Goal: Task Accomplishment & Management: Manage account settings

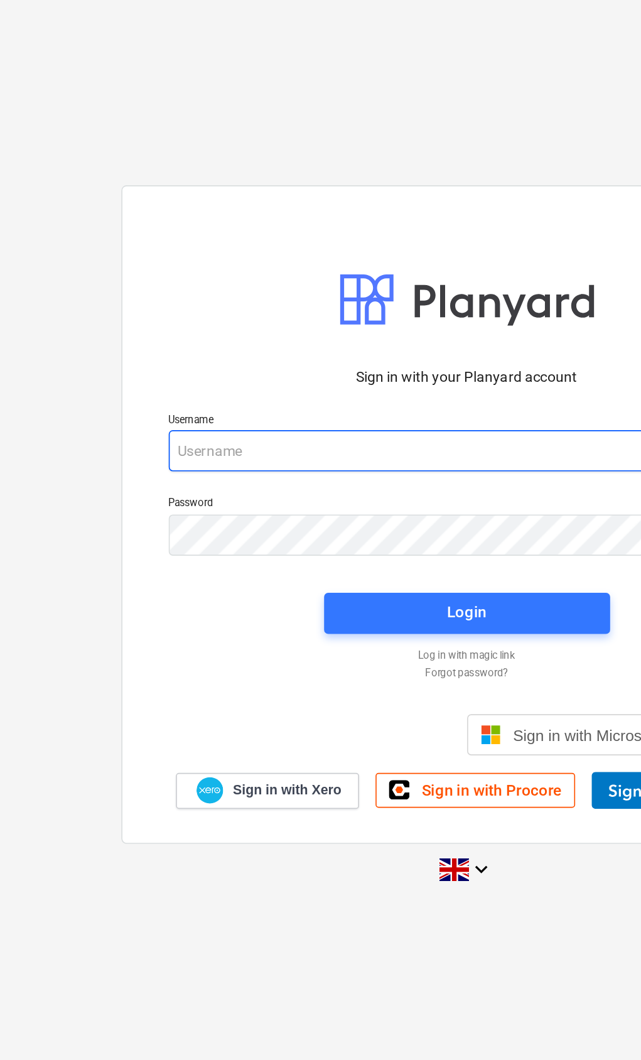
click at [139, 463] on input "email" at bounding box center [321, 475] width 364 height 25
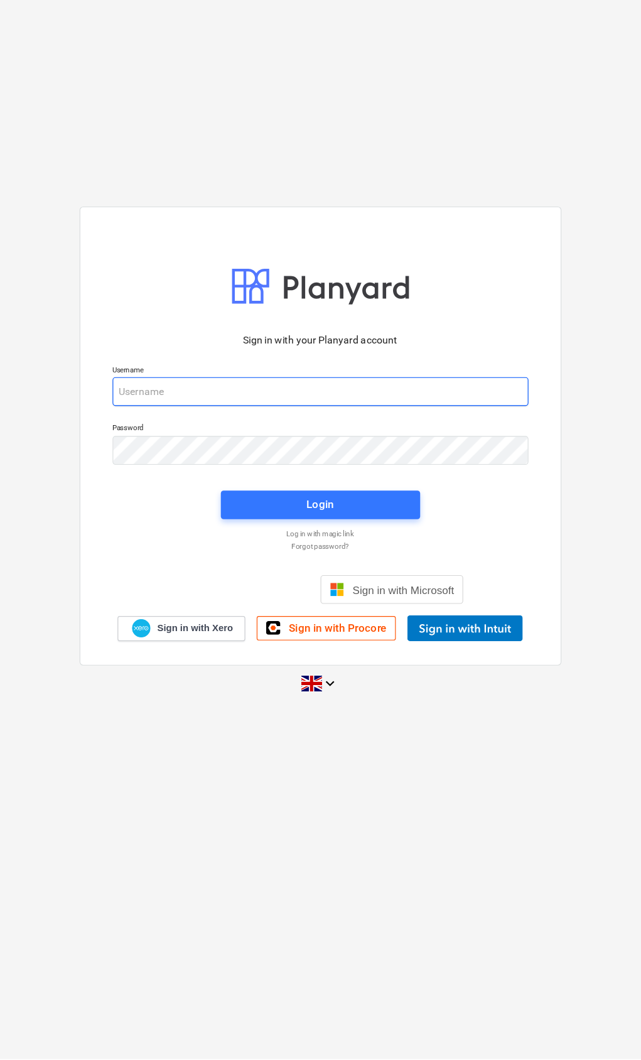
type input "[EMAIL_ADDRESS][DOMAIN_NAME]"
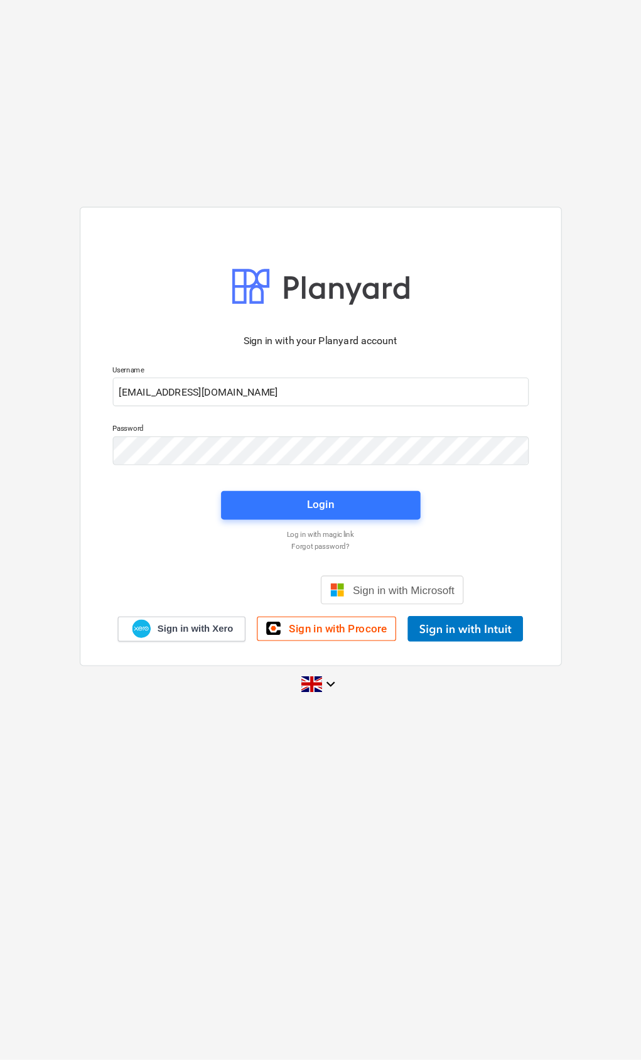
click at [322, 555] on div "Login" at bounding box center [321, 575] width 190 height 40
click at [361, 562] on button "Login" at bounding box center [321, 574] width 175 height 25
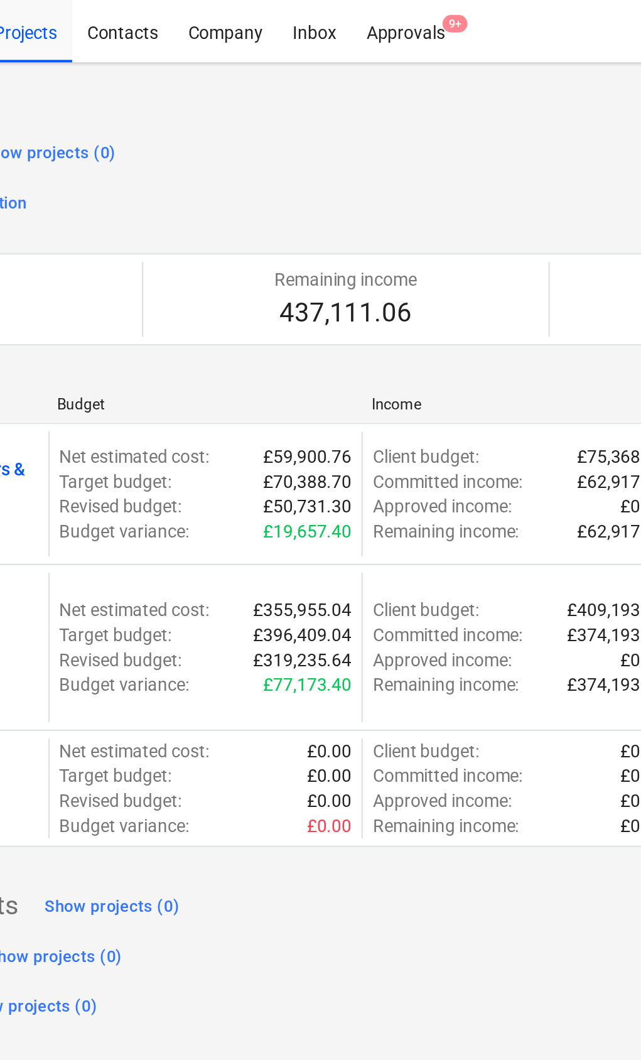
click at [330, 18] on div "Approvals 9+" at bounding box center [357, 15] width 55 height 32
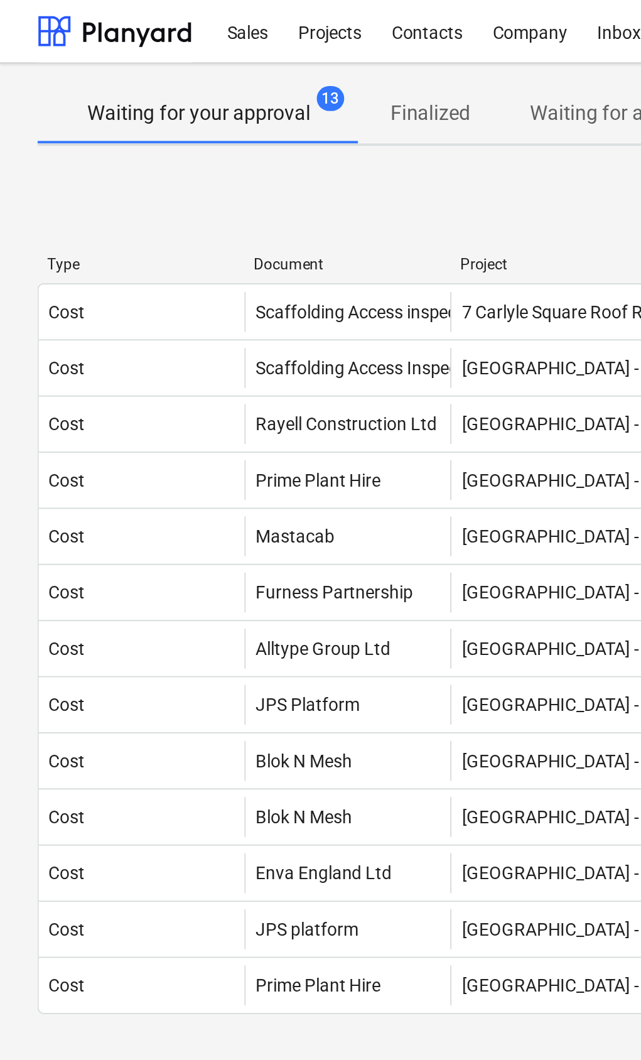
click at [49, 205] on div "Cost" at bounding box center [71, 214] width 104 height 20
click at [55, 213] on div "Cost" at bounding box center [71, 214] width 104 height 20
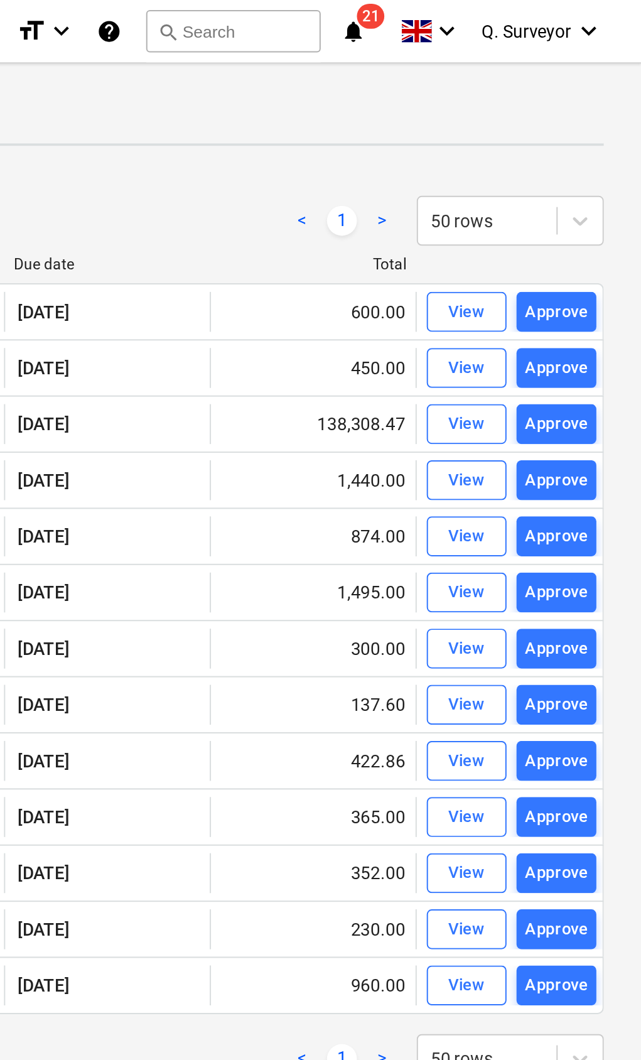
scroll to position [0, 218]
click at [544, 210] on div "View" at bounding box center [553, 214] width 19 height 14
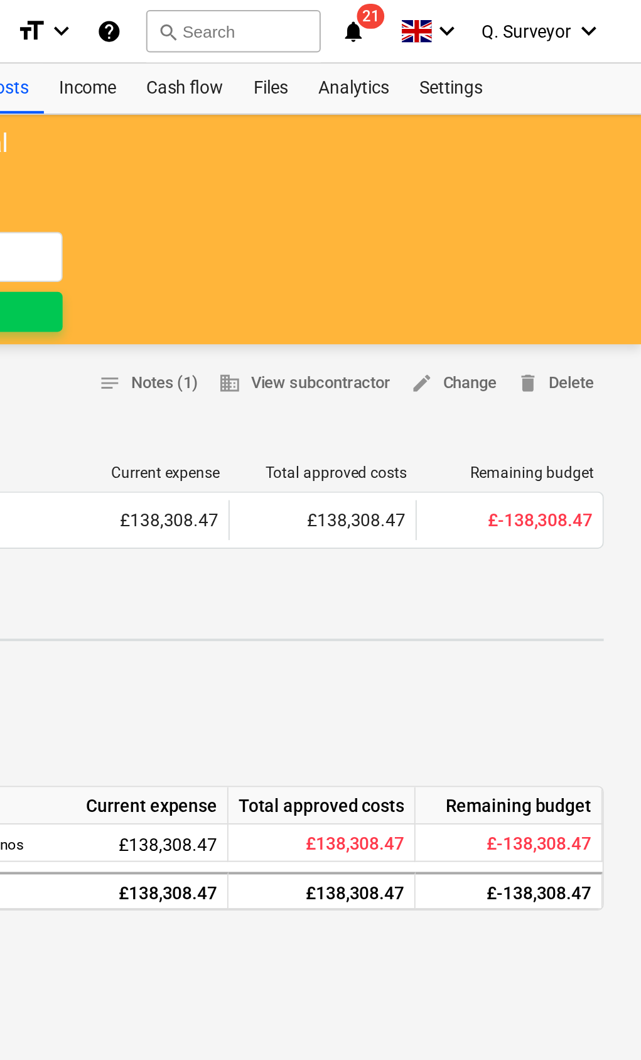
scroll to position [0, 218]
click at [525, 187] on span "edit Change" at bounding box center [546, 193] width 43 height 14
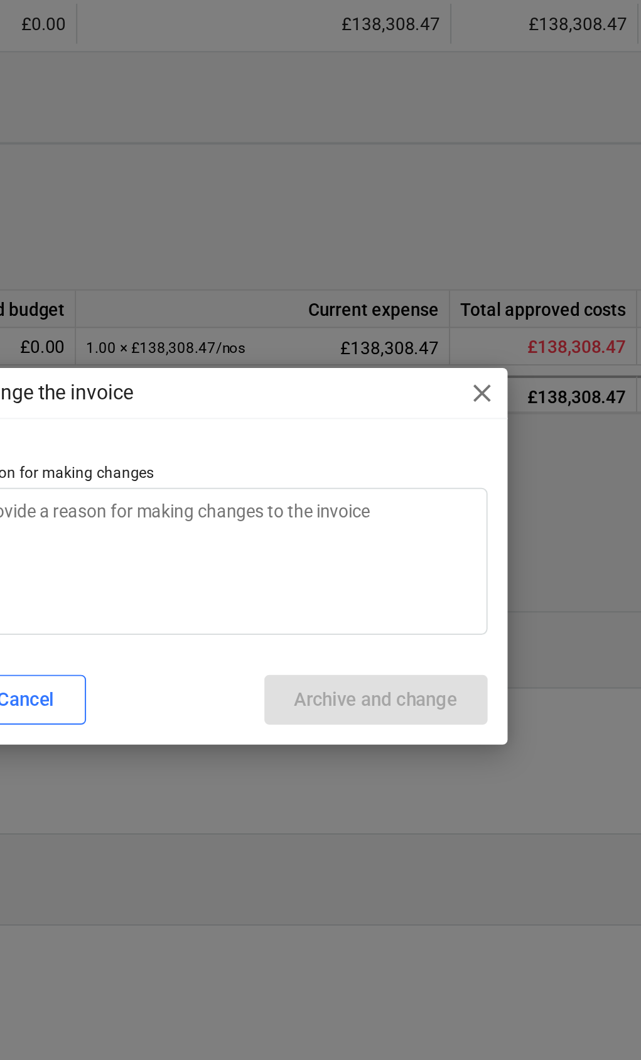
click at [442, 440] on span "close" at bounding box center [449, 447] width 15 height 15
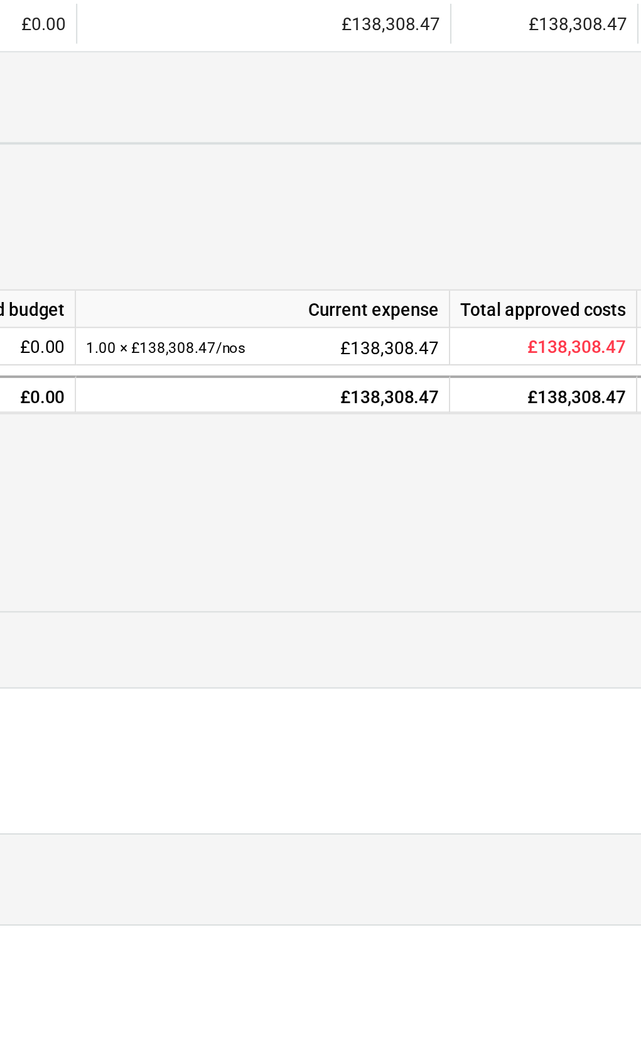
type textarea "x"
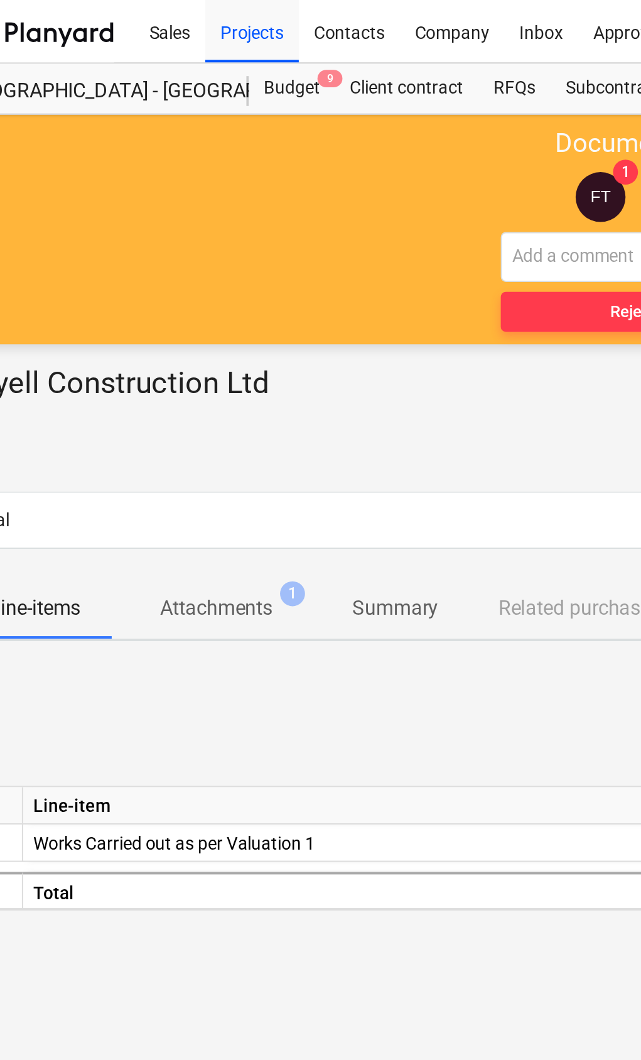
scroll to position [0, 29]
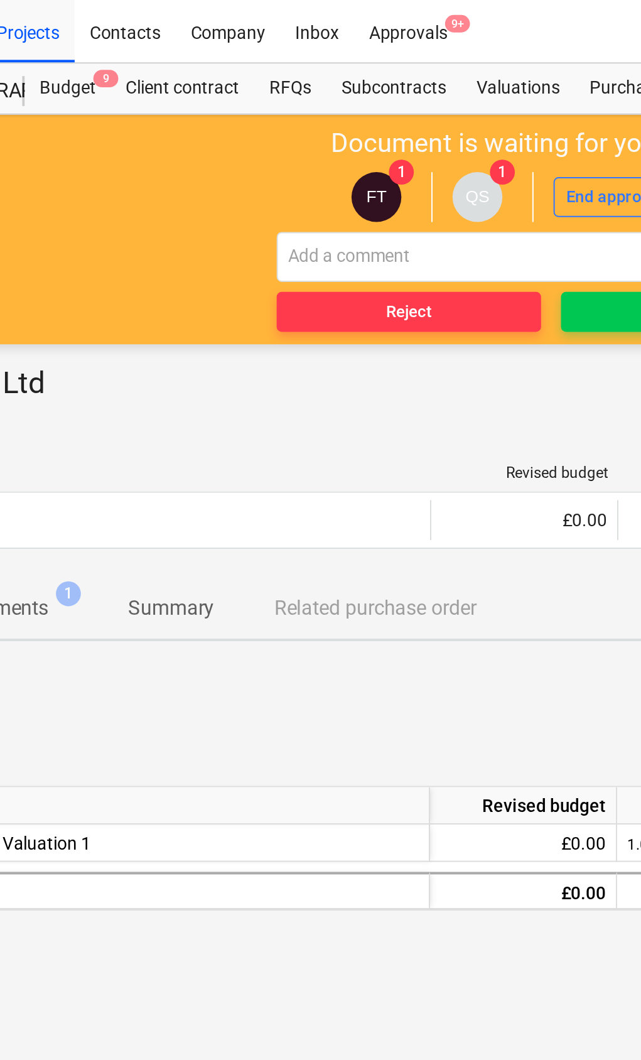
click at [302, 17] on div "Approvals 9+" at bounding box center [329, 15] width 55 height 32
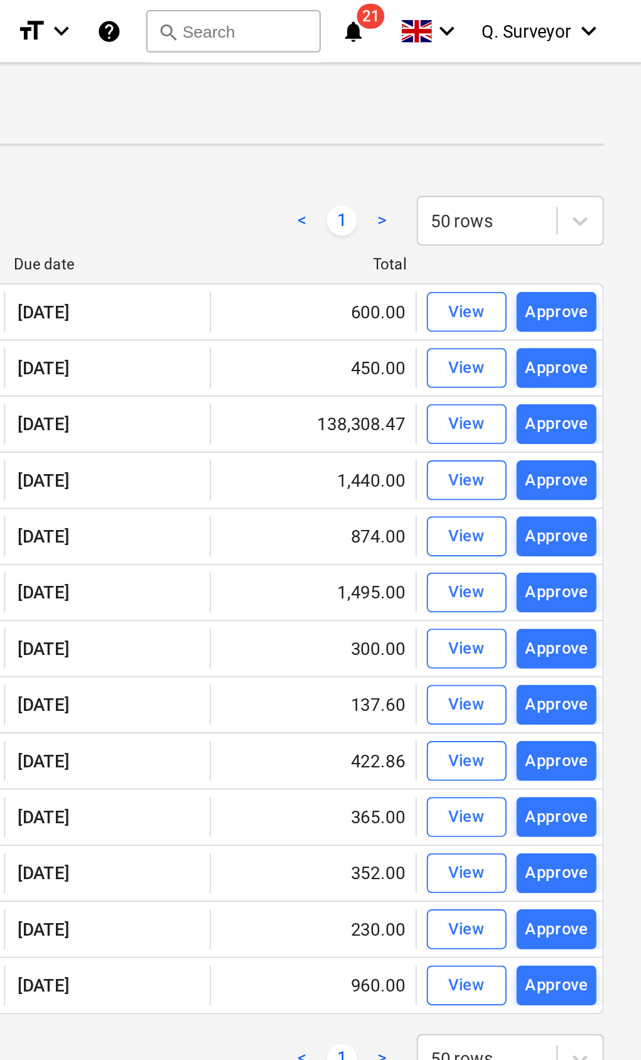
scroll to position [0, 218]
click at [583, 151] on div "Approve" at bounding box center [599, 157] width 32 height 14
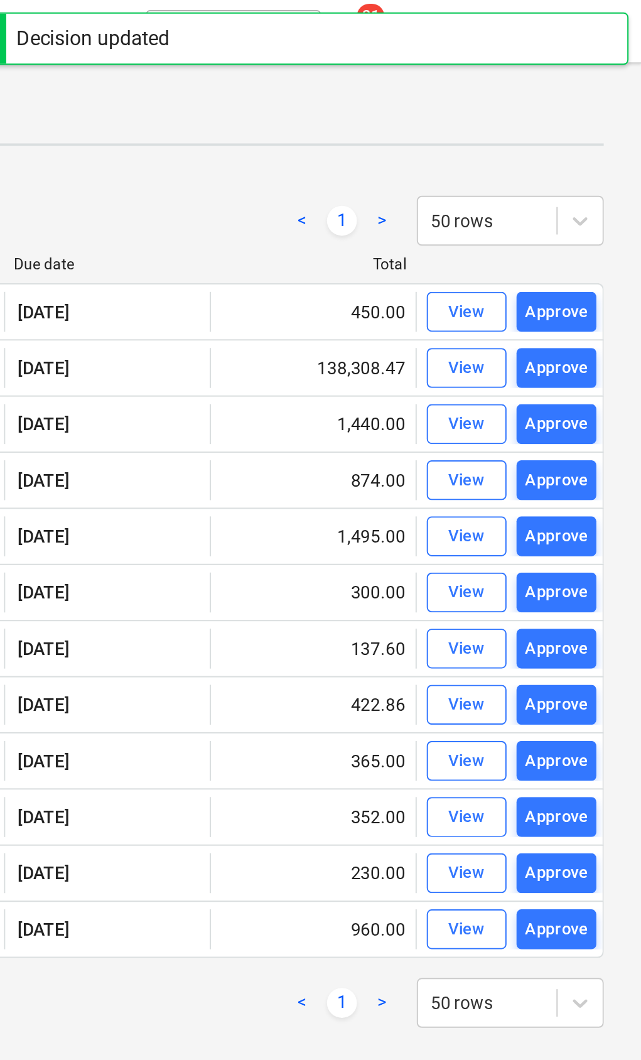
click at [583, 183] on div "Approve" at bounding box center [599, 185] width 32 height 14
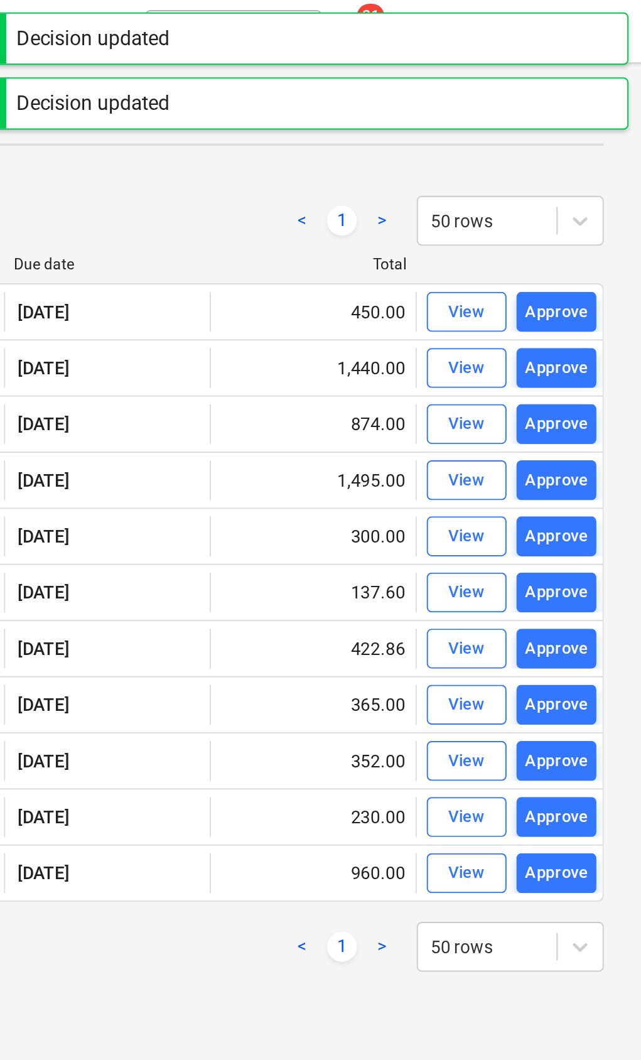
click at [583, 212] on div "Approve" at bounding box center [599, 214] width 32 height 14
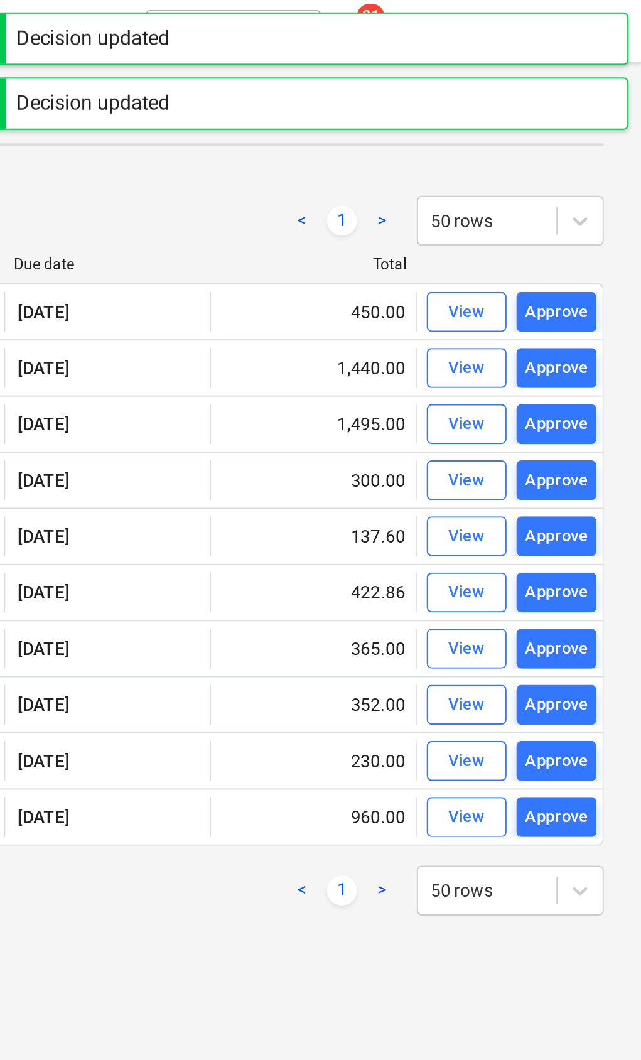
click at [579, 150] on button "Approve" at bounding box center [599, 157] width 40 height 20
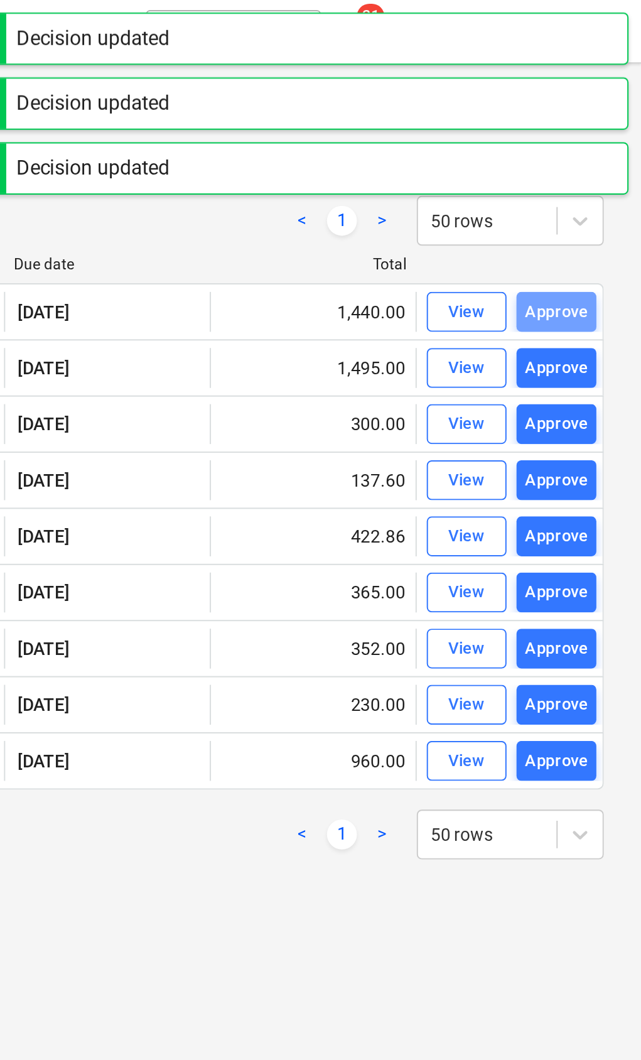
click at [583, 155] on div "Approve" at bounding box center [599, 157] width 32 height 14
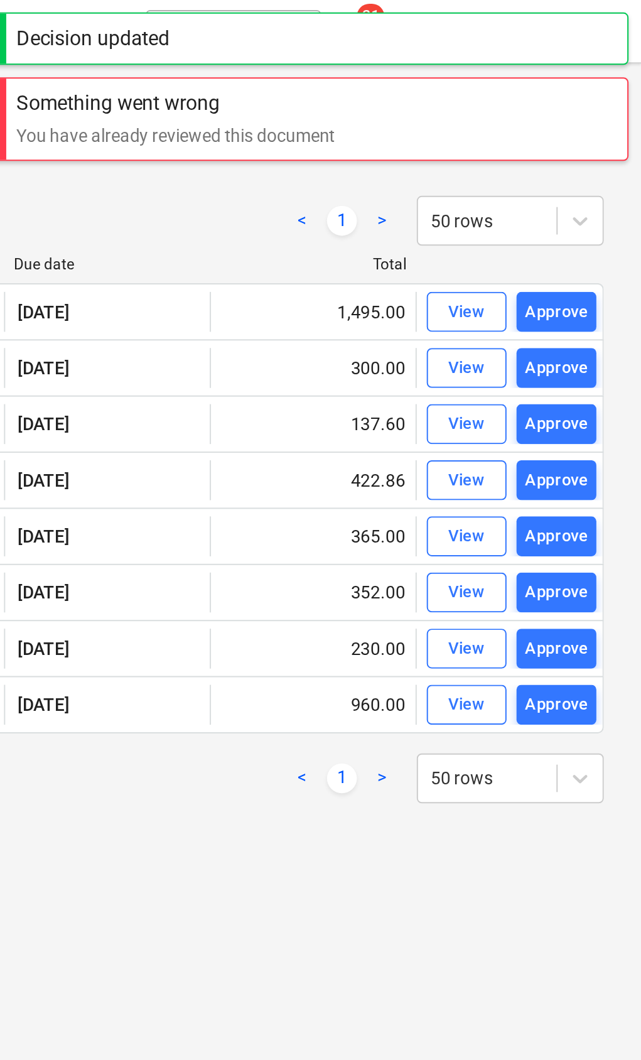
click at [583, 152] on div "Approve" at bounding box center [599, 157] width 32 height 14
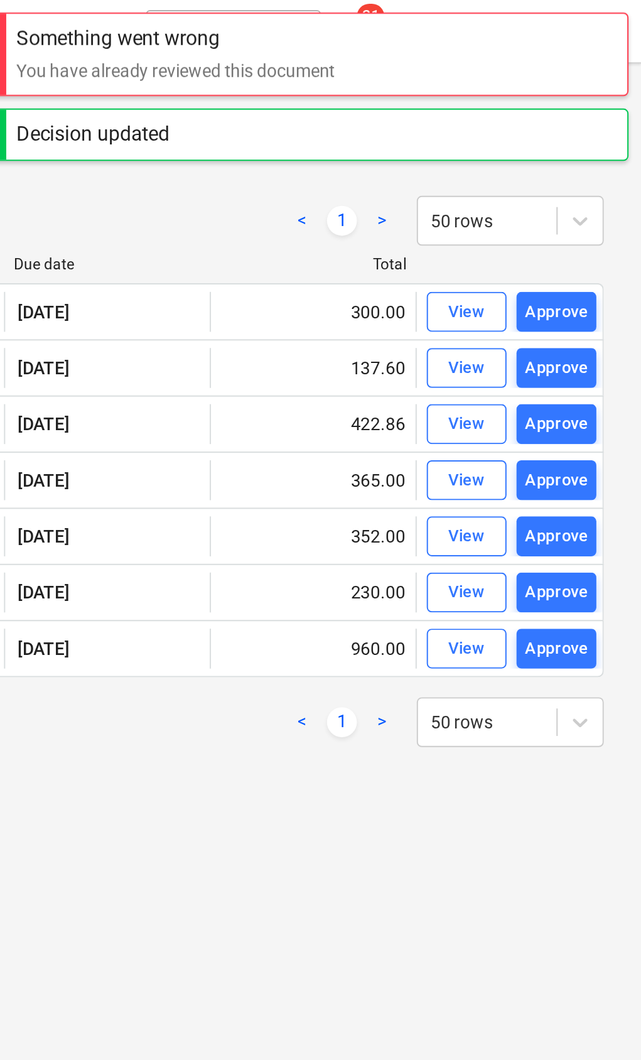
click at [583, 158] on div "Approve" at bounding box center [599, 157] width 32 height 14
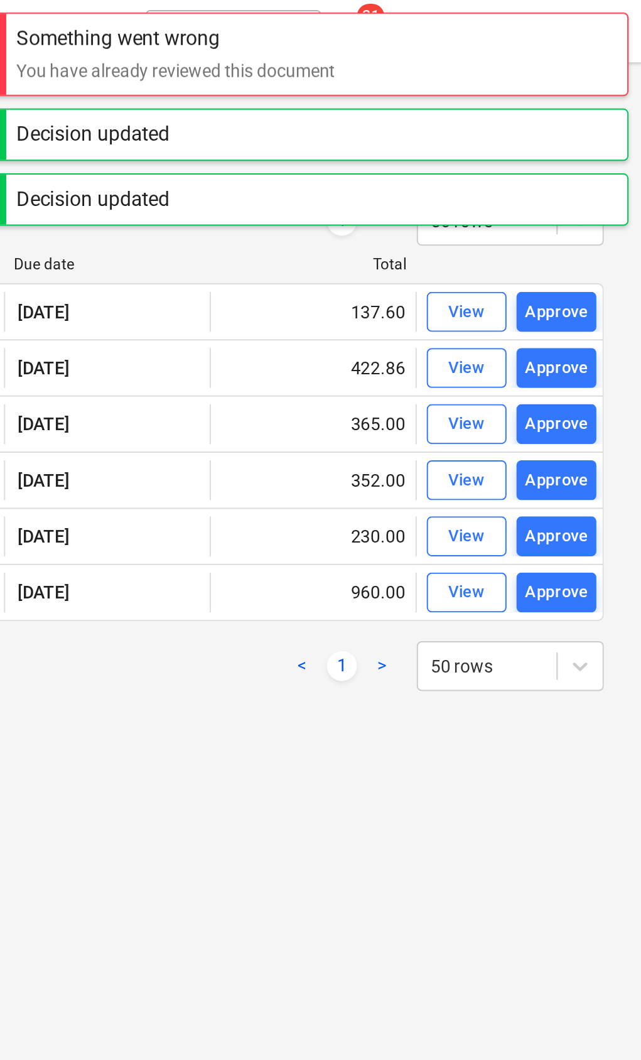
click at [583, 151] on div "Approve" at bounding box center [599, 157] width 32 height 14
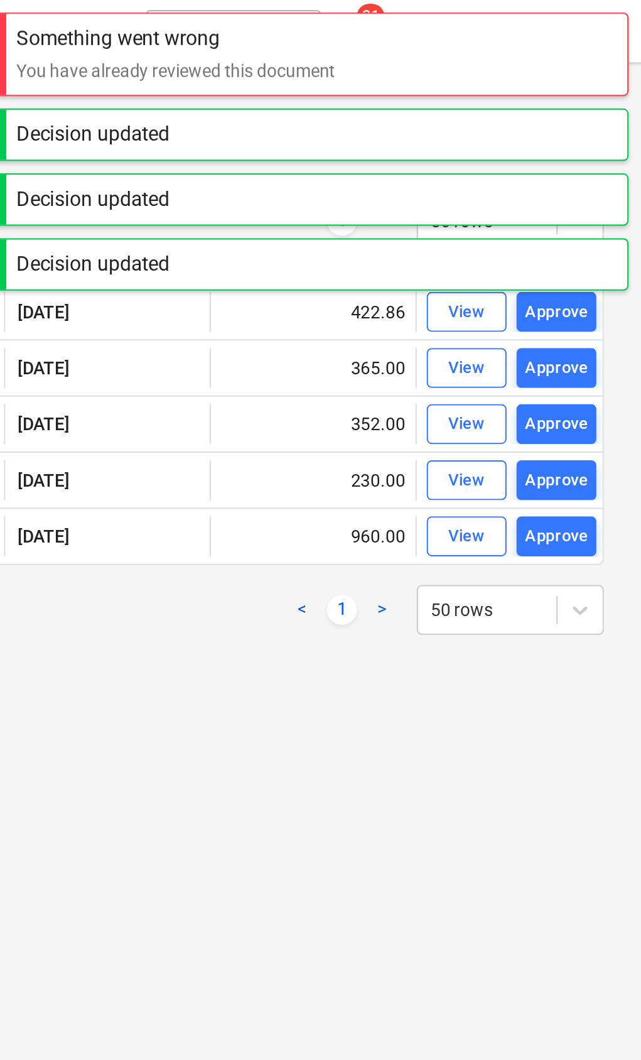
click at [583, 153] on div "Approve" at bounding box center [599, 157] width 32 height 14
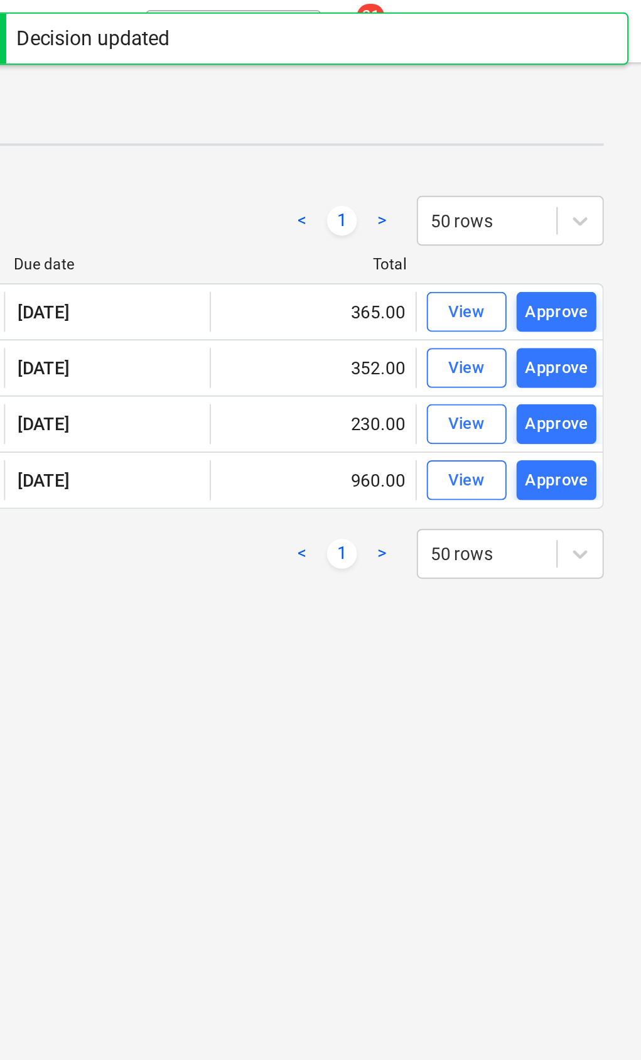
click at [583, 155] on div "Approve" at bounding box center [599, 157] width 32 height 14
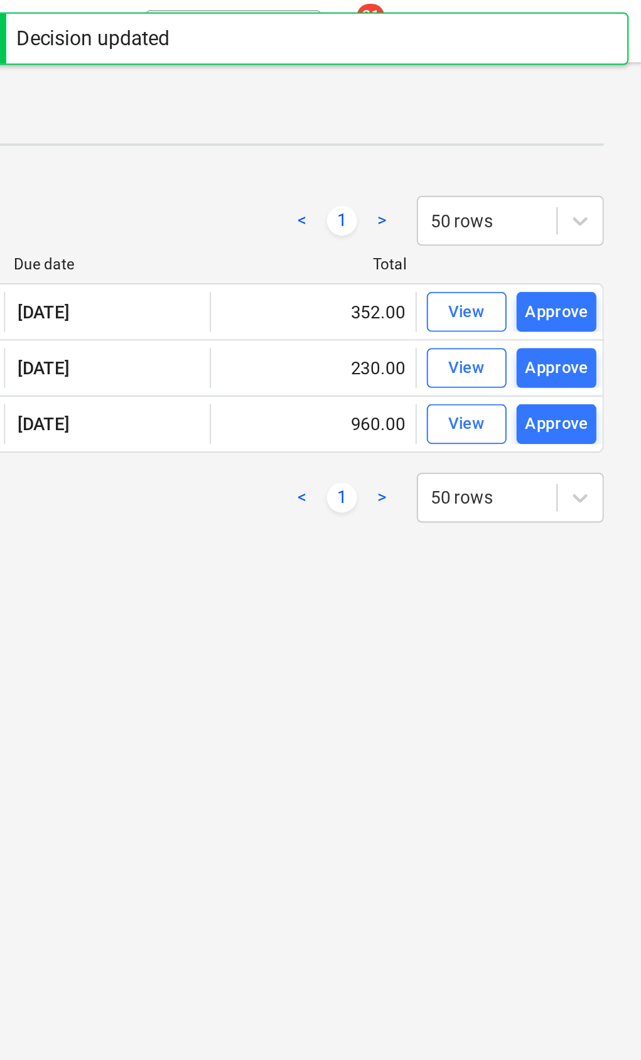
click at [583, 157] on div "Approve" at bounding box center [599, 157] width 32 height 14
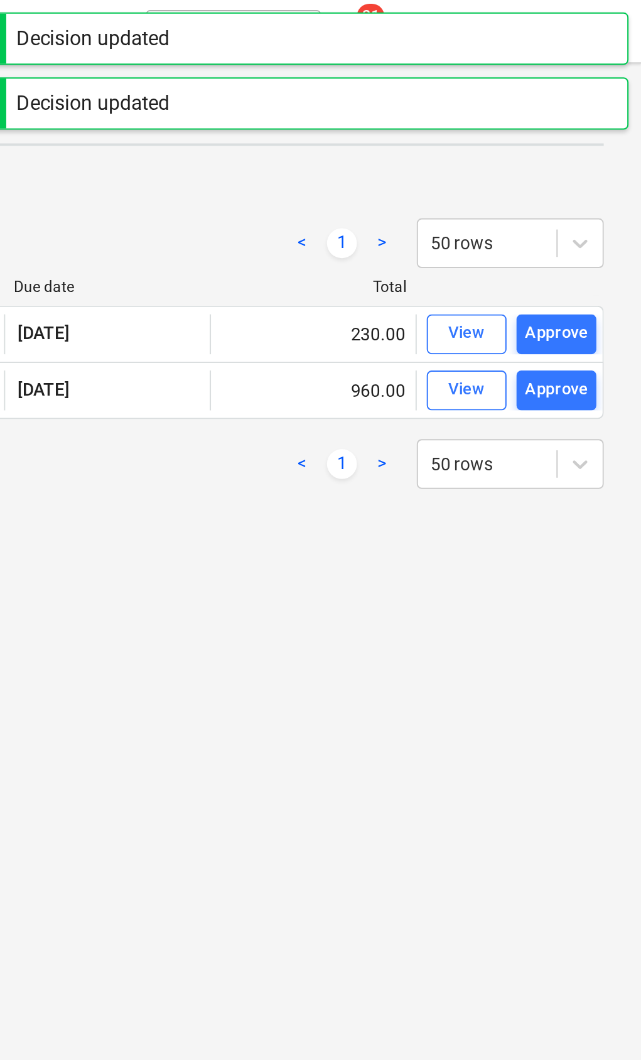
click at [528, 148] on div at bounding box center [575, 144] width 94 height 9
click at [583, 163] on div "Approve" at bounding box center [599, 168] width 32 height 14
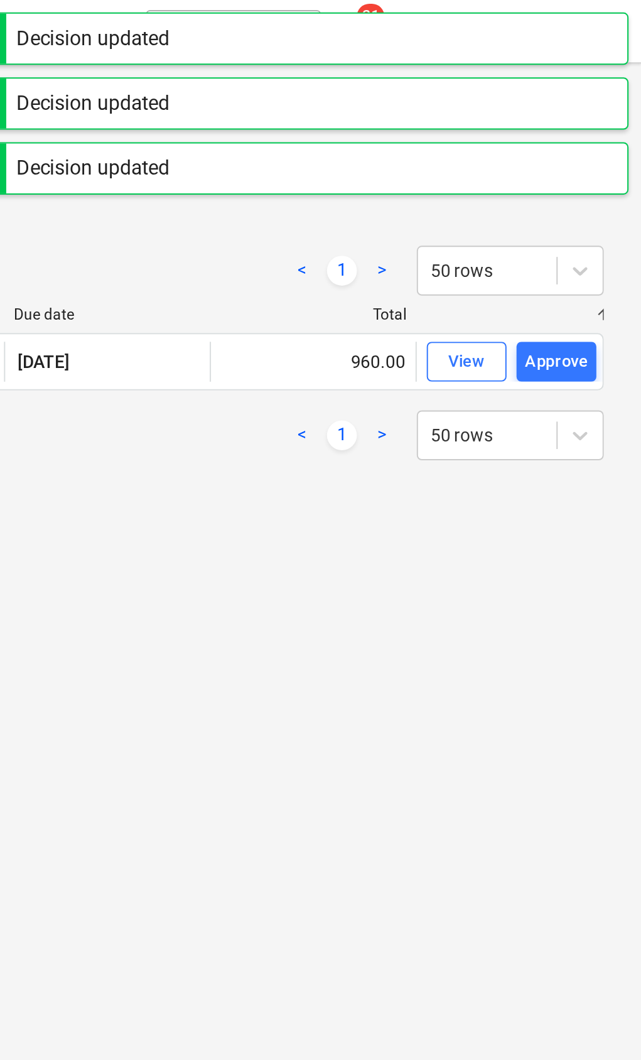
click at [583, 180] on div "Approve" at bounding box center [599, 182] width 32 height 14
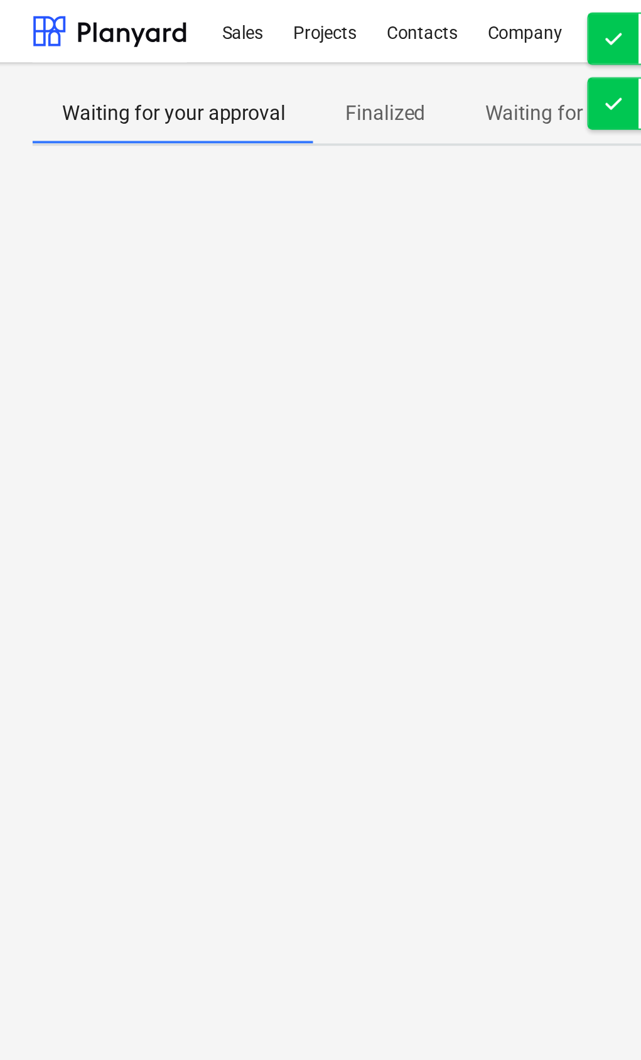
scroll to position [0, 0]
click at [131, 16] on div "Sales" at bounding box center [125, 15] width 36 height 32
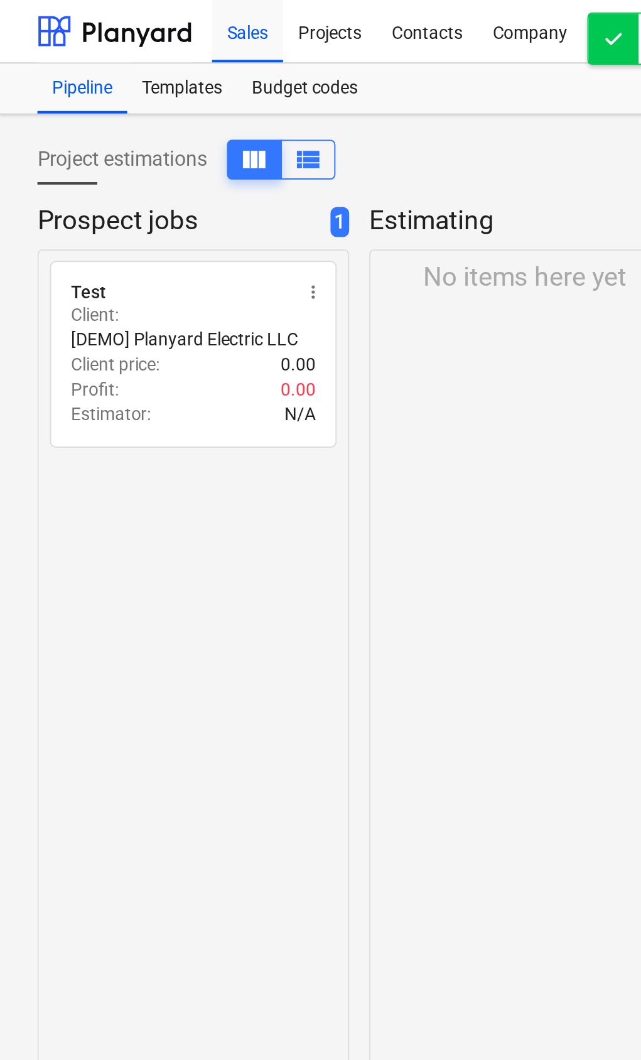
click at [165, 14] on div "Projects" at bounding box center [166, 15] width 47 height 32
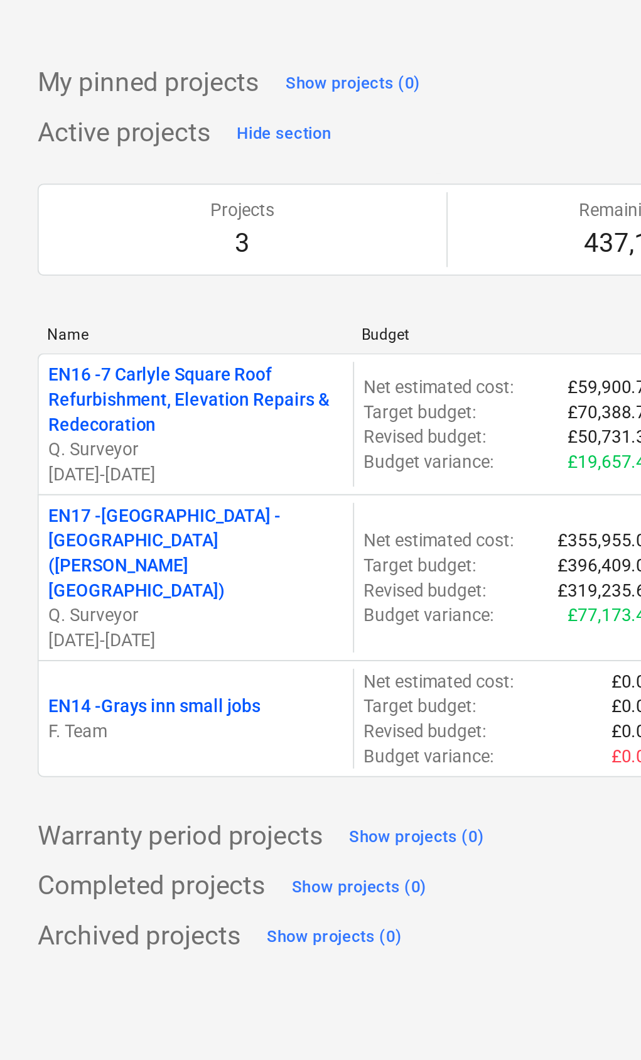
click at [55, 288] on p "EN17 - North Kent College - Hadlow College (Peter Webster Building and Garden C…" at bounding box center [99, 313] width 148 height 50
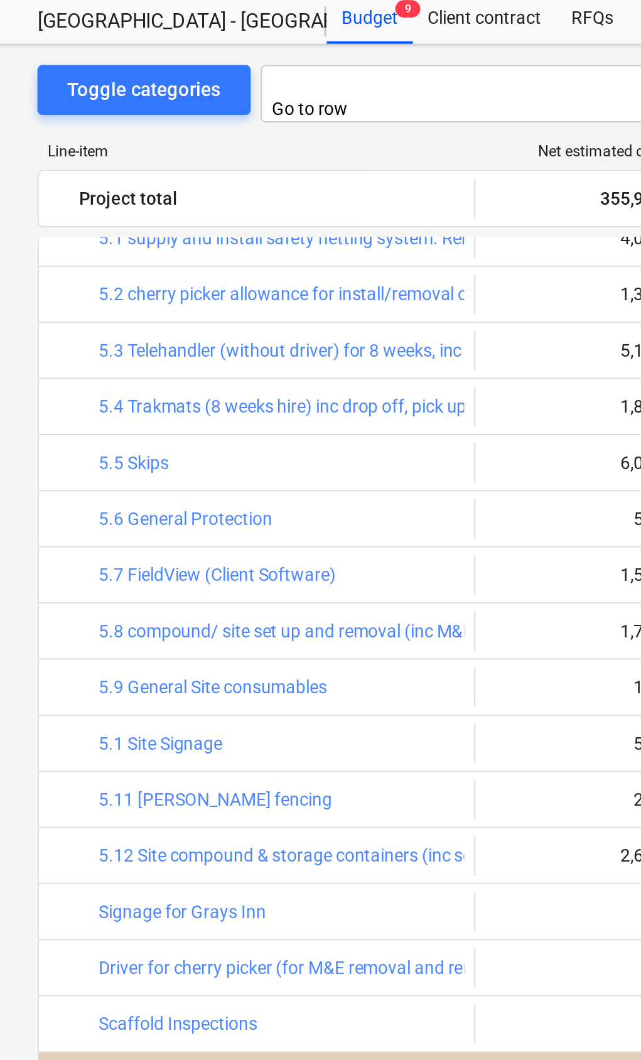
scroll to position [777, 0]
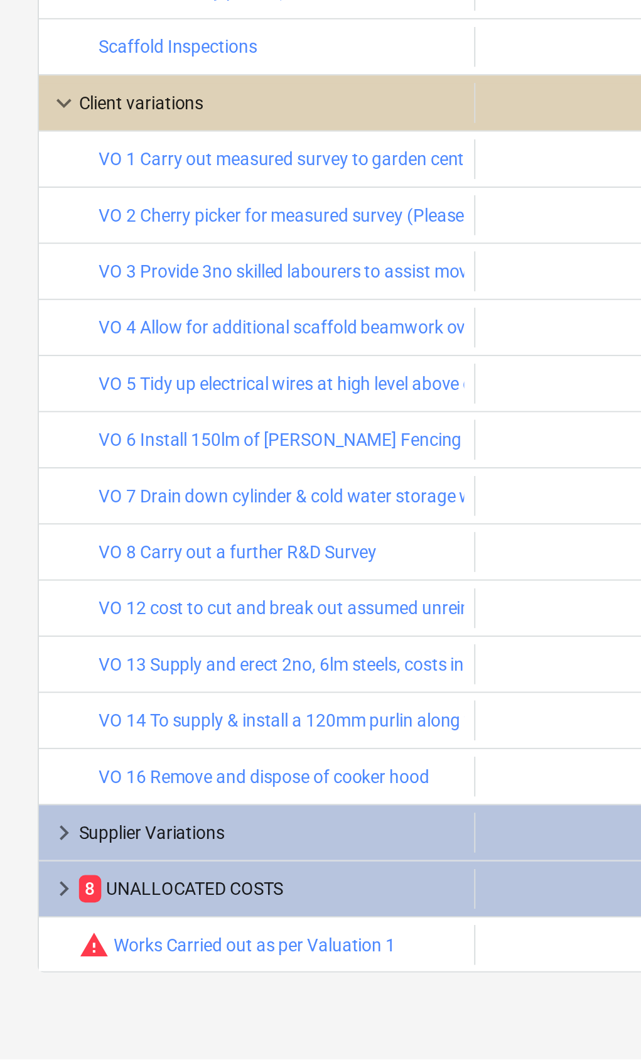
click at [56, 965] on div "8 UNALLOCATED COSTS" at bounding box center [137, 975] width 194 height 20
click at [25, 967] on span "keyboard_arrow_down" at bounding box center [32, 974] width 15 height 15
click at [36, 967] on span "keyboard_arrow_right" at bounding box center [32, 974] width 15 height 15
click at [38, 939] on span "keyboard_arrow_right" at bounding box center [32, 946] width 15 height 15
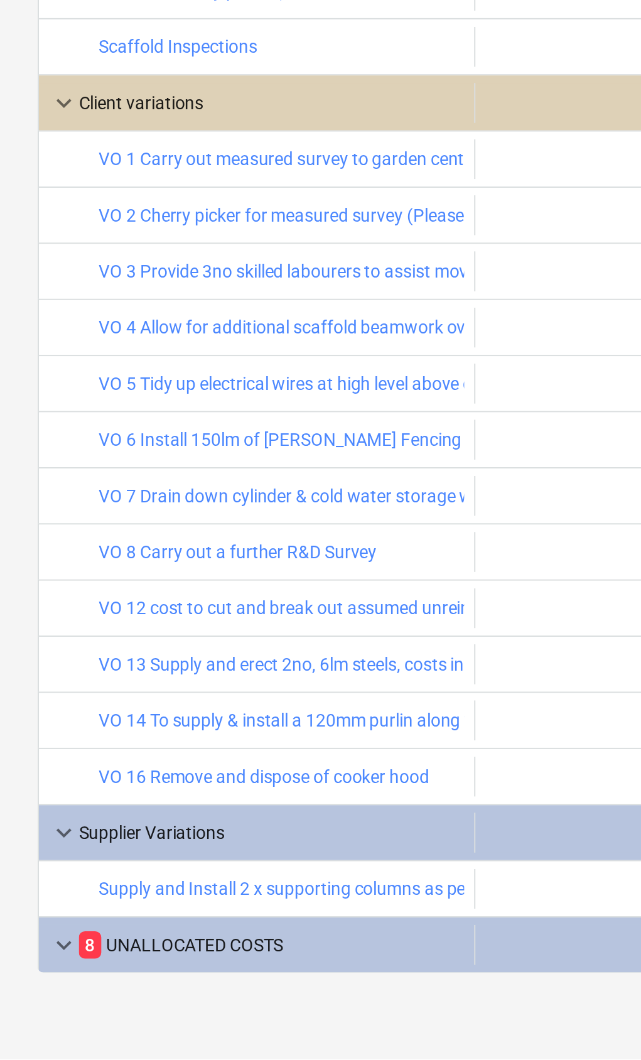
click at [39, 939] on span "keyboard_arrow_down" at bounding box center [32, 946] width 15 height 15
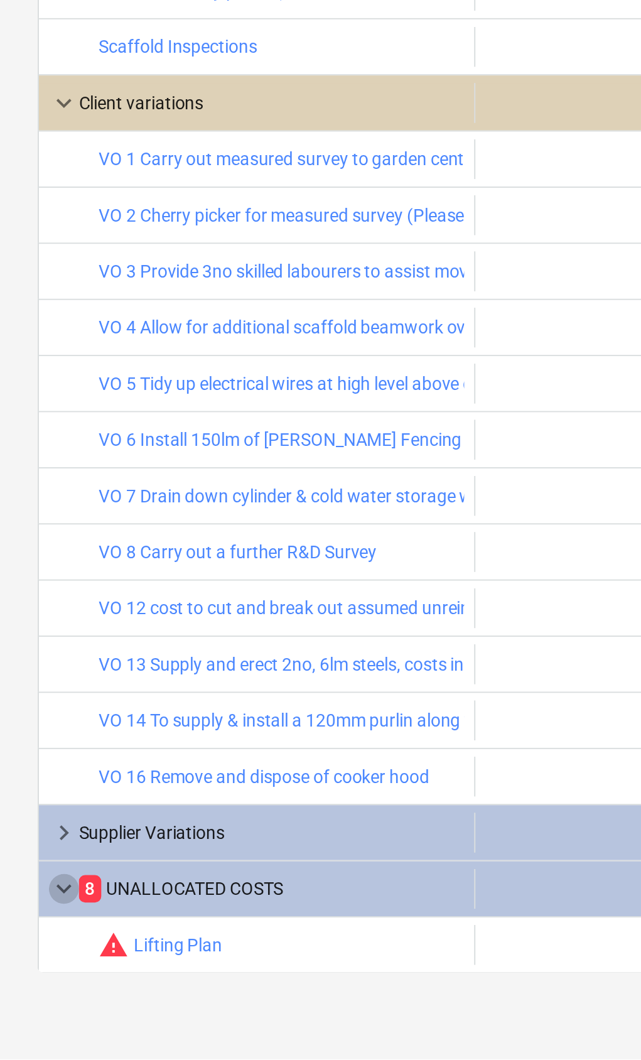
click at [36, 967] on span "keyboard_arrow_down" at bounding box center [32, 974] width 15 height 15
click at [40, 961] on div "keyboard_arrow_right 8 UNALLOCATED COSTS 0.00 0.00 0.00 4,936.46 4,526.46 0.00 …" at bounding box center [484, 975] width 930 height 28
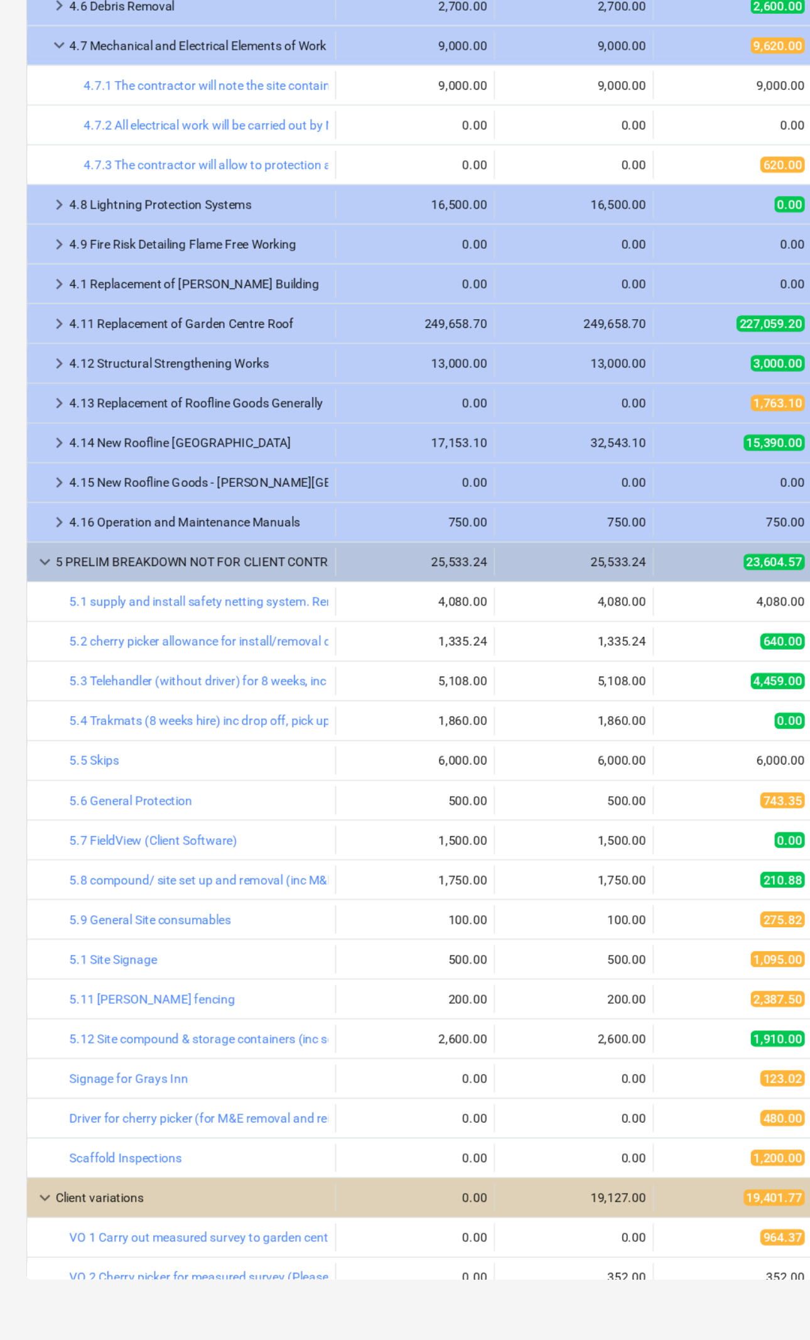
scroll to position [114, 0]
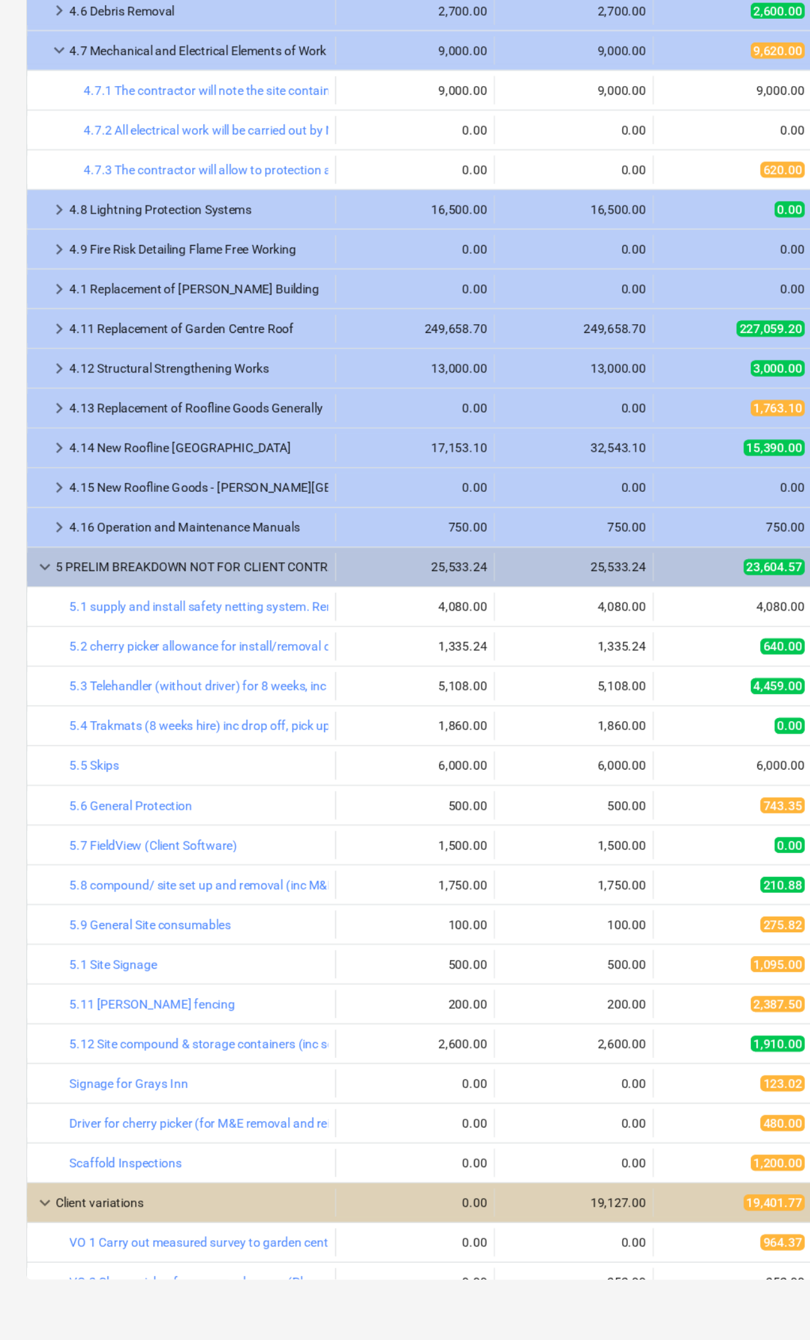
click at [45, 613] on span "keyboard_arrow_right" at bounding box center [42, 620] width 15 height 15
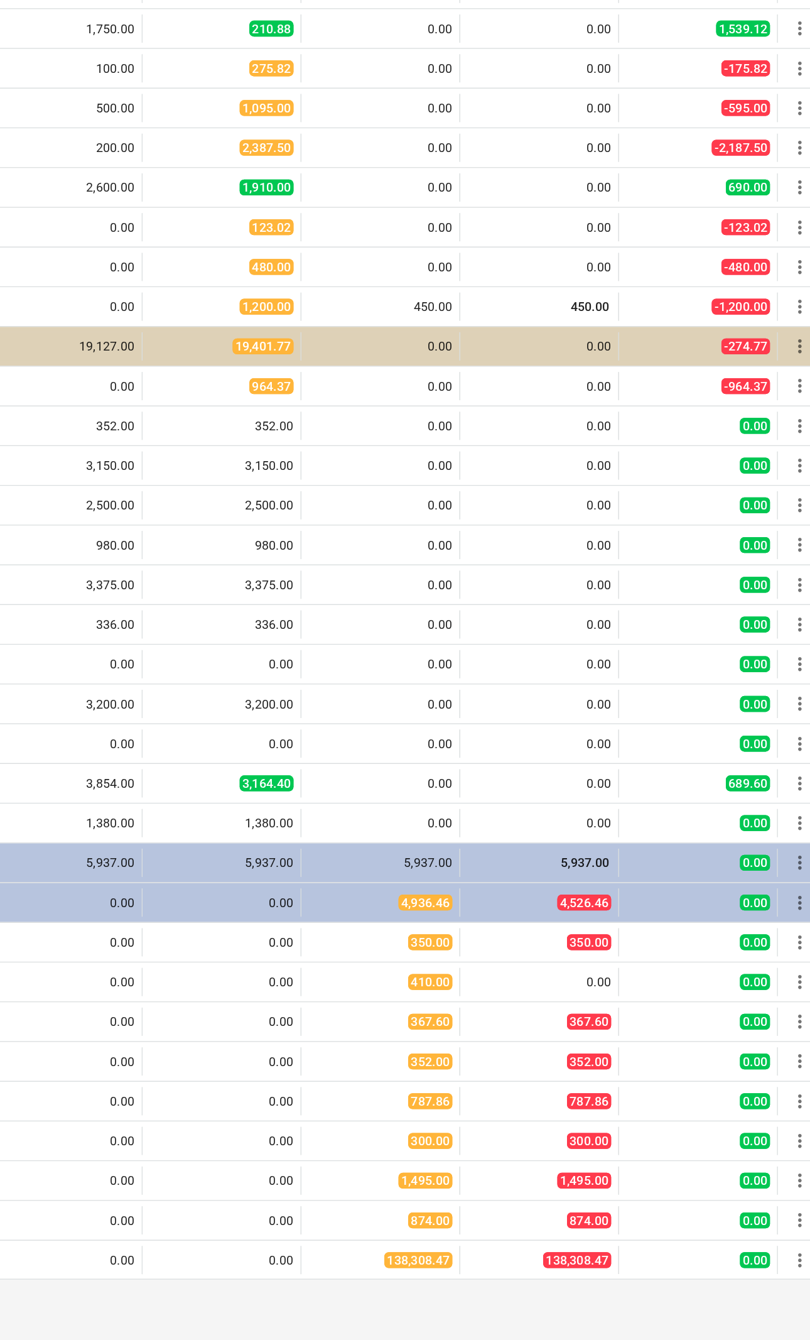
scroll to position [0, 49]
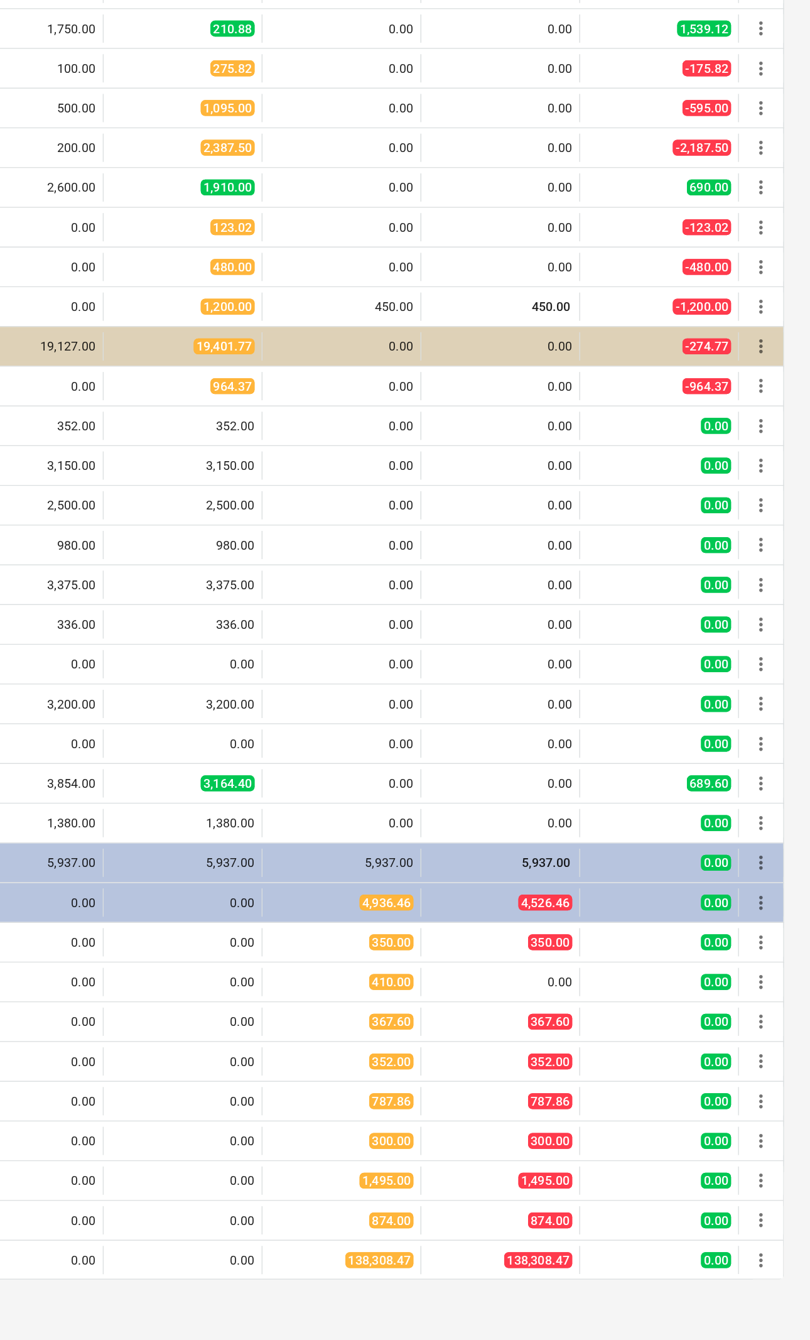
click at [537, 1060] on div "bar_chart warning Works Carried out as per Valuation 1 edit 0.00 edit 0.00 edit…" at bounding box center [326, 1282] width 930 height 27
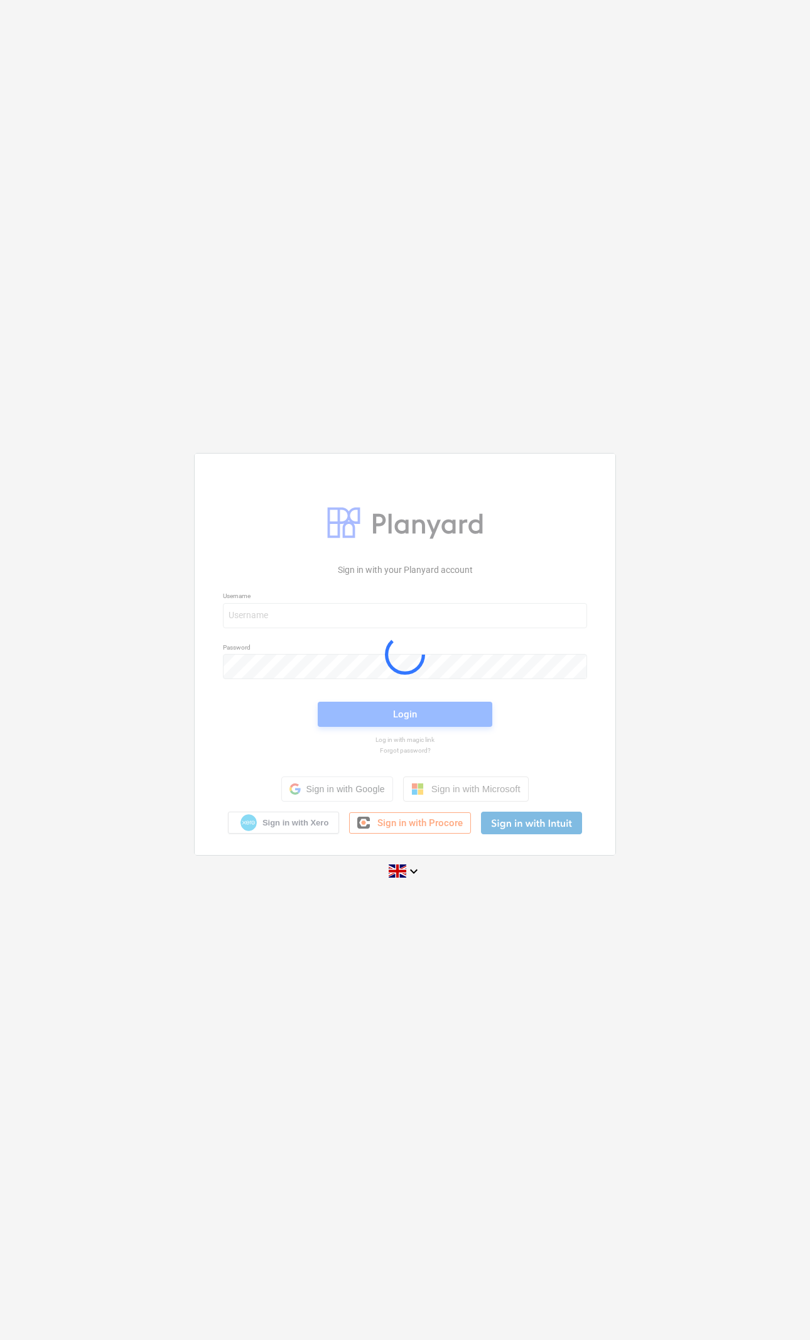
scroll to position [382, 231]
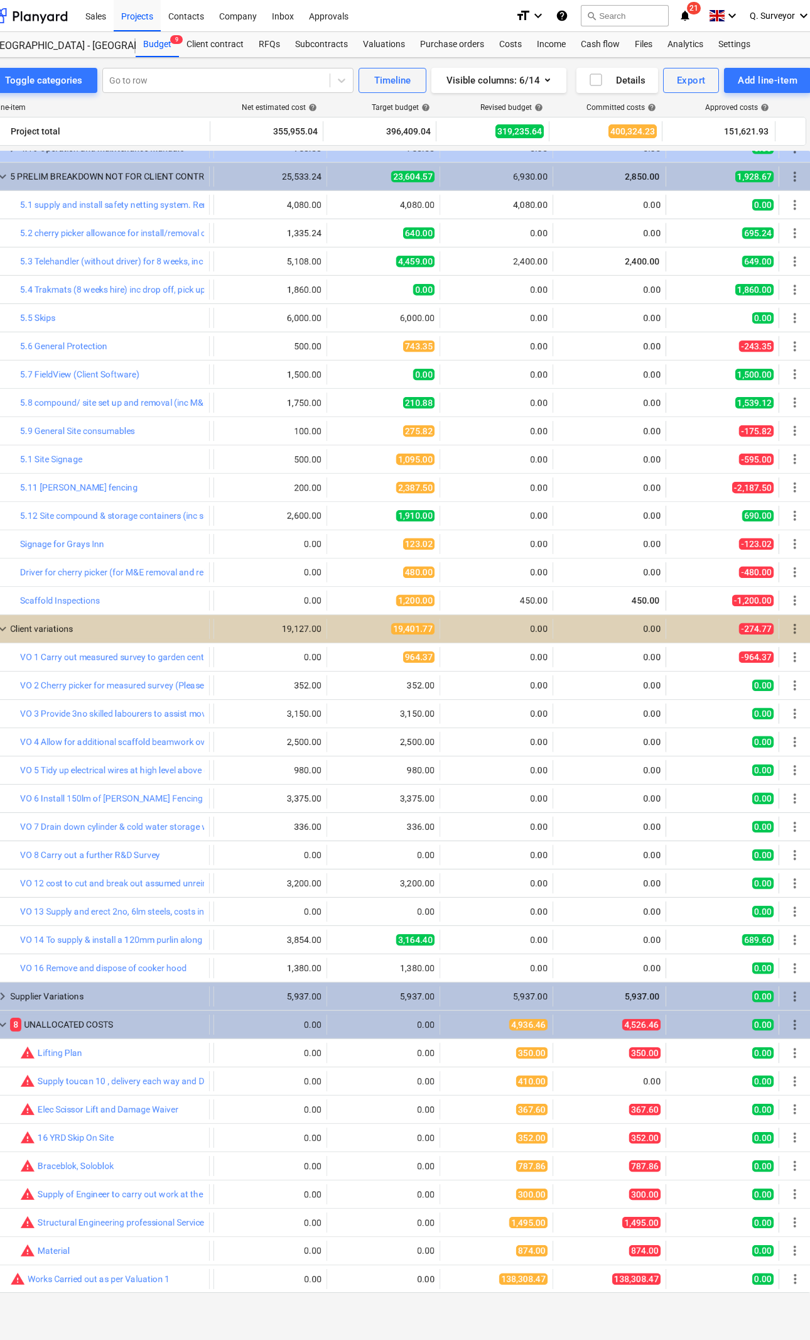
scroll to position [0, 49]
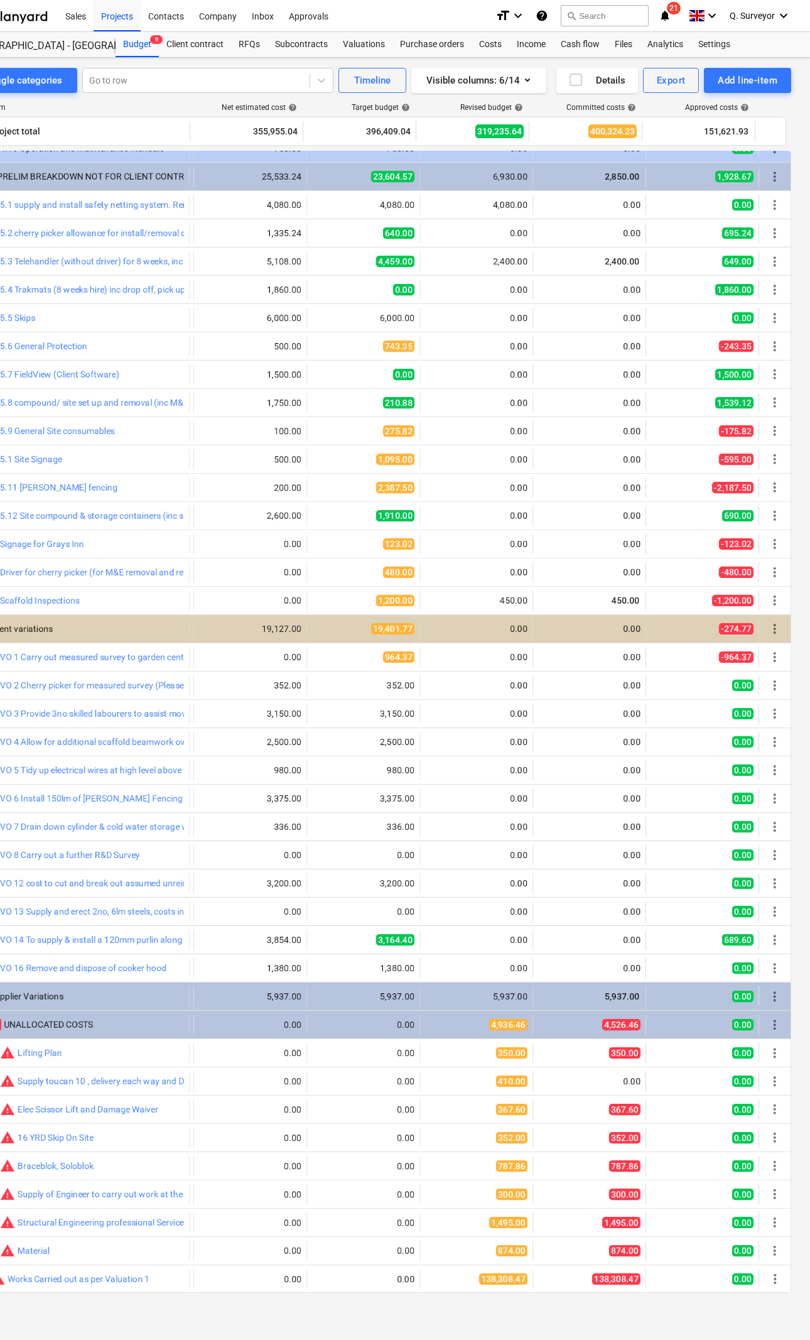
click at [769, 1277] on span "more_vert" at bounding box center [775, 1278] width 15 height 15
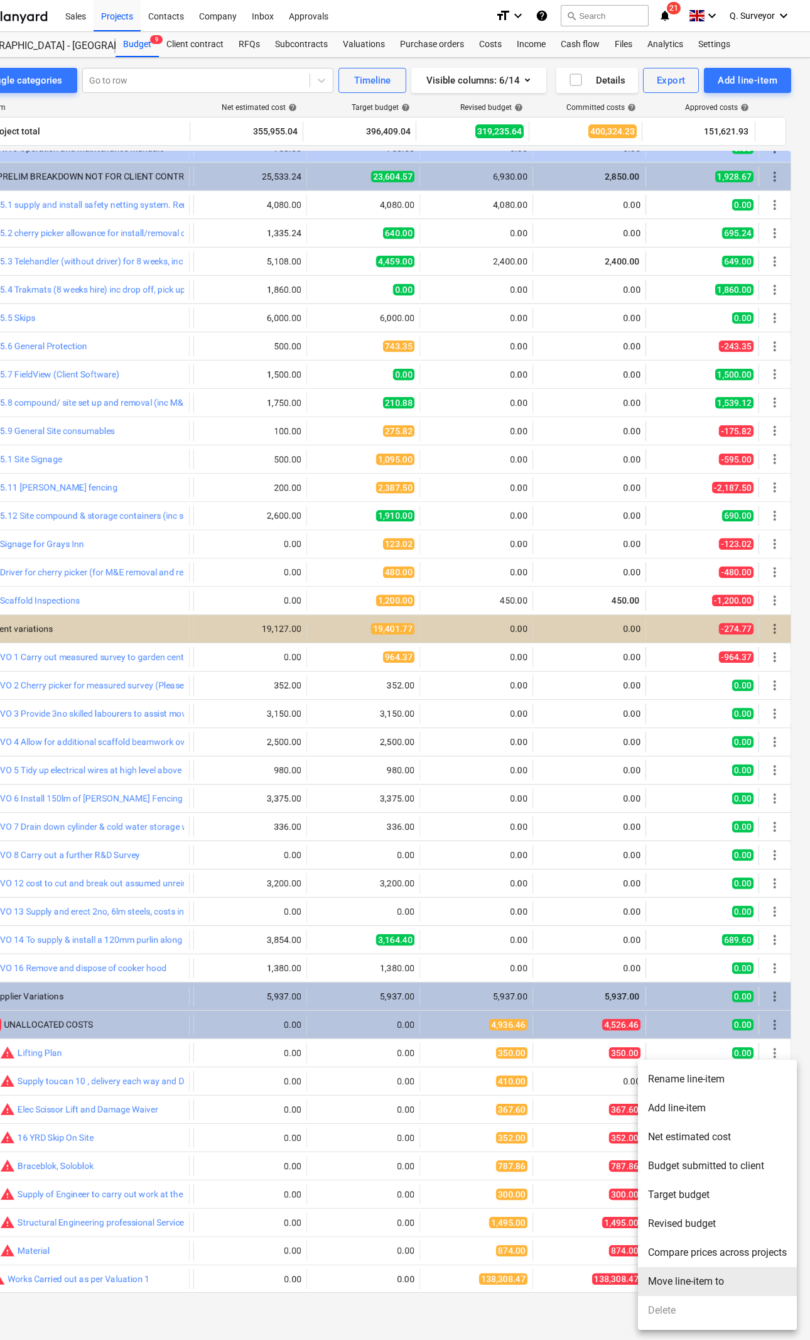
click at [702, 1283] on li "Move line-item to" at bounding box center [717, 1281] width 159 height 29
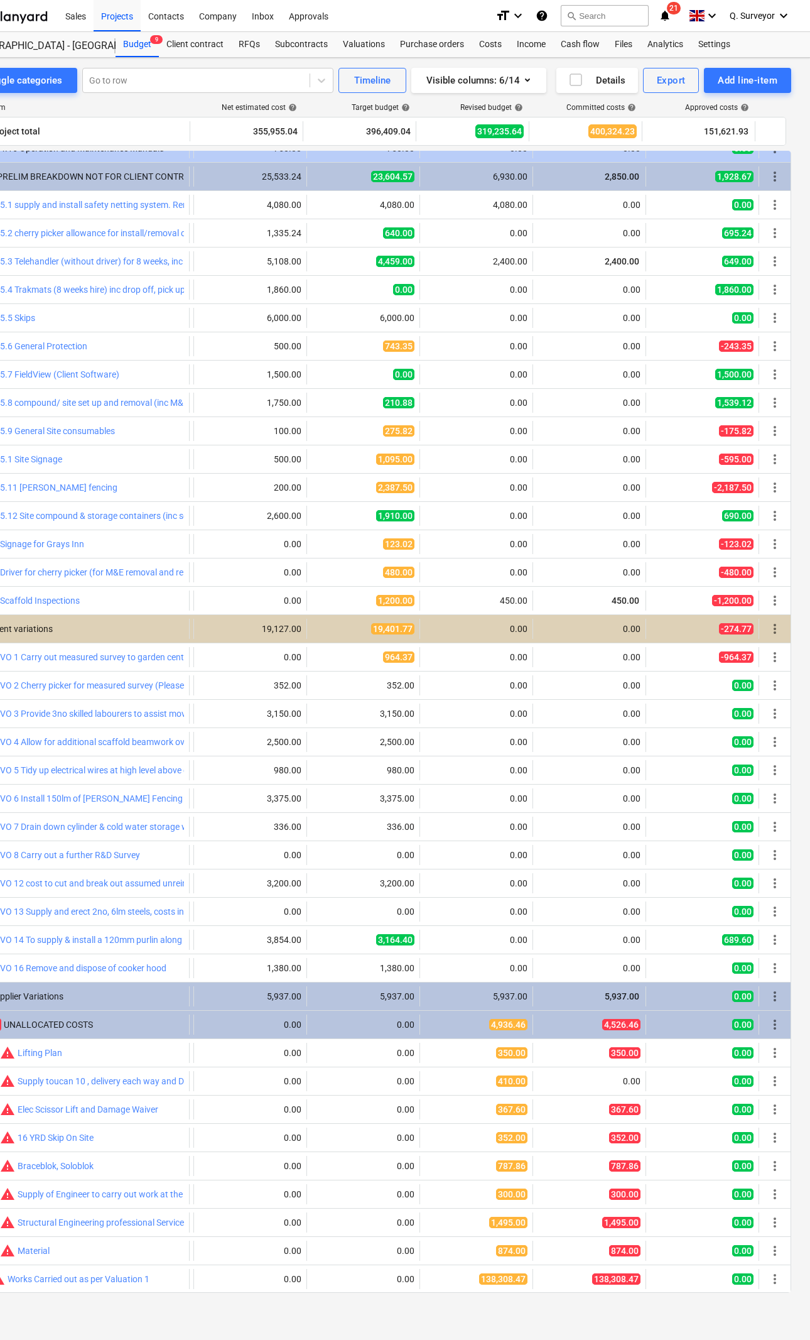
scroll to position [865, 109]
click at [789, 1275] on div "more_vert" at bounding box center [775, 1279] width 31 height 20
click at [787, 1266] on div "bar_chart warning Works Carried out as per Valuation 1 edit 0.00 edit 0.00 edit…" at bounding box center [326, 1278] width 930 height 27
click at [781, 1266] on div "bar_chart warning Works Carried out as per Valuation 1 edit 0.00 edit 0.00 edit…" at bounding box center [326, 1278] width 930 height 27
click at [770, 1273] on span "more_vert" at bounding box center [775, 1278] width 15 height 15
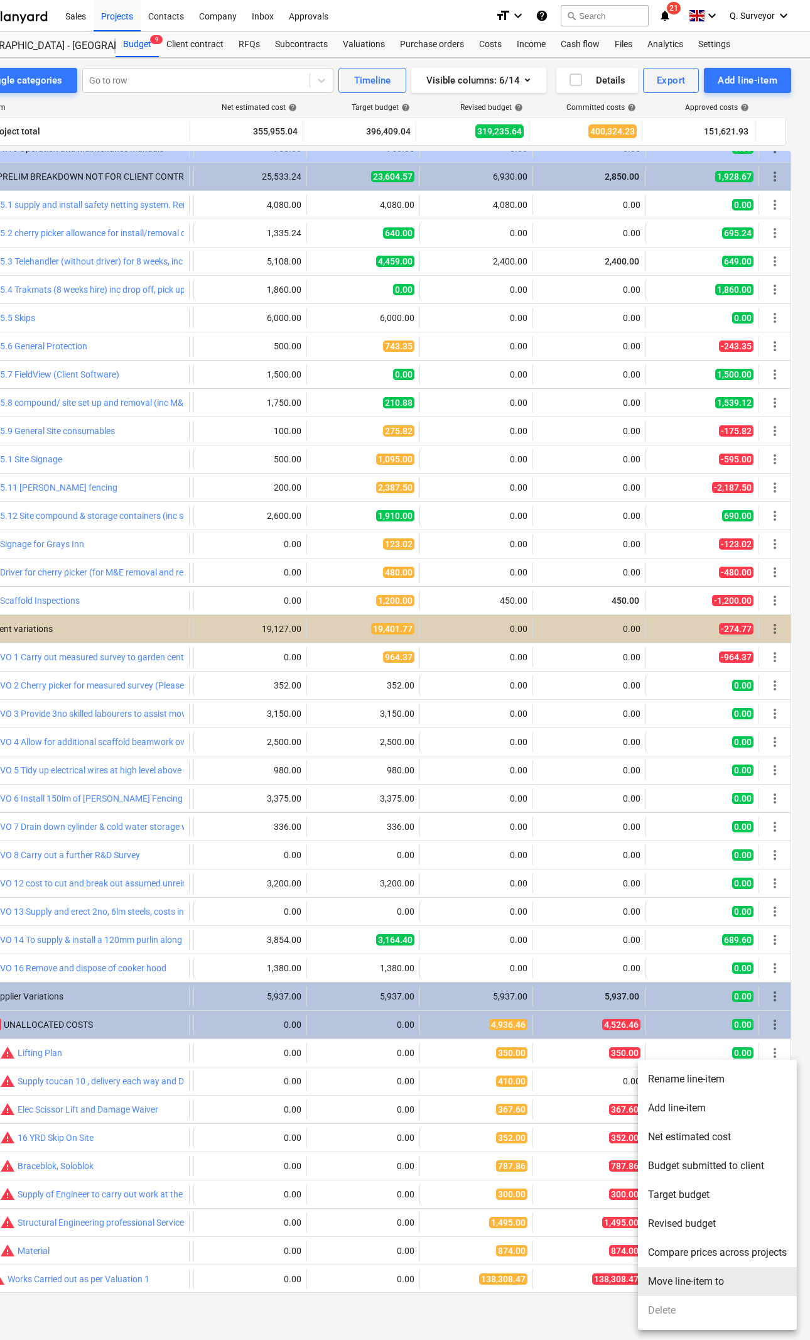
click at [694, 1282] on li "Move line-item to" at bounding box center [717, 1281] width 159 height 29
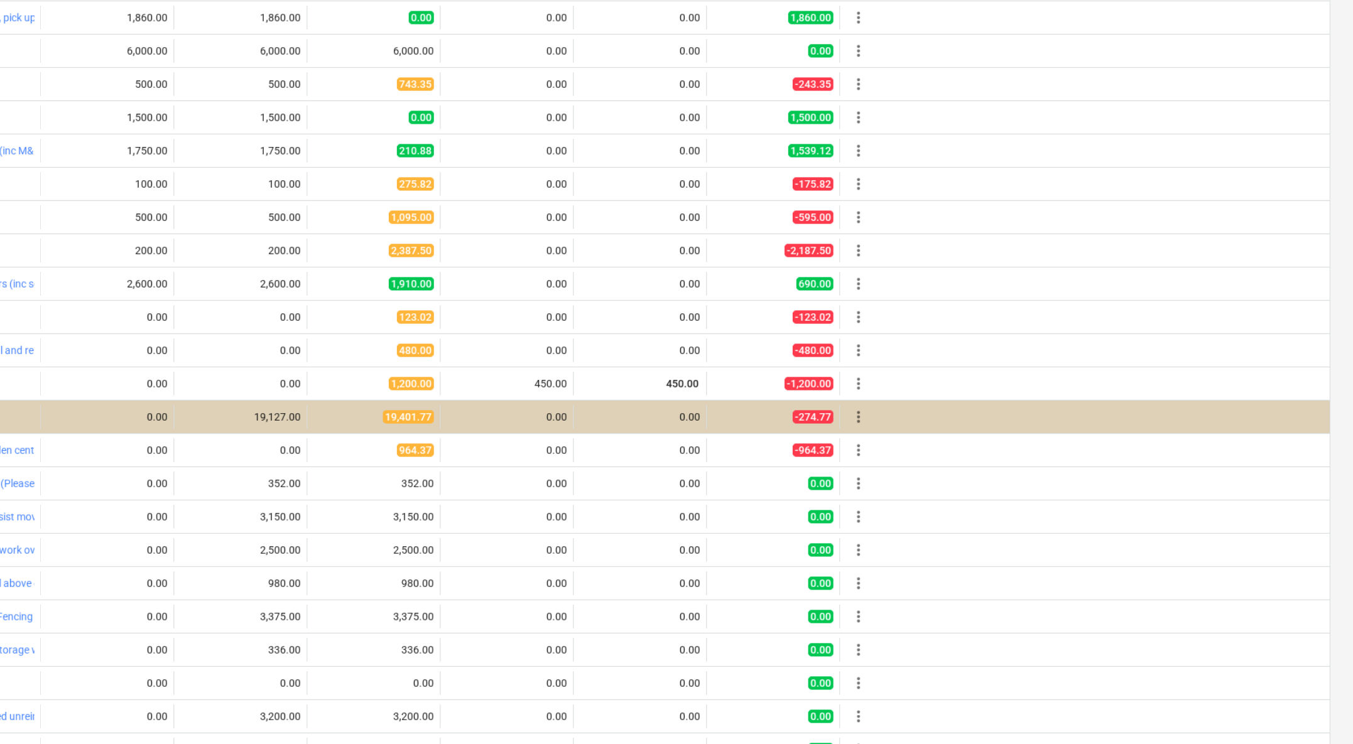
scroll to position [489, 0]
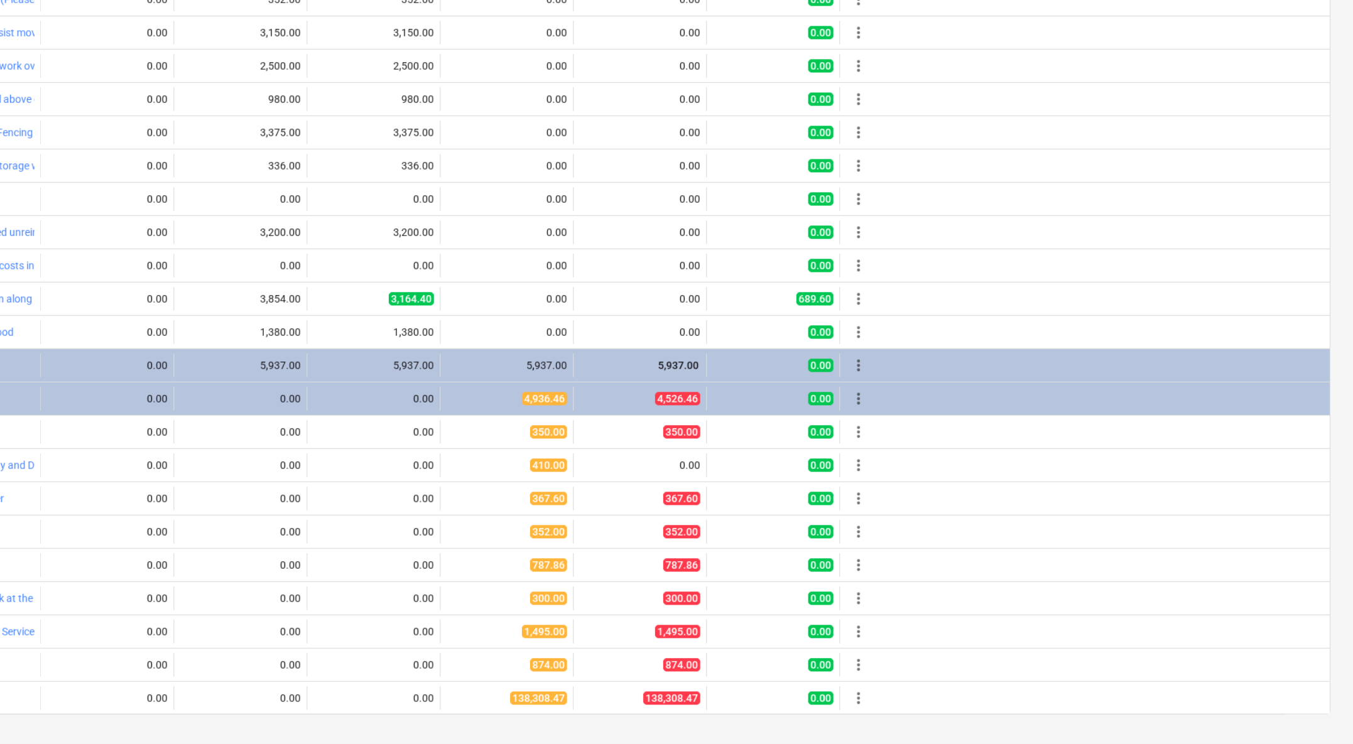
click at [725, 618] on div "Line-item Net estimated cost help Target budget help Revised budget help Commit…" at bounding box center [676, 170] width 1315 height 1130
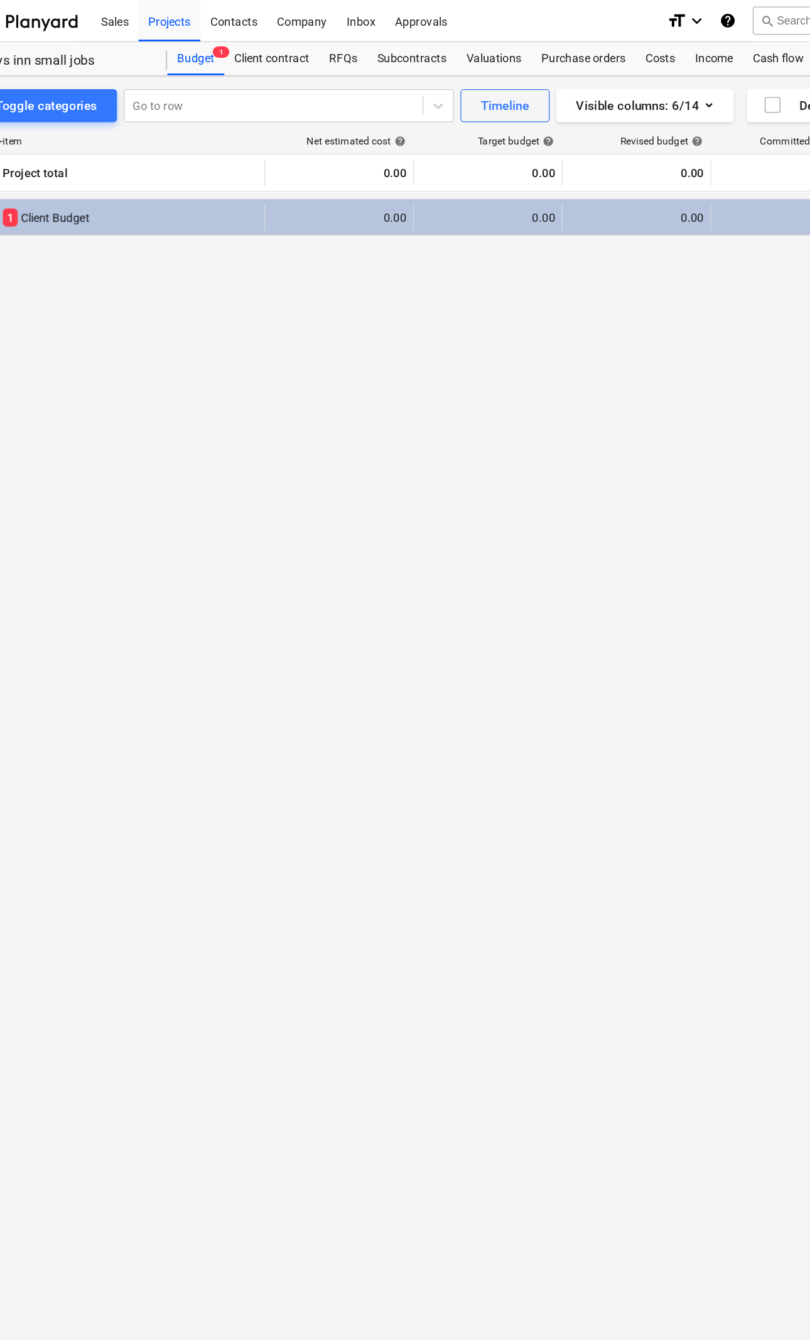
click at [40, 166] on div "1 Client Budget" at bounding box center [137, 165] width 194 height 20
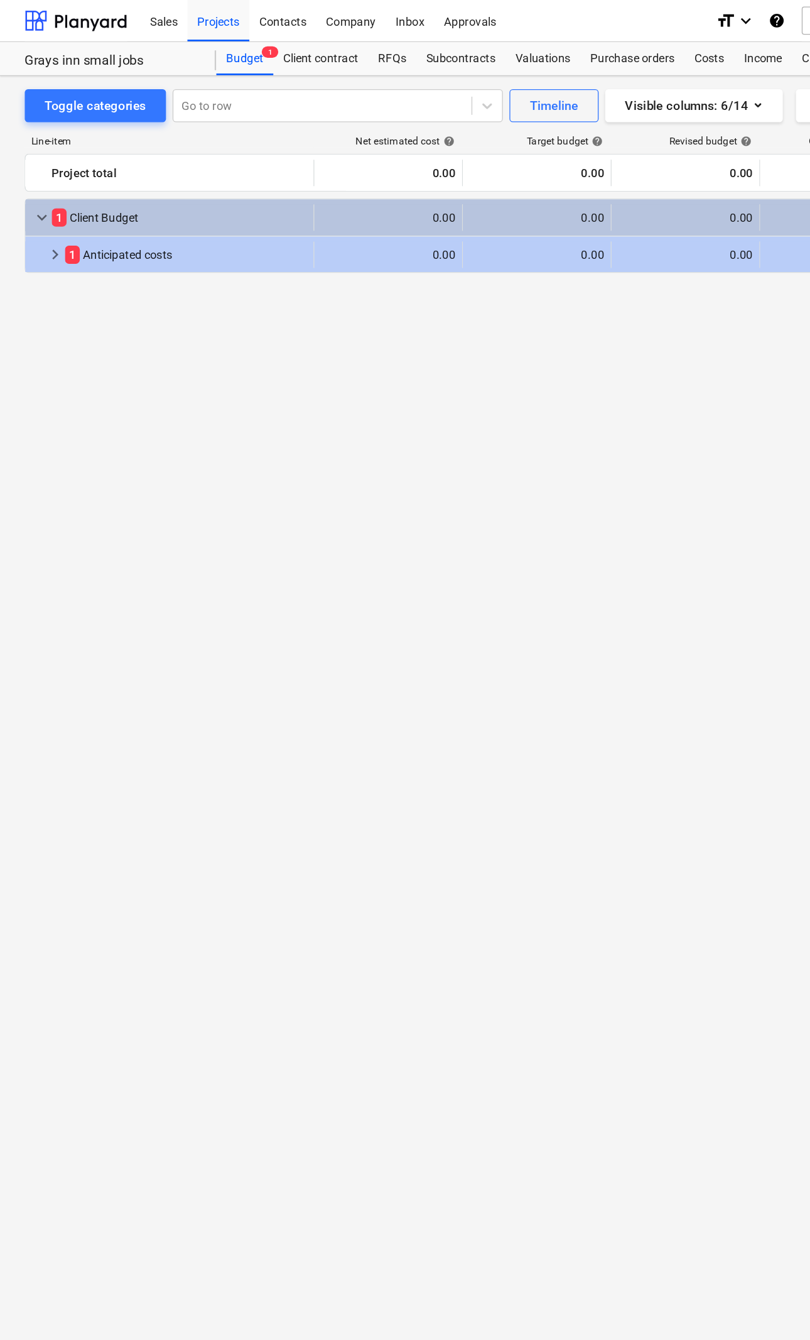
click at [62, 204] on div "1 Anticipated costs" at bounding box center [142, 193] width 184 height 20
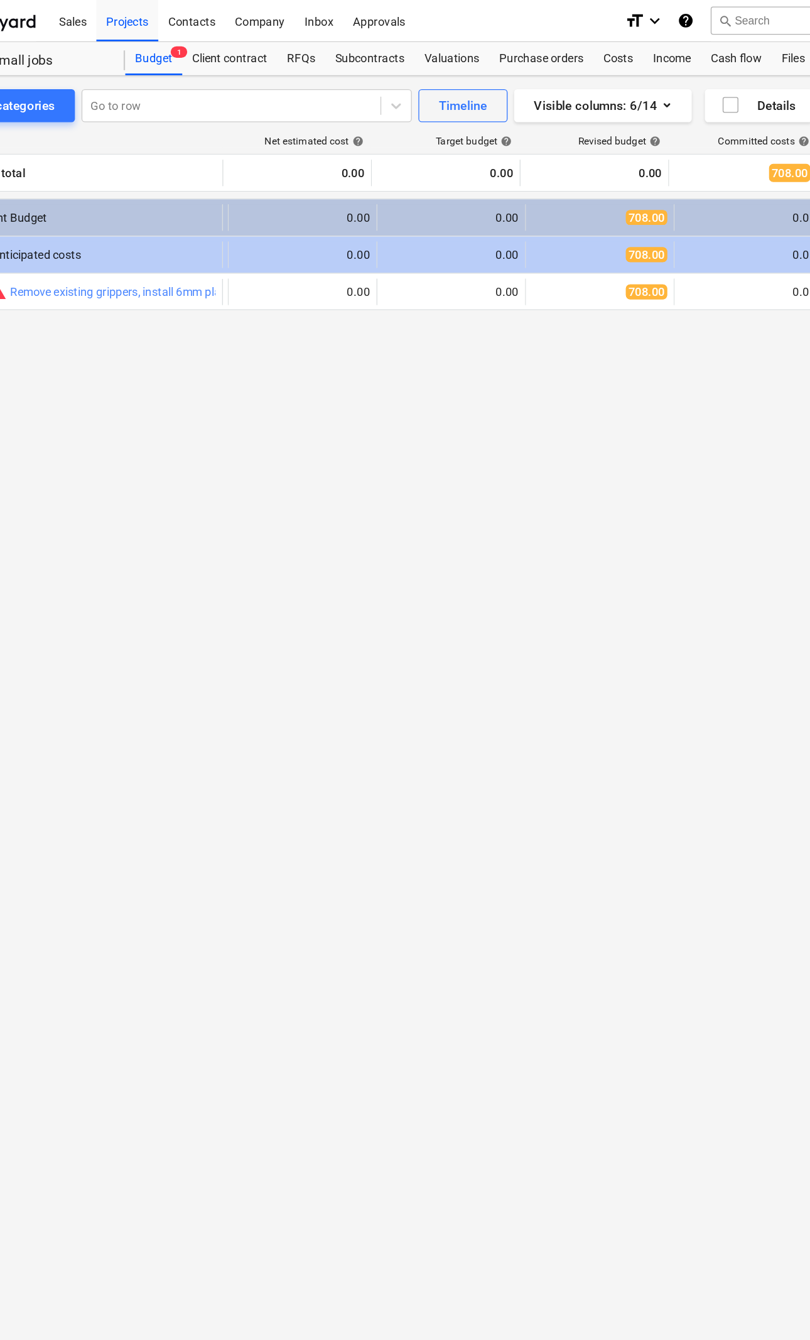
scroll to position [0, 49]
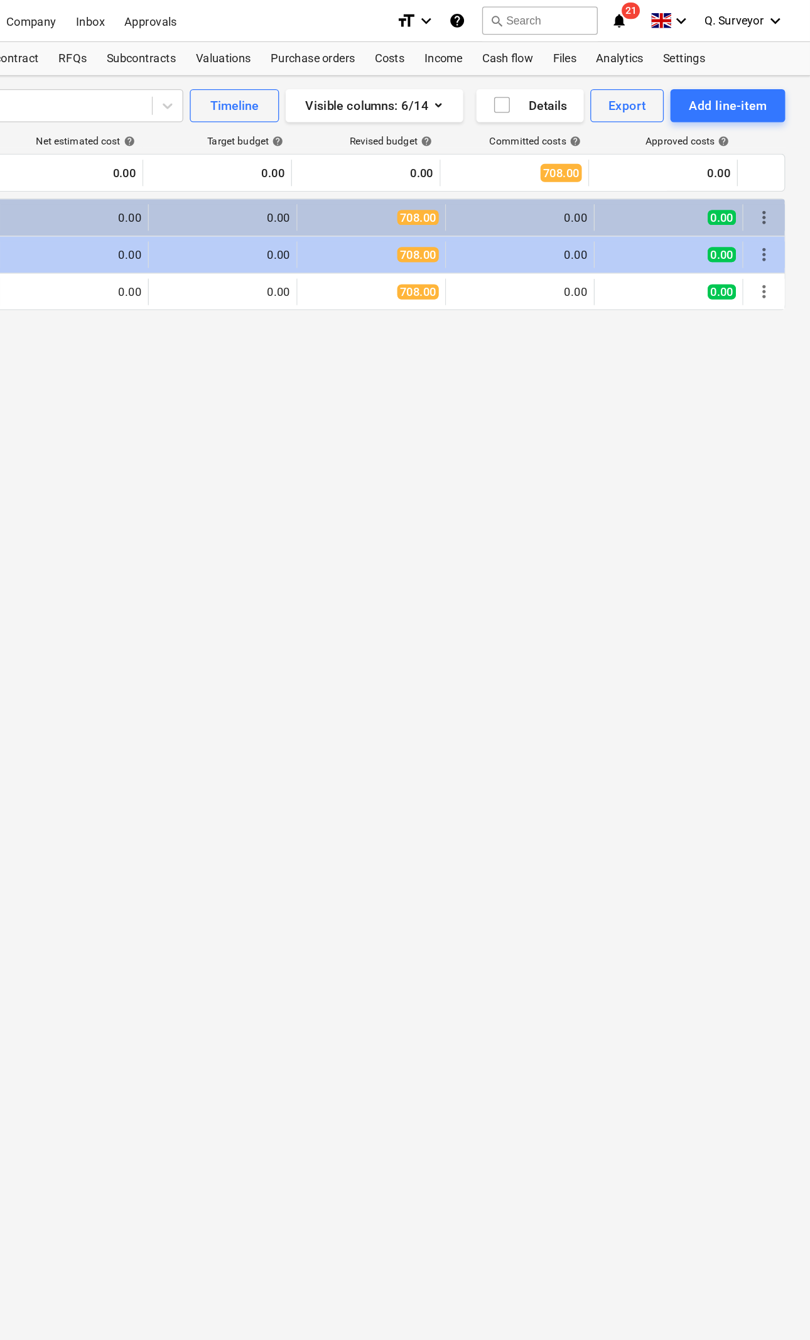
click at [768, 190] on span "more_vert" at bounding box center [775, 193] width 15 height 15
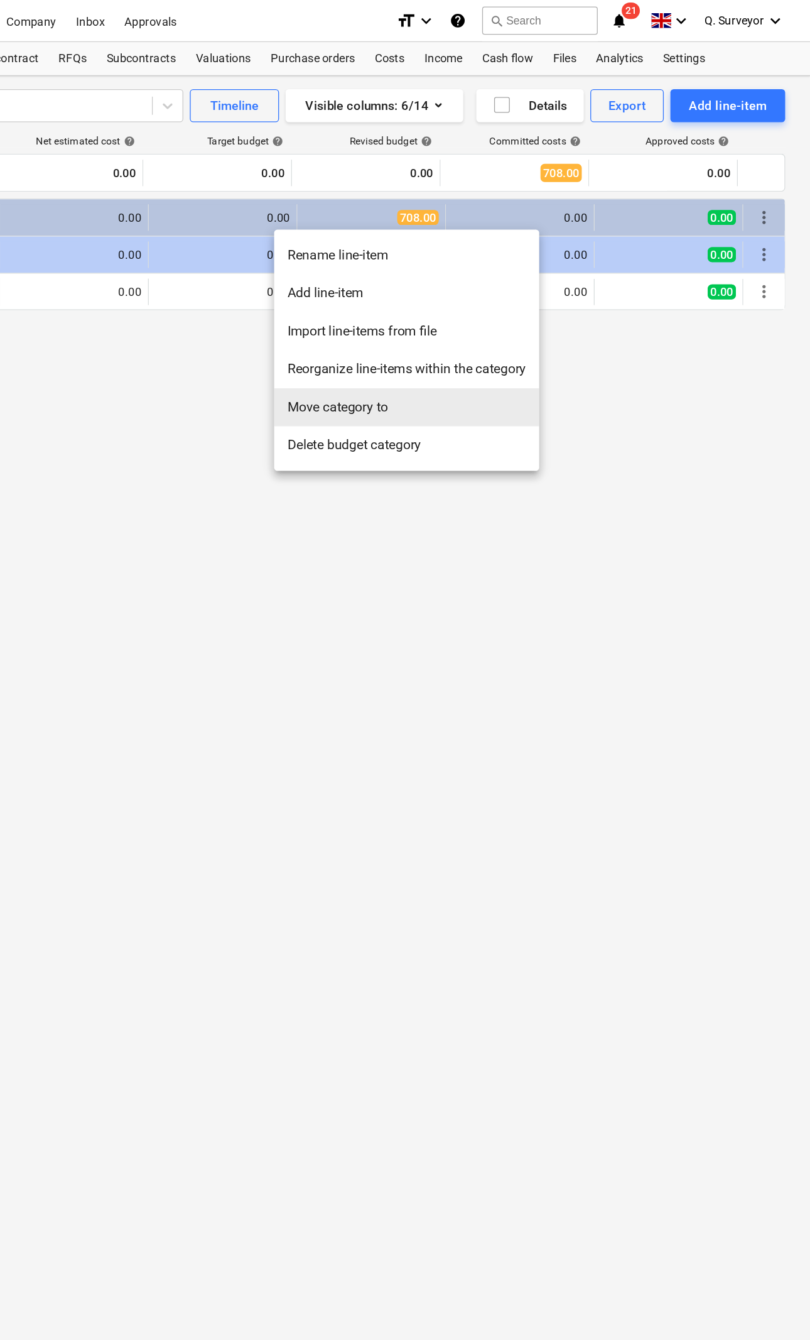
click at [403, 307] on li "Move category to" at bounding box center [504, 309] width 202 height 29
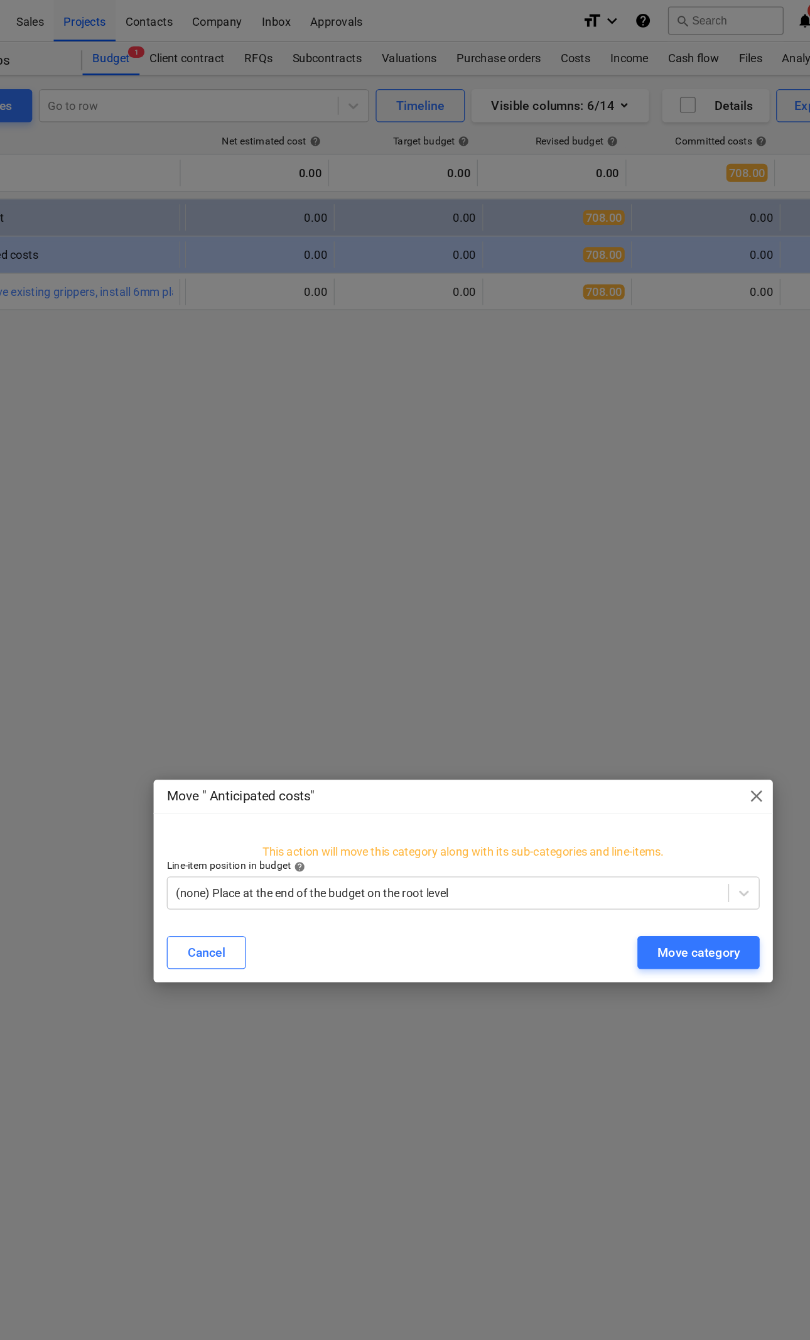
click at [553, 722] on div "Move category" at bounding box center [584, 724] width 63 height 16
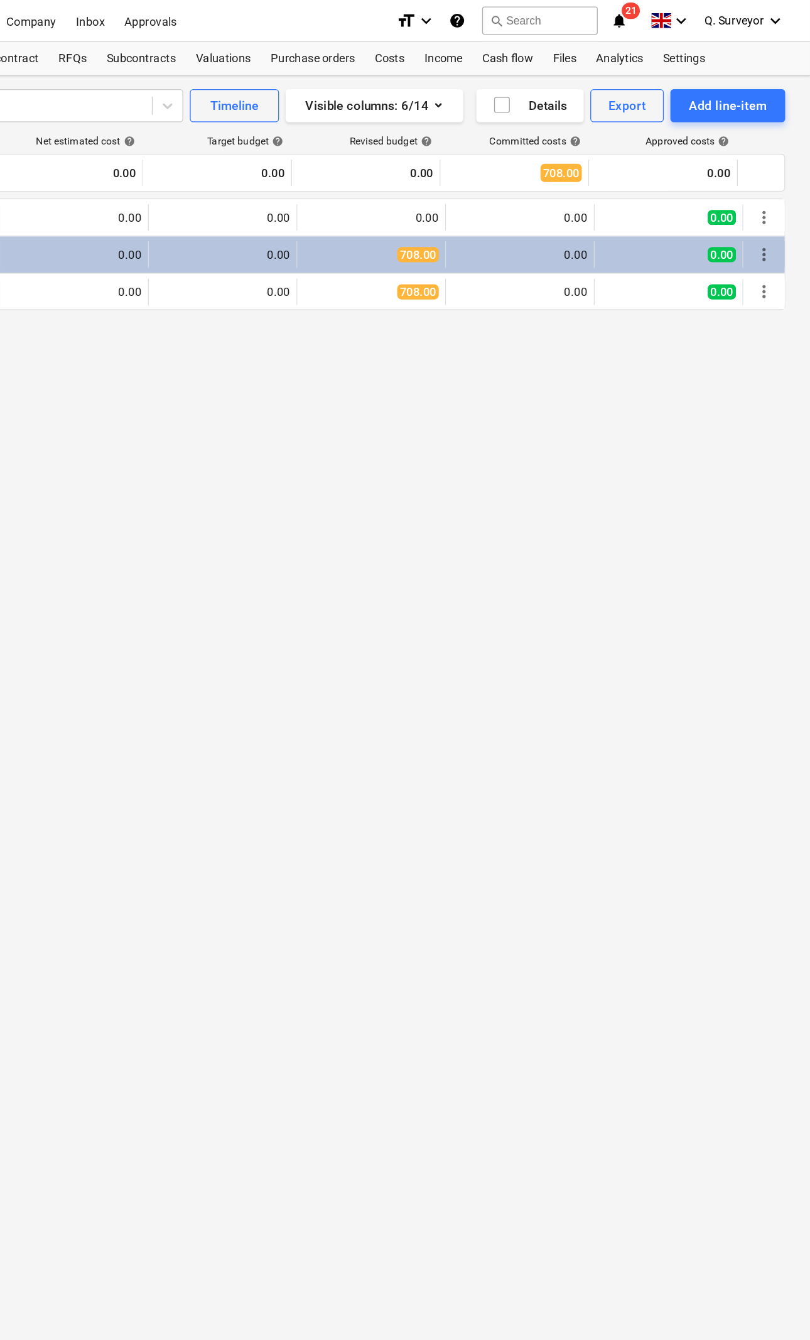
click at [768, 195] on span "more_vert" at bounding box center [775, 193] width 15 height 15
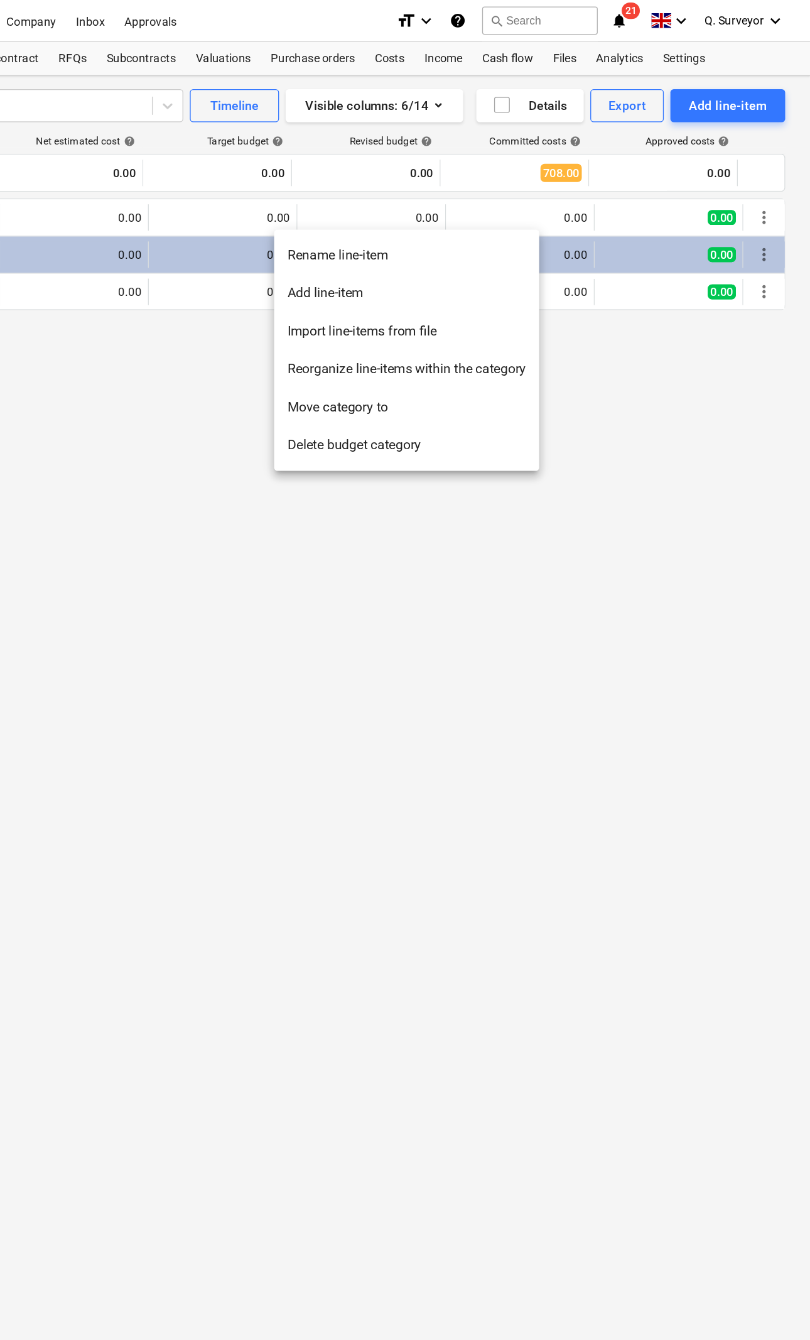
click at [460, 546] on div at bounding box center [405, 670] width 810 height 1340
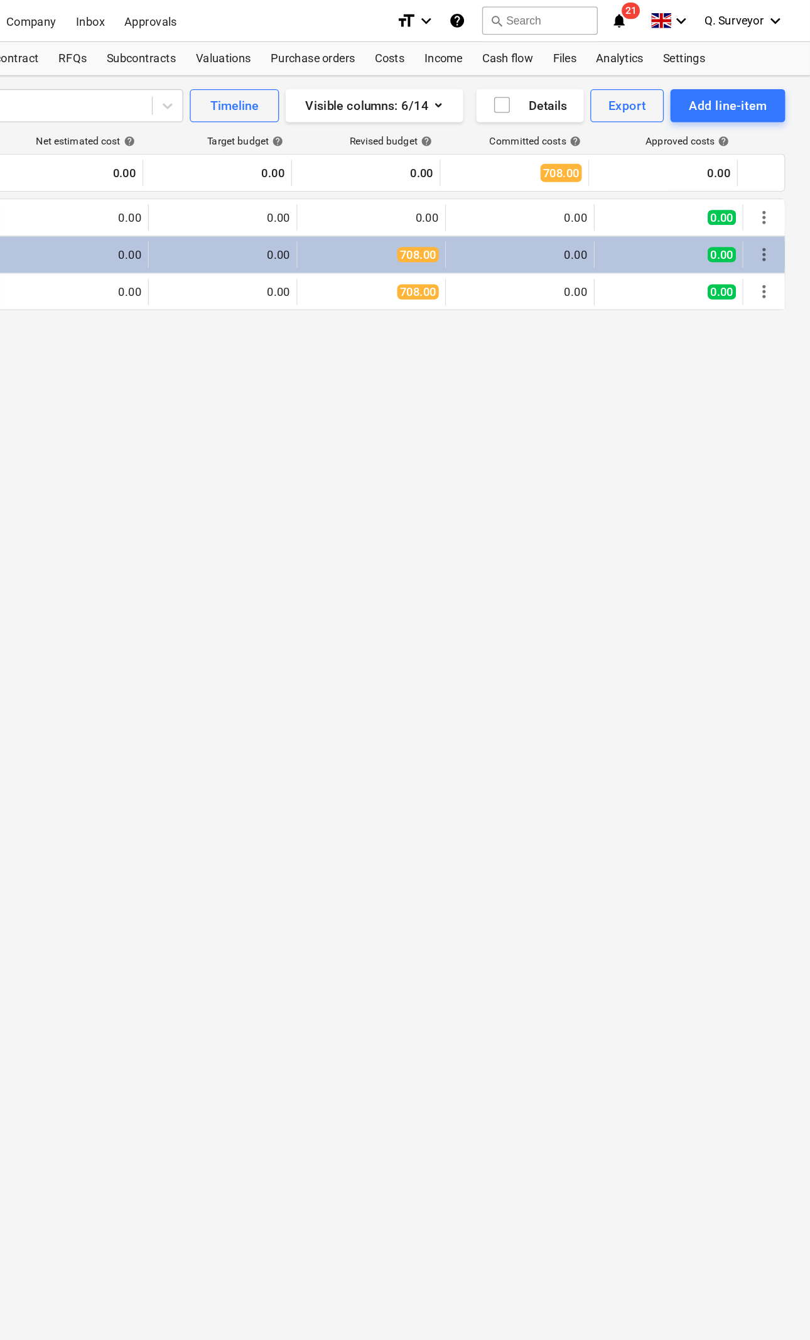
scroll to position [0, 109]
click at [567, 155] on div "bar_chart Client Budget edit 0.00 edit 0.00 edit 0.00 0.00 0.00 0.00 more_vert" at bounding box center [326, 165] width 930 height 28
click at [573, 155] on div "bar_chart Client Budget edit 0.00 edit 0.00 edit 0.00 0.00 0.00 0.00 more_vert" at bounding box center [326, 165] width 930 height 28
click at [765, 165] on div "more_vert" at bounding box center [775, 165] width 21 height 20
click at [768, 163] on span "more_vert" at bounding box center [775, 165] width 15 height 15
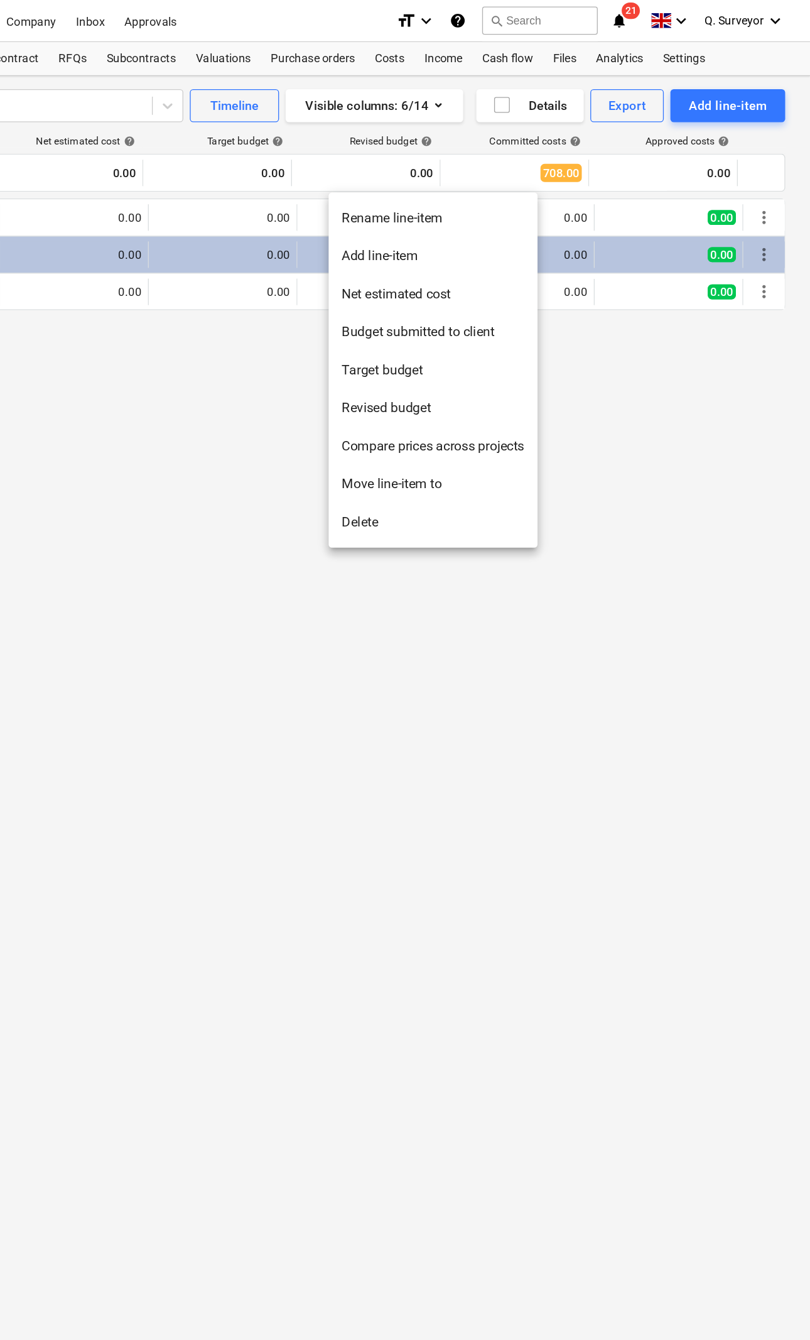
click at [511, 464] on div at bounding box center [405, 670] width 810 height 1340
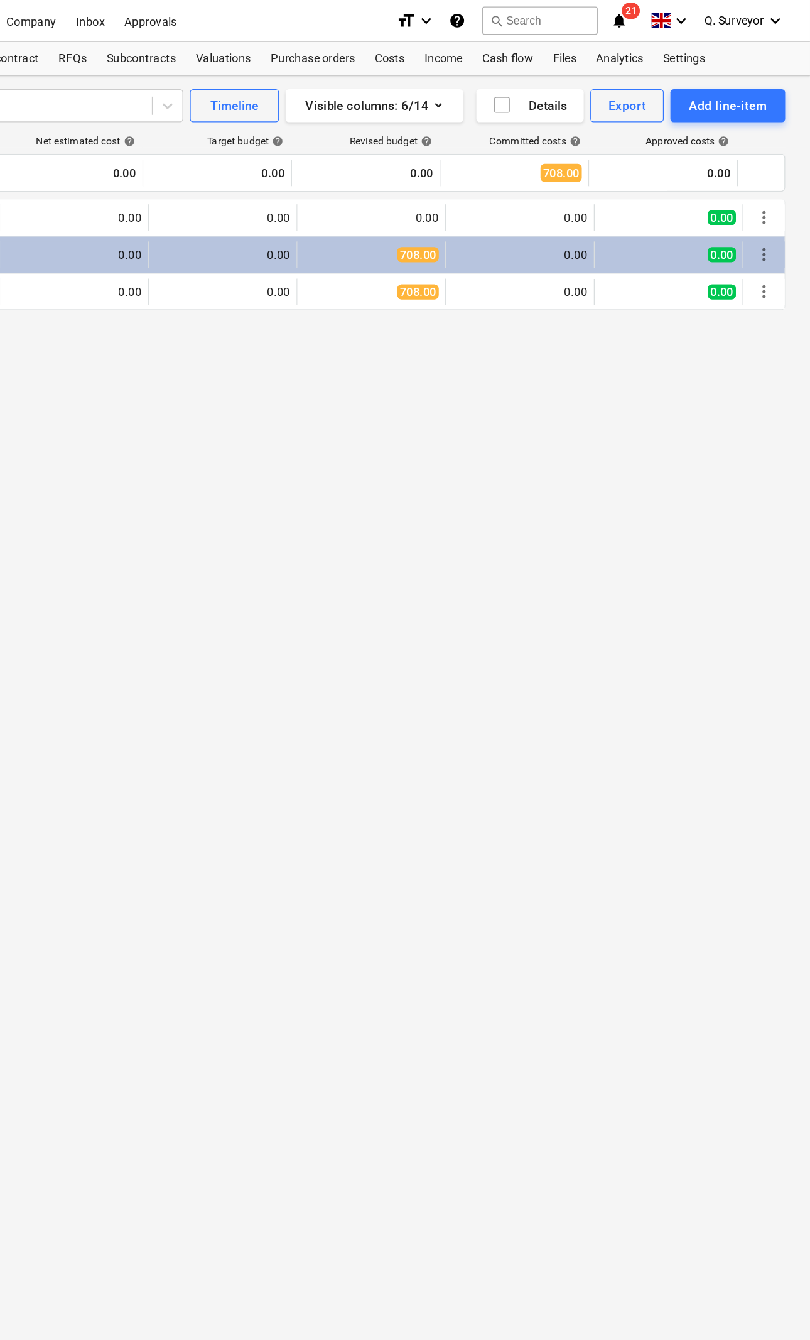
click at [718, 80] on div "Add line-item" at bounding box center [748, 80] width 60 height 16
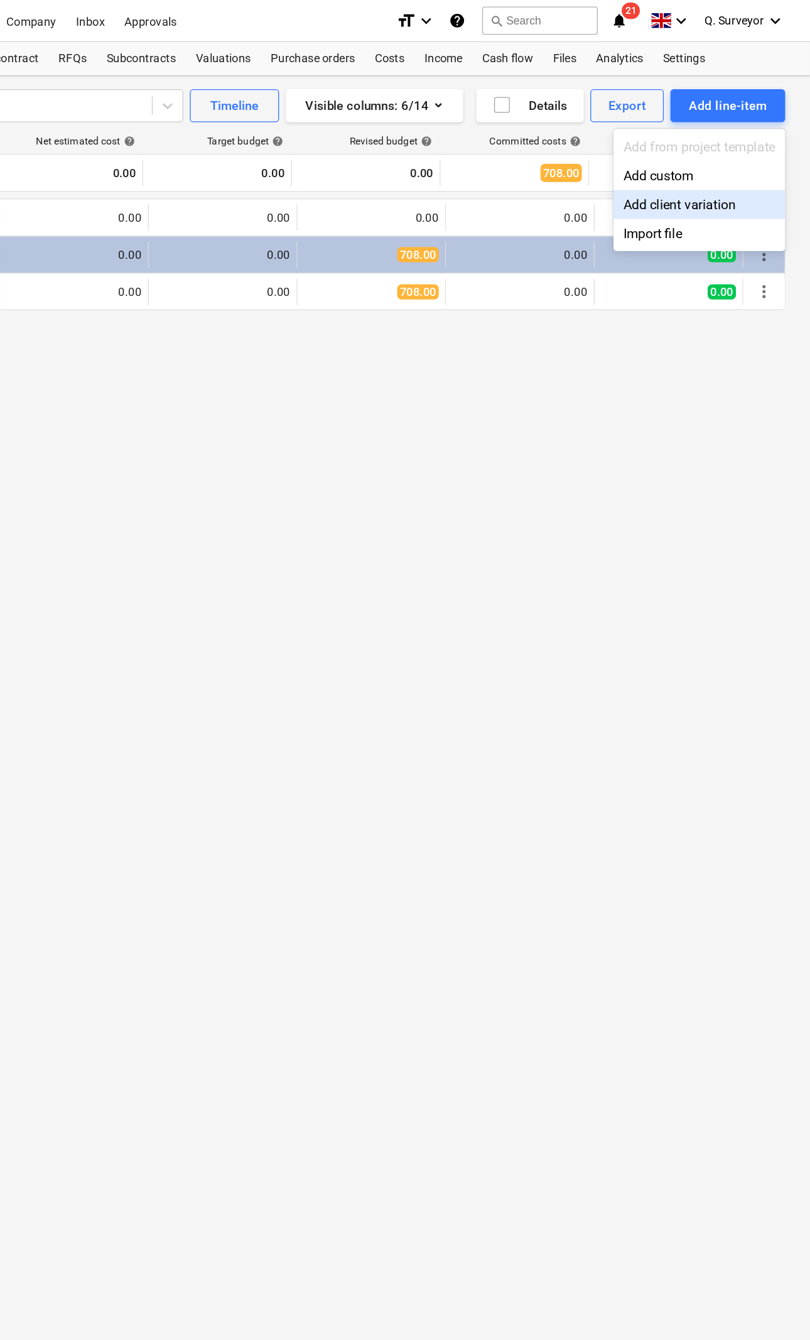
click at [661, 150] on div "Add client variation" at bounding box center [726, 155] width 131 height 22
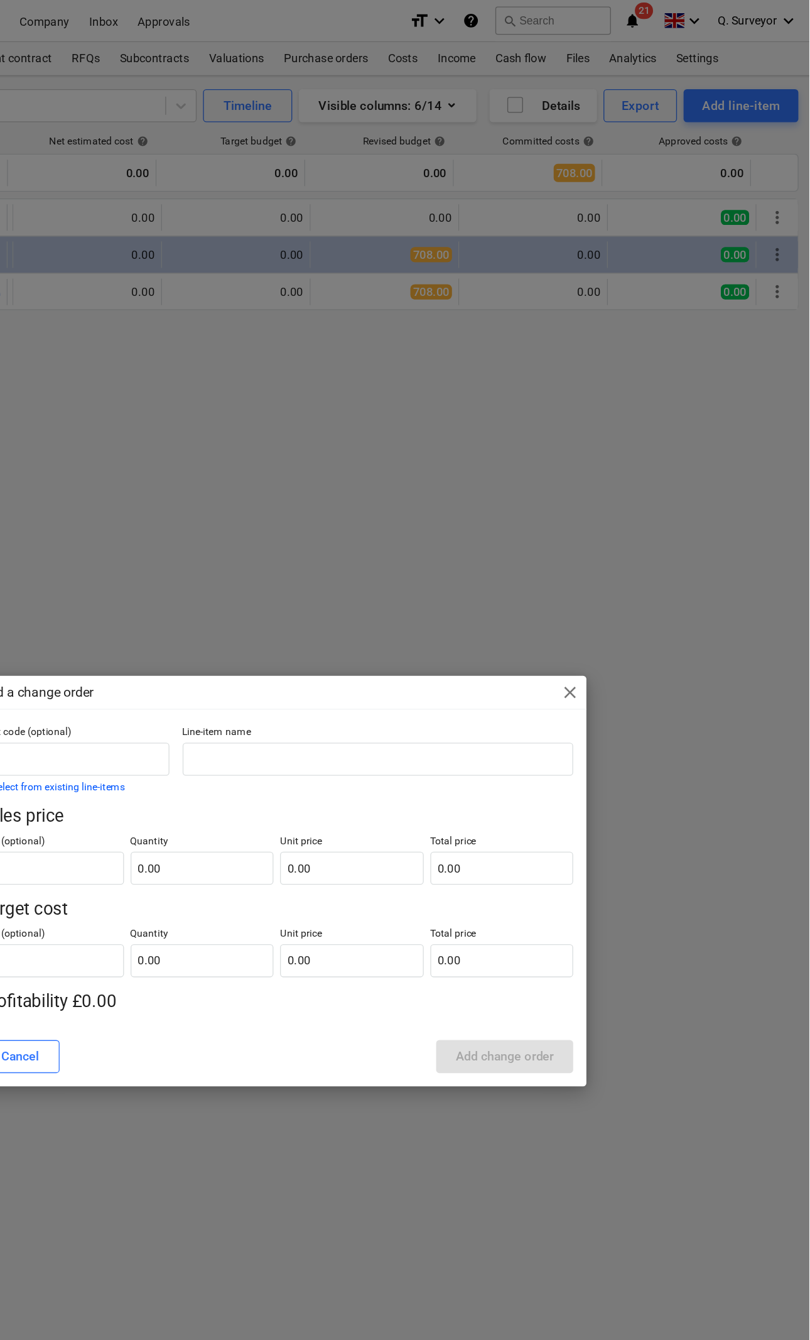
scroll to position [0, 49]
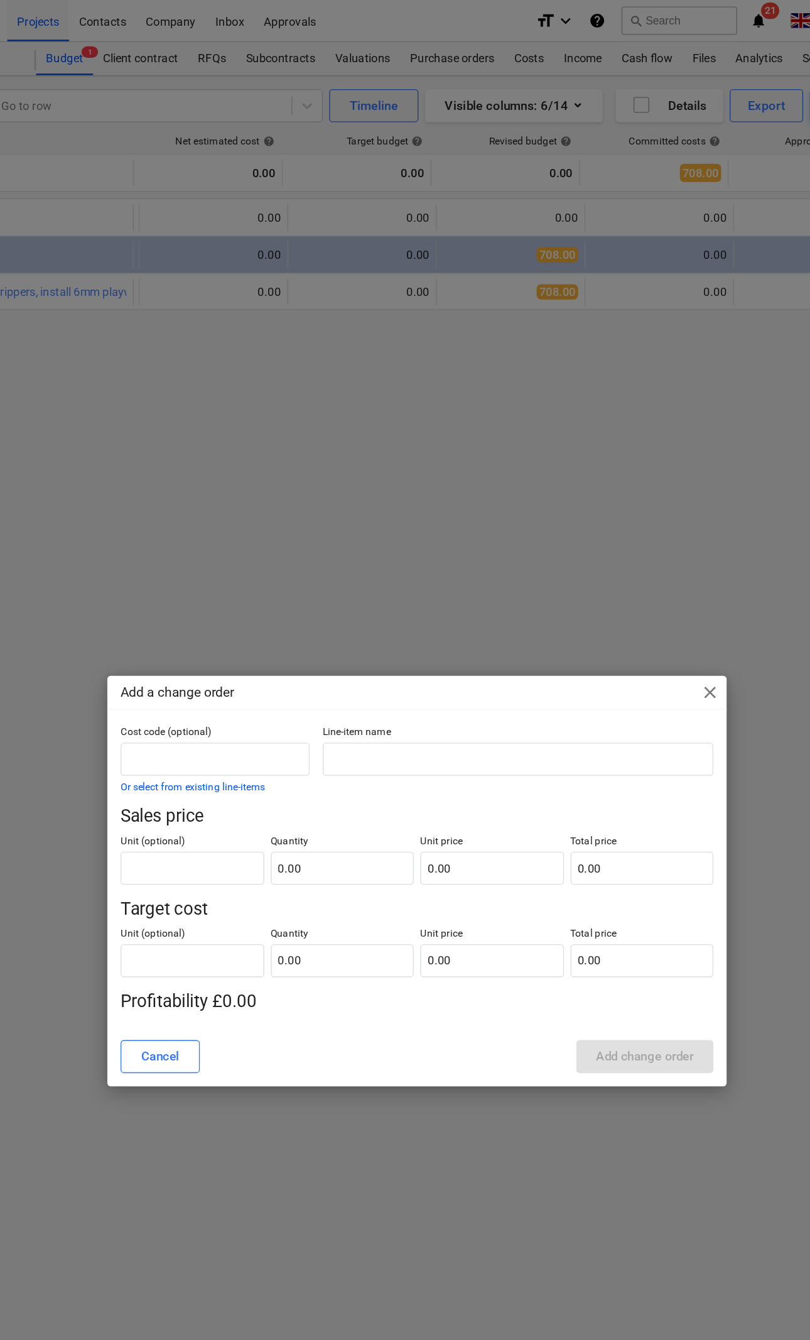
click at [528, 514] on div "Add a change order close" at bounding box center [405, 526] width 471 height 25
click at [621, 522] on span "close" at bounding box center [628, 526] width 15 height 15
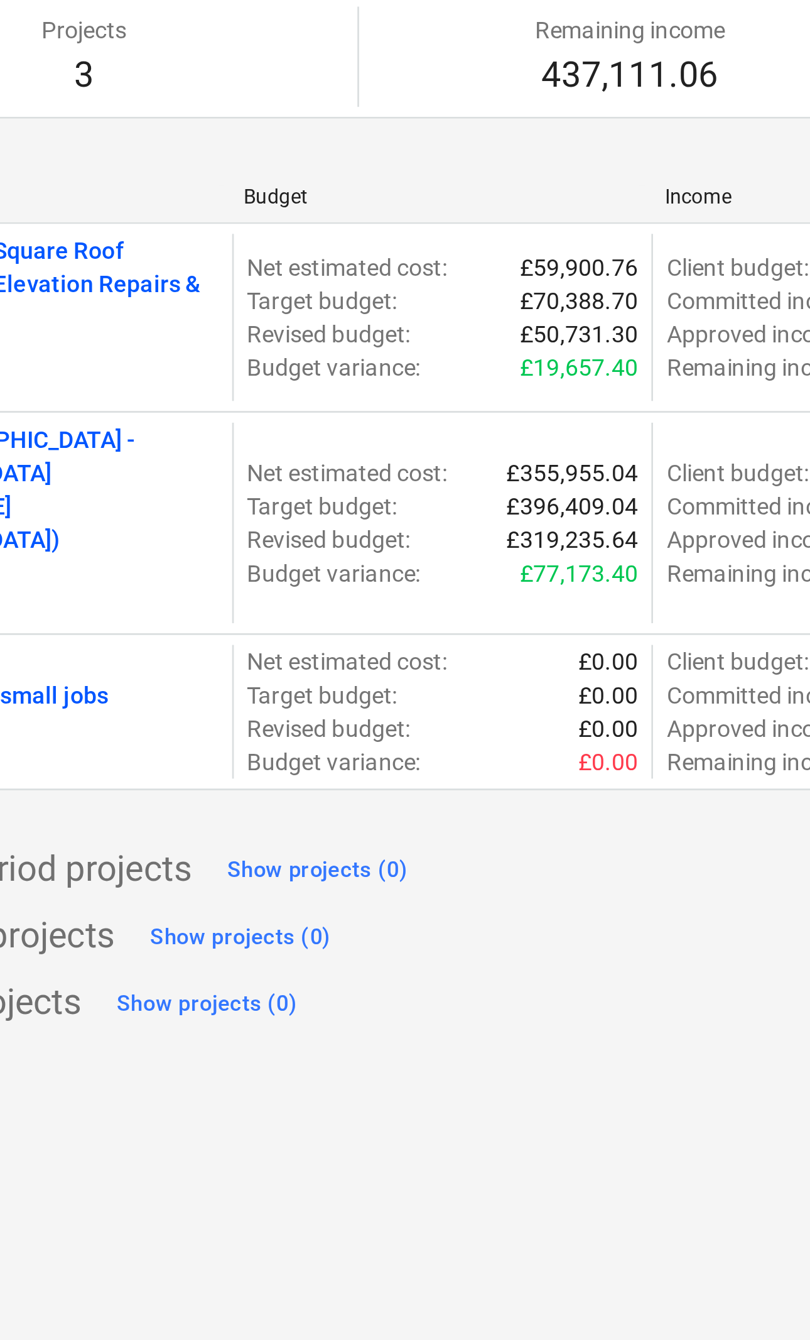
click at [30, 384] on p "EN14 - Grays inn small jobs" at bounding box center [28, 390] width 107 height 13
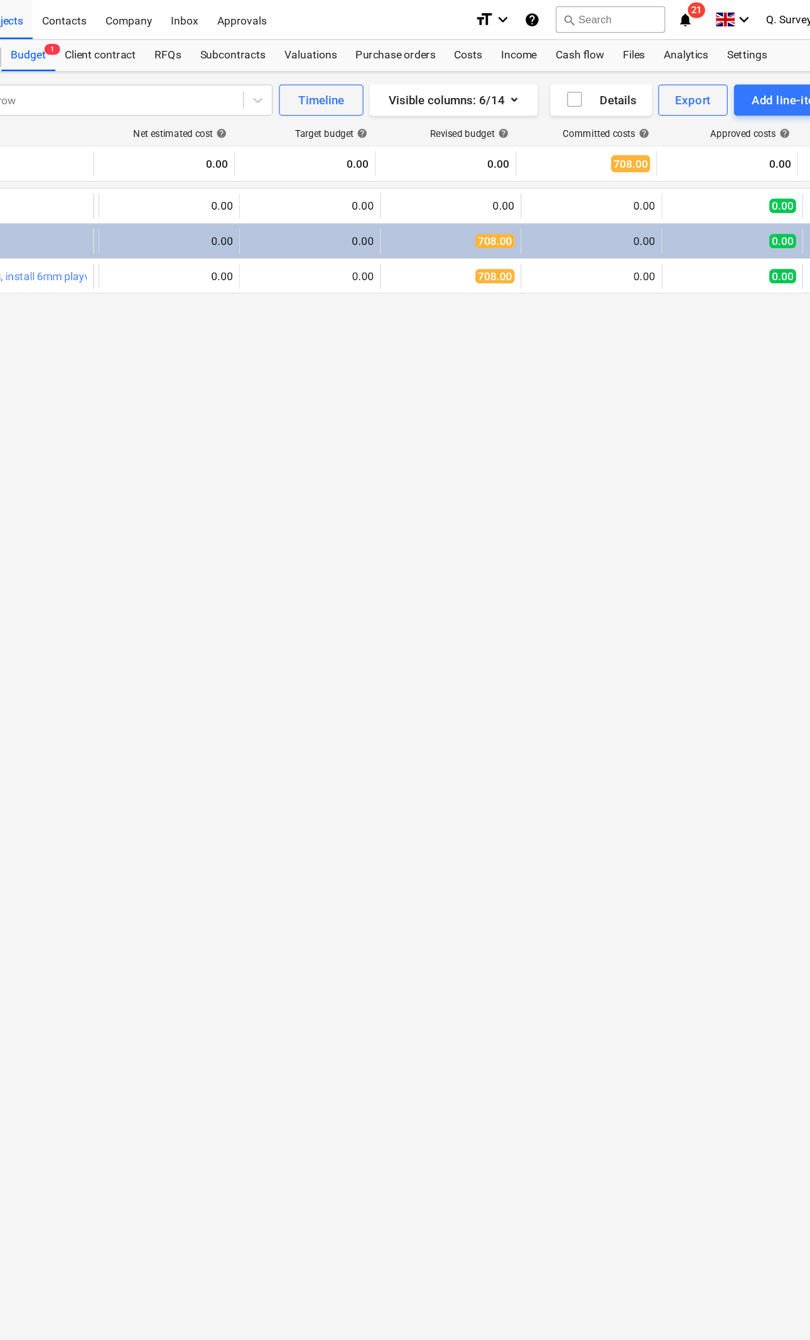
scroll to position [0, 49]
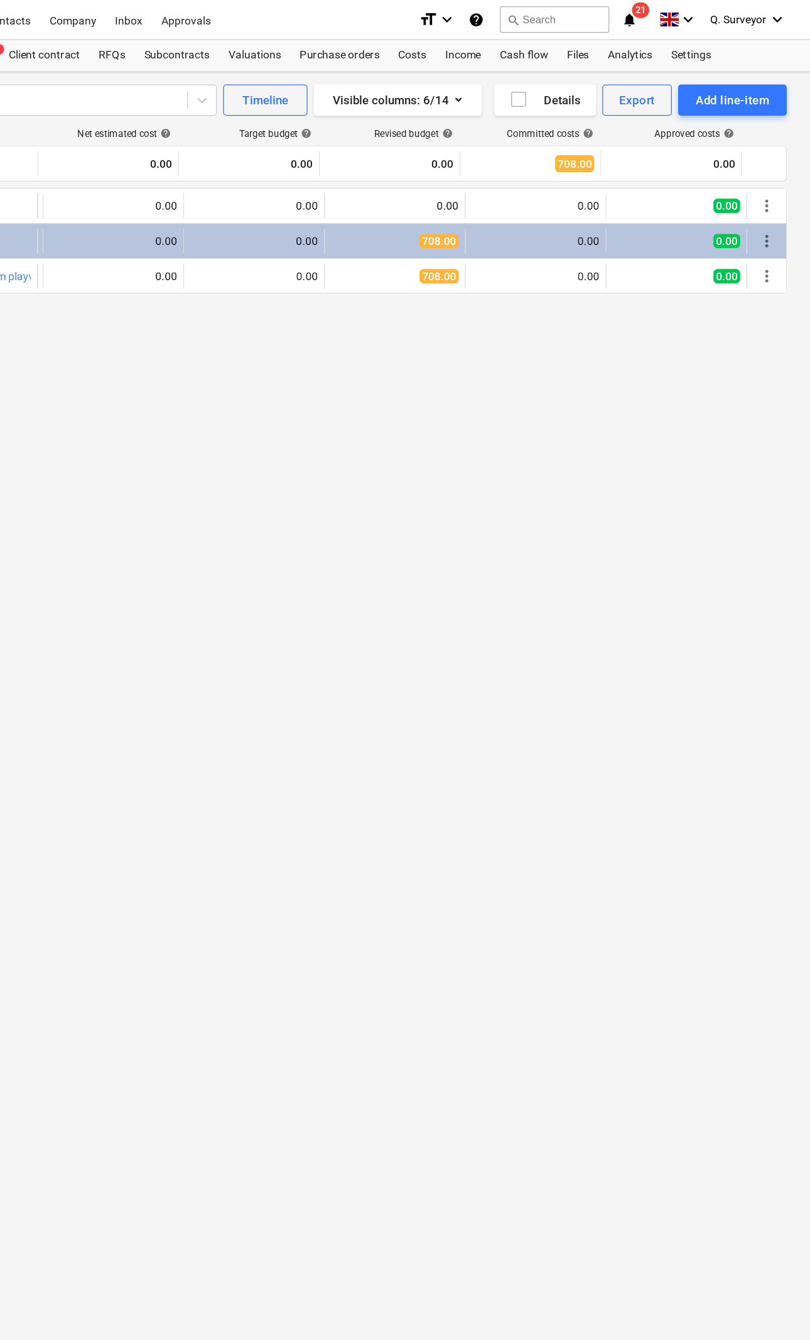
click at [768, 160] on span "more_vert" at bounding box center [775, 165] width 15 height 15
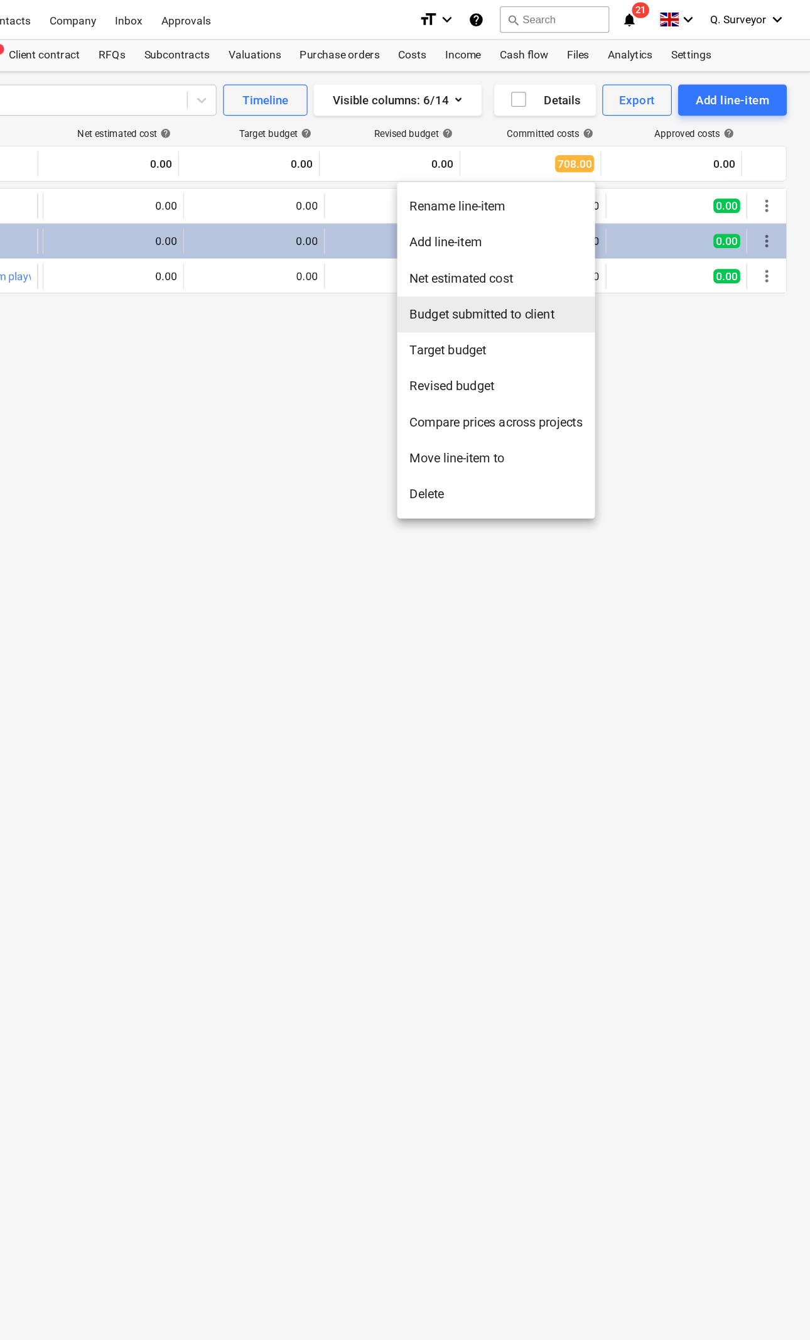
click at [479, 249] on li "Budget submitted to client" at bounding box center [558, 252] width 159 height 29
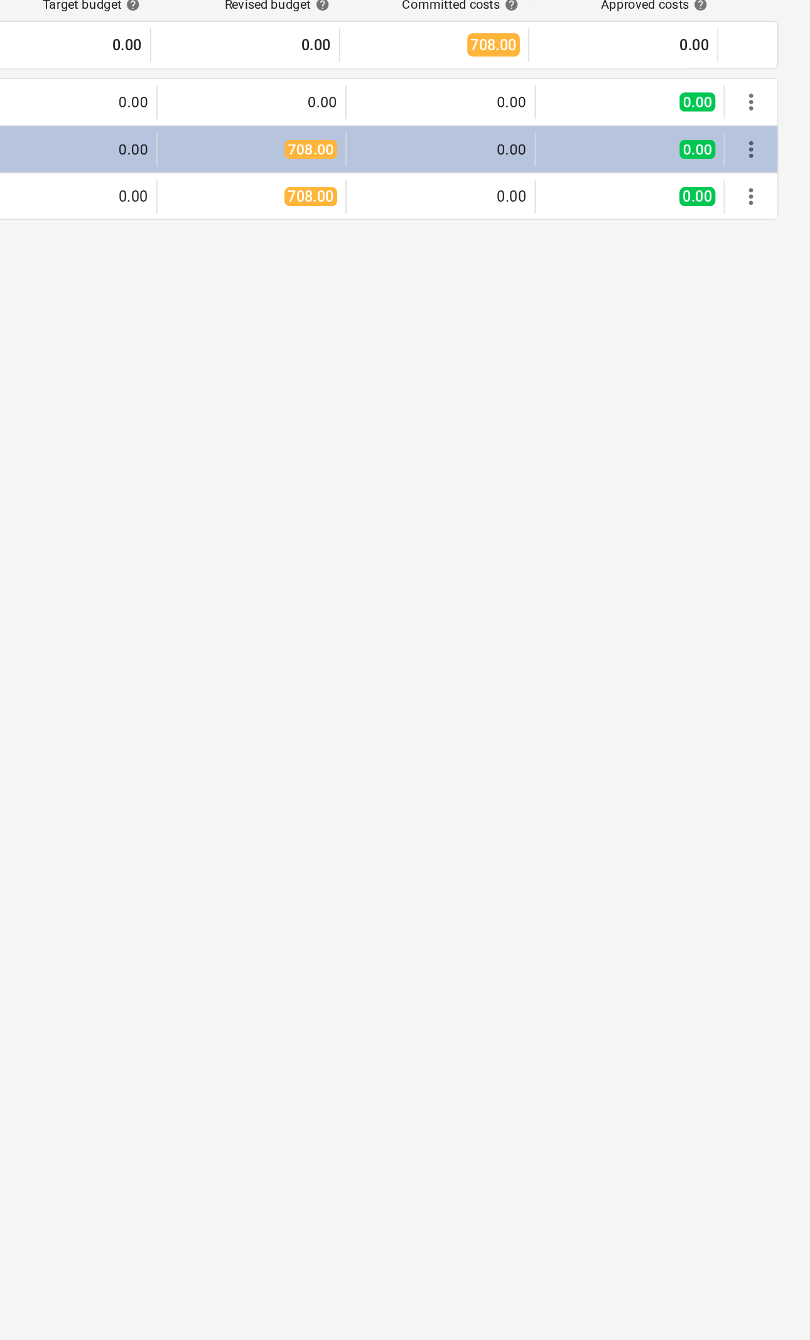
scroll to position [0, 109]
click at [768, 158] on span "more_vert" at bounding box center [775, 165] width 15 height 15
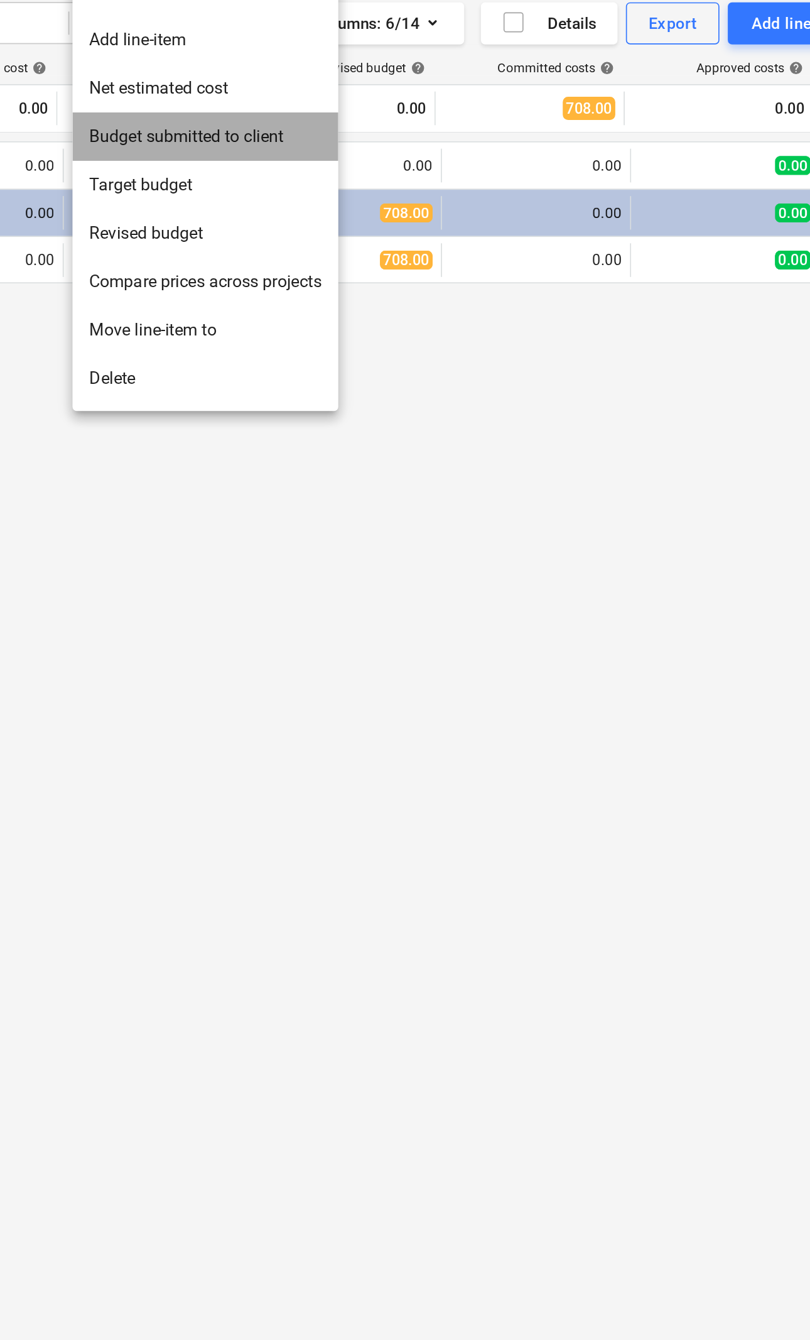
click at [312, 134] on li "Budget submitted to client" at bounding box center [391, 148] width 159 height 29
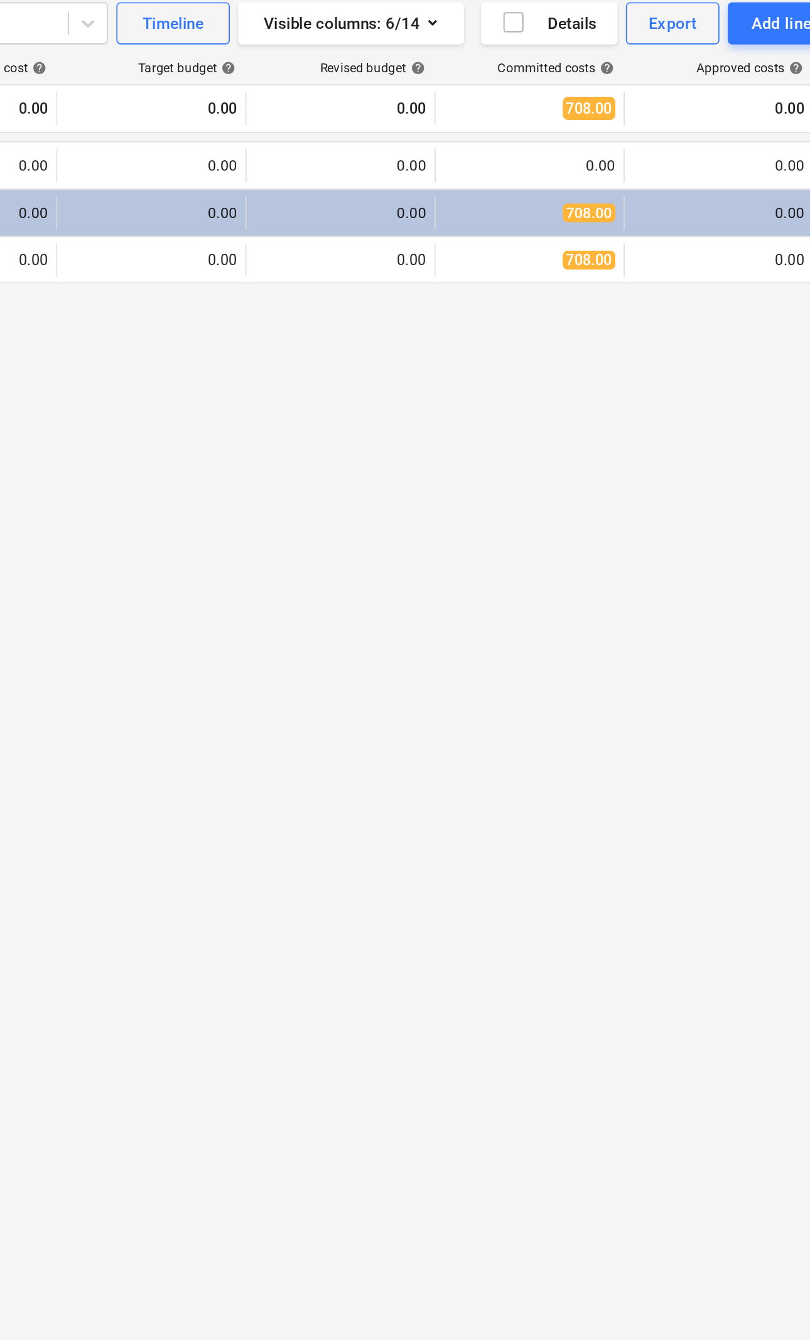
scroll to position [0, 0]
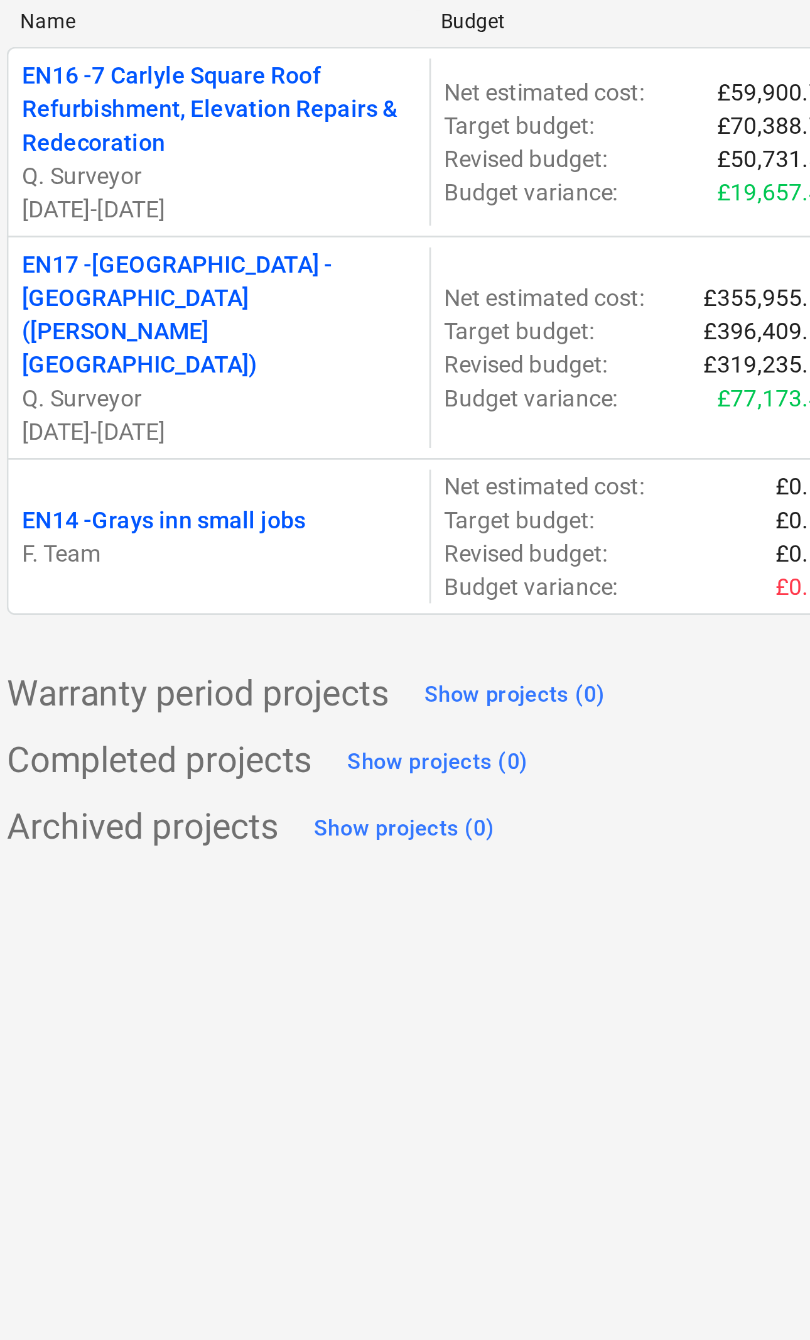
scroll to position [0, 16]
click at [33, 384] on p "EN14 - Grays inn small jobs" at bounding box center [62, 390] width 107 height 13
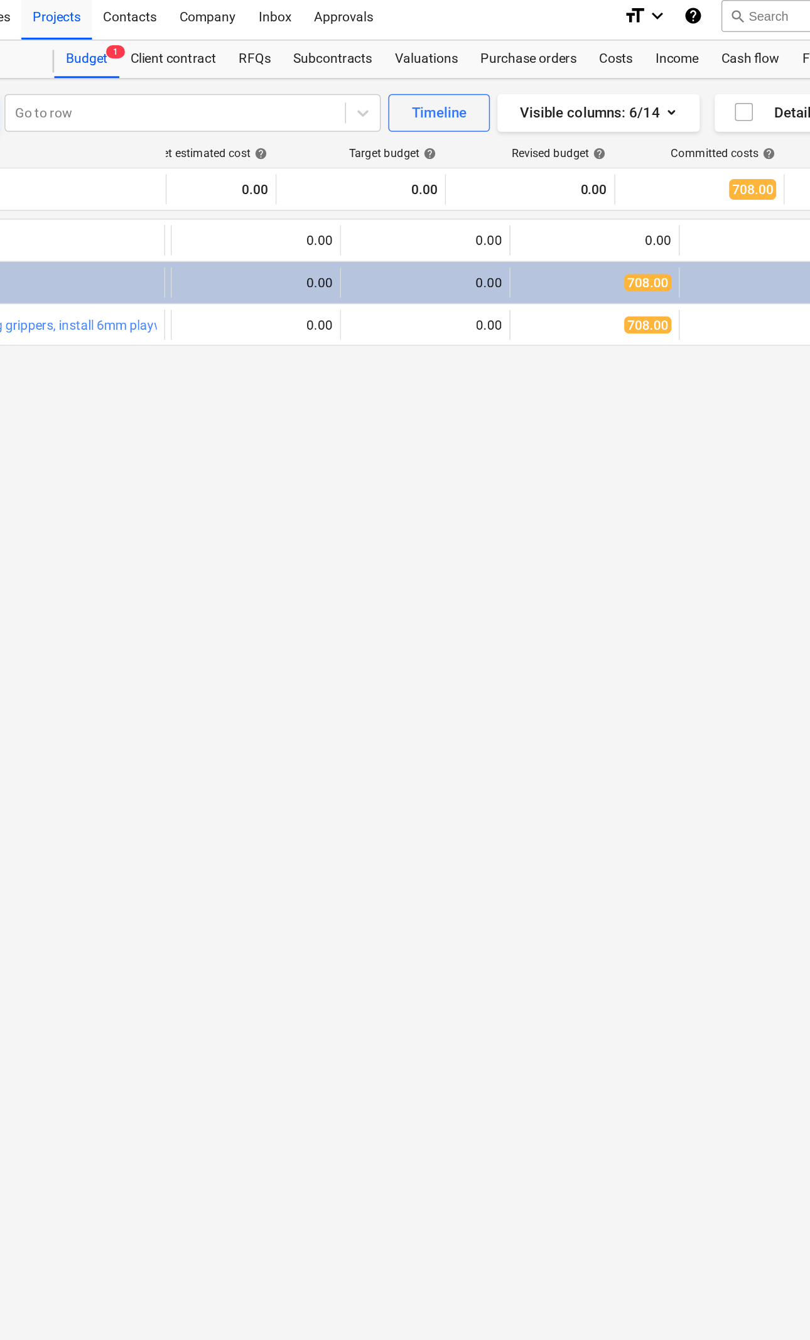
scroll to position [0, 49]
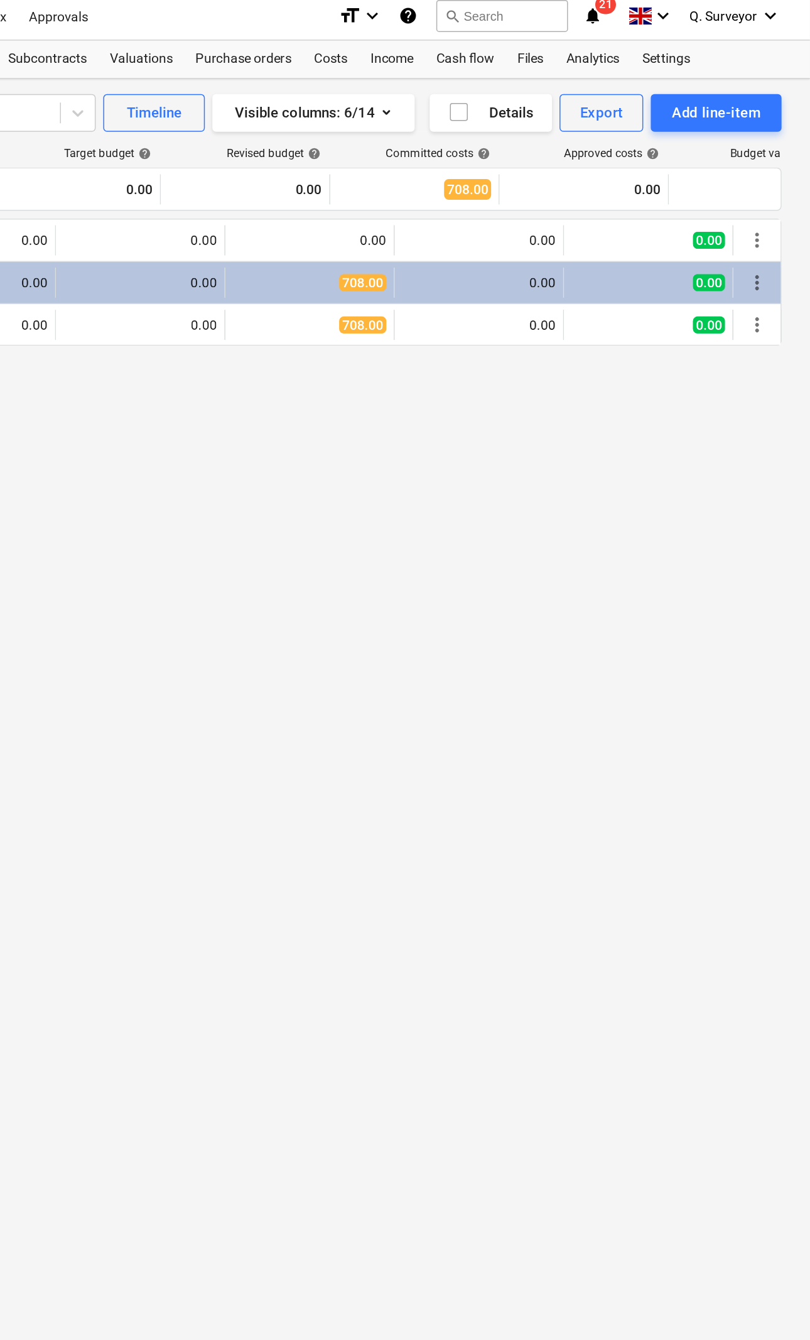
click at [704, 68] on button "Add line-item" at bounding box center [747, 80] width 87 height 25
click at [661, 146] on div "Add client variation" at bounding box center [726, 155] width 131 height 22
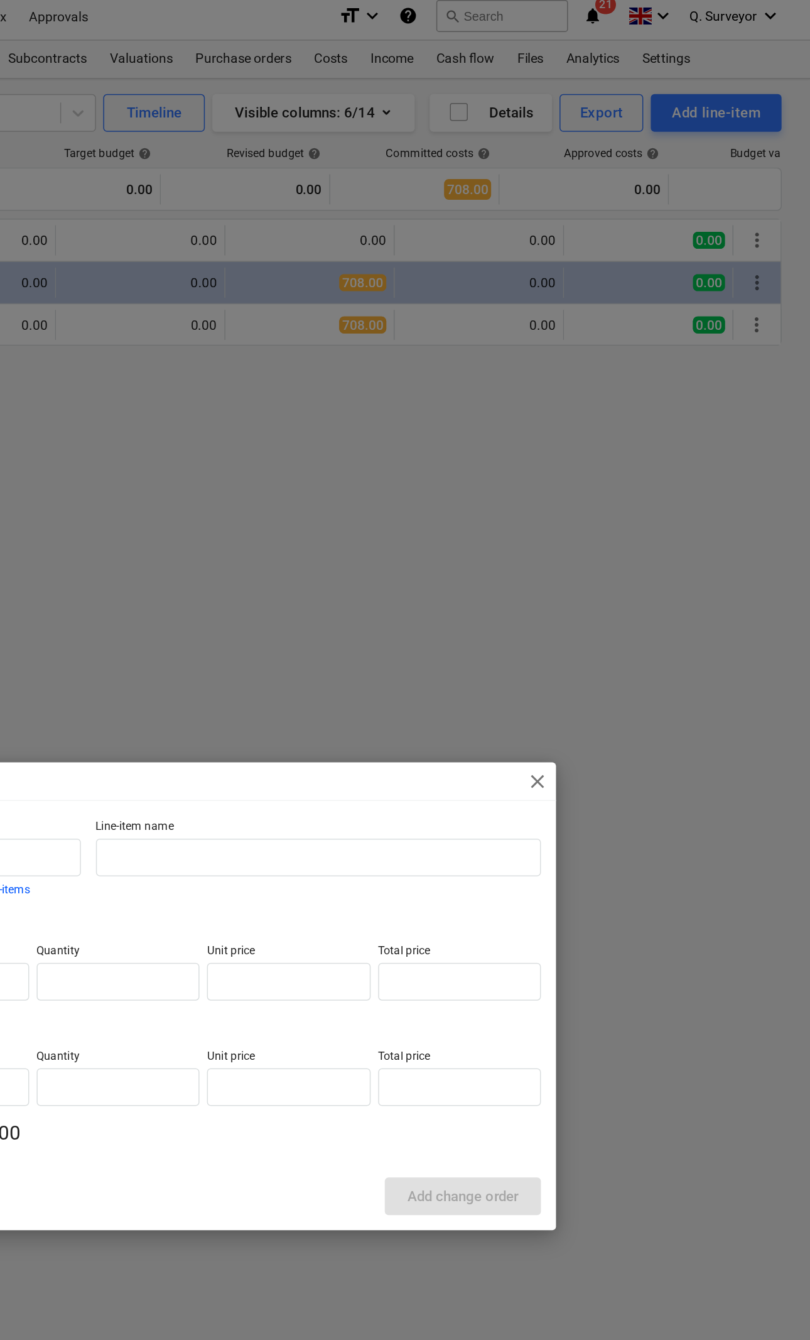
type input "0.00"
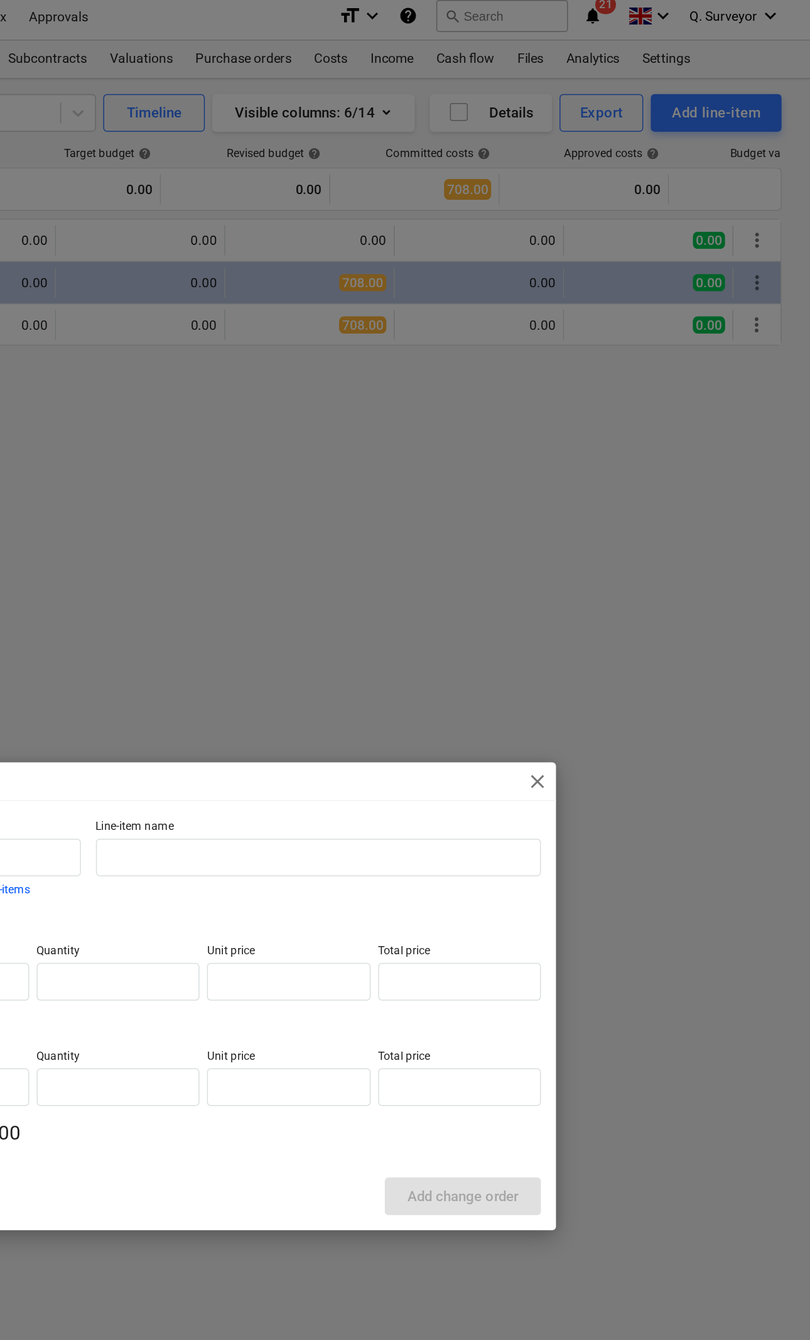
type input "0.00"
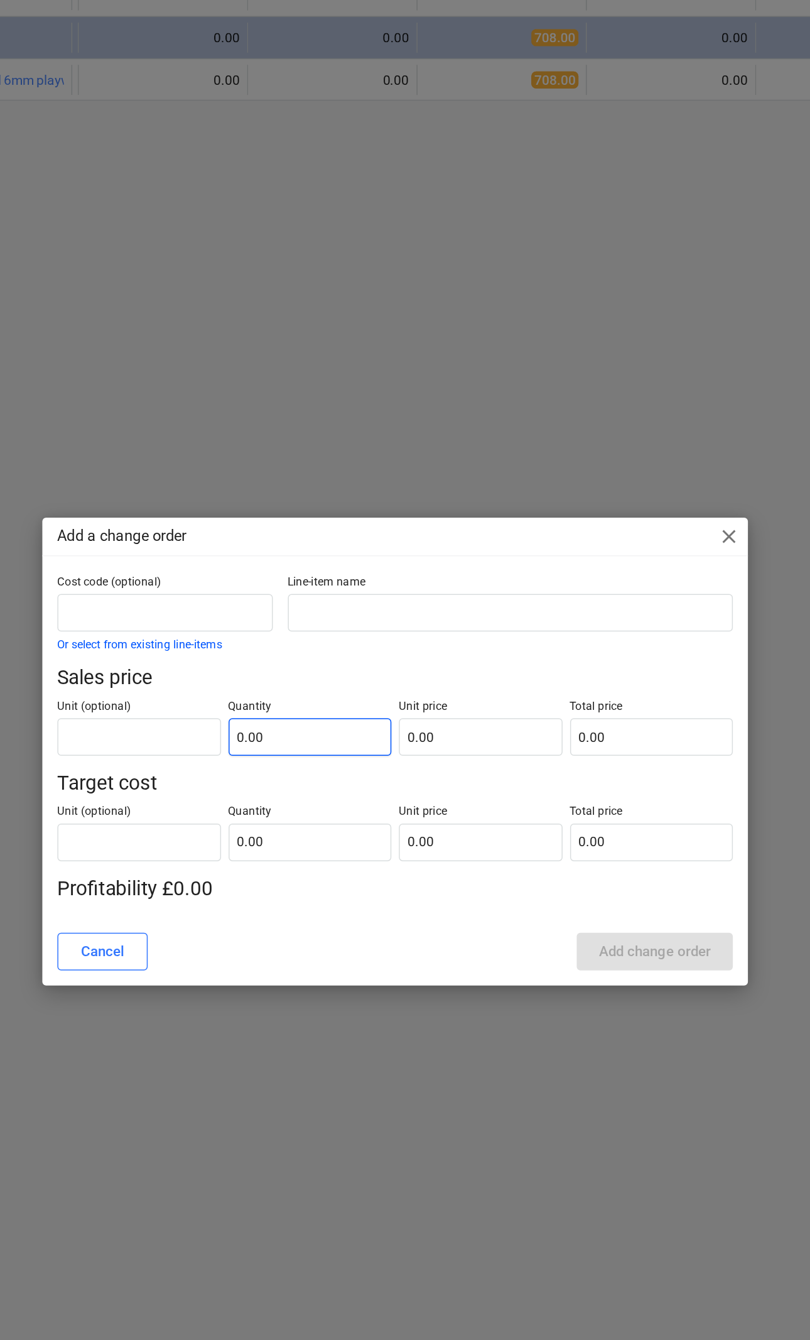
click at [294, 648] on input "0.00" at bounding box center [348, 660] width 109 height 25
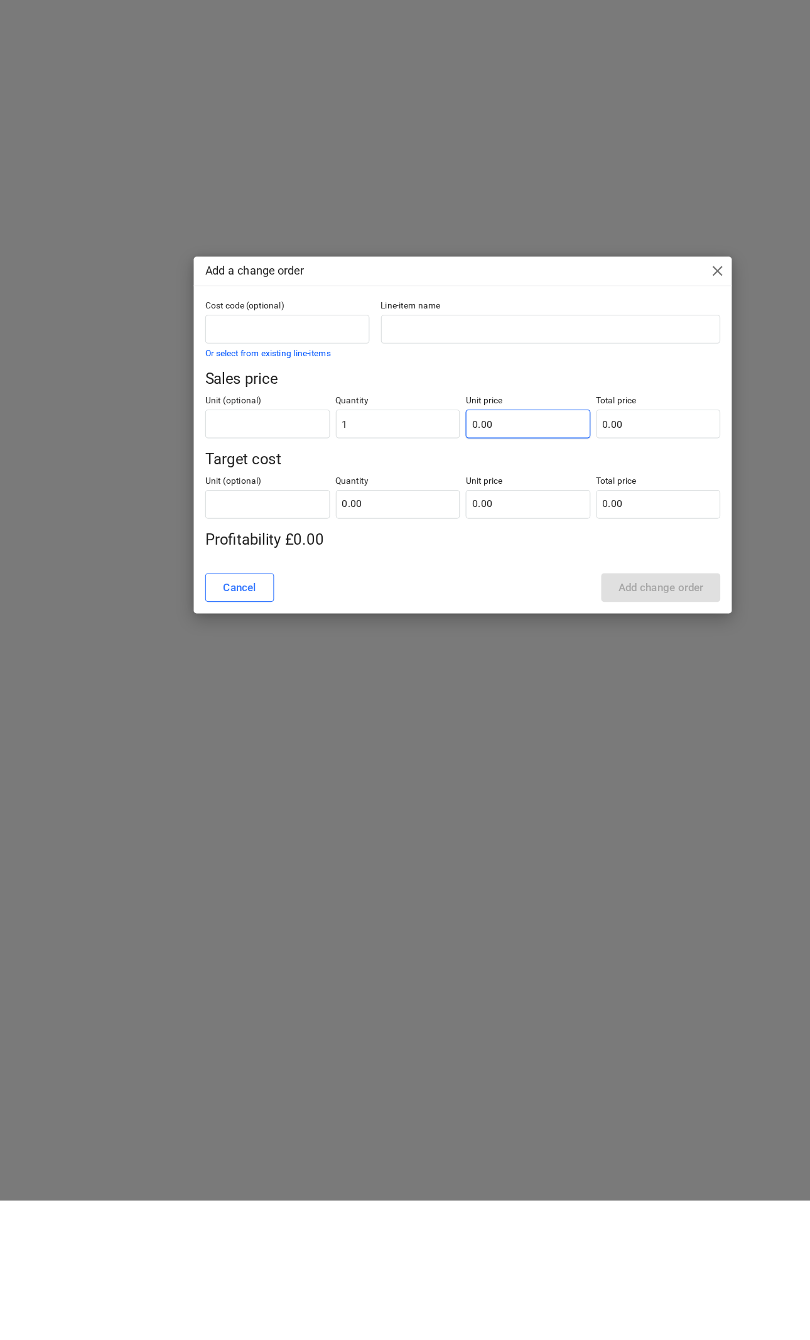
click at [477, 648] on input "0.00" at bounding box center [462, 660] width 109 height 25
type input "1.00"
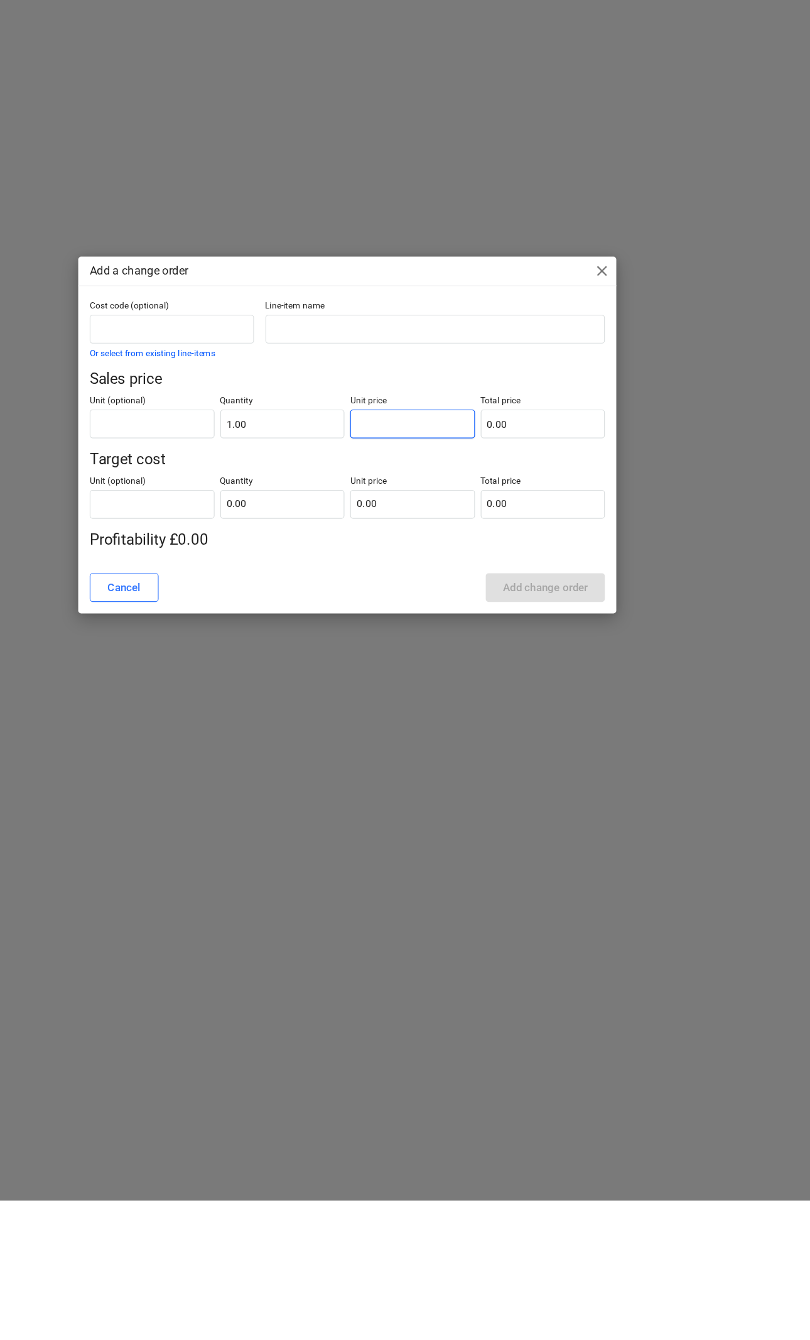
type input "2"
type input "2.00"
type input "26"
type input "26.00"
type input "260"
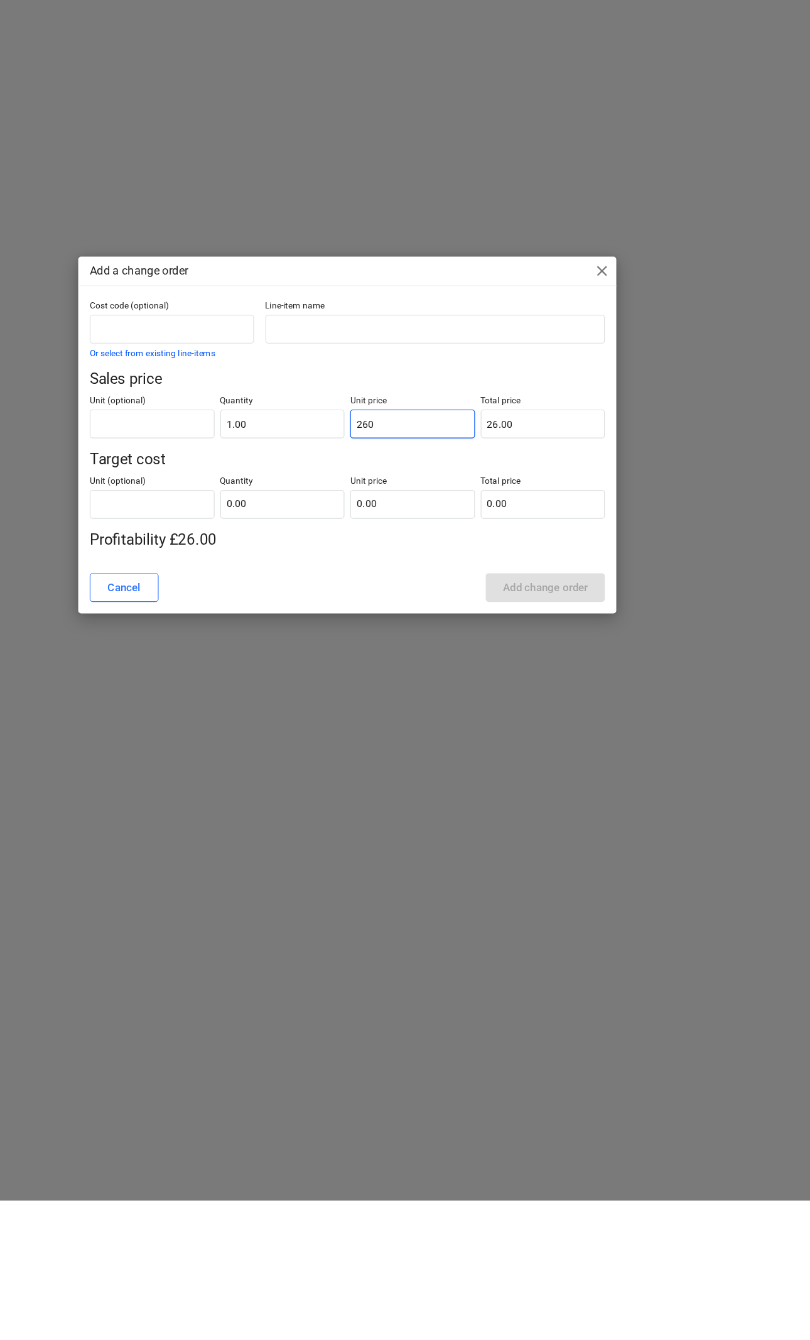
type input "260.00"
type input "2600"
type input "2,600.00"
type input "26000"
type input "26,000.00"
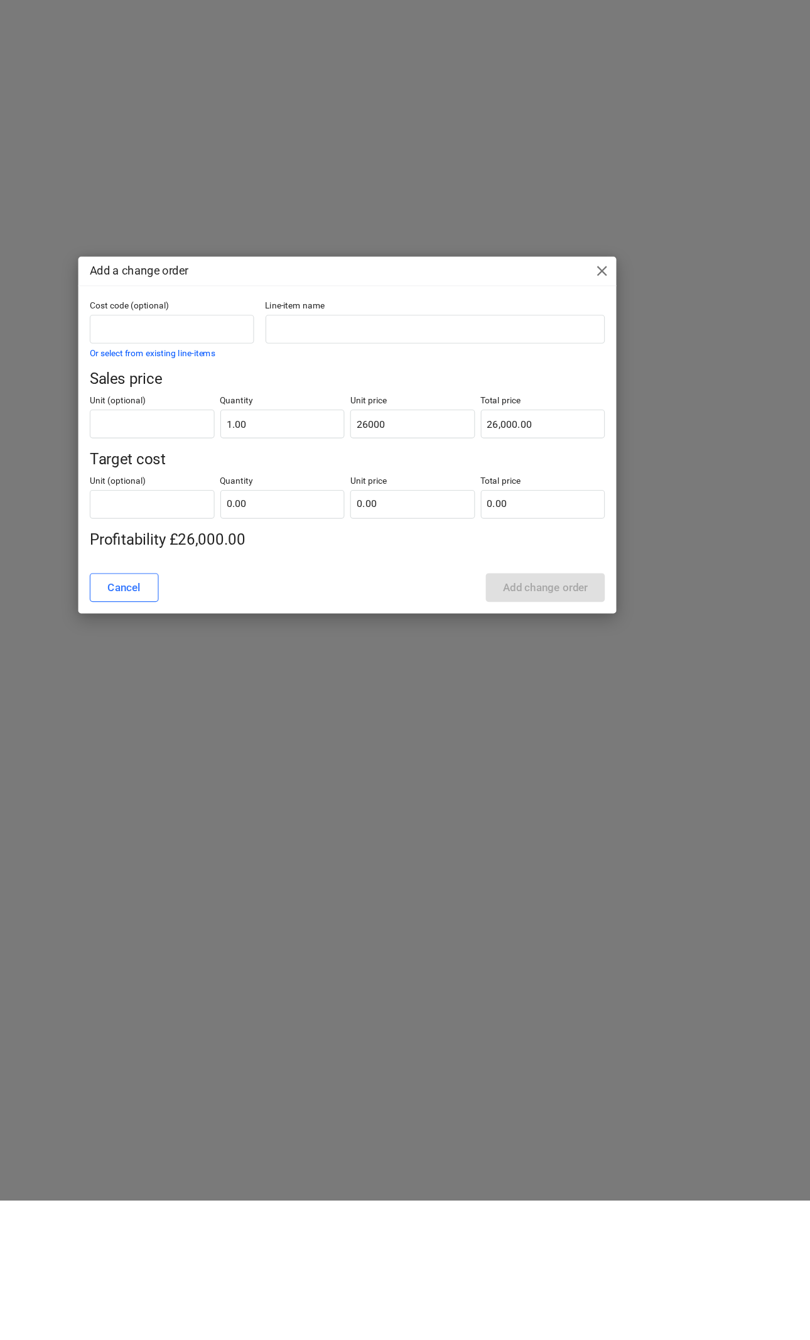
type input "26,000.00"
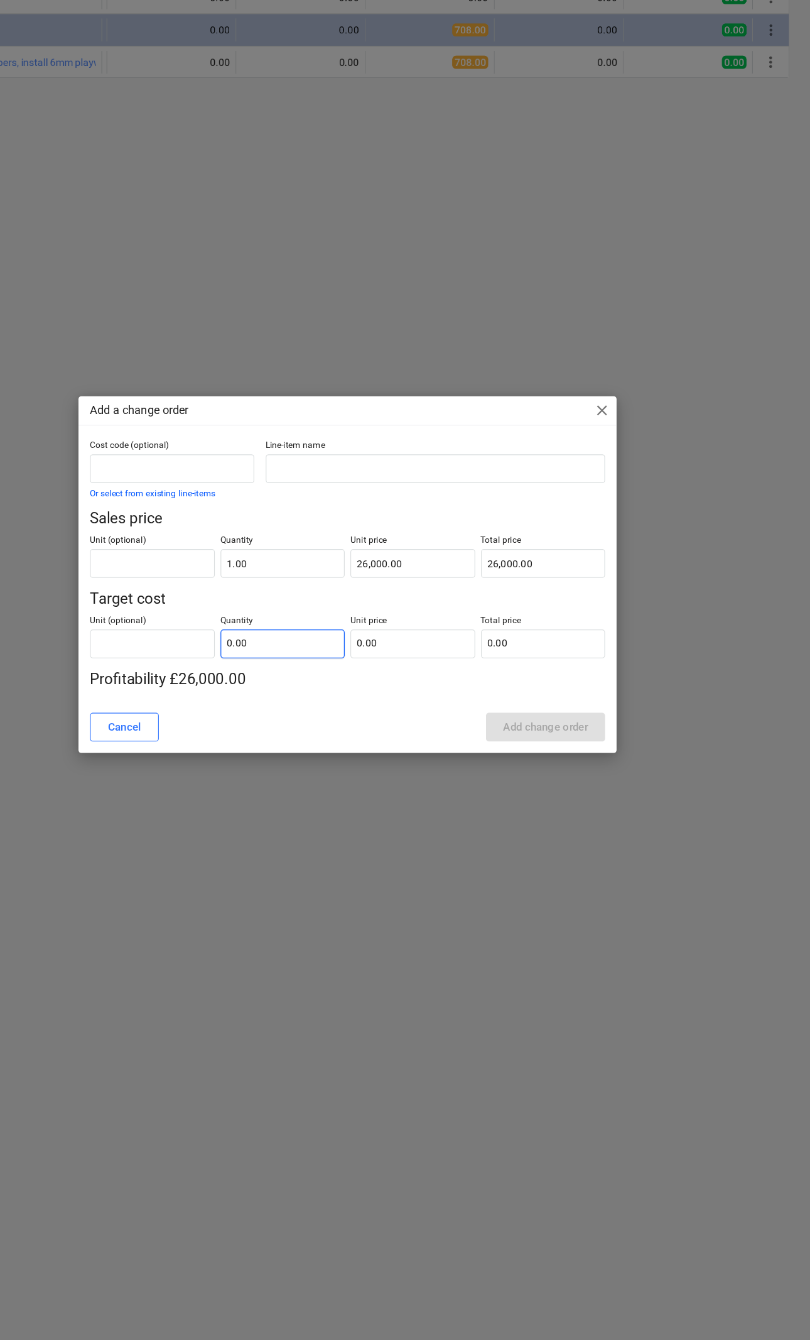
click at [294, 718] on input "0.00" at bounding box center [348, 730] width 109 height 25
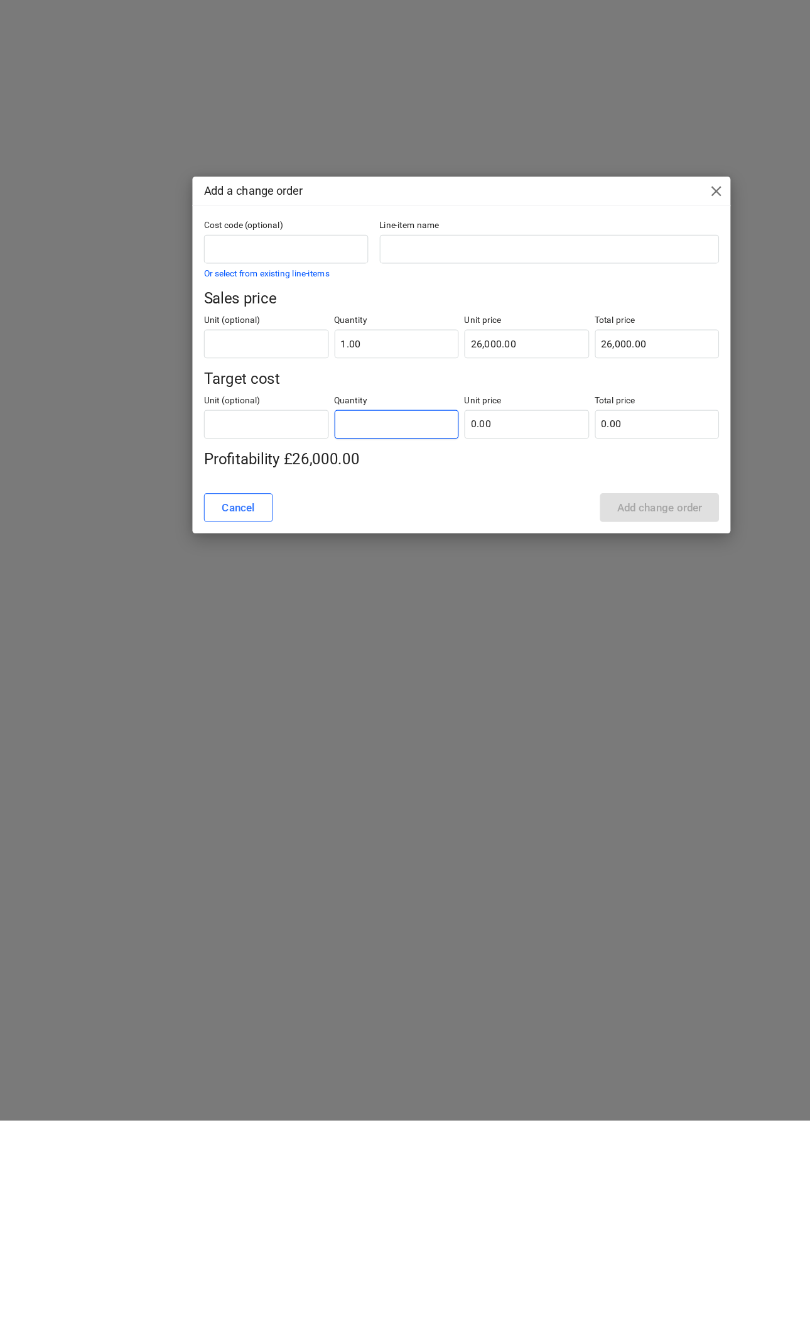
scroll to position [0, 42]
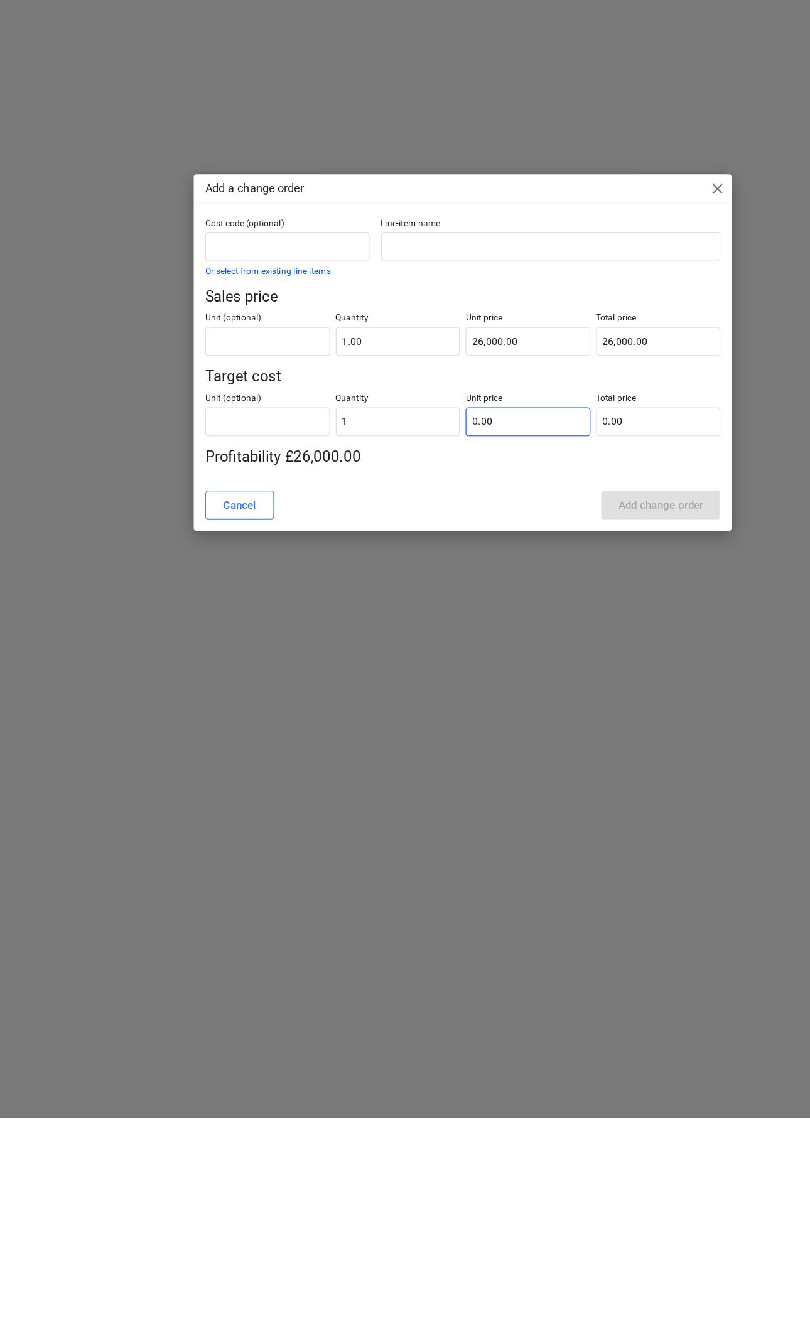
click at [472, 718] on input "0.00" at bounding box center [462, 730] width 109 height 25
type input "1.00"
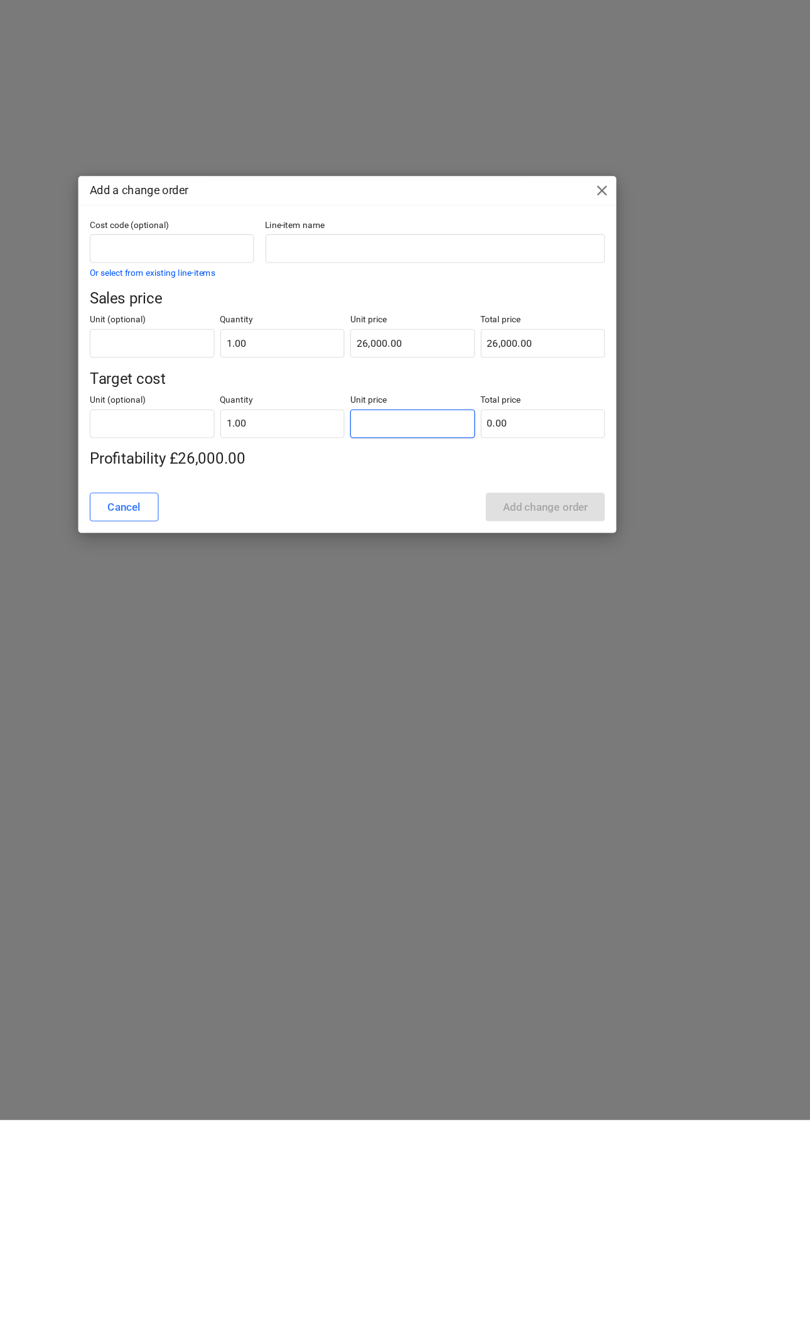
scroll to position [0, 48]
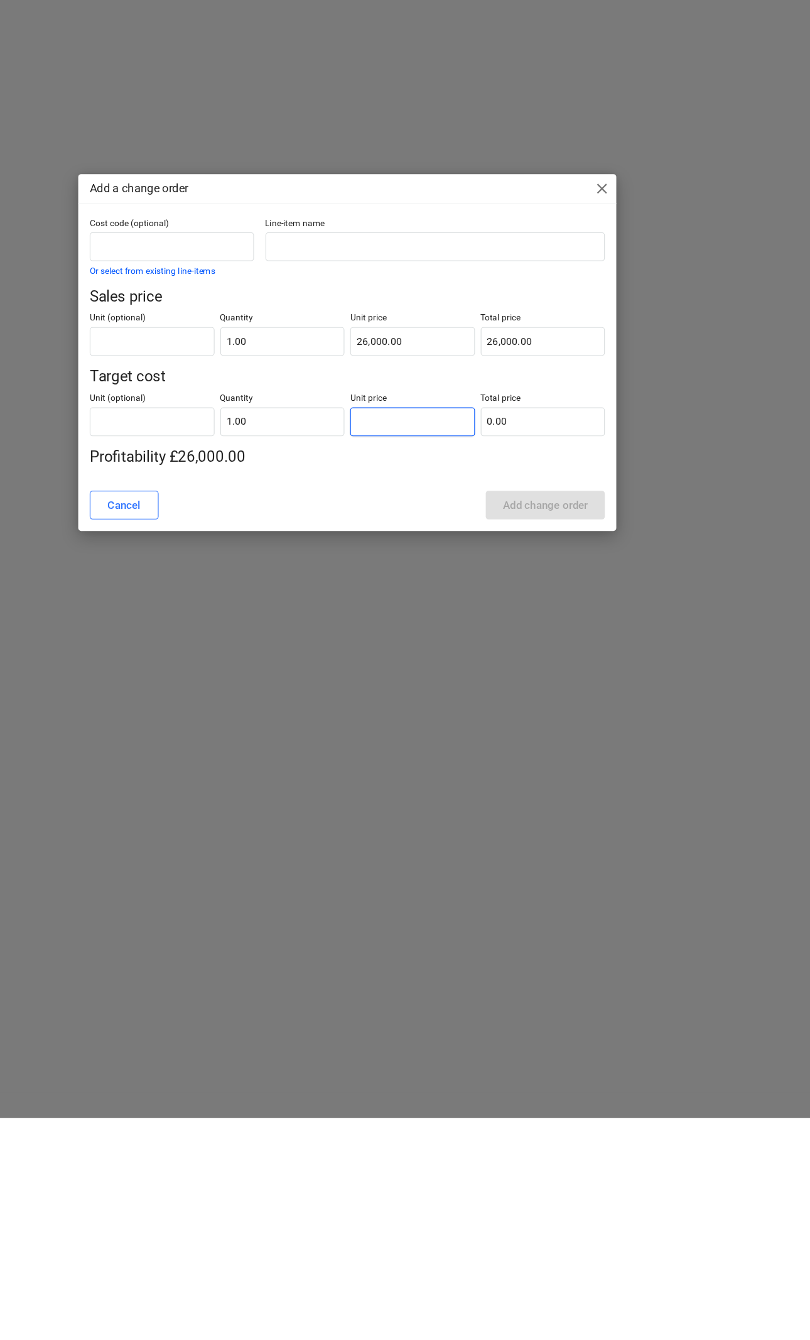
type input "2"
type input "2.00"
type input "22"
type input "22.00"
type input "221"
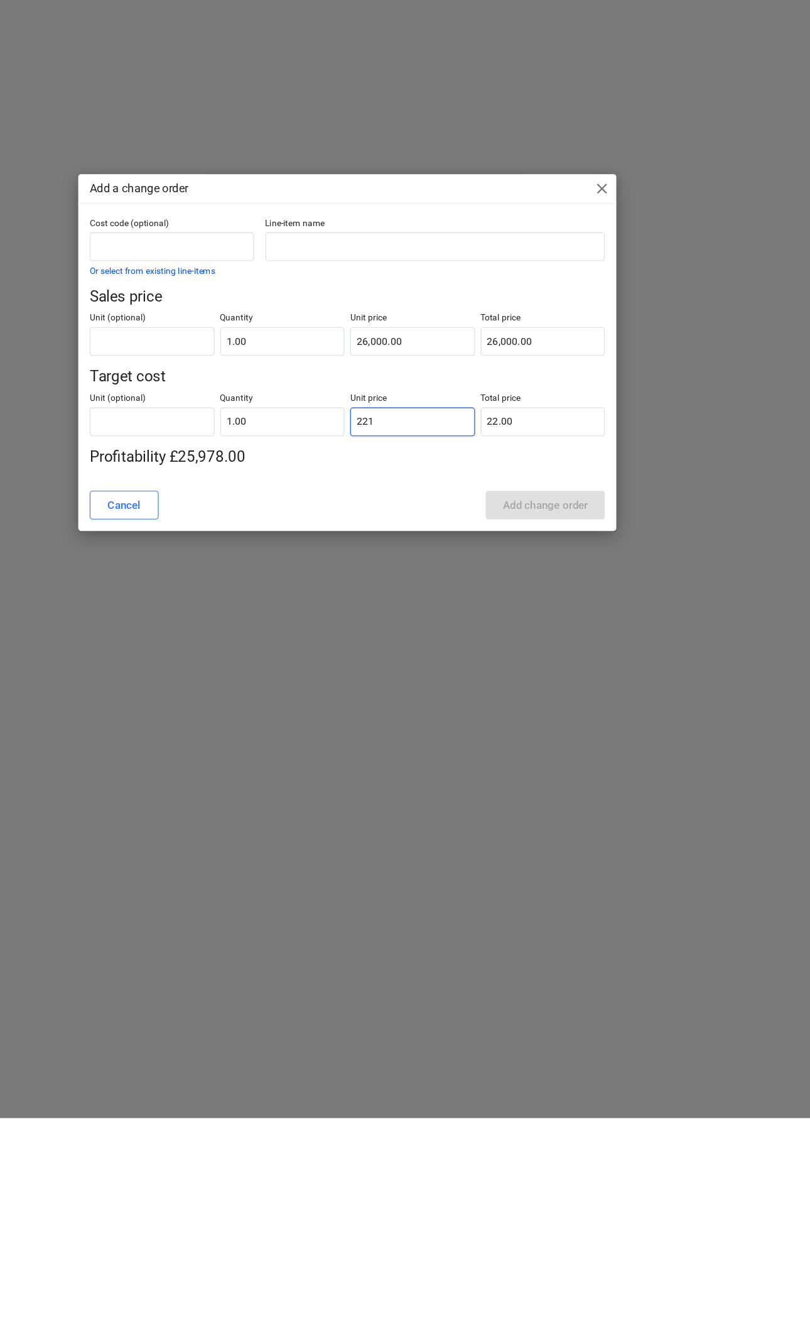
type input "221.00"
type input "2210"
type input "2,210.00"
type input "22100"
type input "22,100.00"
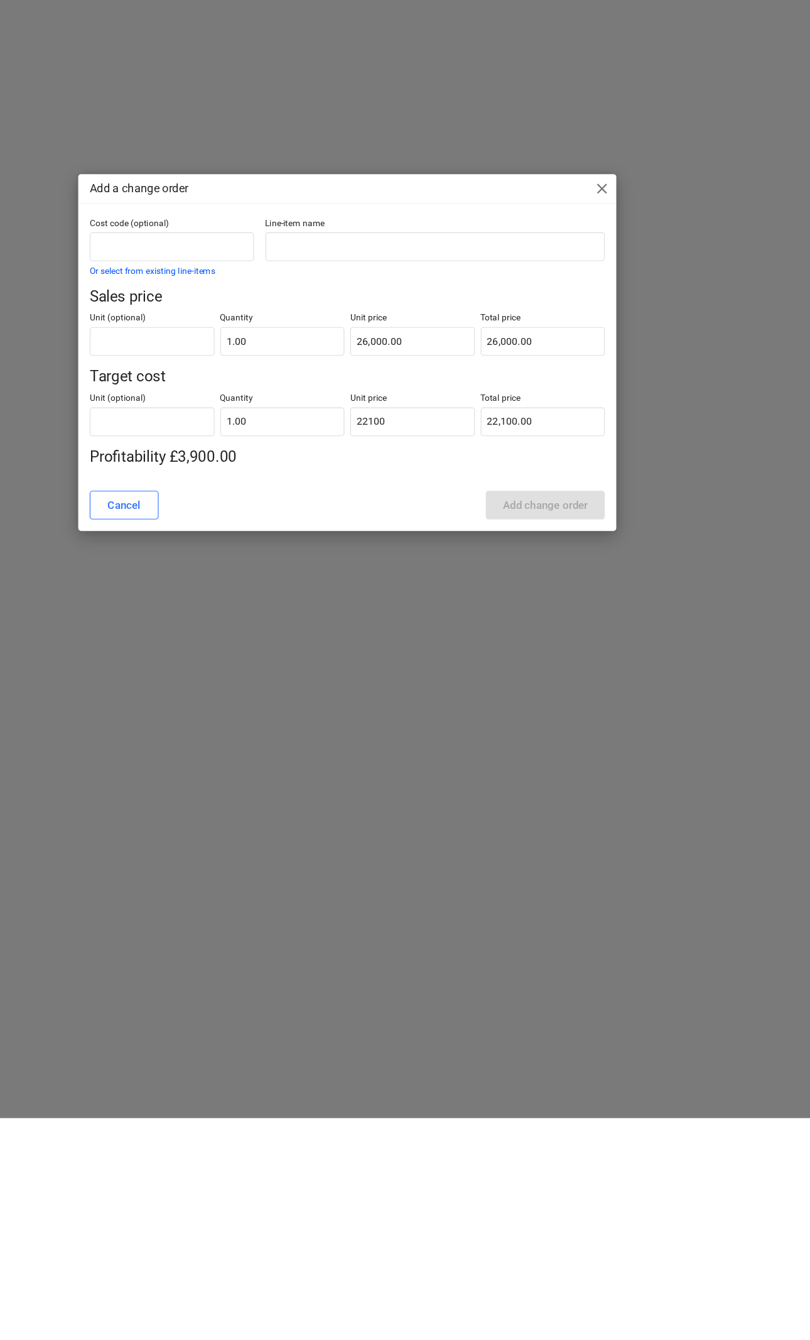
type input "22,100.00"
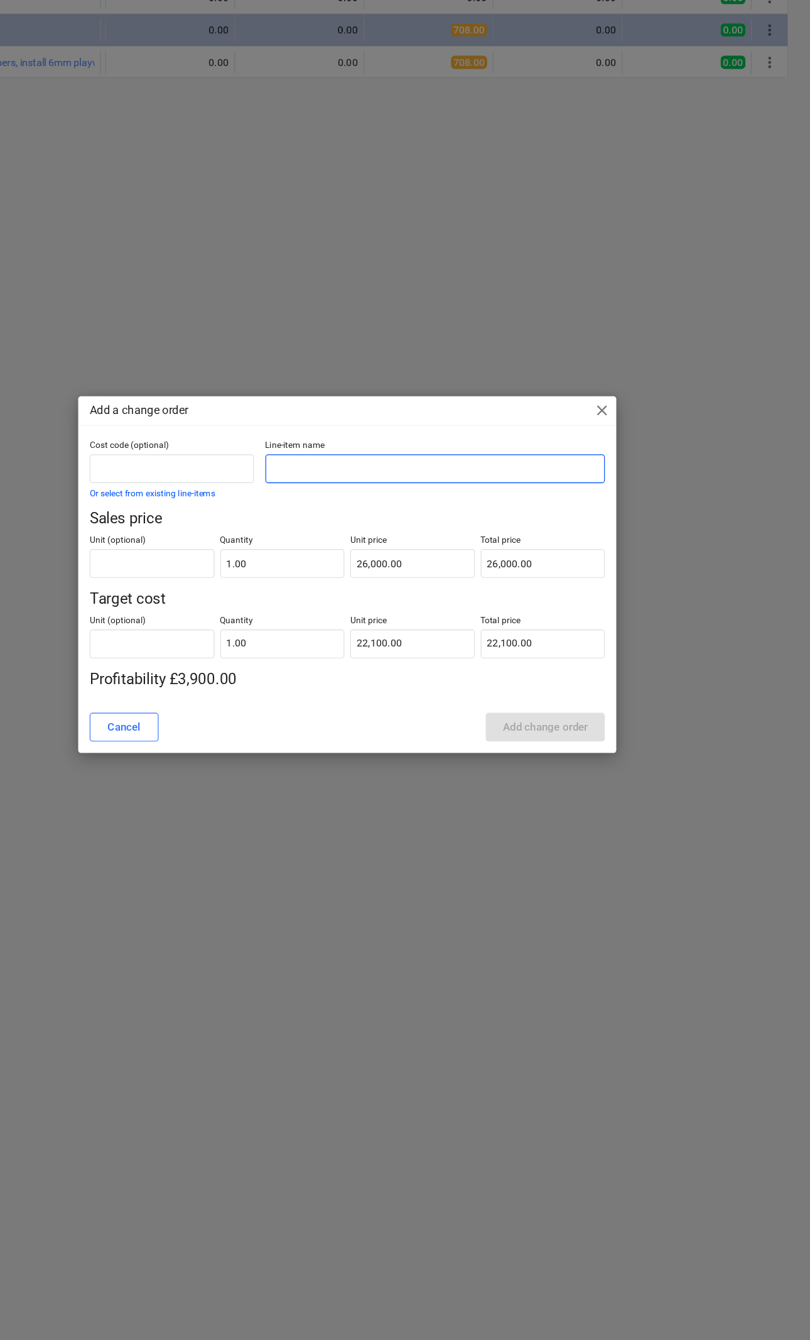
click at [334, 565] on input "text" at bounding box center [482, 577] width 297 height 25
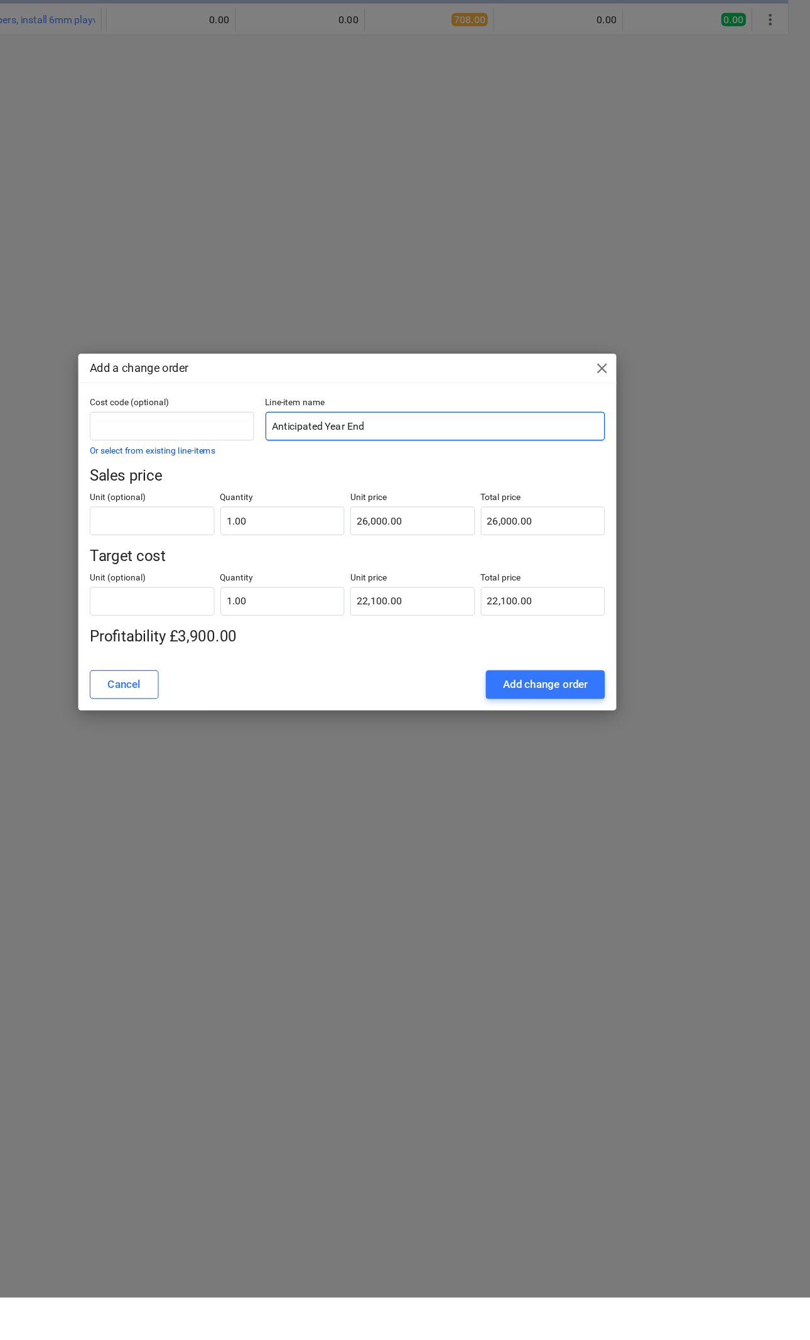
type input "Anticipated Year End"
click at [542, 795] on div "Add change order" at bounding box center [579, 803] width 74 height 16
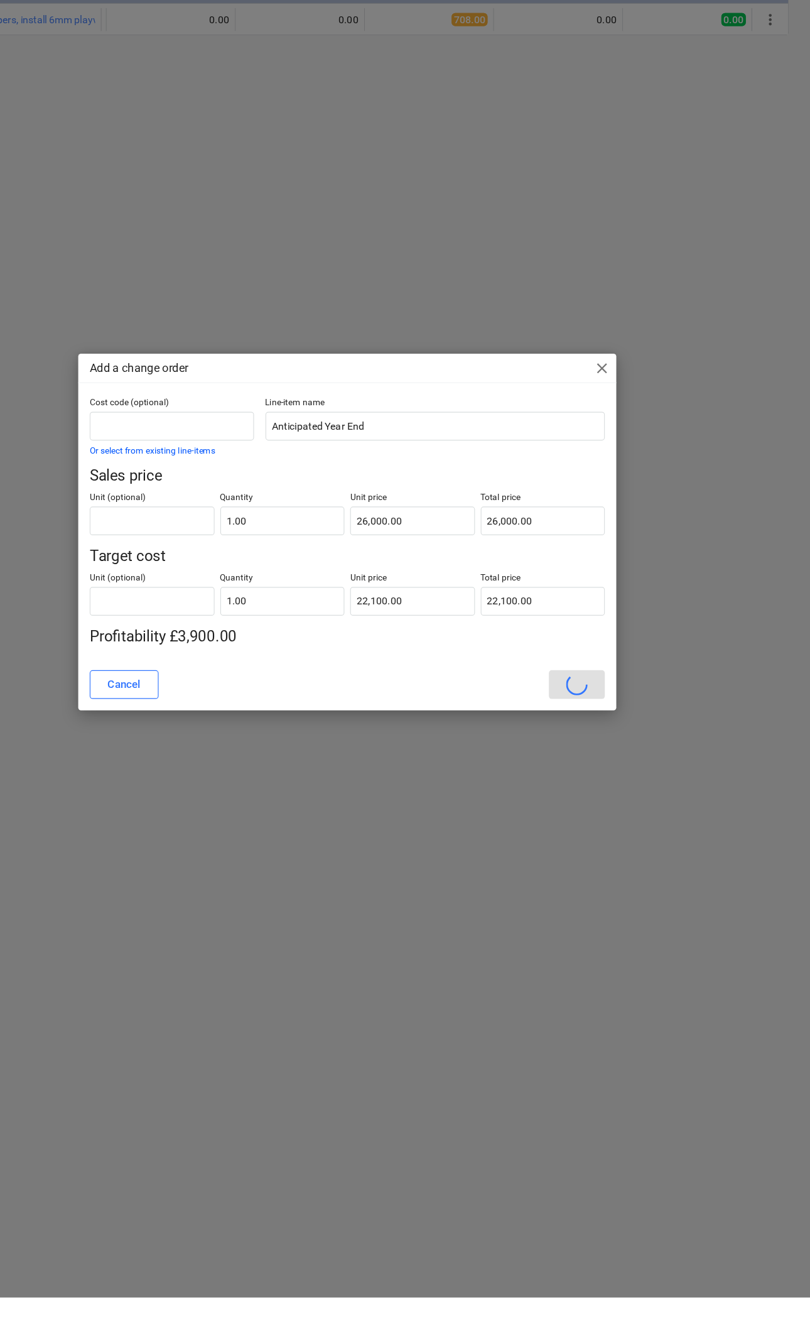
scroll to position [0, 49]
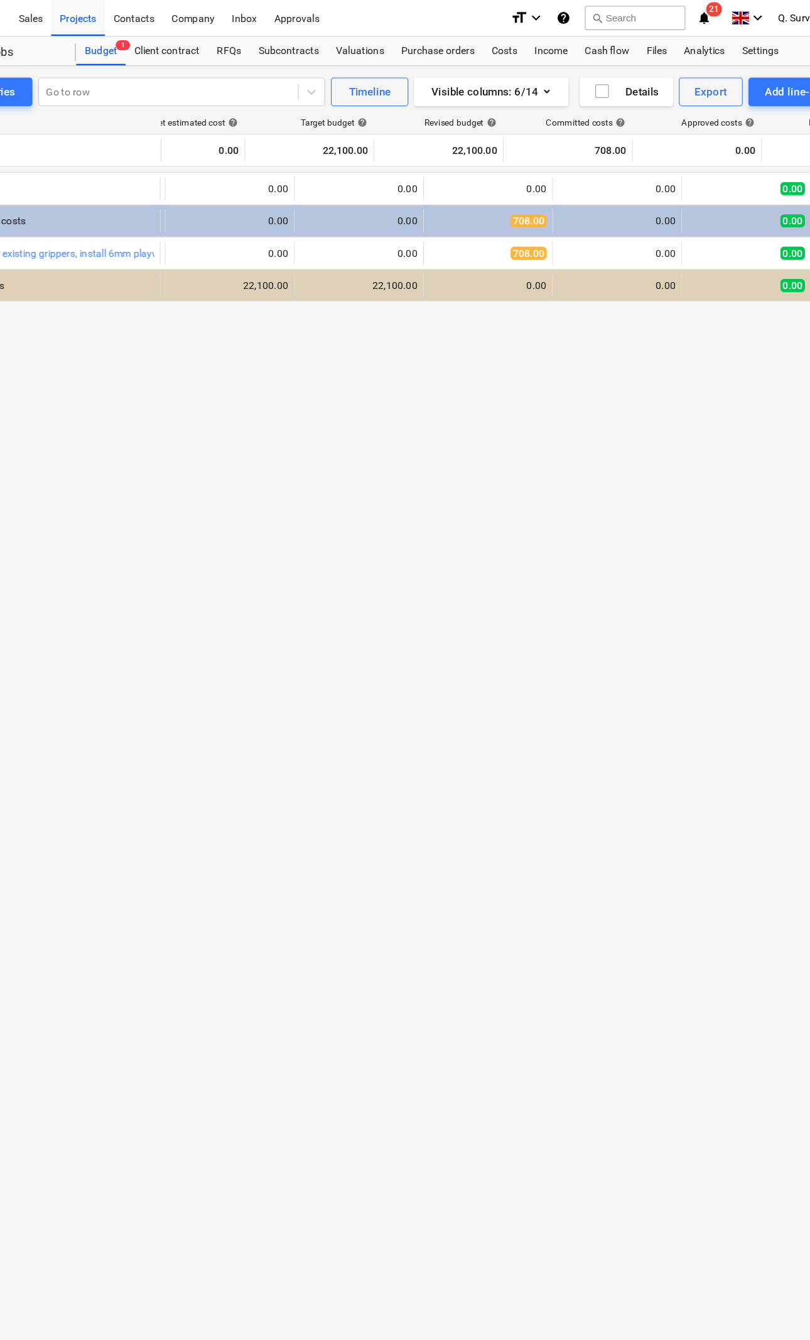
scroll to position [0, 49]
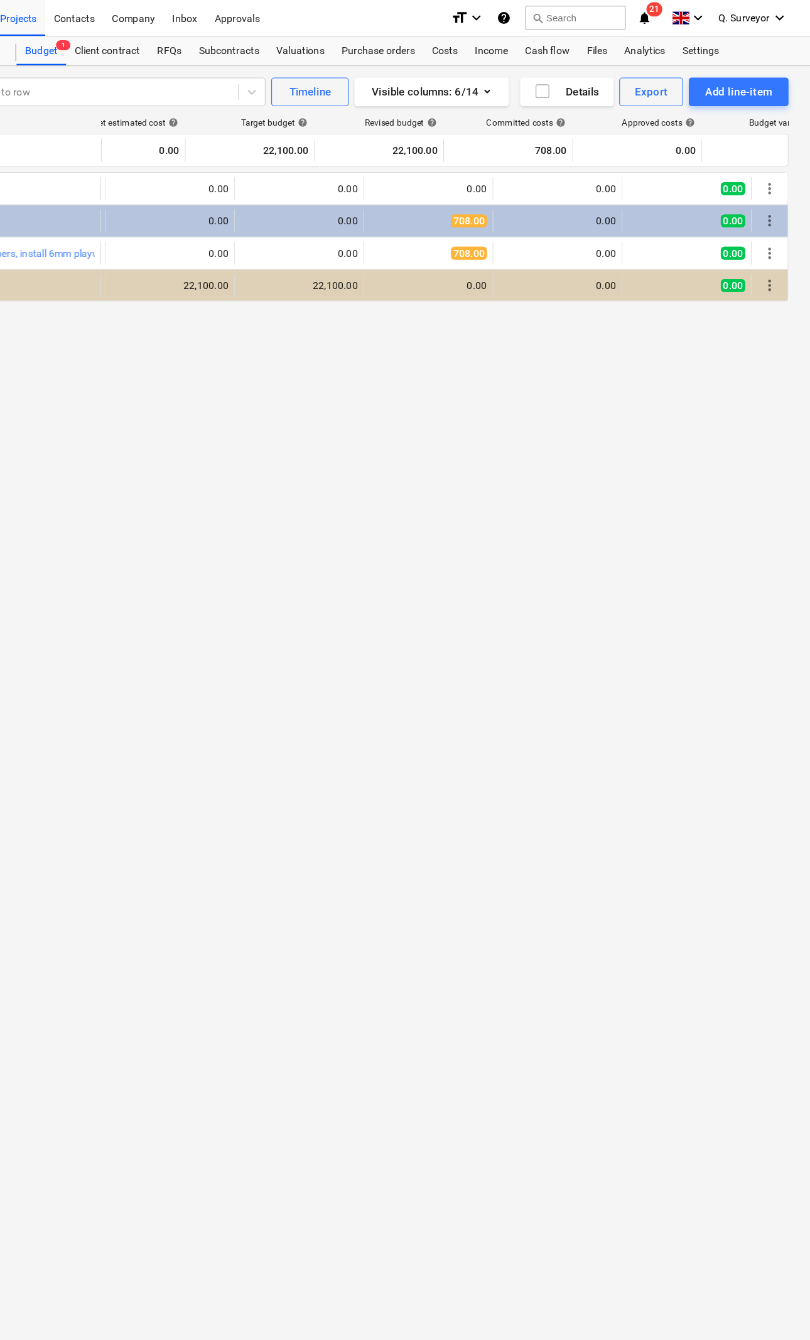
click at [765, 158] on div "more_vert" at bounding box center [775, 165] width 21 height 20
click at [768, 163] on span "more_vert" at bounding box center [775, 165] width 15 height 15
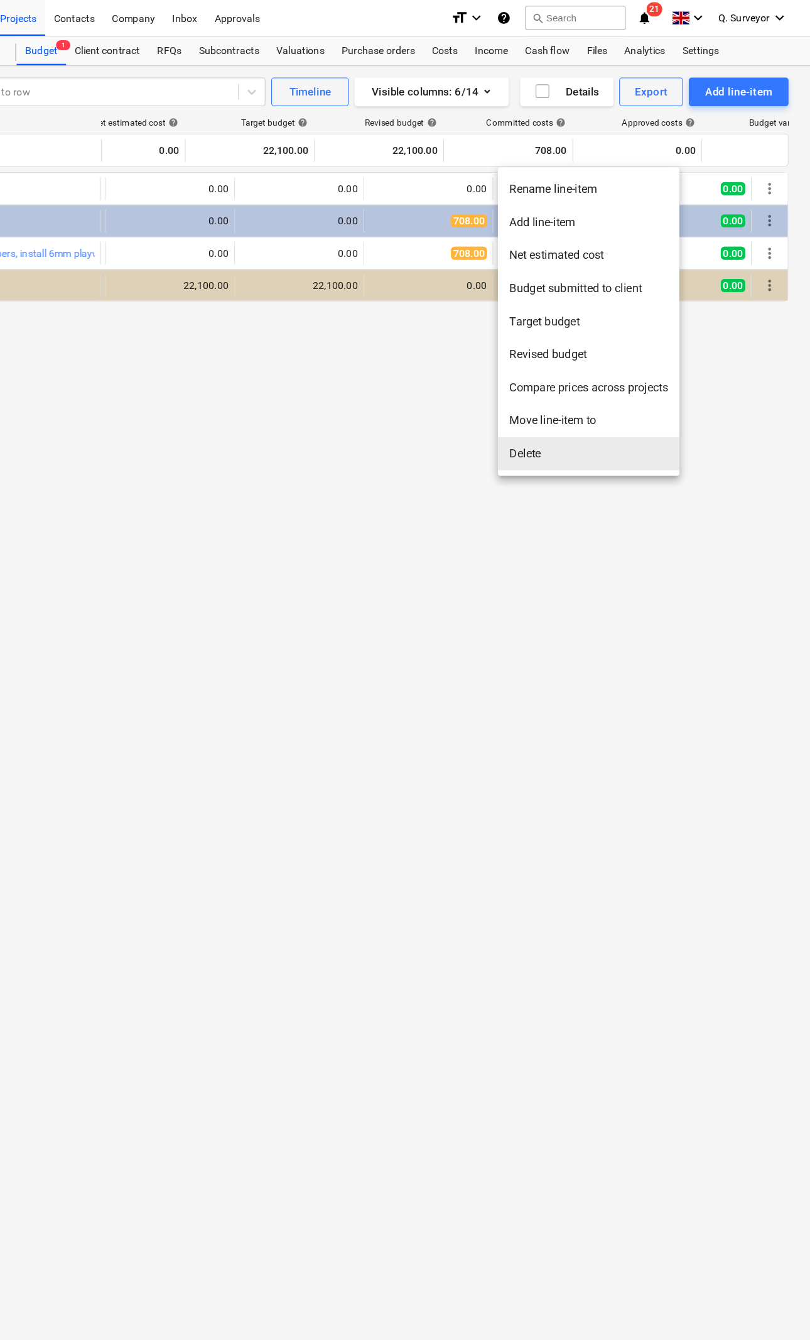
click at [537, 398] on li "Delete" at bounding box center [616, 397] width 159 height 29
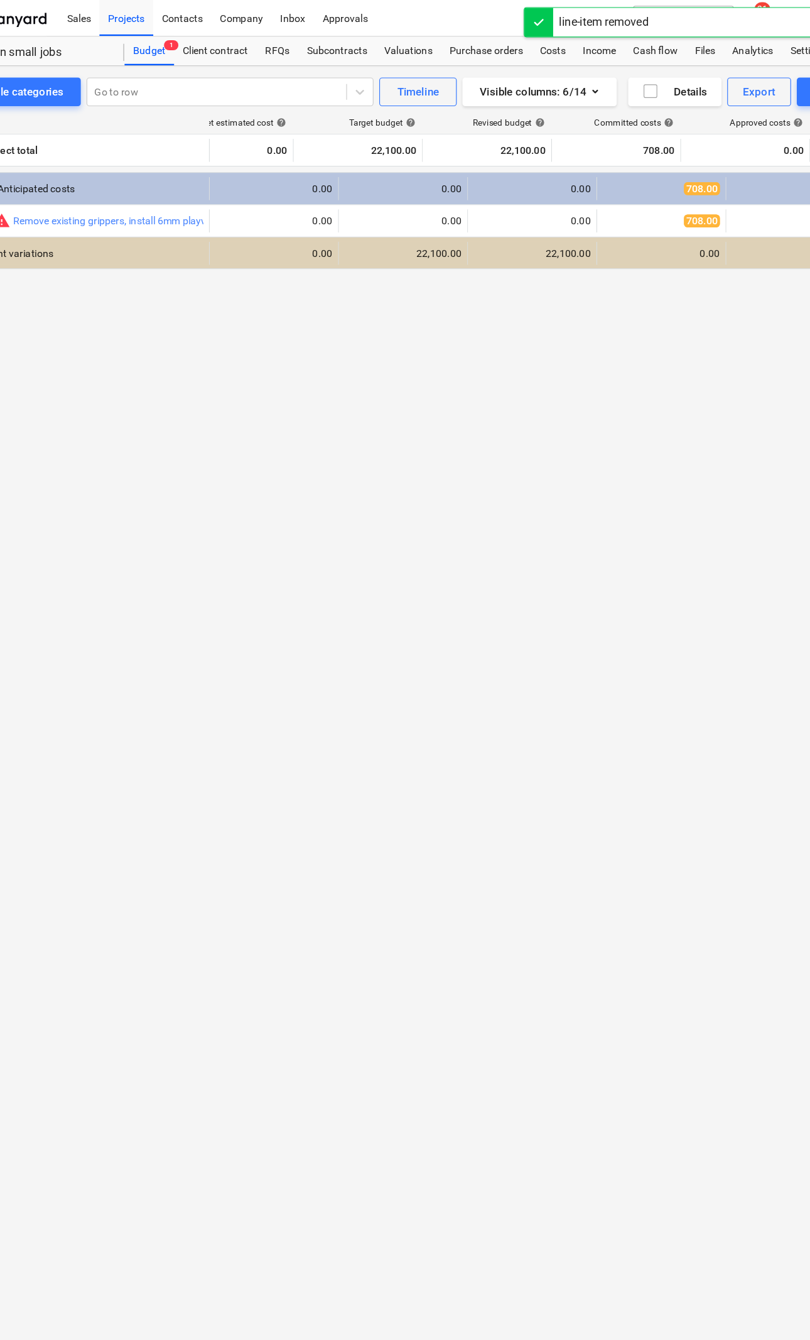
scroll to position [0, 0]
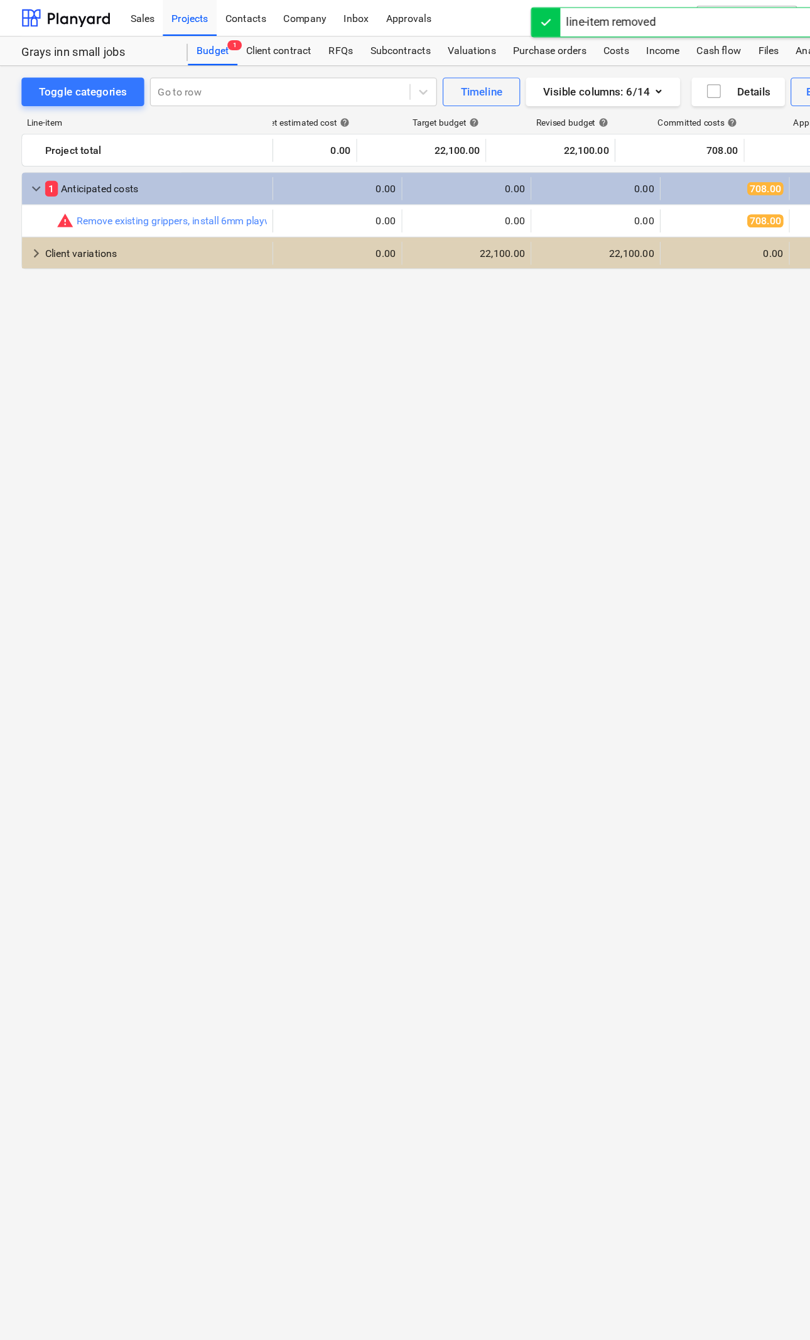
click at [188, 47] on div "Budget 1" at bounding box center [186, 44] width 43 height 25
click at [205, 51] on div "Budget 1" at bounding box center [186, 44] width 43 height 25
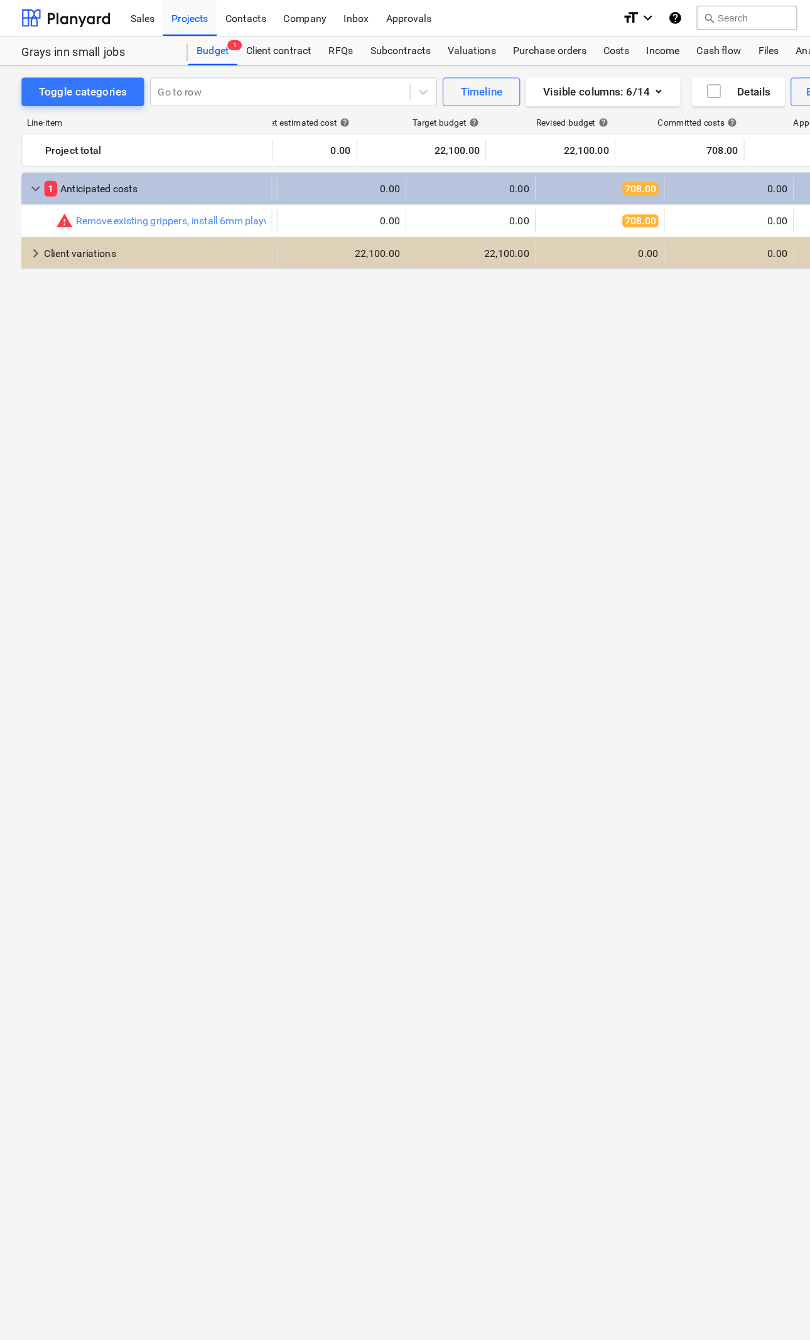
scroll to position [0, 109]
click at [170, 16] on div "Projects" at bounding box center [166, 15] width 47 height 32
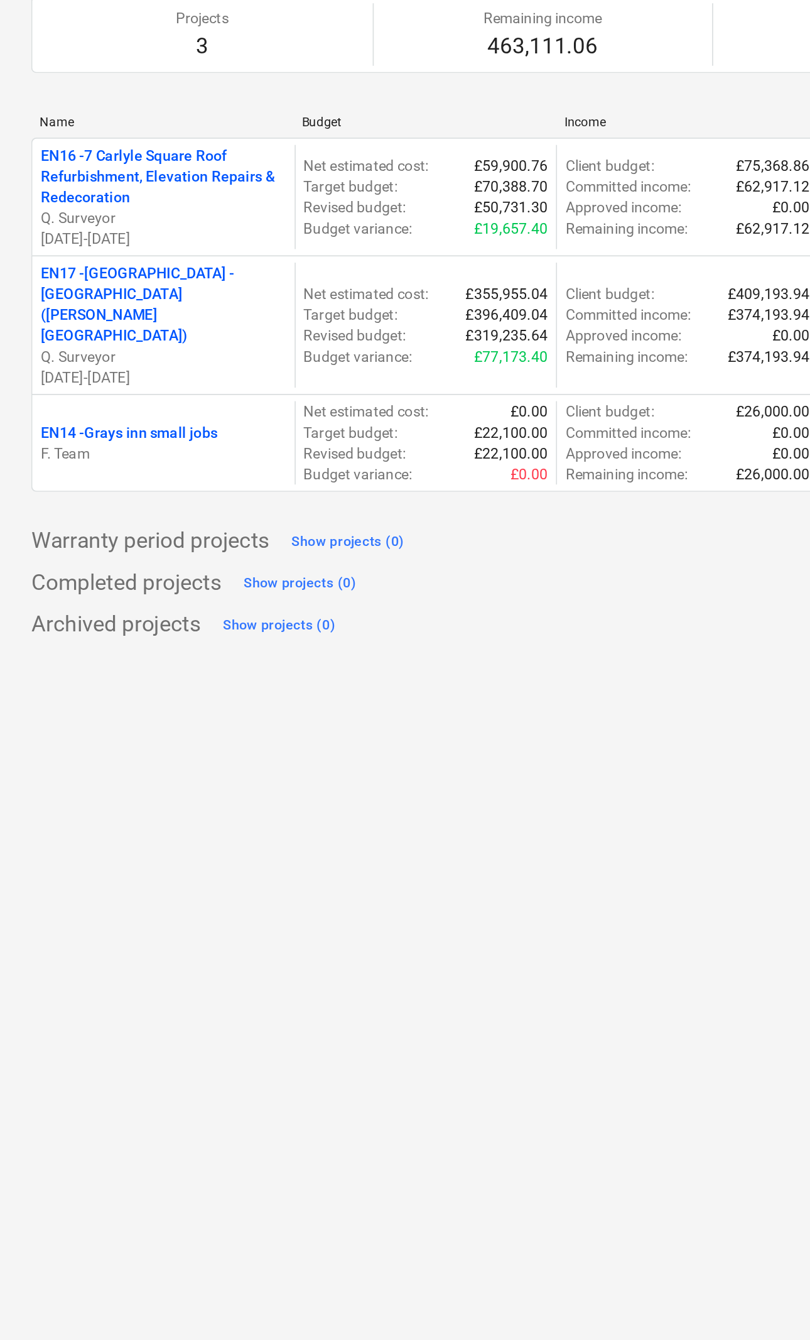
click at [80, 372] on div "EN14 - Grays inn small jobs F. Team" at bounding box center [98, 397] width 158 height 50
click at [72, 397] on p "F. Team" at bounding box center [99, 403] width 148 height 13
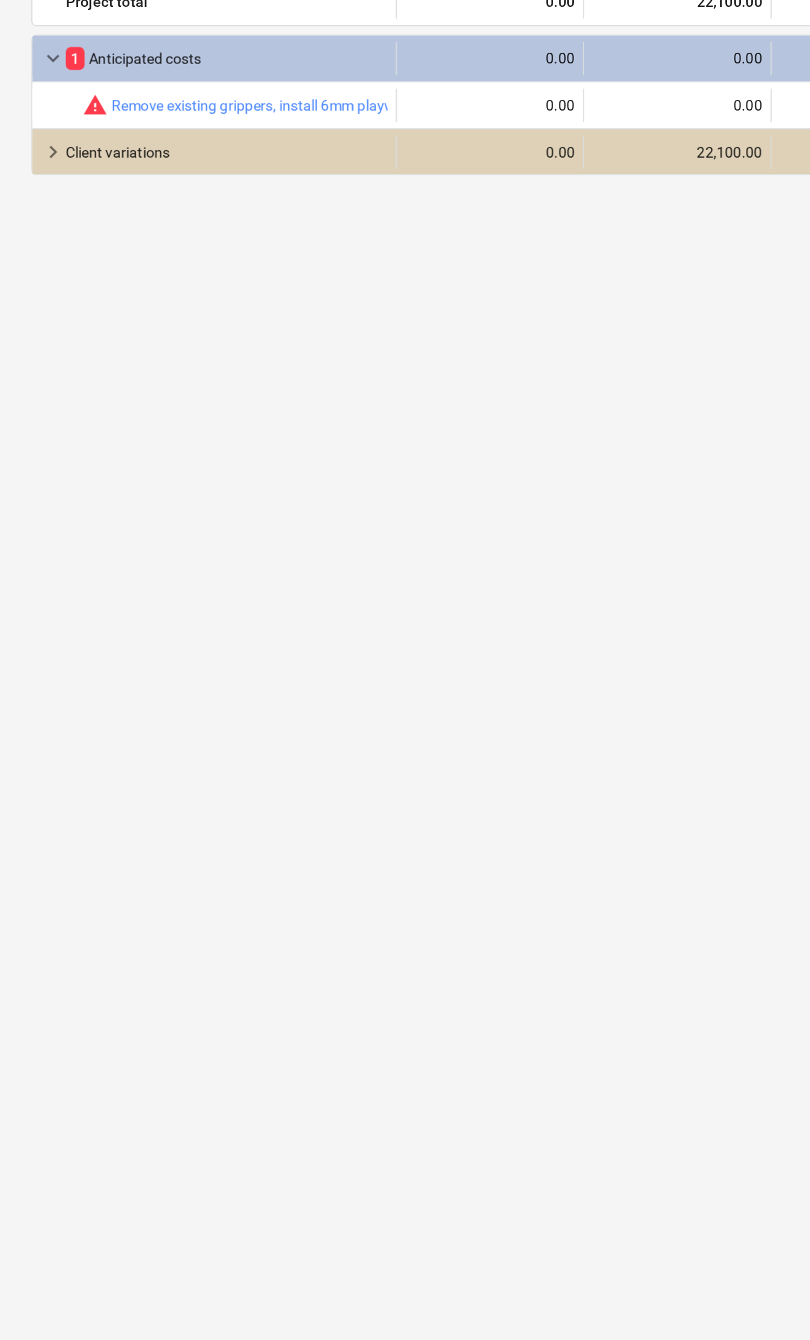
click at [54, 212] on div "Client variations" at bounding box center [137, 222] width 194 height 20
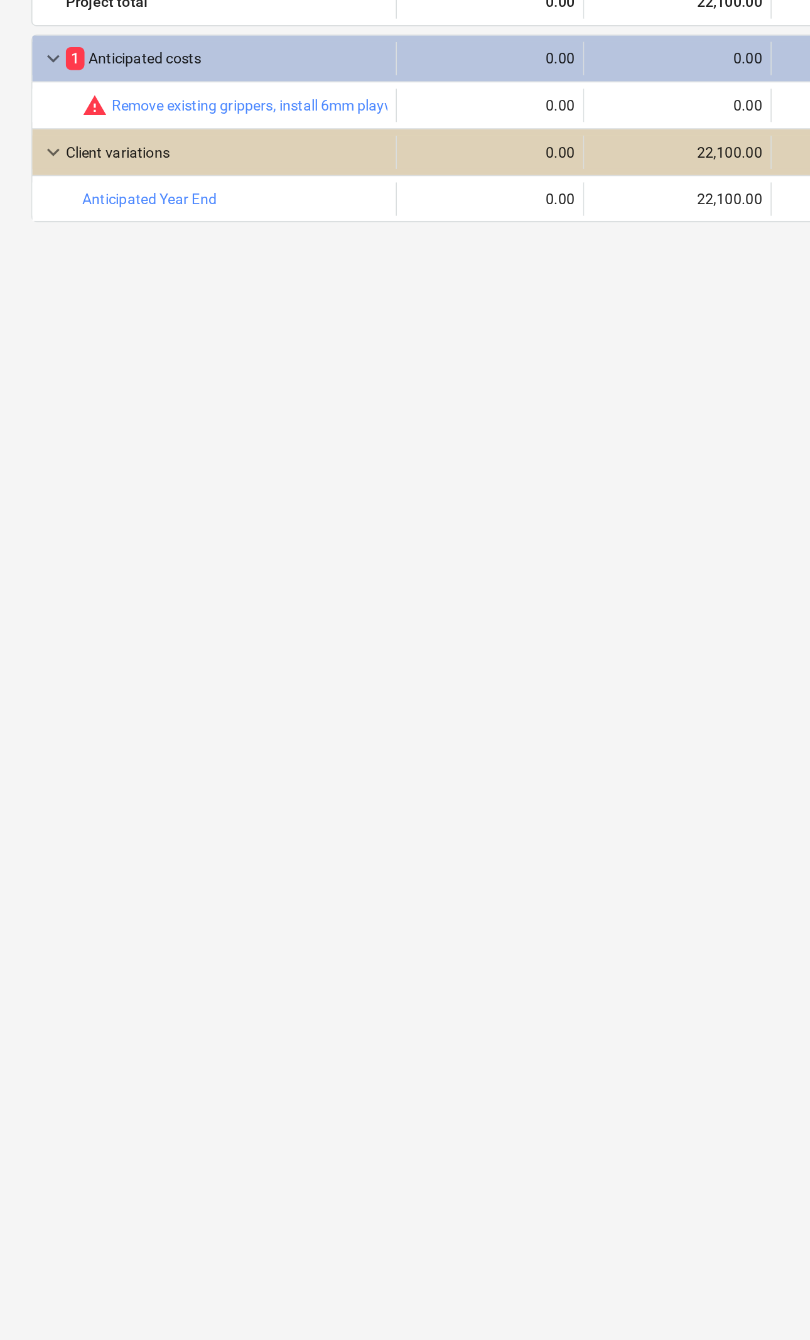
click at [37, 214] on span "keyboard_arrow_down" at bounding box center [32, 221] width 15 height 15
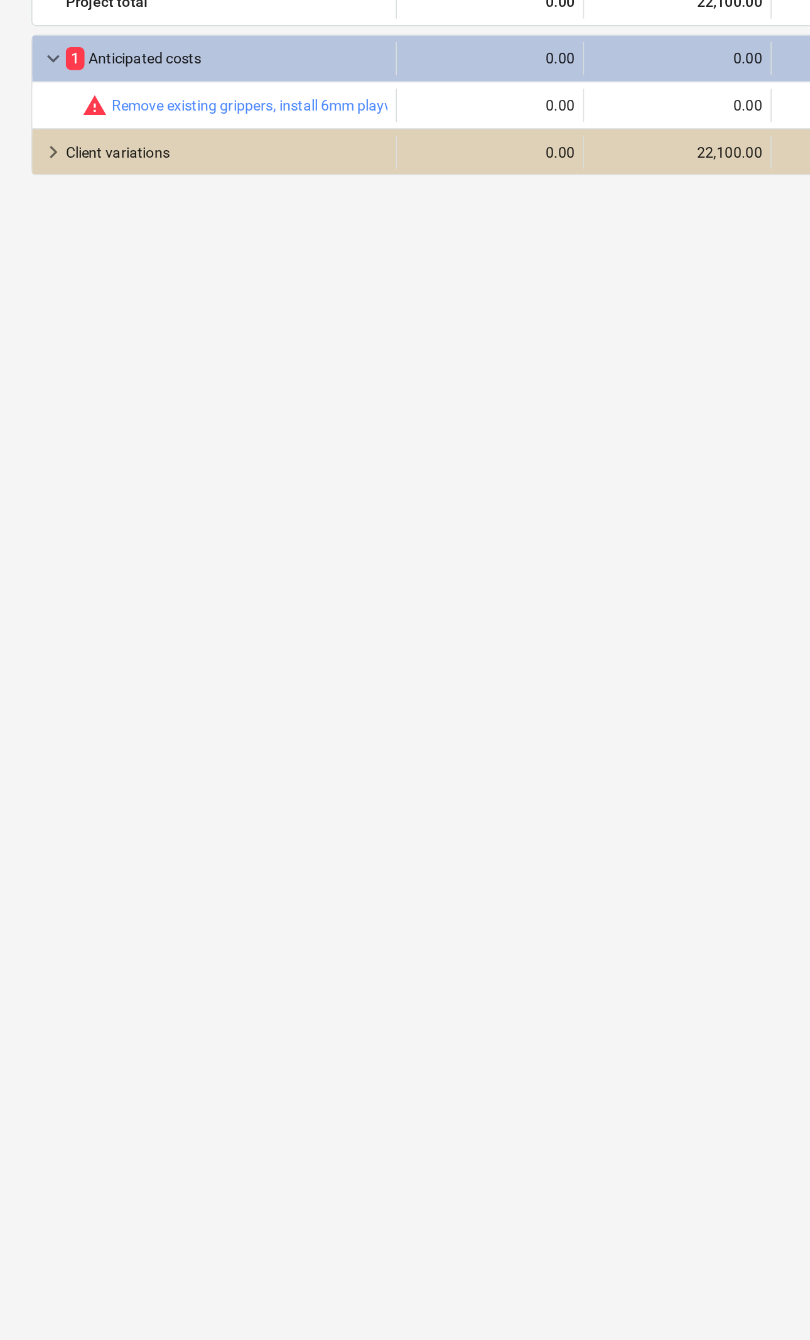
click at [30, 214] on span "keyboard_arrow_right" at bounding box center [32, 221] width 15 height 15
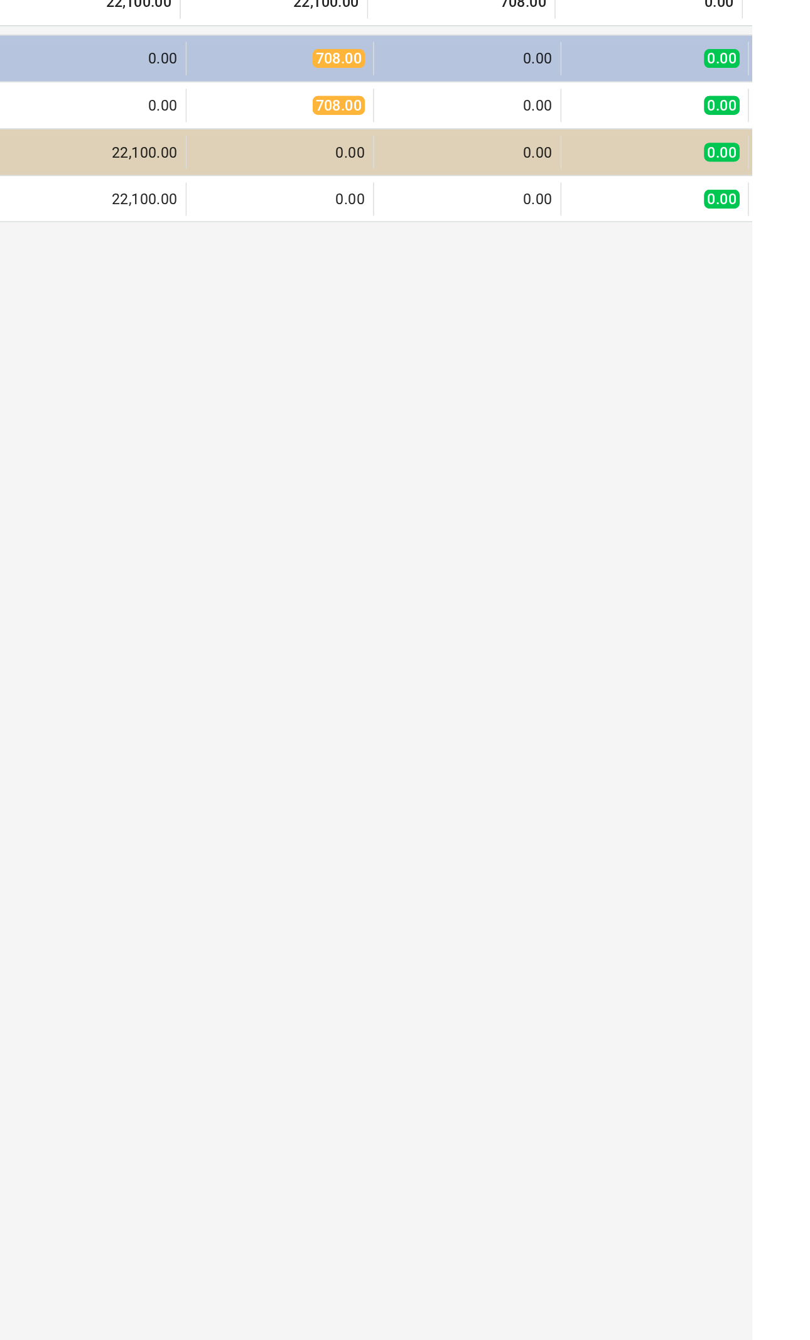
scroll to position [0, 49]
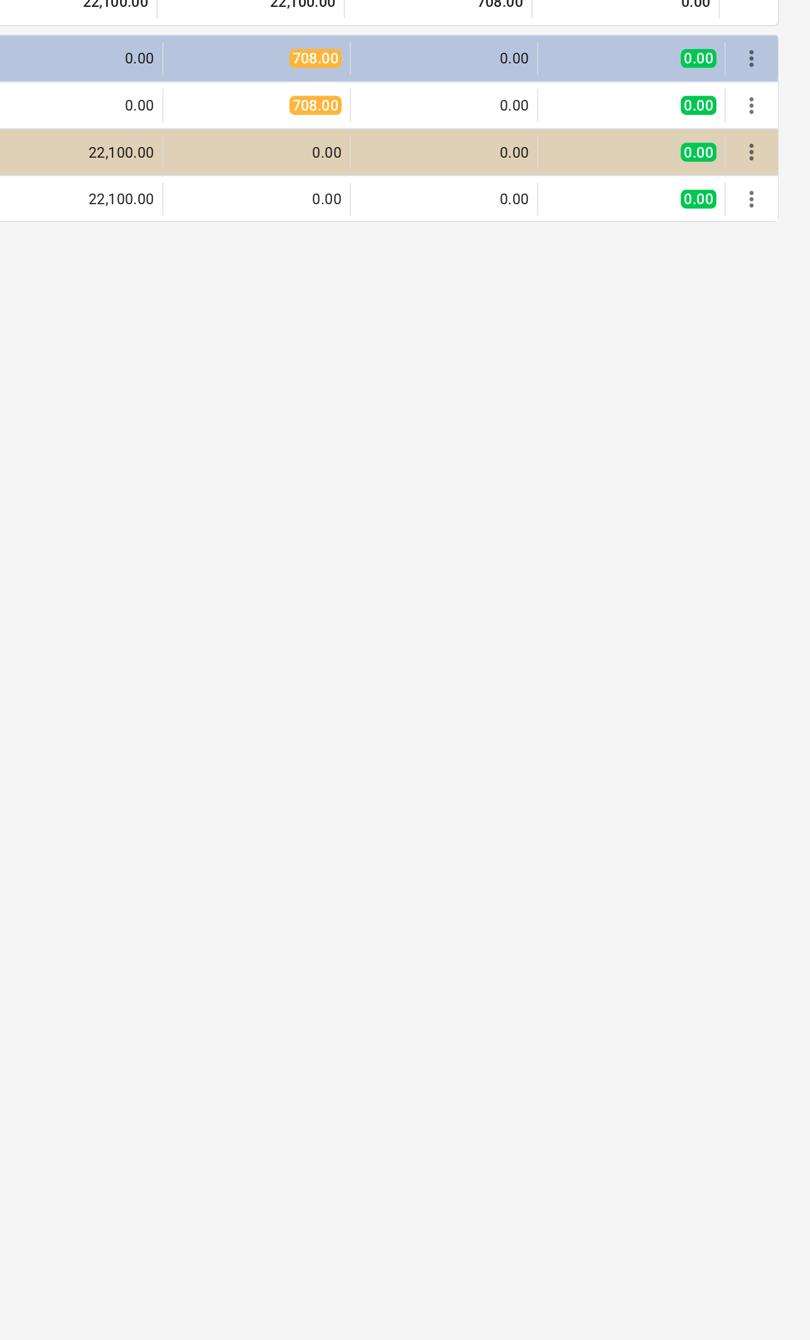
click at [768, 186] on span "more_vert" at bounding box center [775, 193] width 15 height 15
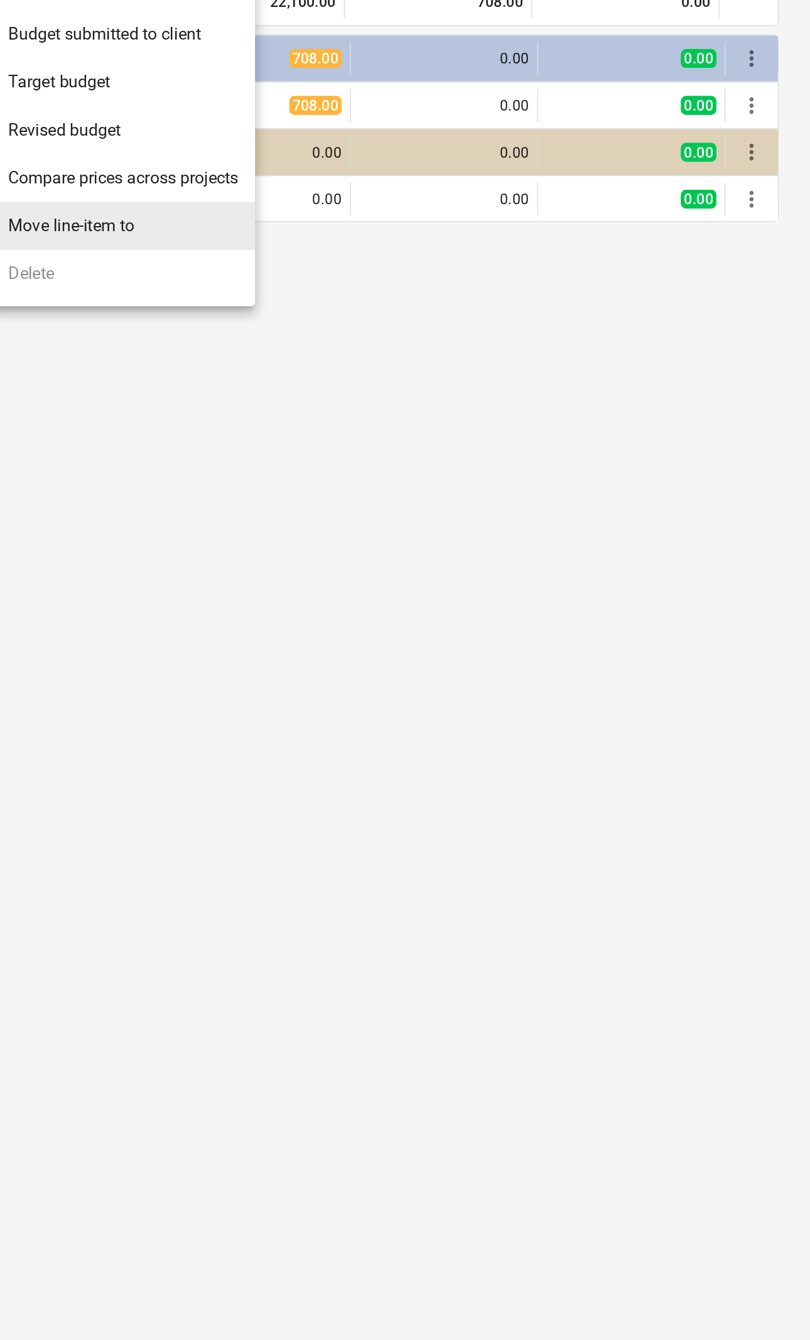
click at [317, 252] on li "Move line-item to" at bounding box center [396, 266] width 159 height 29
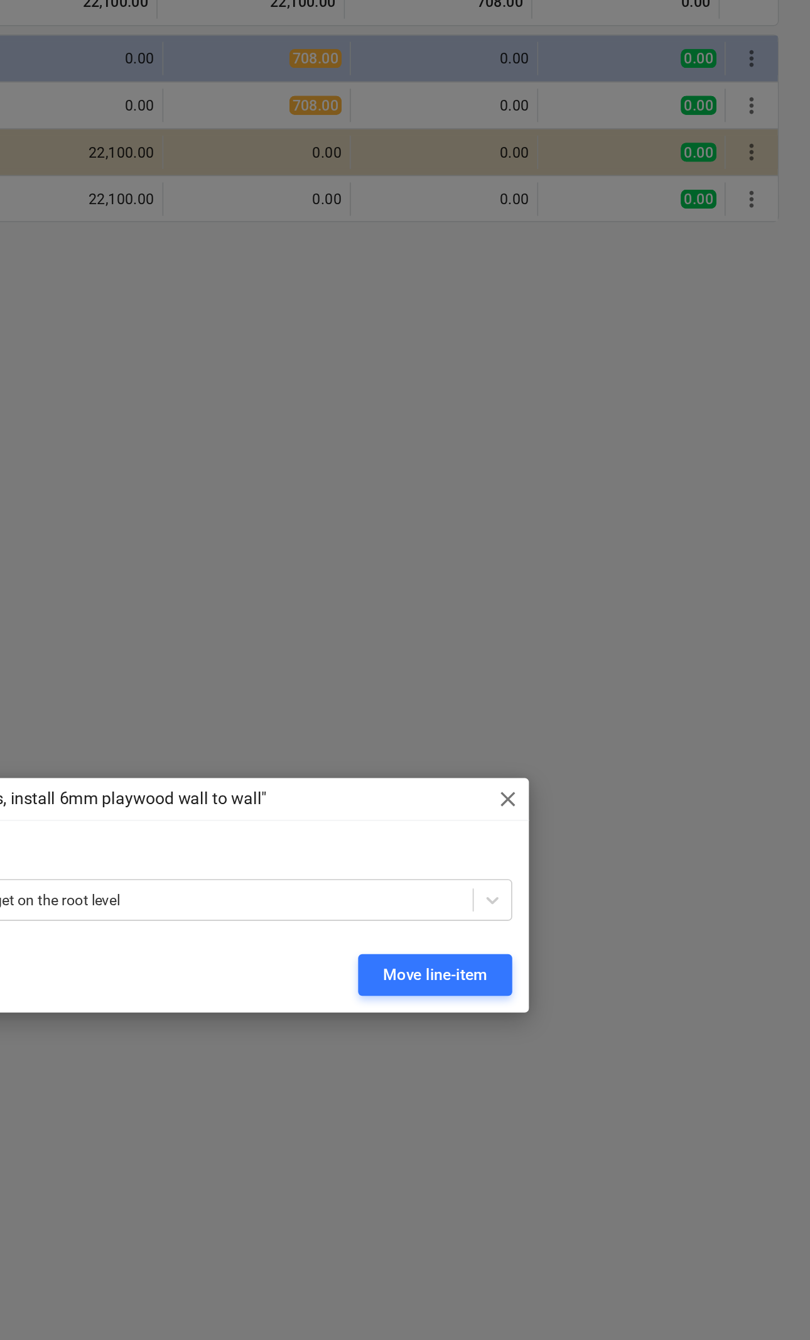
click at [232, 660] on div "(none) Place at the end of the budget on the root level" at bounding box center [405, 672] width 451 height 25
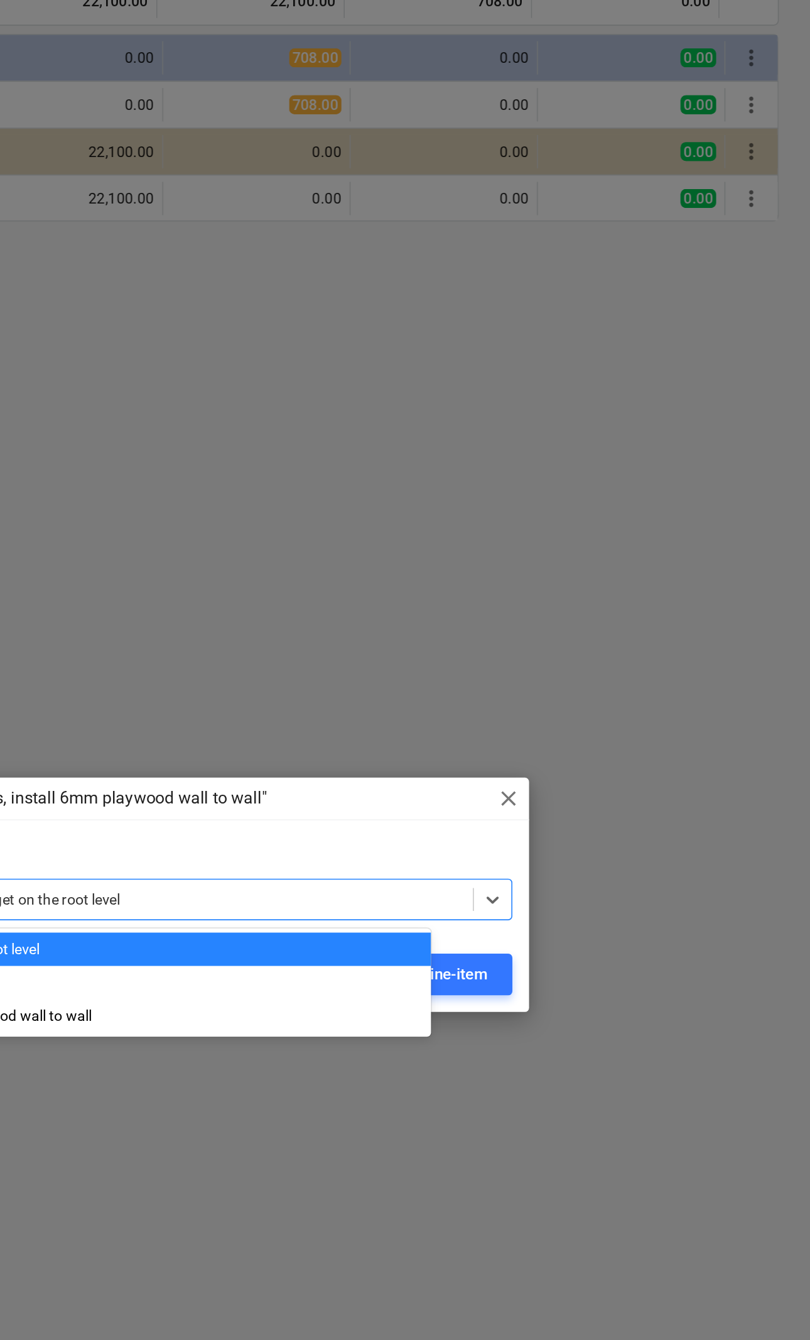
scroll to position [0, 0]
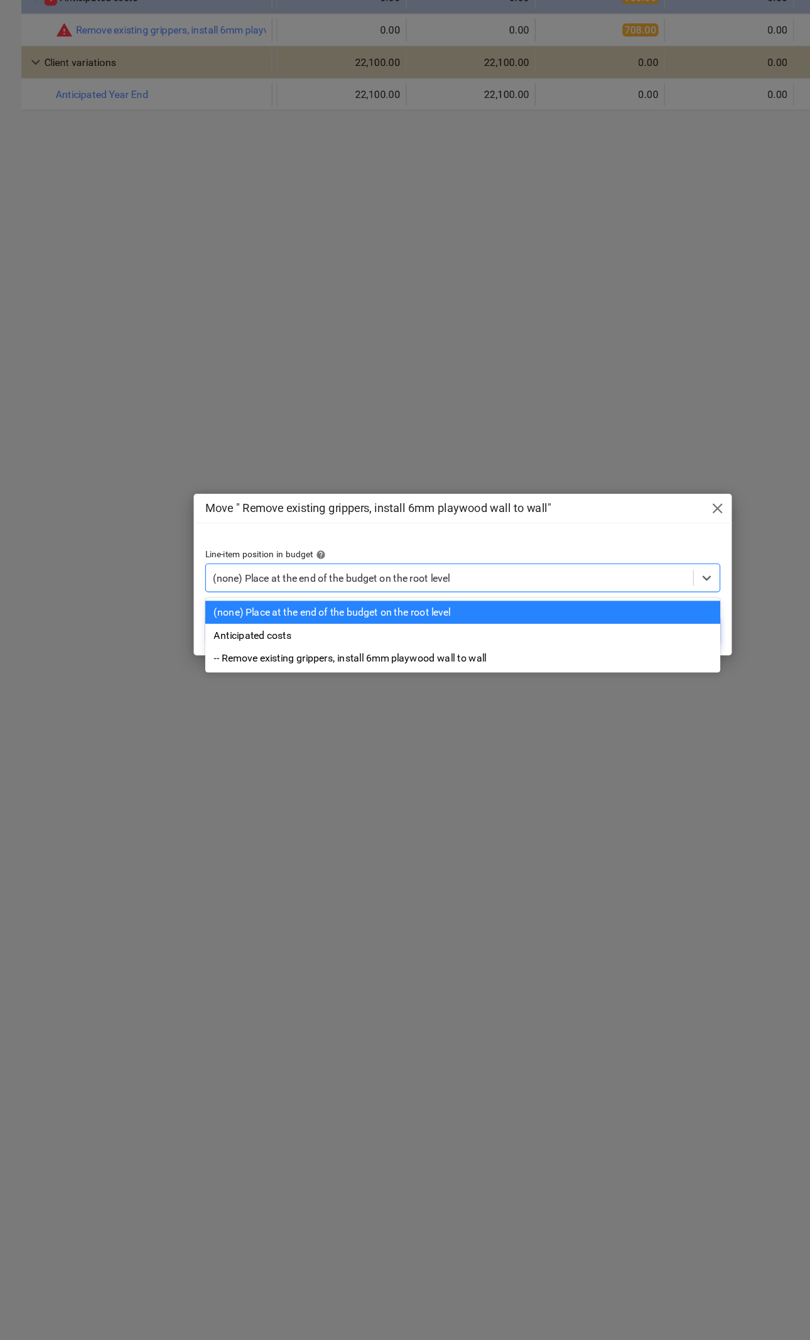
click at [621, 599] on div "Move " Remove existing grippers, install 6mm playwood wall to wall" close" at bounding box center [405, 611] width 471 height 25
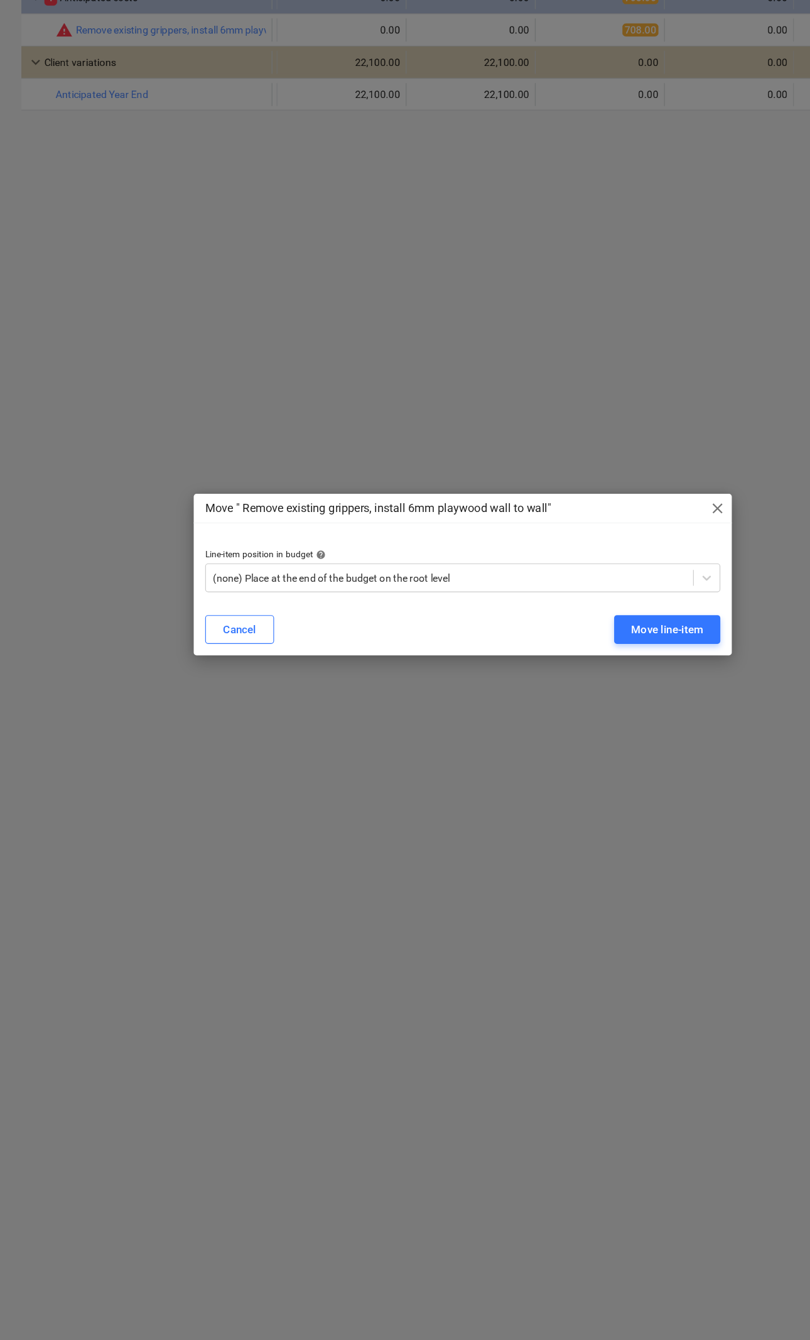
click at [621, 604] on span "close" at bounding box center [628, 611] width 15 height 15
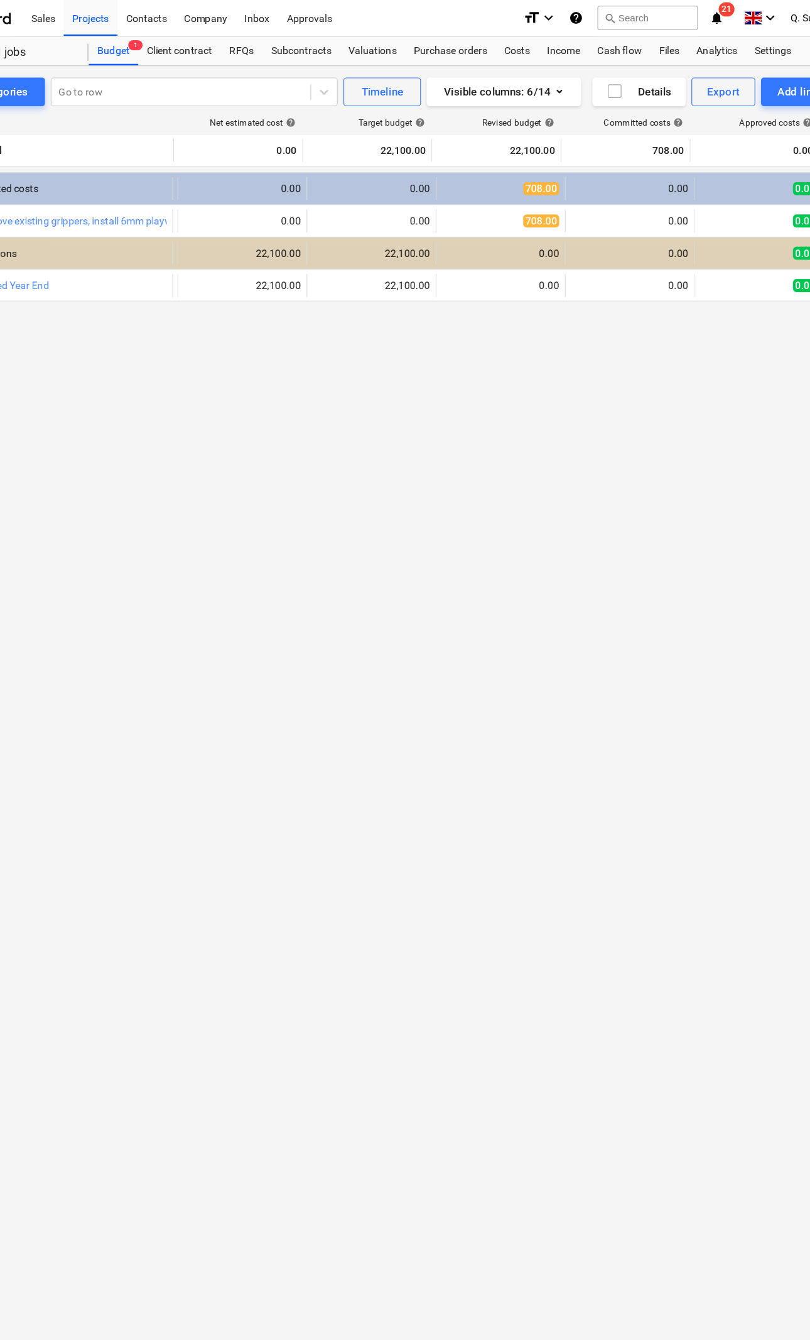
scroll to position [0, 49]
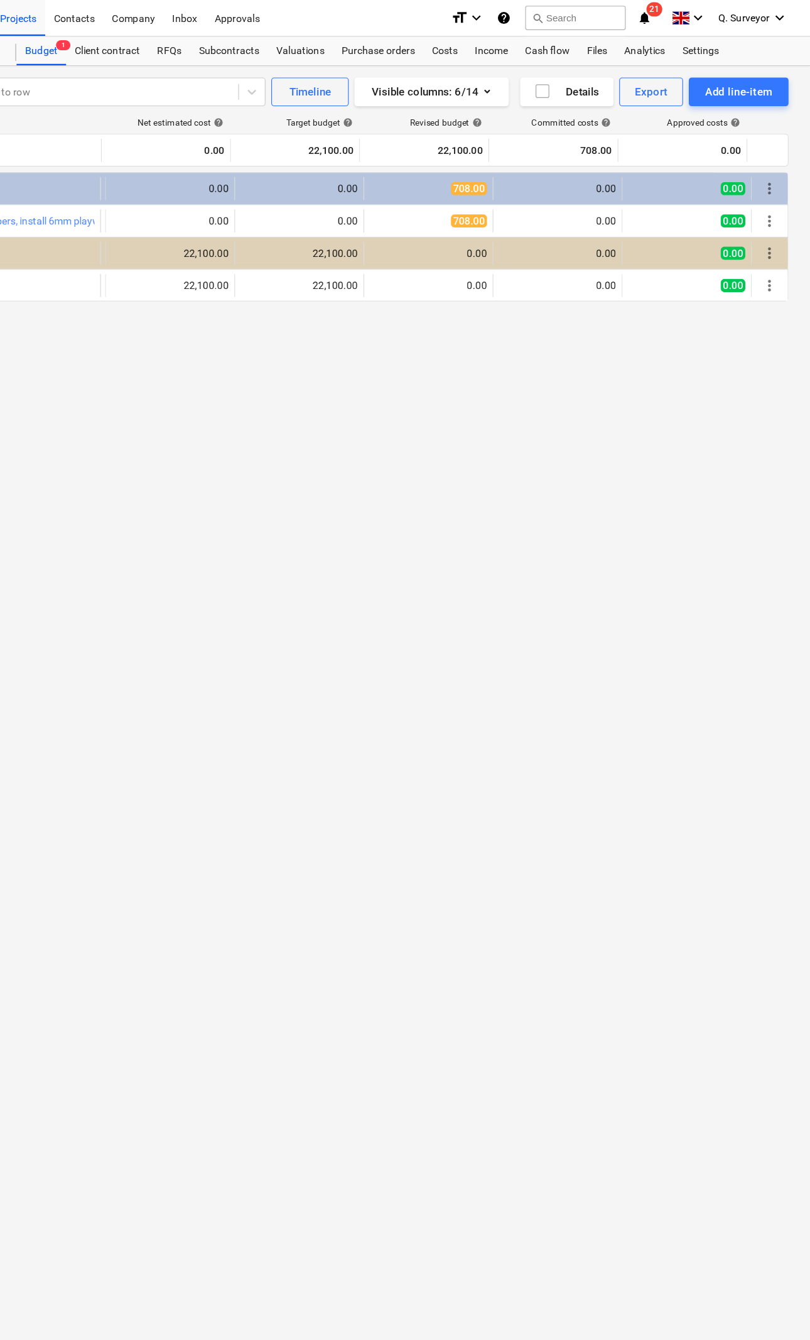
click at [760, 198] on div "more_vert" at bounding box center [775, 193] width 31 height 20
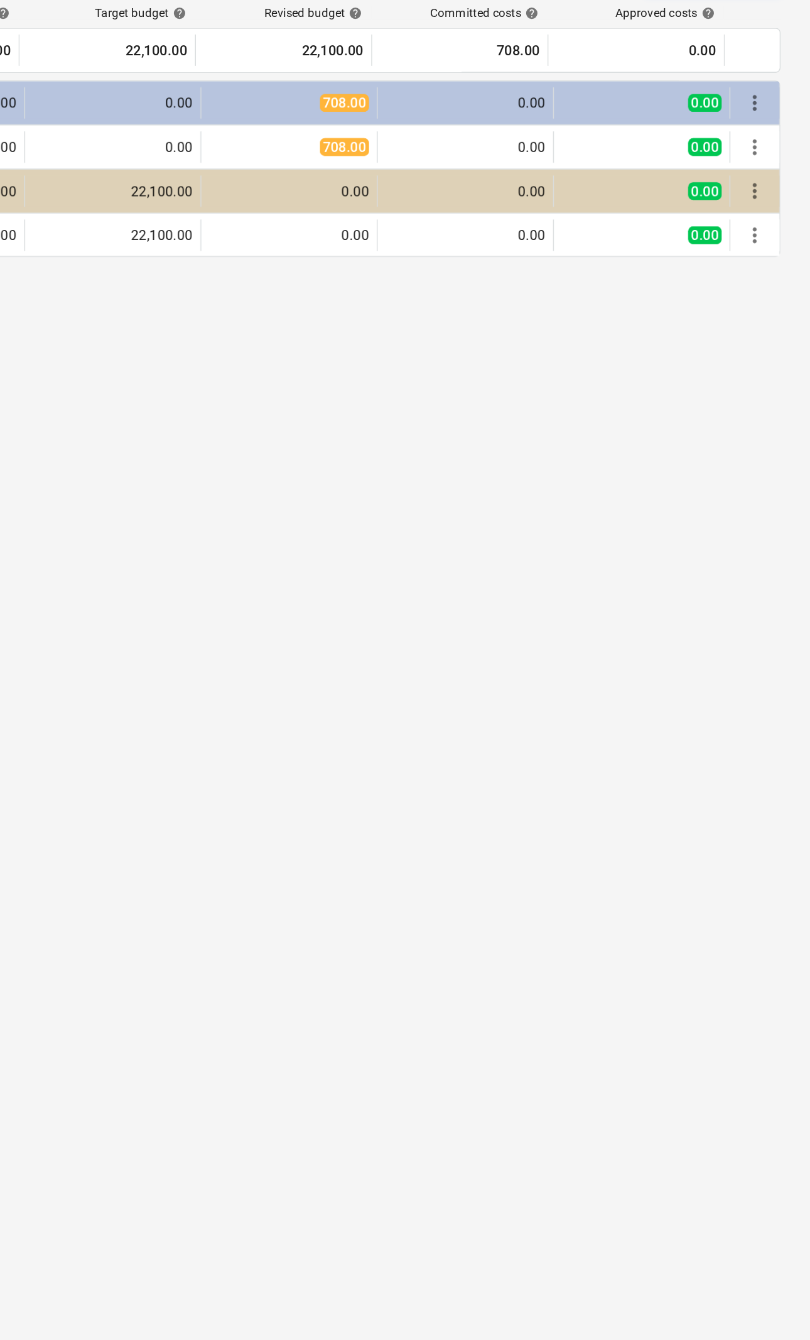
click at [768, 186] on span "more_vert" at bounding box center [775, 193] width 15 height 15
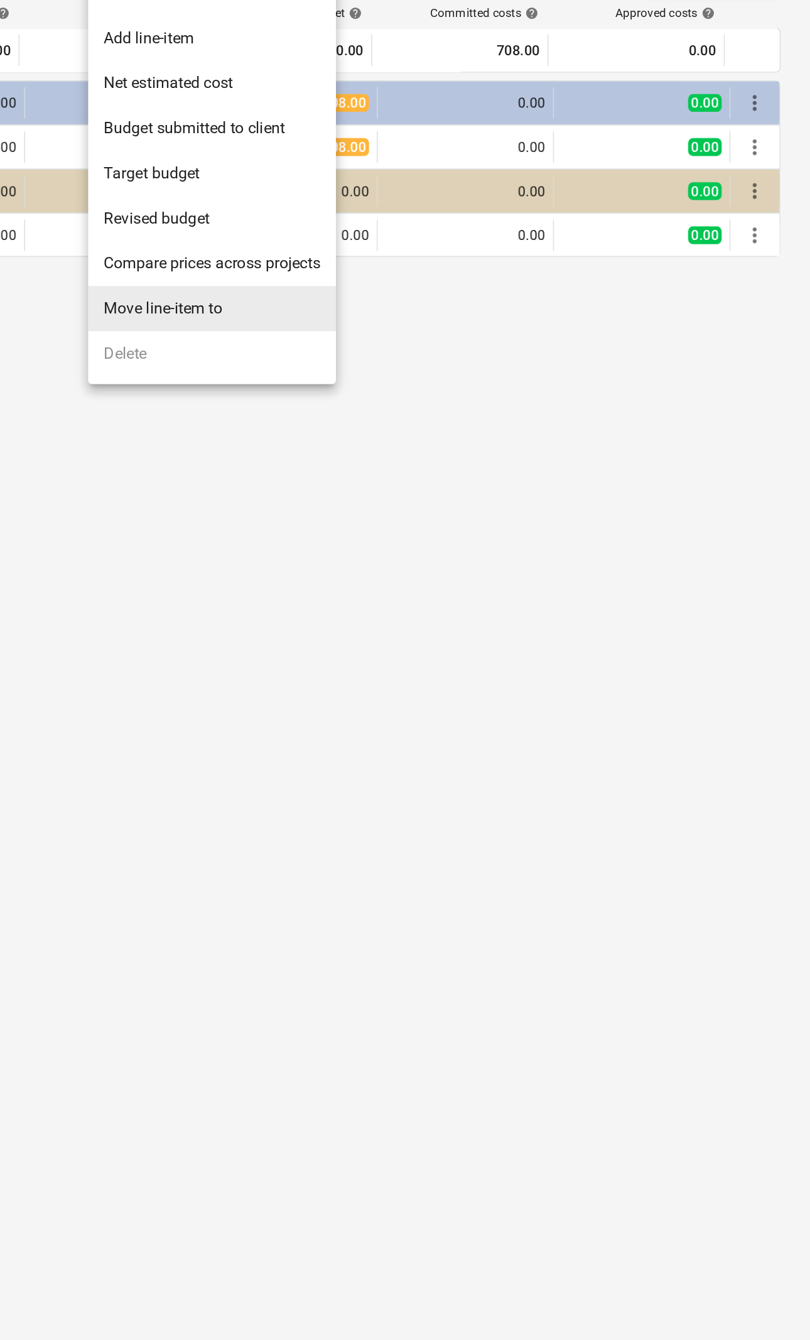
click at [347, 283] on li "Move line-item to" at bounding box center [426, 297] width 159 height 29
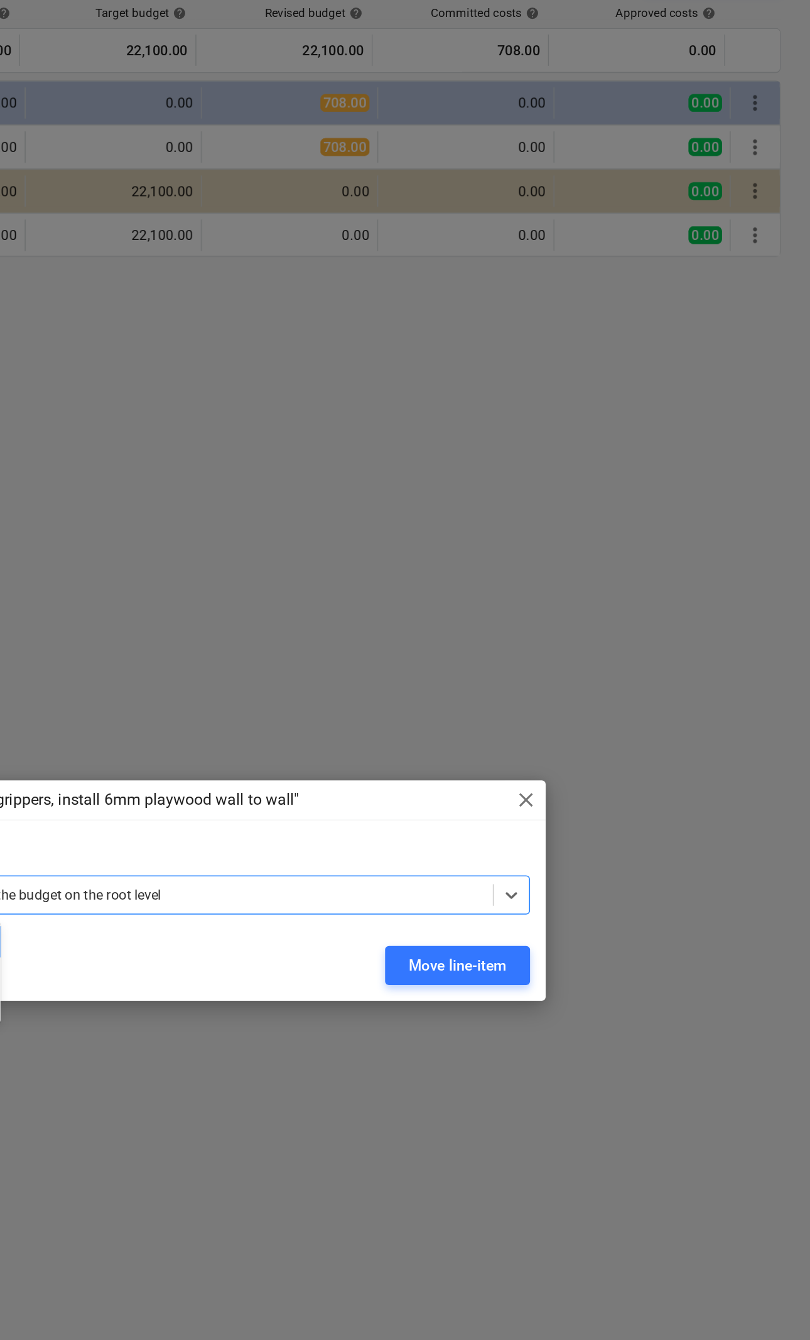
scroll to position [0, 0]
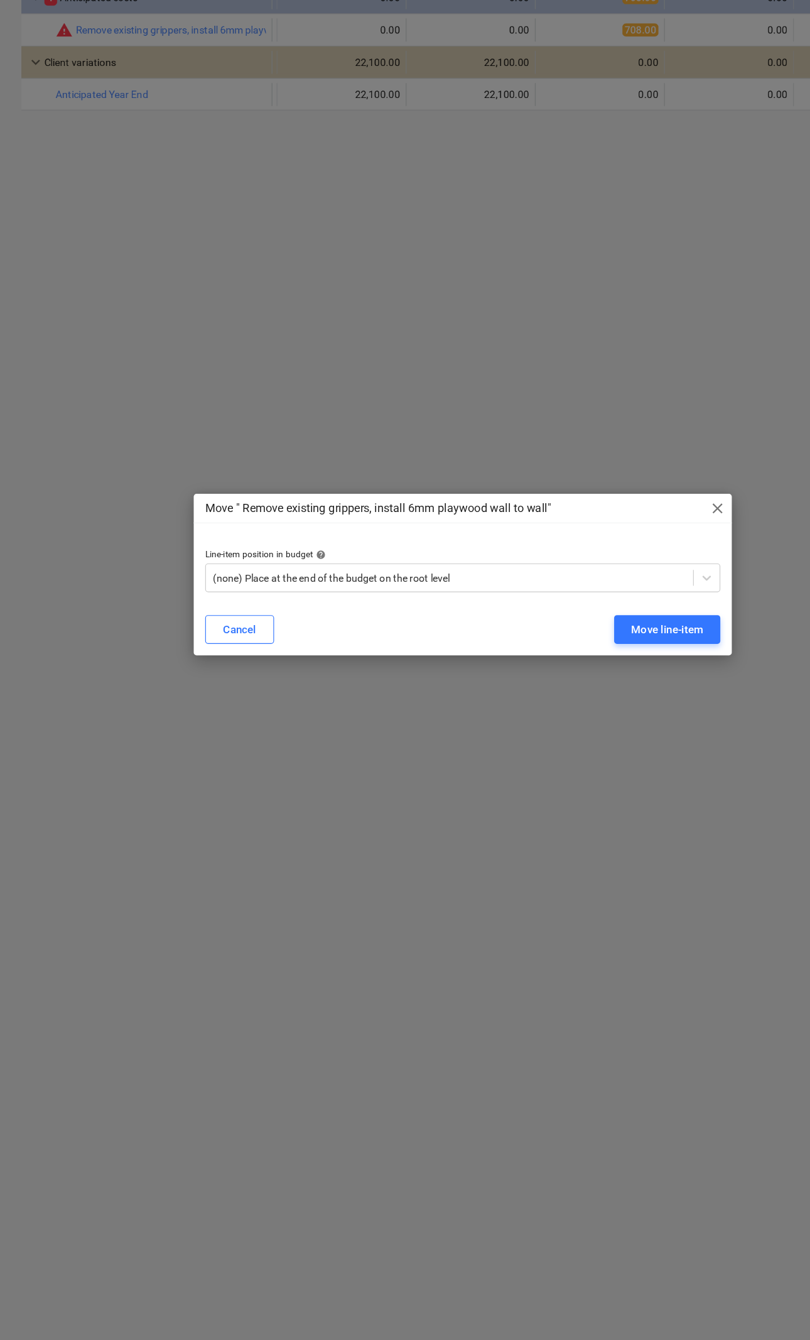
click at [634, 604] on span "close" at bounding box center [628, 611] width 15 height 15
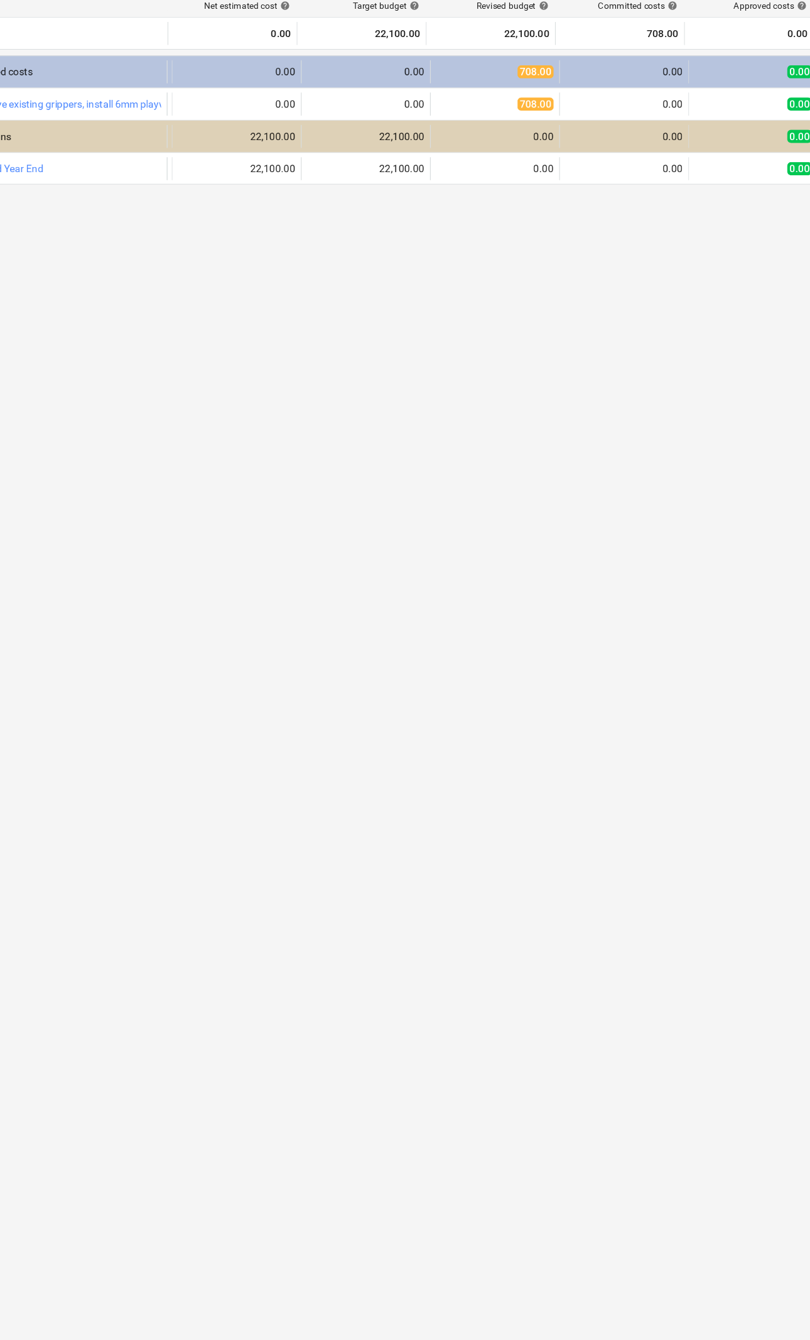
scroll to position [0, 49]
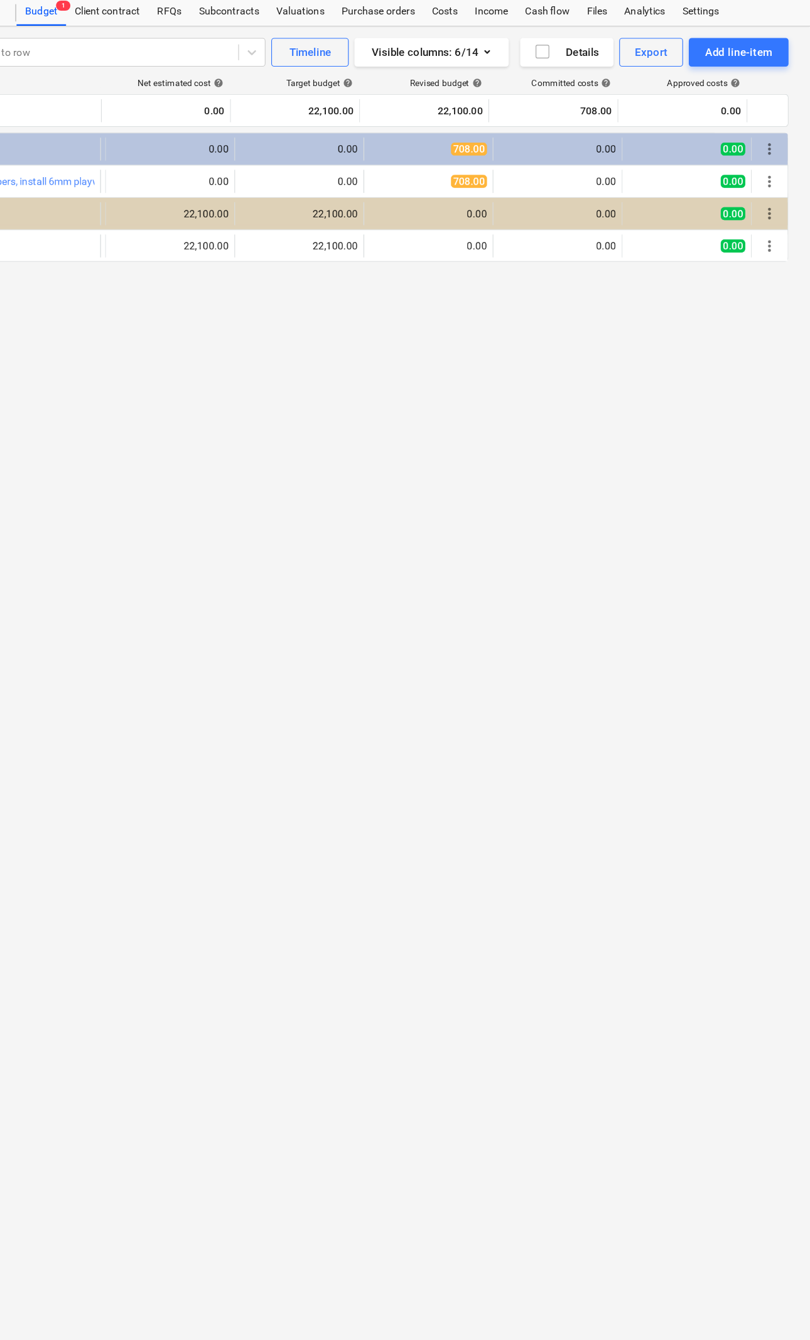
click at [768, 186] on span "more_vert" at bounding box center [775, 193] width 15 height 15
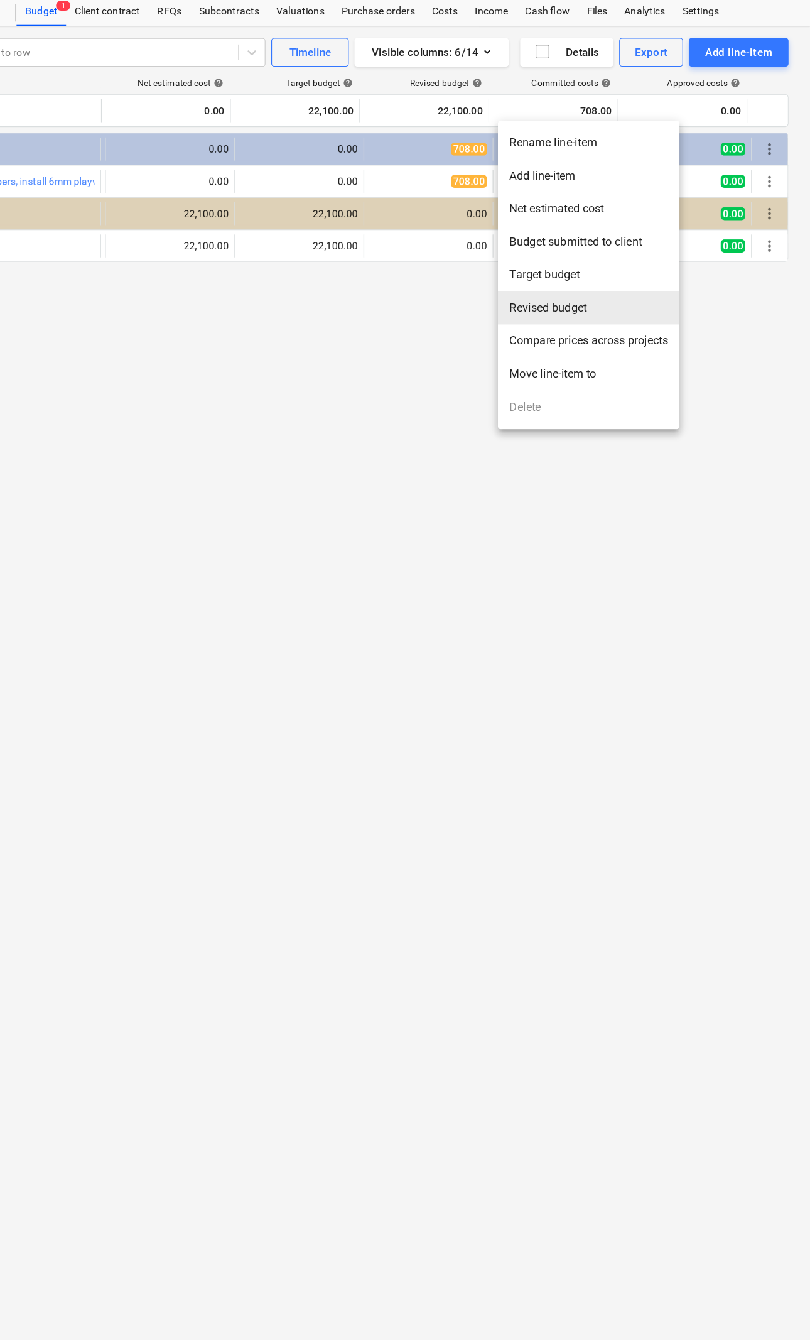
click at [537, 290] on li "Revised budget" at bounding box center [616, 304] width 159 height 29
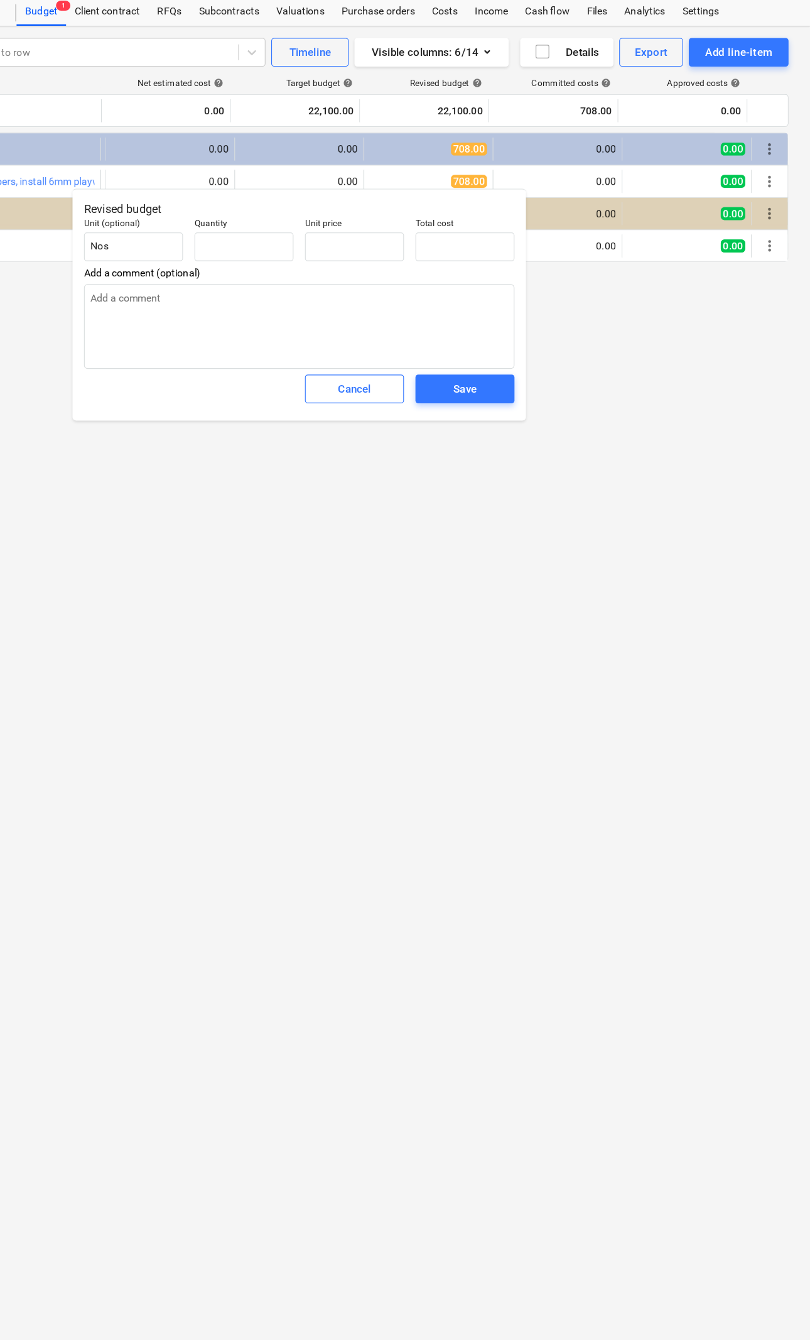
type input "0.00"
type textarea "x"
click at [368, 238] on input "0.00" at bounding box center [411, 250] width 87 height 25
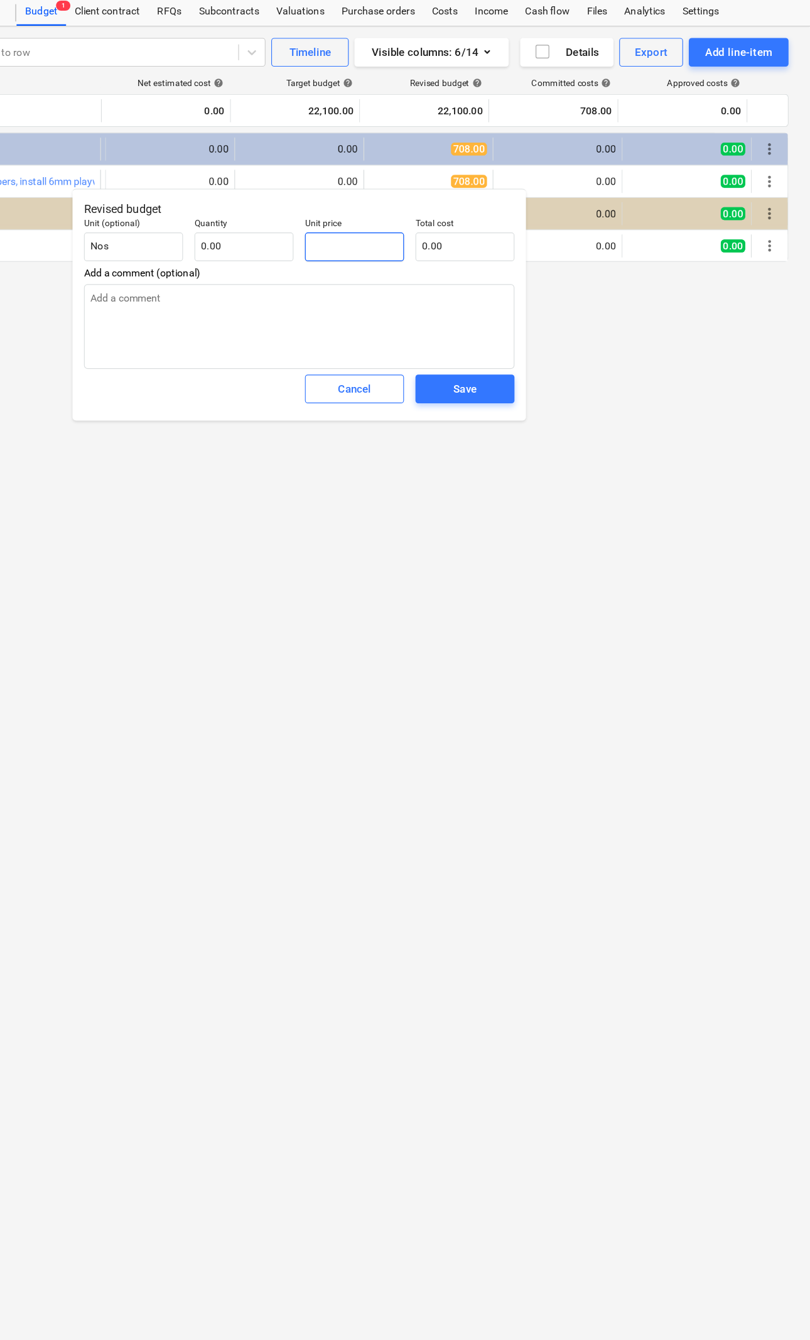
type textarea "x"
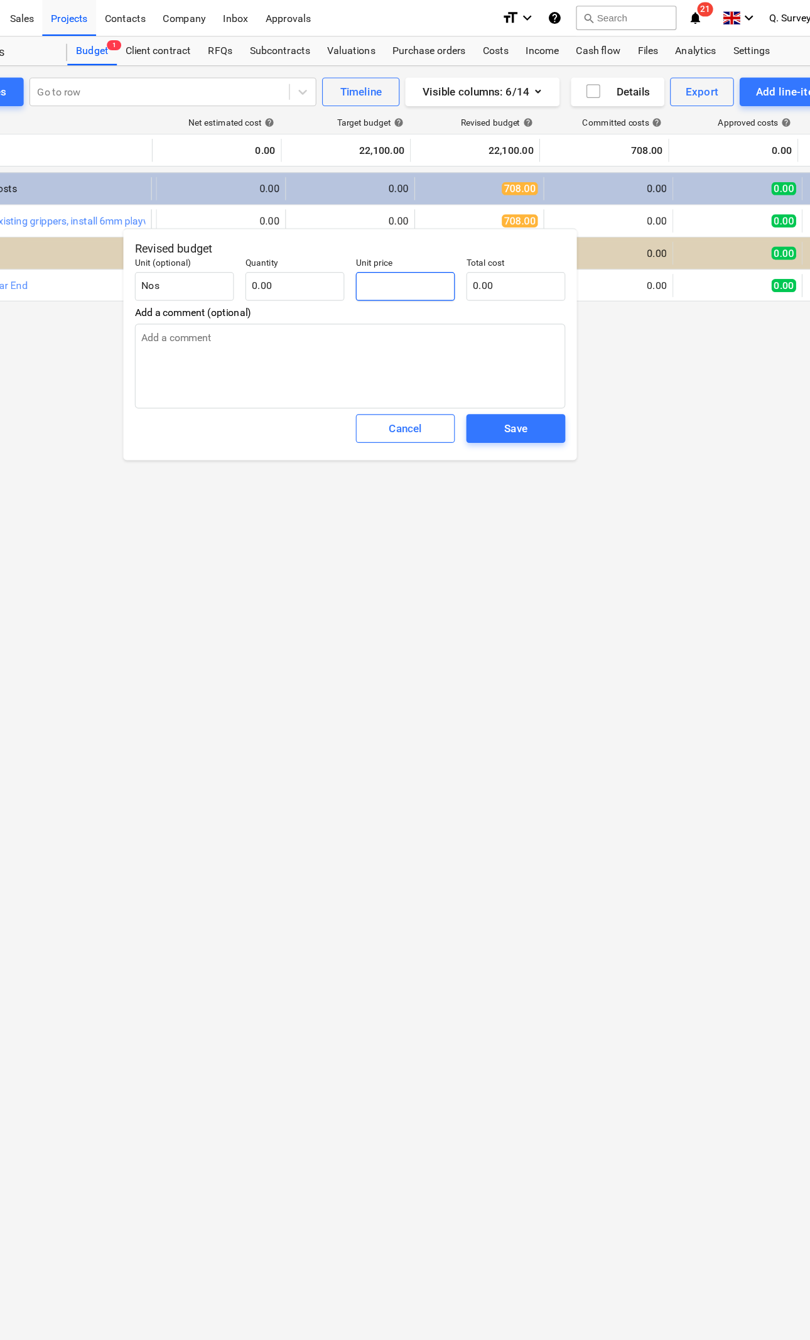
type input "7"
type textarea "x"
type input "70"
type textarea "x"
type input "708"
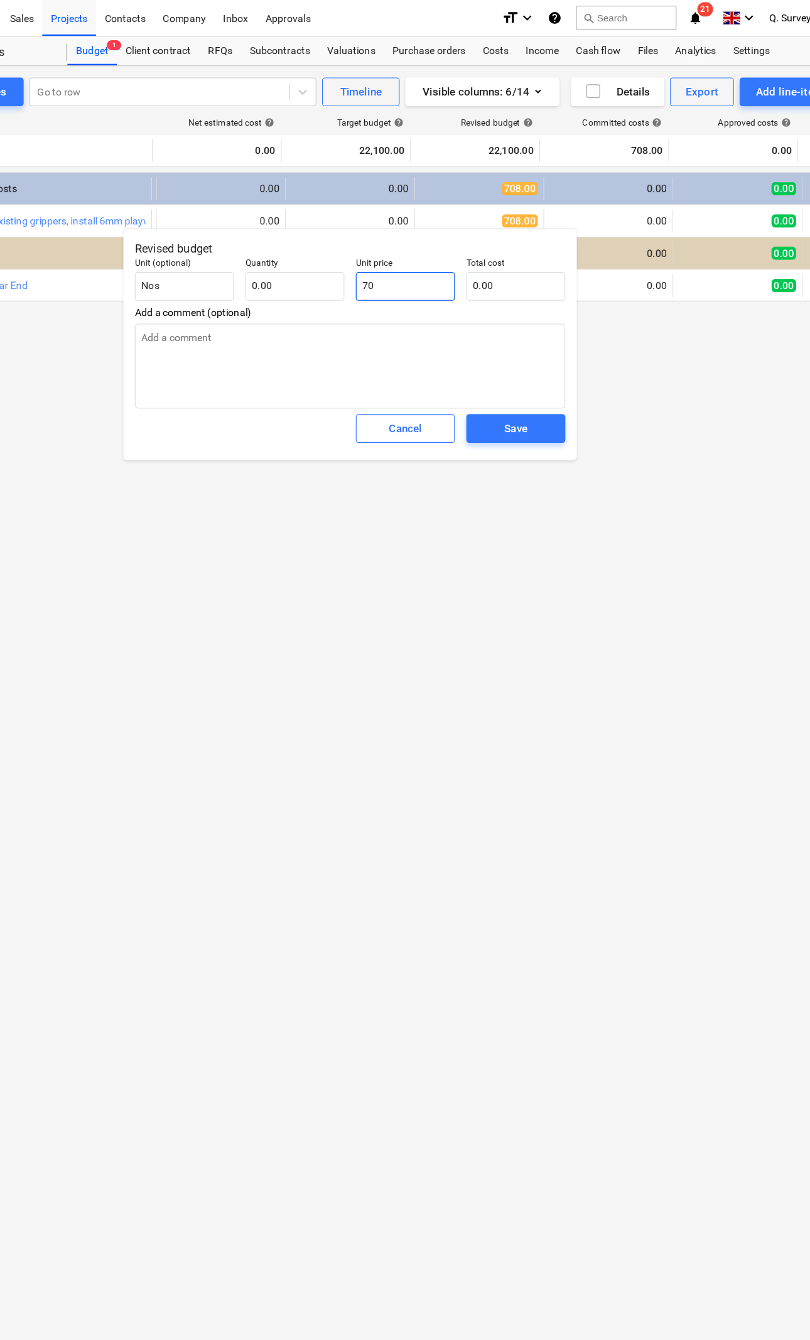
type textarea "x"
type input "708"
click at [271, 249] on input "0.00" at bounding box center [314, 250] width 87 height 25
type input "708.00"
type textarea "x"
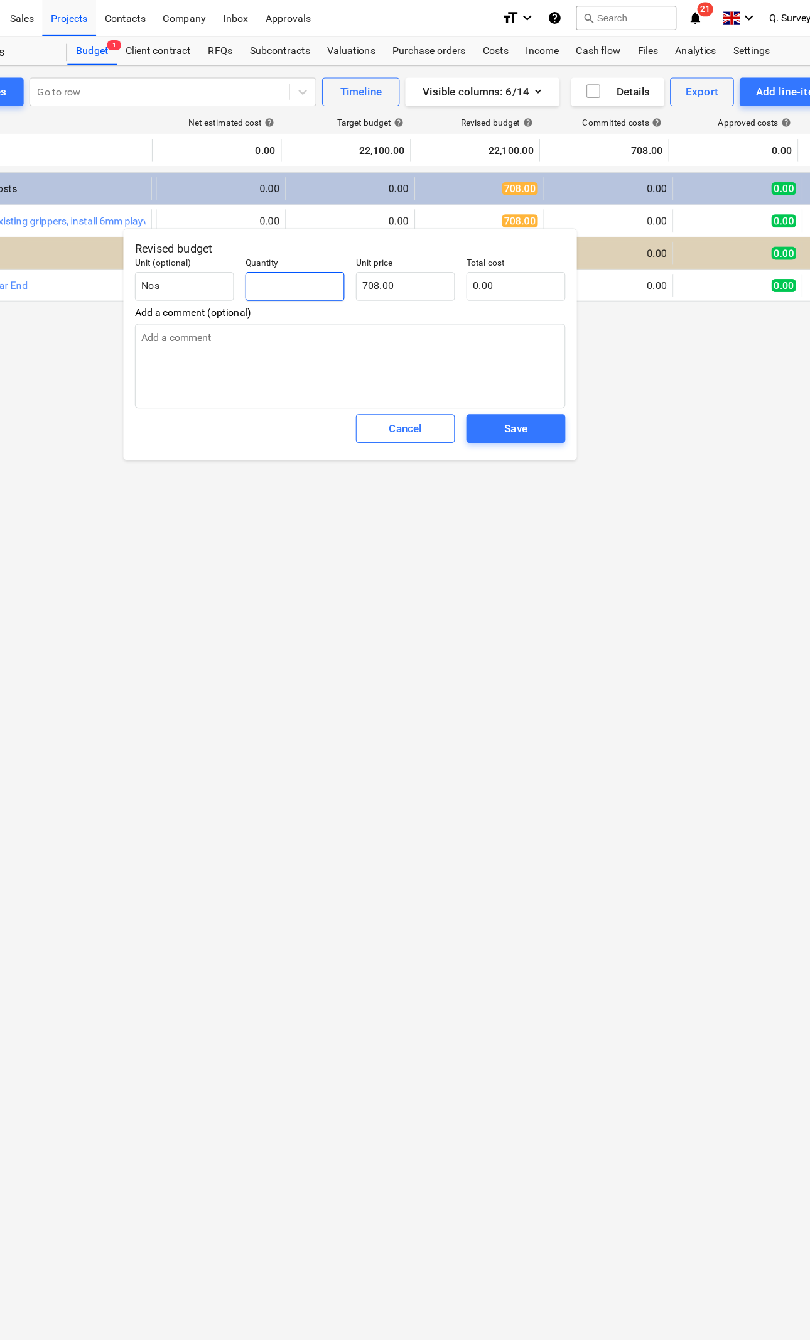
scroll to position [0, 9]
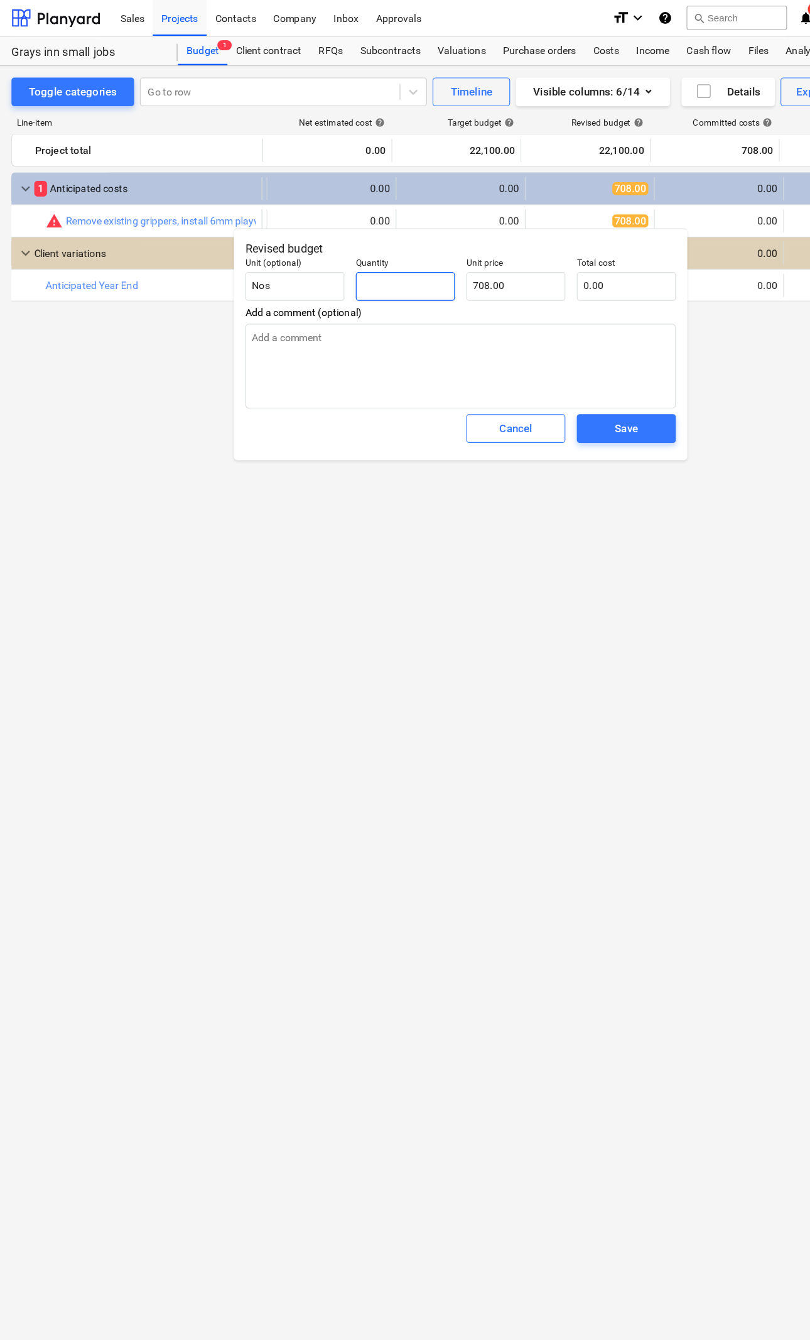
type input "1"
type textarea "x"
type input "708.00"
click at [552, 388] on button "Save" at bounding box center [548, 374] width 87 height 25
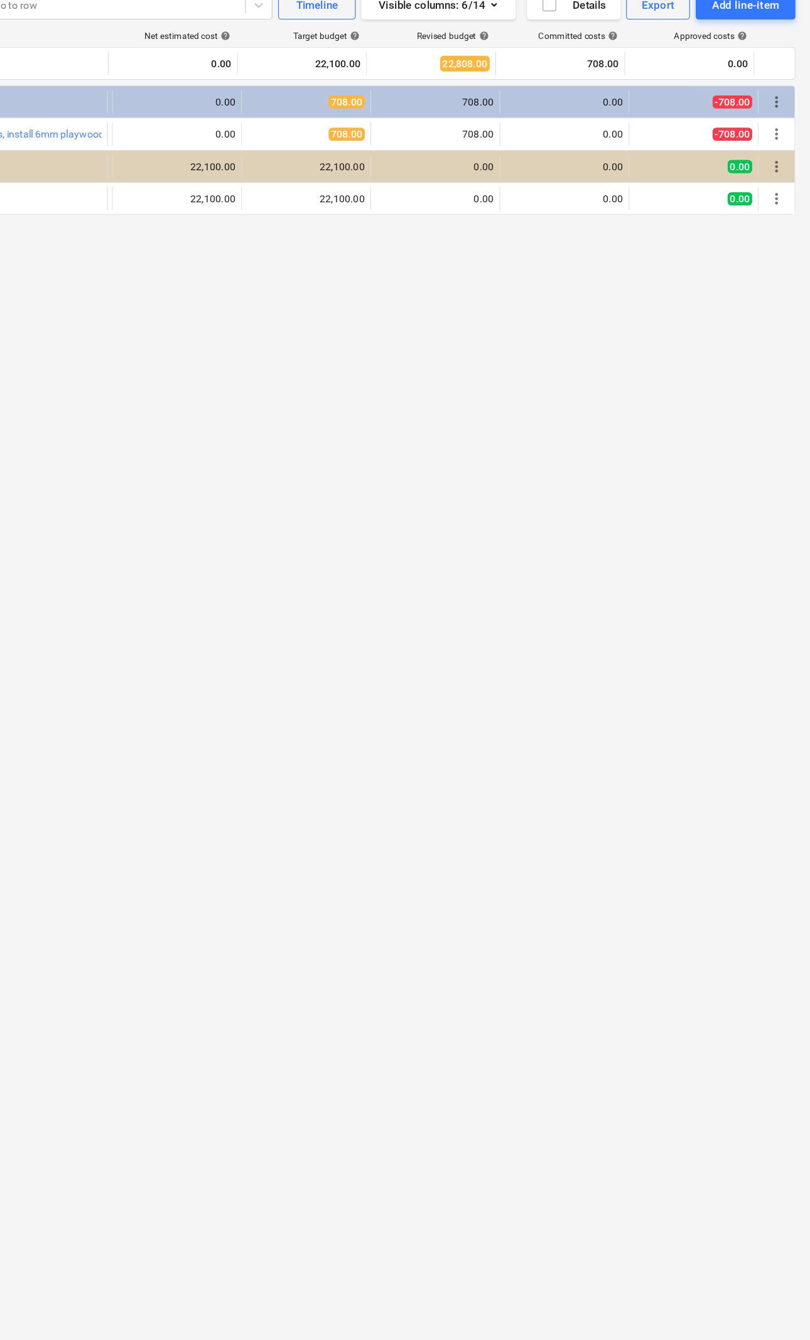
scroll to position [0, 49]
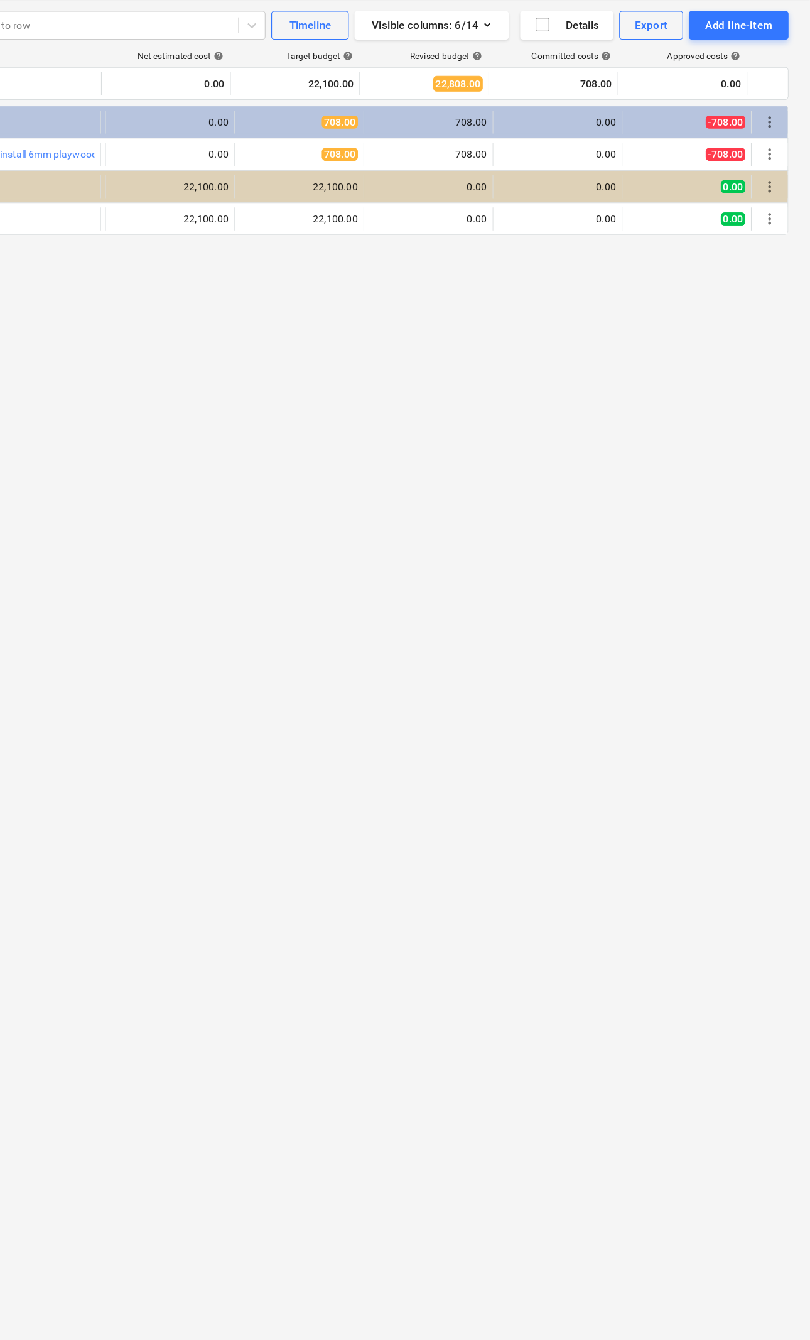
click at [768, 186] on span "more_vert" at bounding box center [775, 193] width 15 height 15
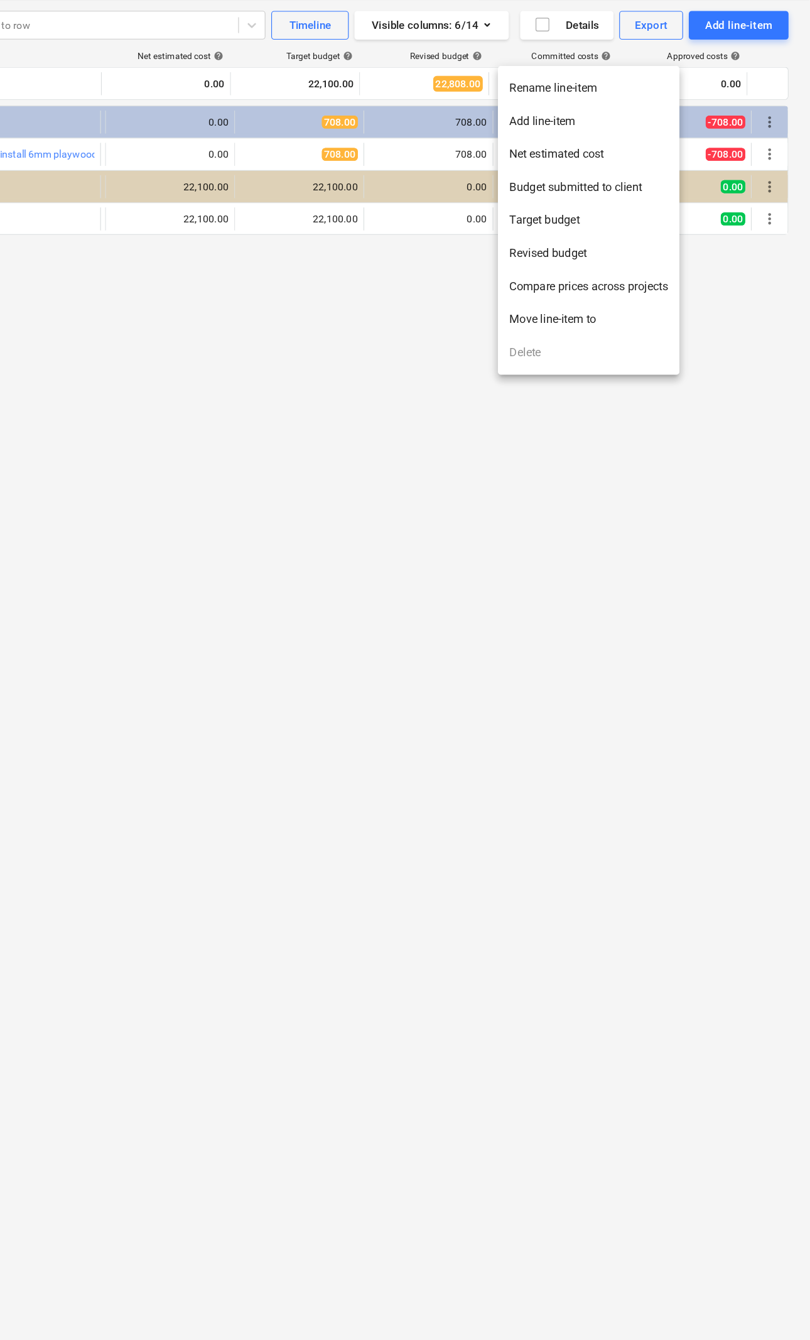
click at [597, 536] on div at bounding box center [405, 670] width 810 height 1340
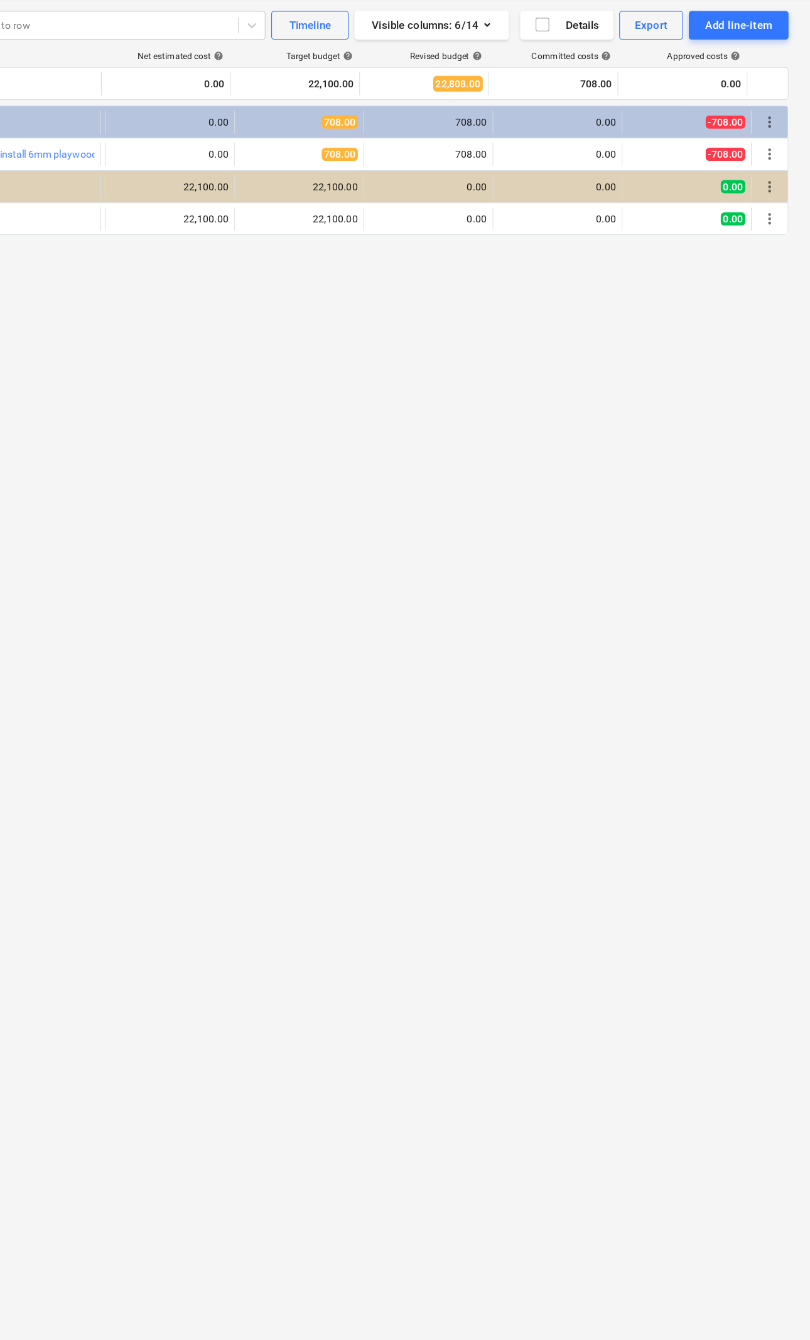
click at [425, 245] on div "0.00" at bounding box center [476, 250] width 102 height 10
click at [768, 242] on span "more_vert" at bounding box center [775, 249] width 15 height 15
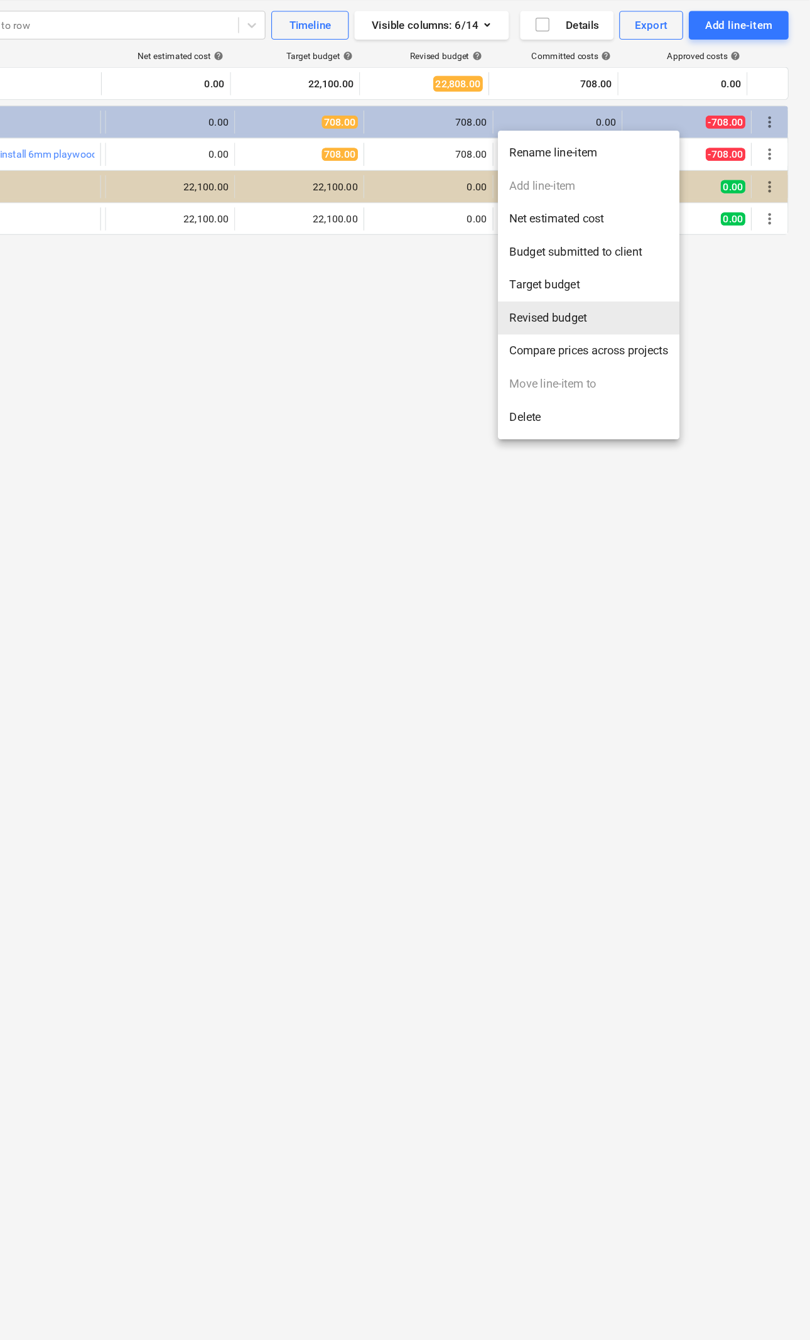
click at [537, 322] on li "Revised budget" at bounding box center [616, 336] width 159 height 29
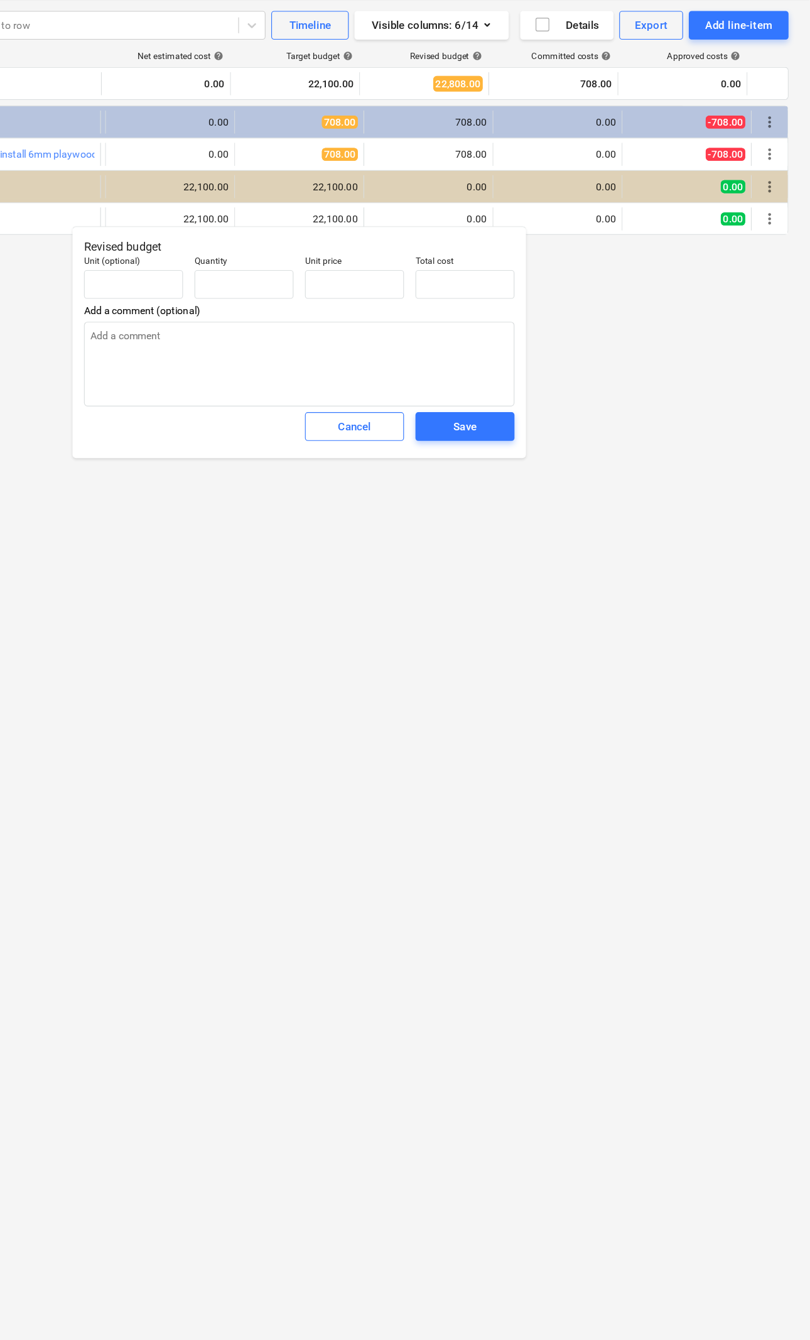
type textarea "x"
type input "1.00"
type input "22,100.00"
type textarea "x"
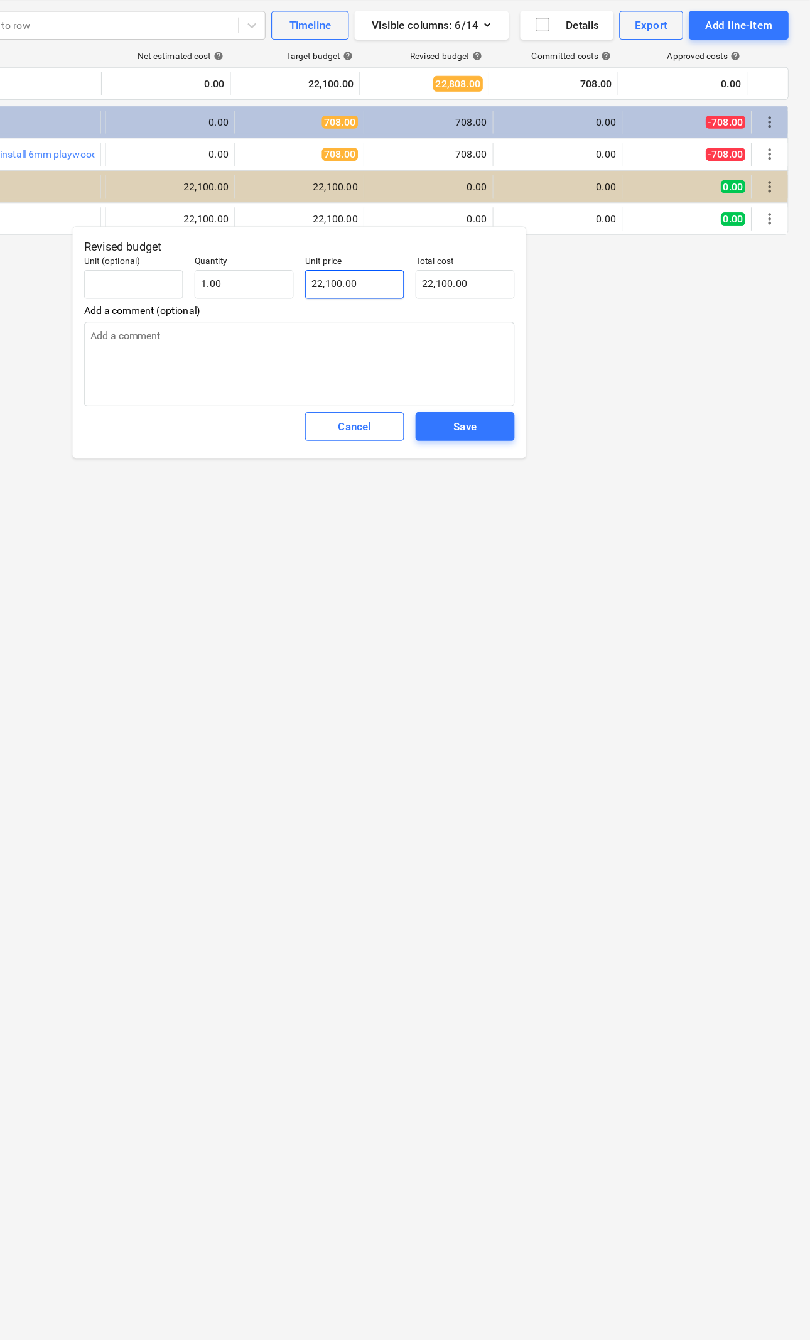
click at [368, 295] on input "22,100.00" at bounding box center [411, 307] width 87 height 25
type input "22100"
type textarea "x"
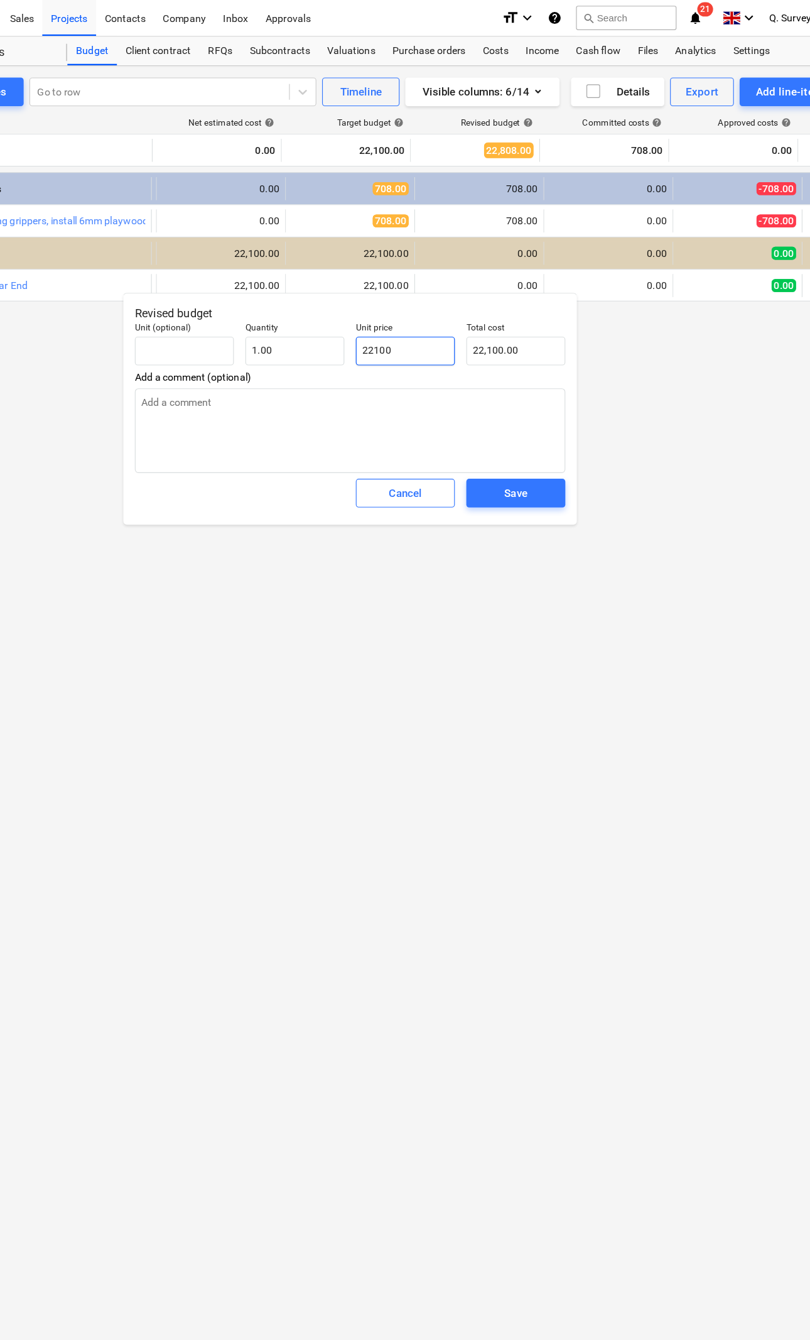
type input "2210"
type textarea "x"
type input "2,210.00"
type textarea "x"
type input "221"
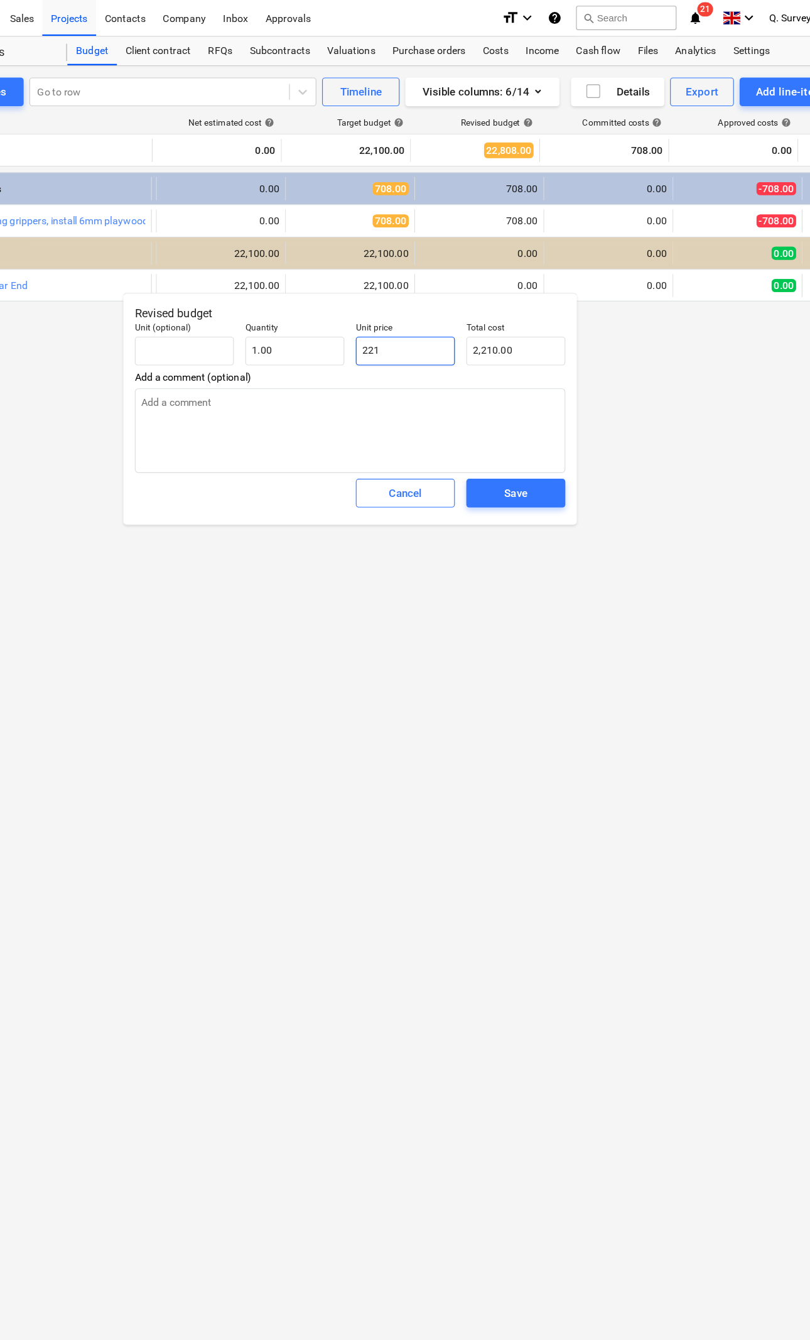
type input "221.00"
type textarea "x"
type input "22"
type input "22.00"
type textarea "x"
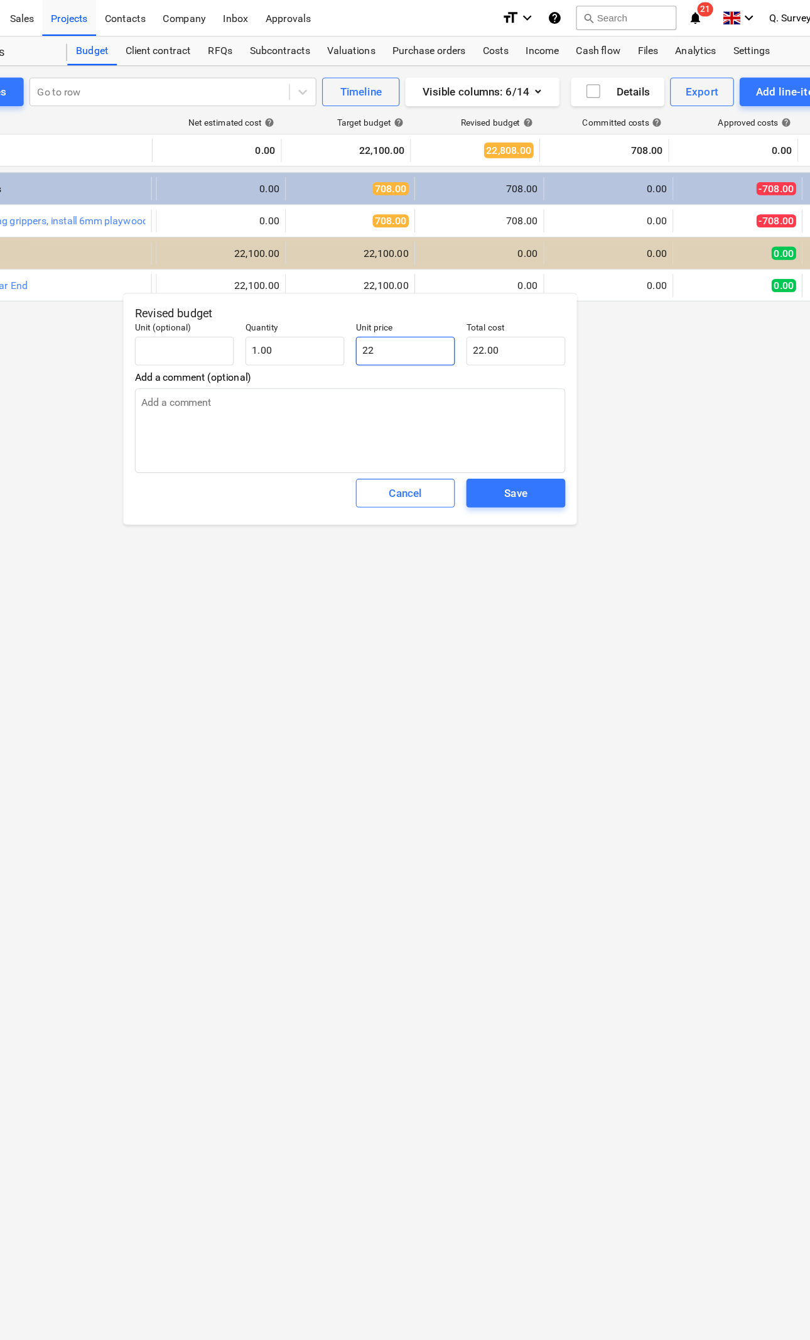
type input "2"
type input "2.00"
type textarea "x"
type input "0.00"
type textarea "x"
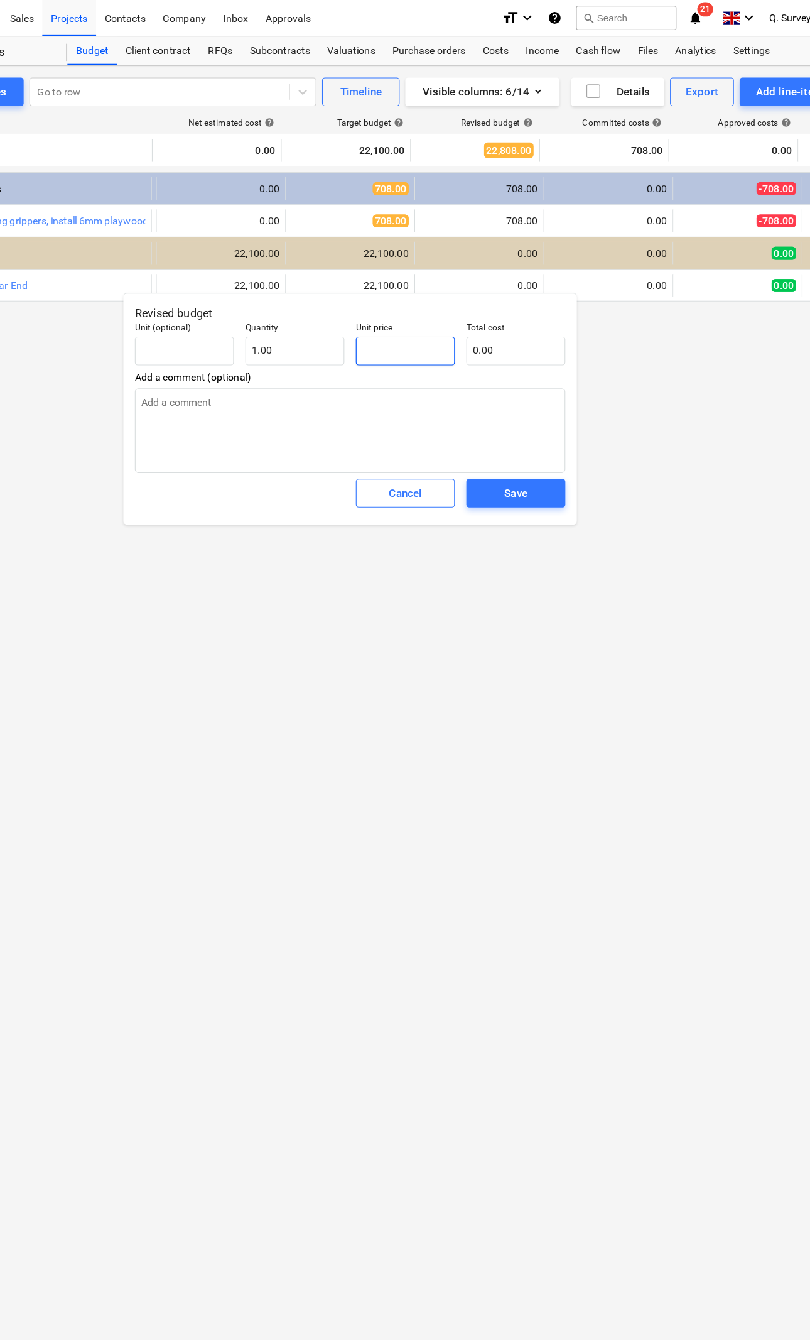
type input "2"
type input "2.00"
type textarea "x"
type input "21"
type input "21.00"
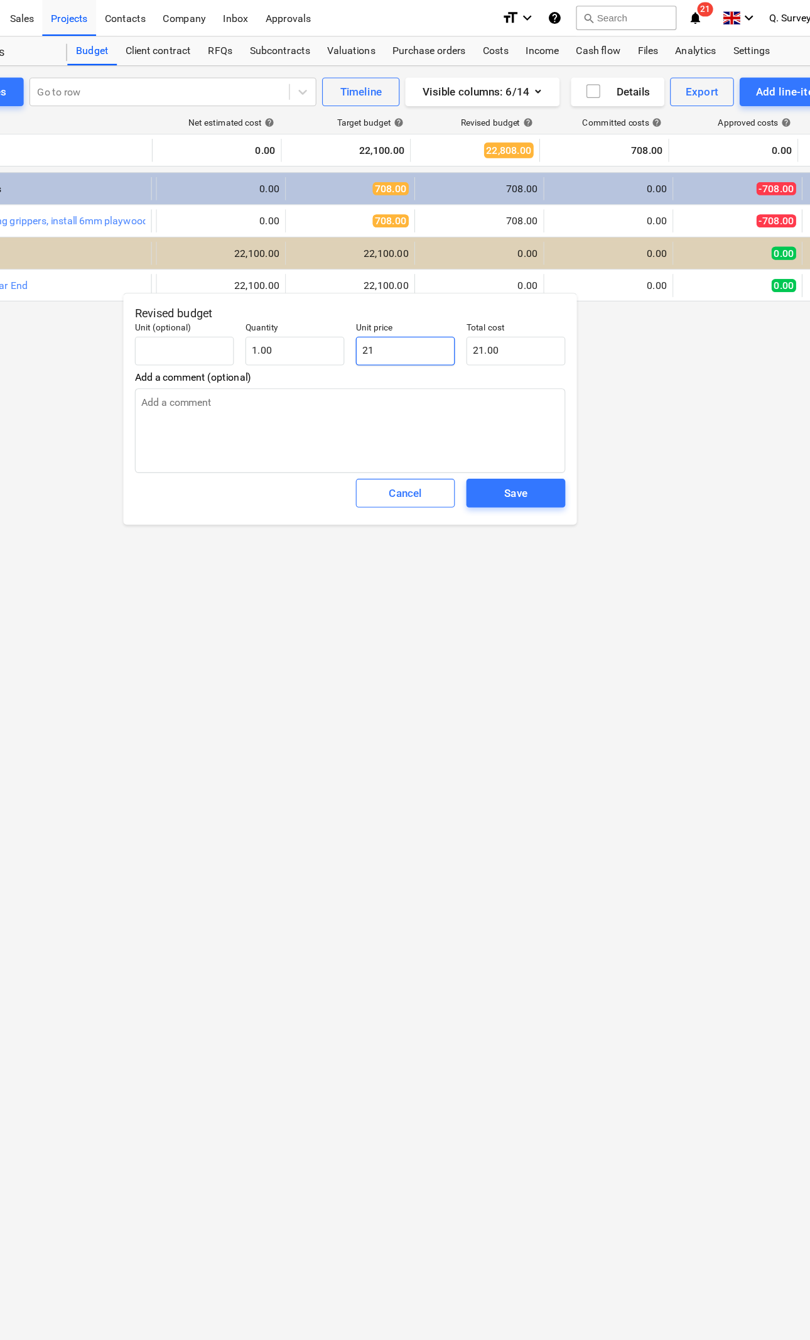
type textarea "x"
type input "213"
type input "213.00"
type input "2139"
type textarea "x"
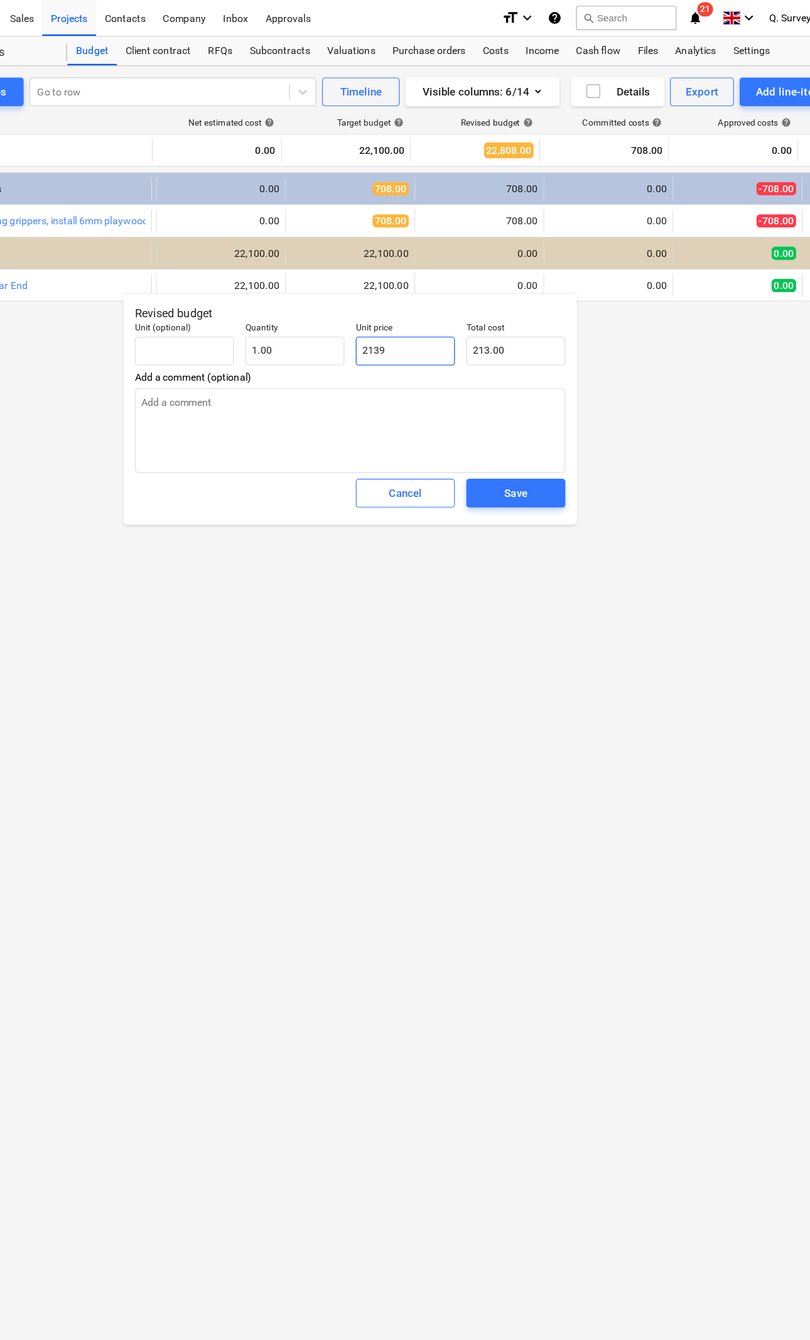
type input "2,139.00"
type input "21392"
type textarea "x"
type input "21,392.00"
click at [498, 440] on div "Save" at bounding box center [508, 431] width 20 height 16
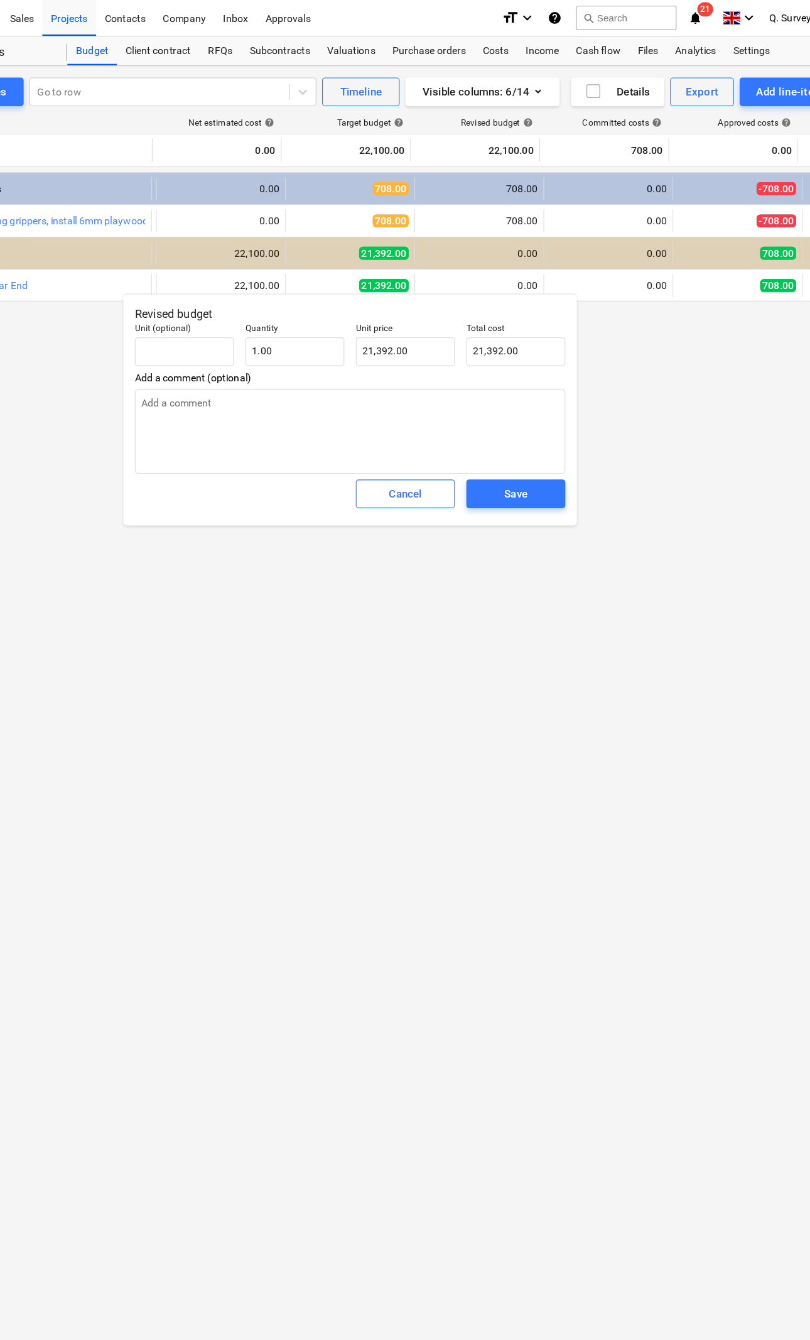
type textarea "x"
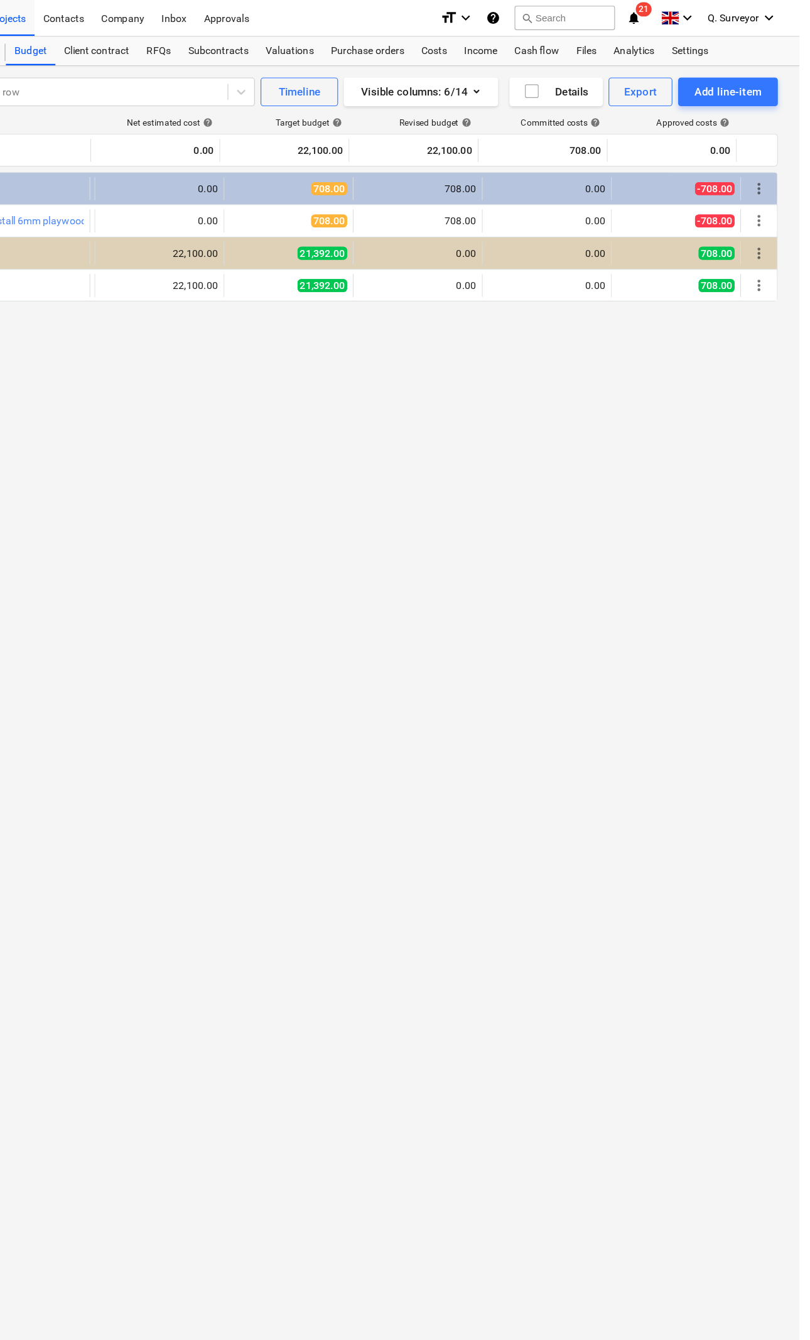
scroll to position [0, 0]
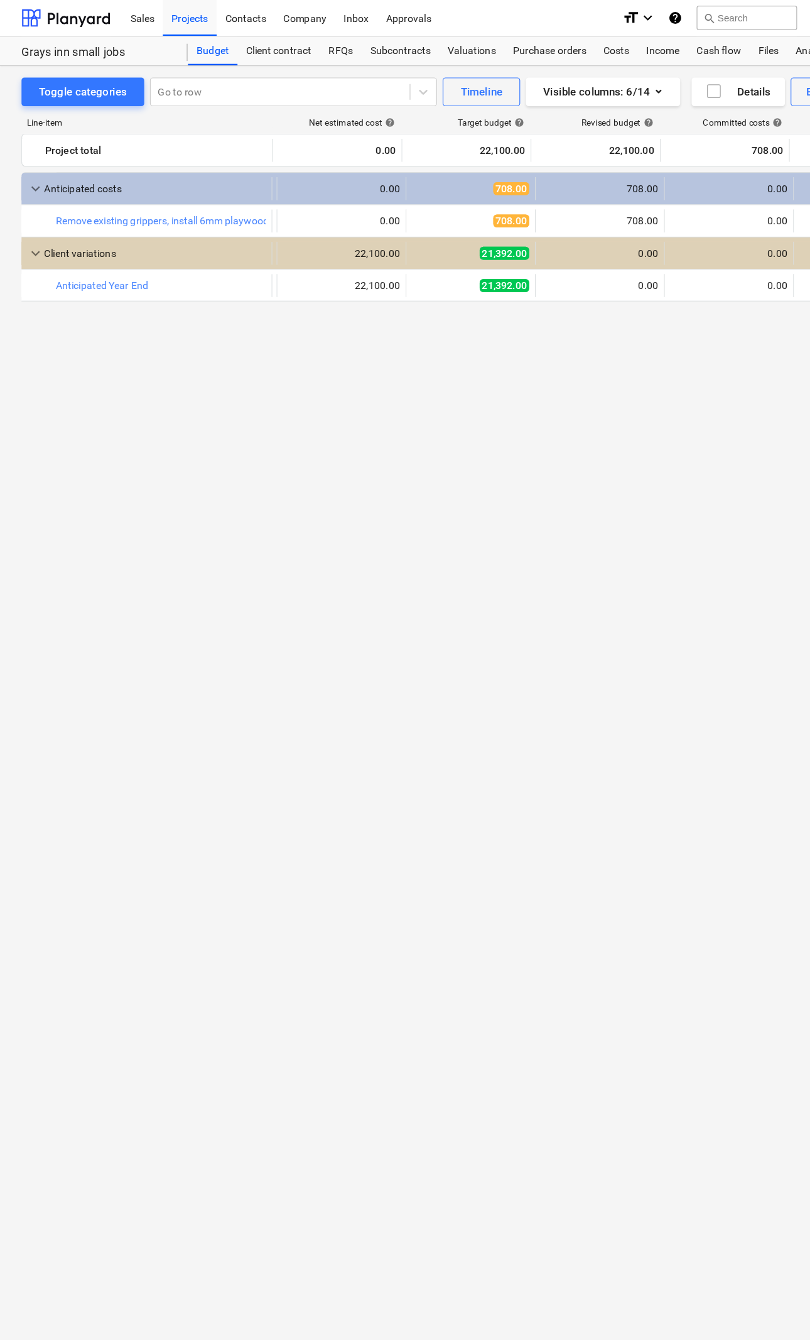
click at [192, 46] on div "Budget" at bounding box center [186, 44] width 43 height 25
click at [168, 14] on div "Projects" at bounding box center [166, 15] width 47 height 32
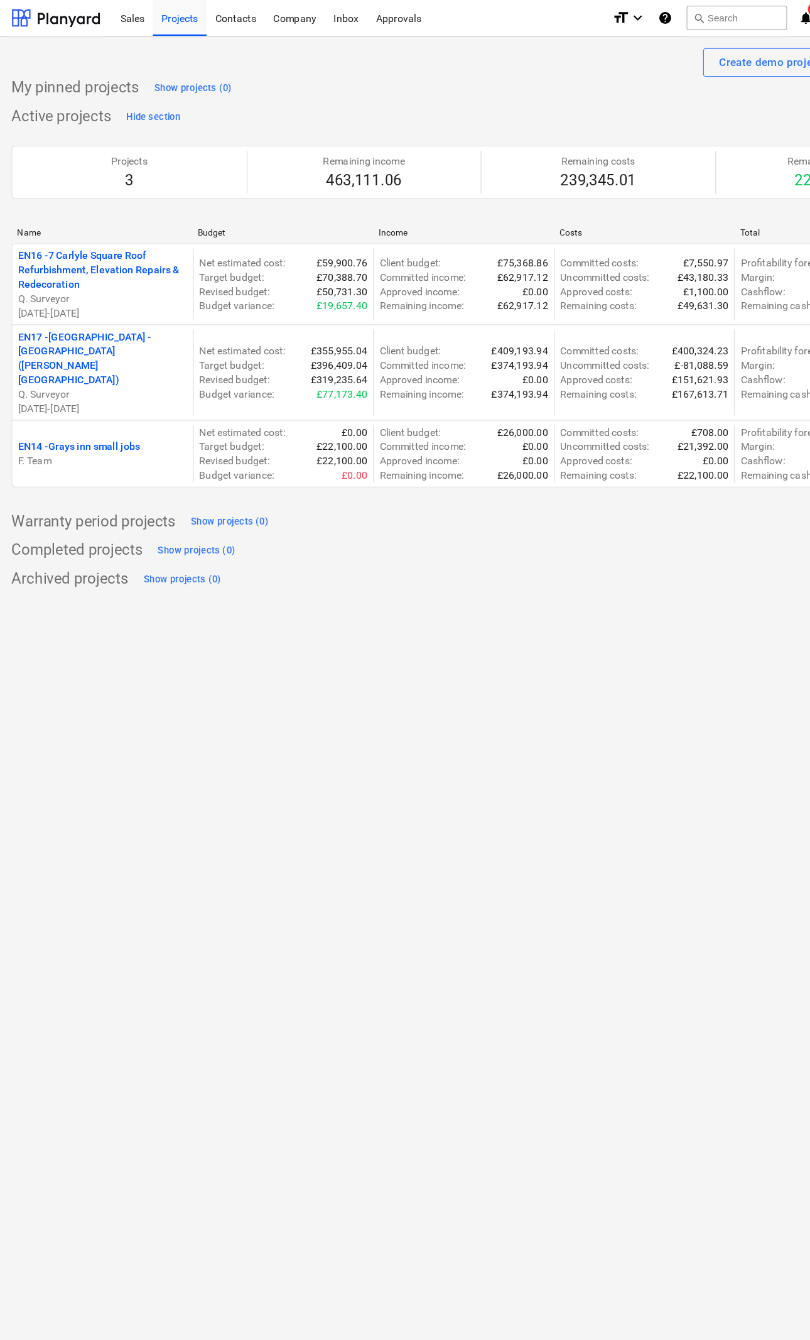
scroll to position [0, 6]
click at [84, 318] on p "EN17 - North Kent College - Hadlow College (Peter Webster Building and Garden C…" at bounding box center [93, 313] width 148 height 50
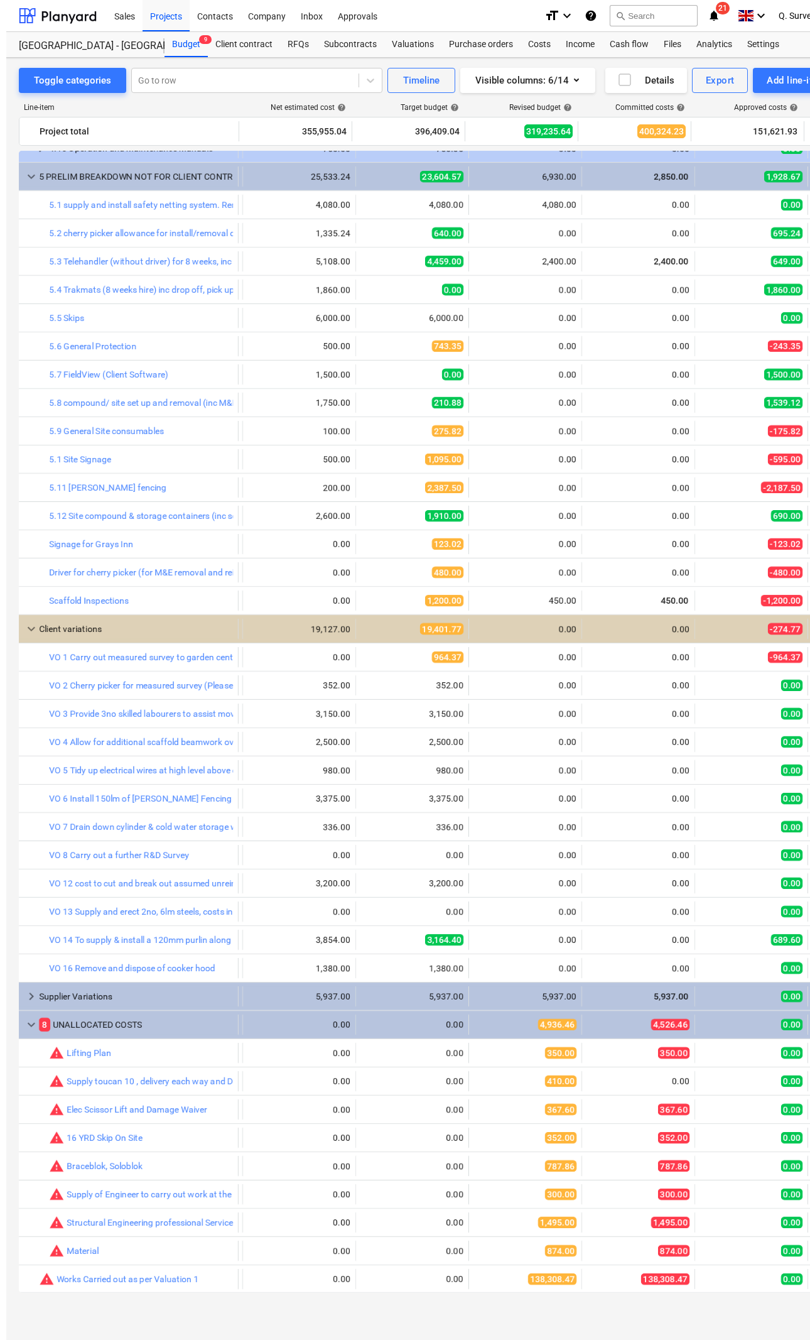
scroll to position [0, 49]
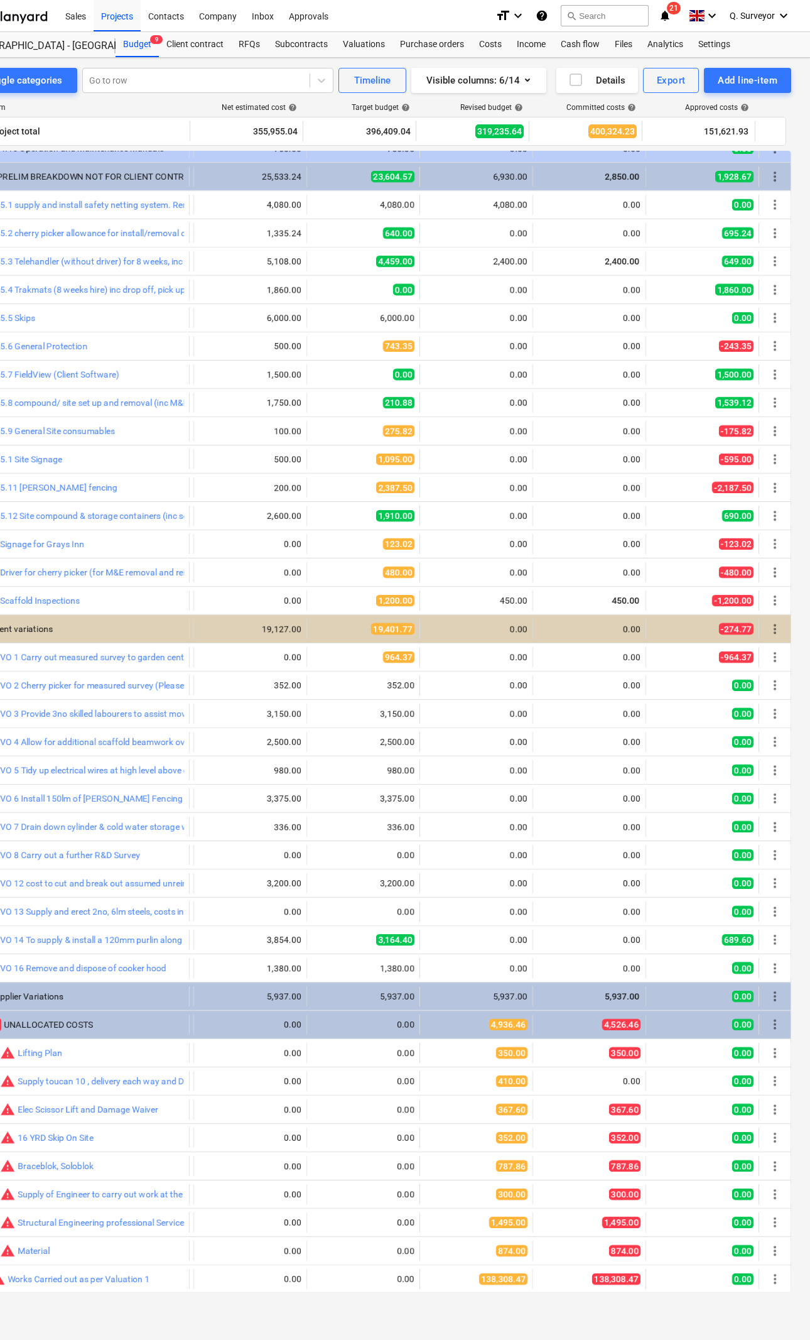
click at [799, 1265] on div "Toggle categories Go to row Timeline Visible columns : 6/14 Details Export Add …" at bounding box center [380, 688] width 859 height 1260
click at [775, 1256] on span "more_vert" at bounding box center [775, 1250] width 15 height 15
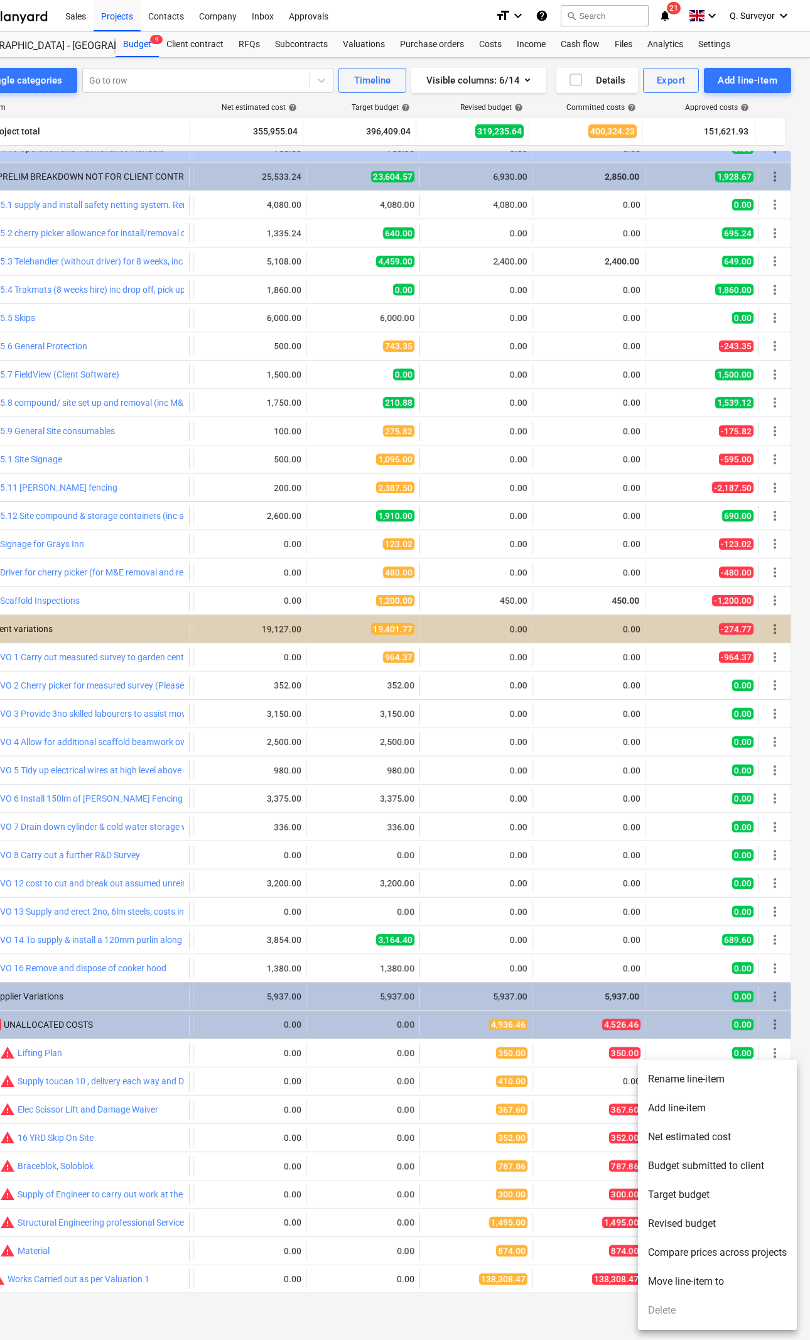
click at [238, 1236] on div at bounding box center [405, 670] width 810 height 1340
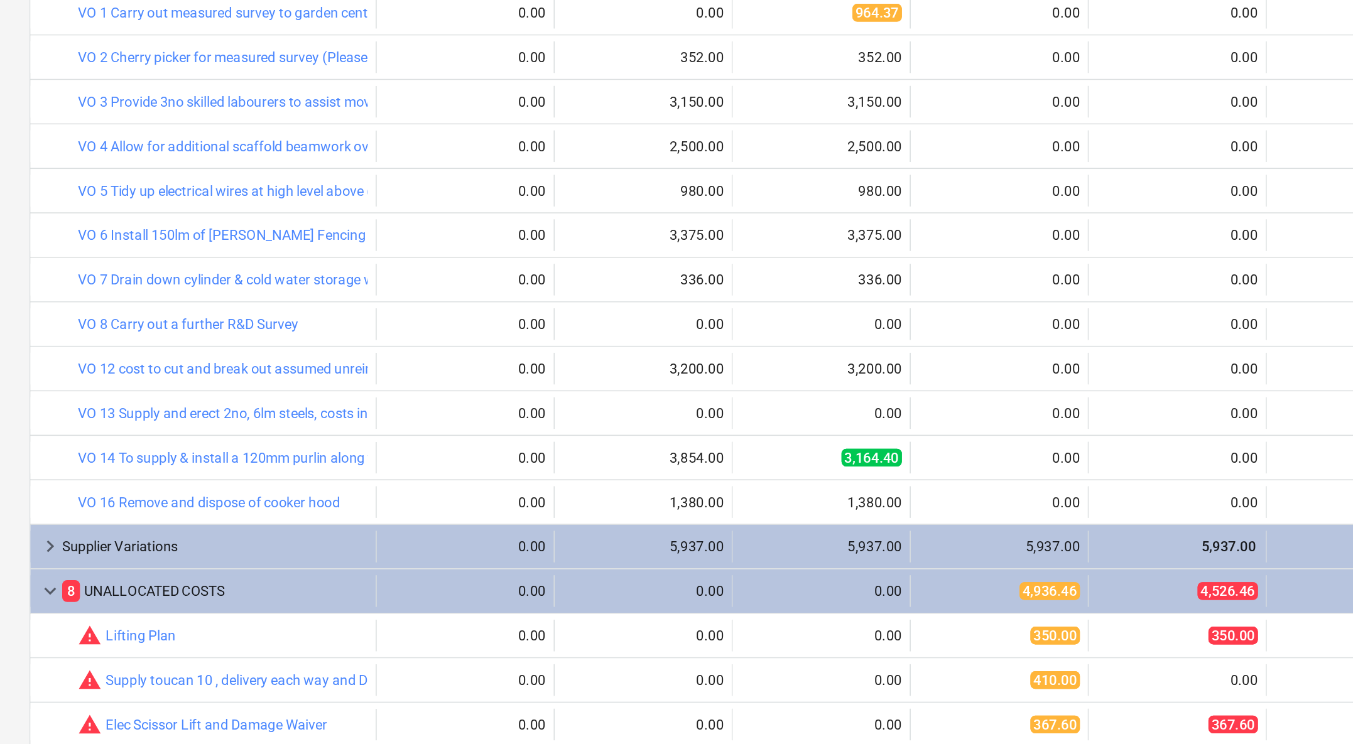
scroll to position [553, 0]
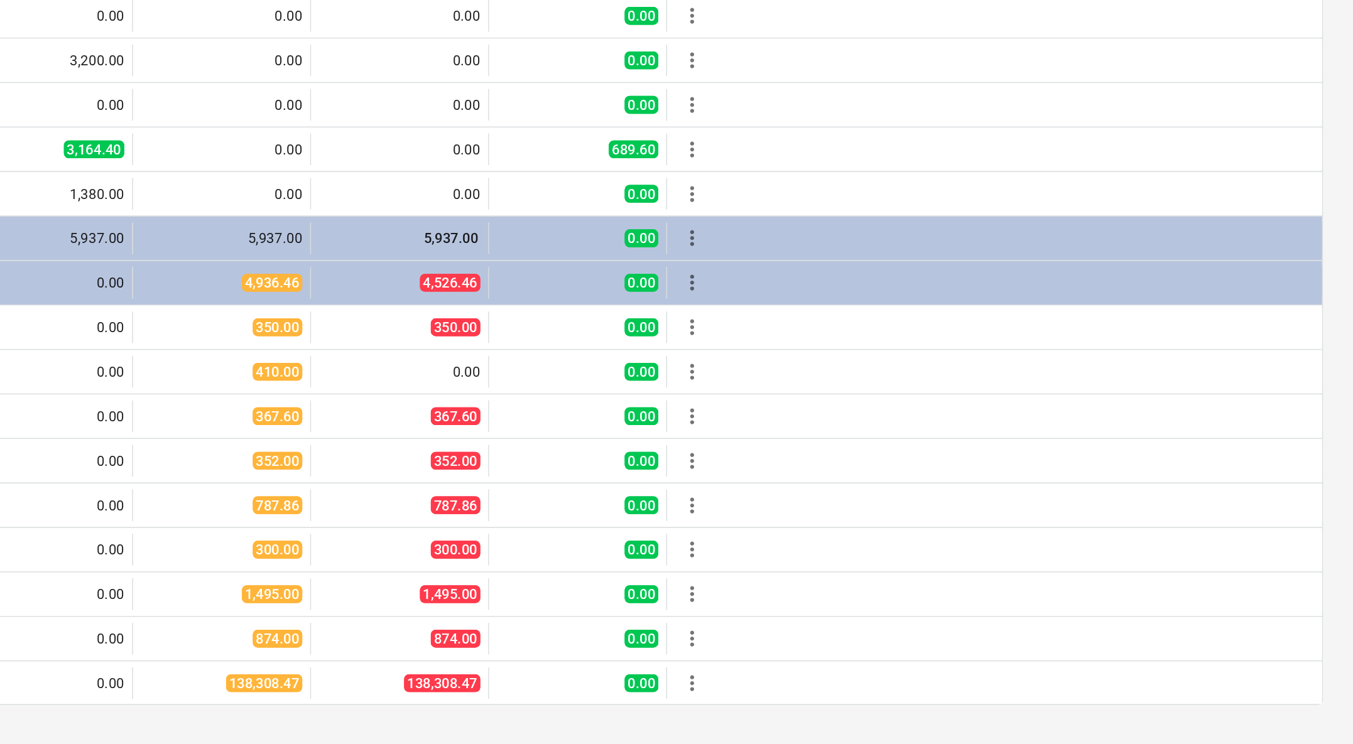
click at [449, 692] on div "bar_chart warning Works Carried out as per Valuation 1 edit 0.00 edit 0.00 edit…" at bounding box center [676, 705] width 1314 height 27
click at [810, 695] on div "more_vert" at bounding box center [933, 705] width 21 height 20
click at [810, 698] on span "more_vert" at bounding box center [933, 705] width 15 height 15
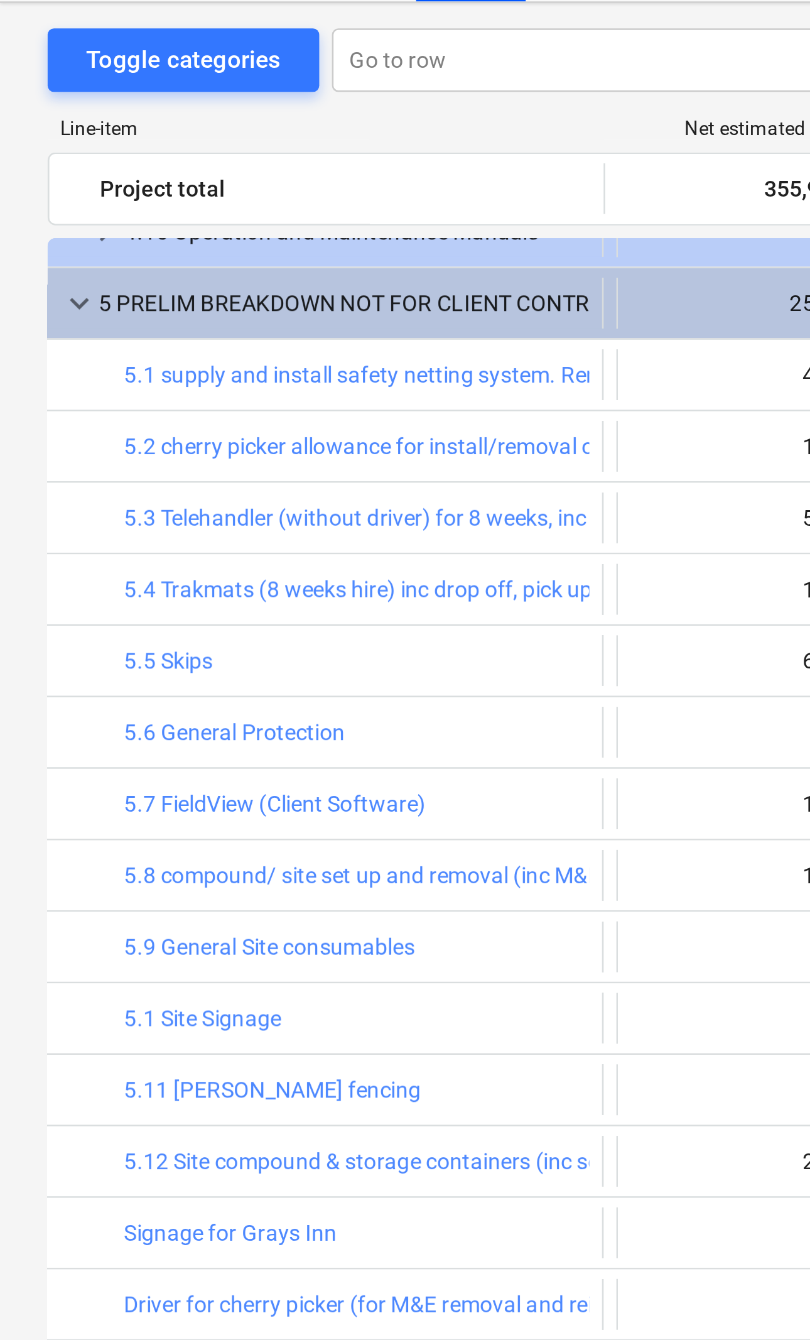
scroll to position [865, 109]
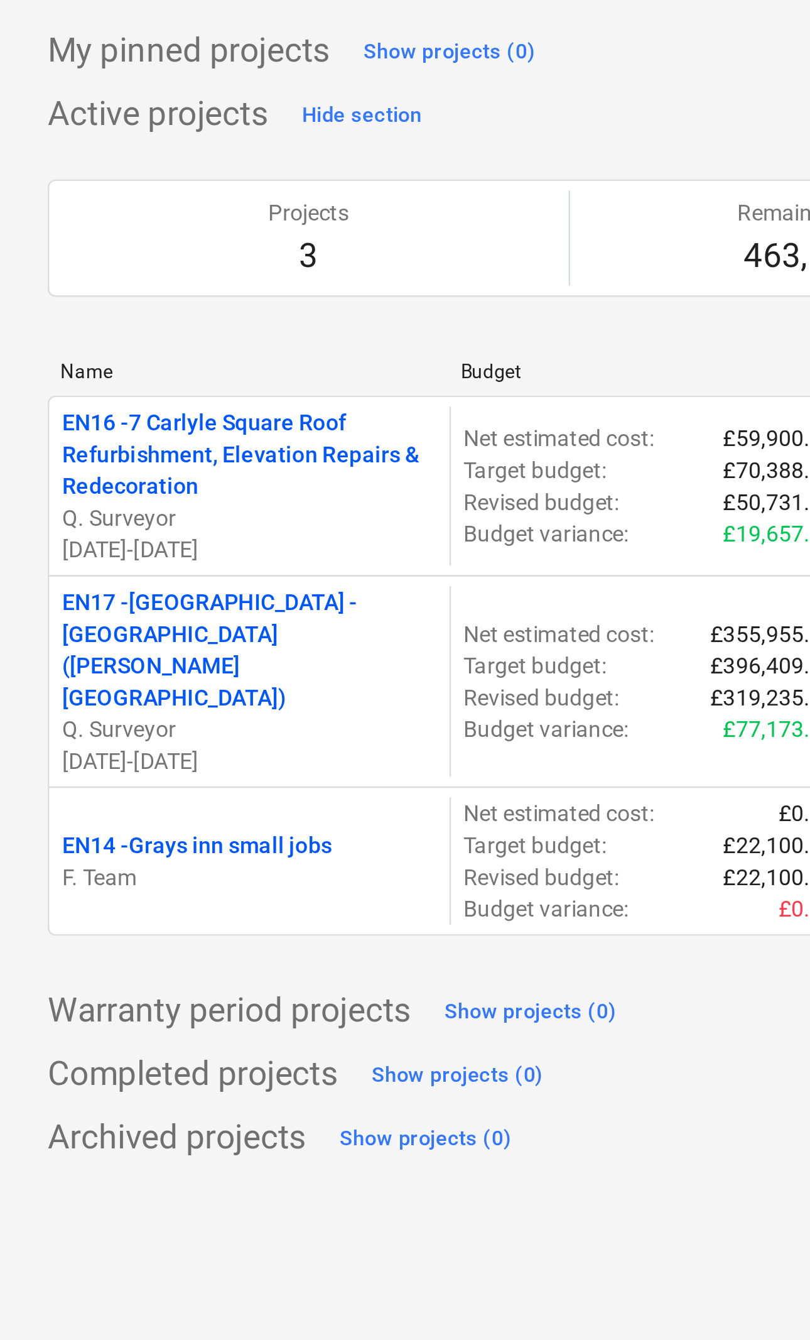
click at [40, 217] on p "EN16 - 7 Carlyle Square Roof Refurbishment, Elevation Repairs & Redecoration" at bounding box center [99, 236] width 148 height 38
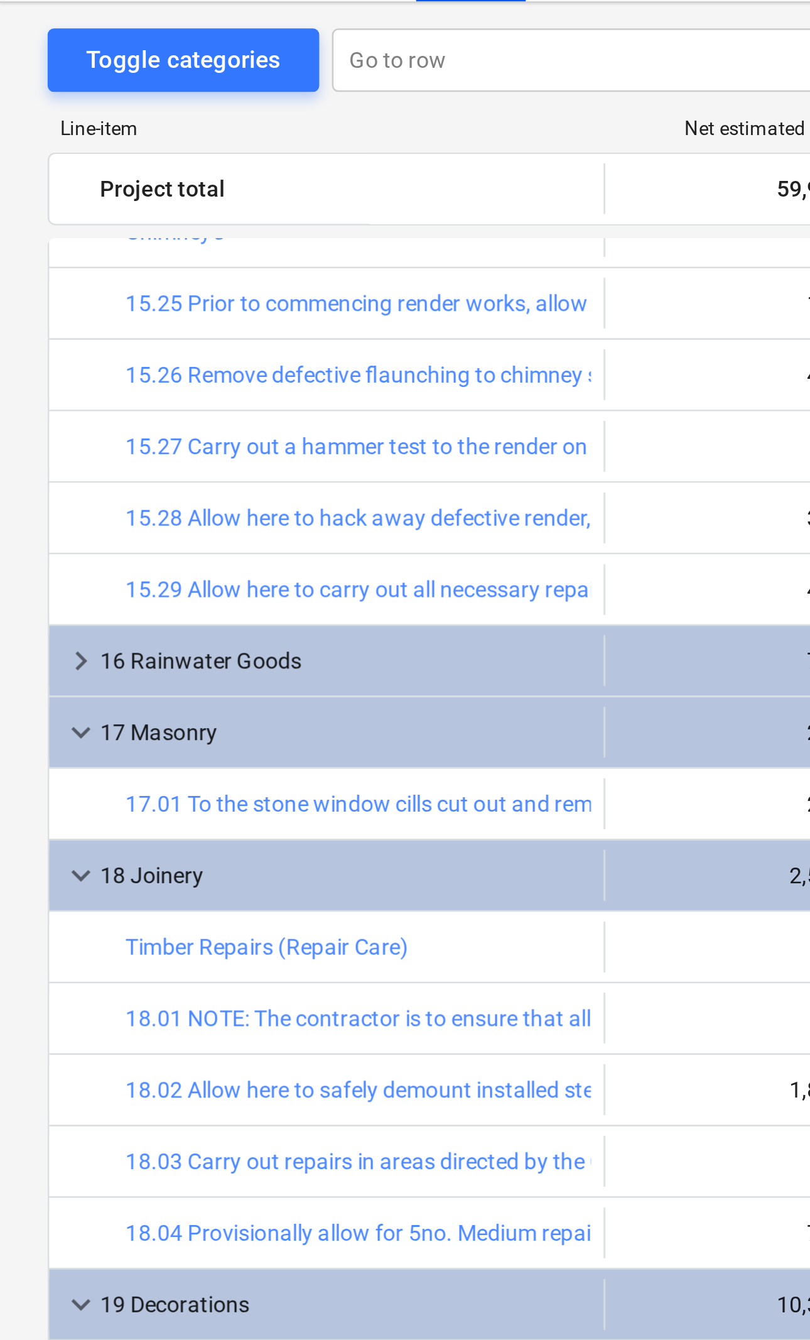
scroll to position [1346, 0]
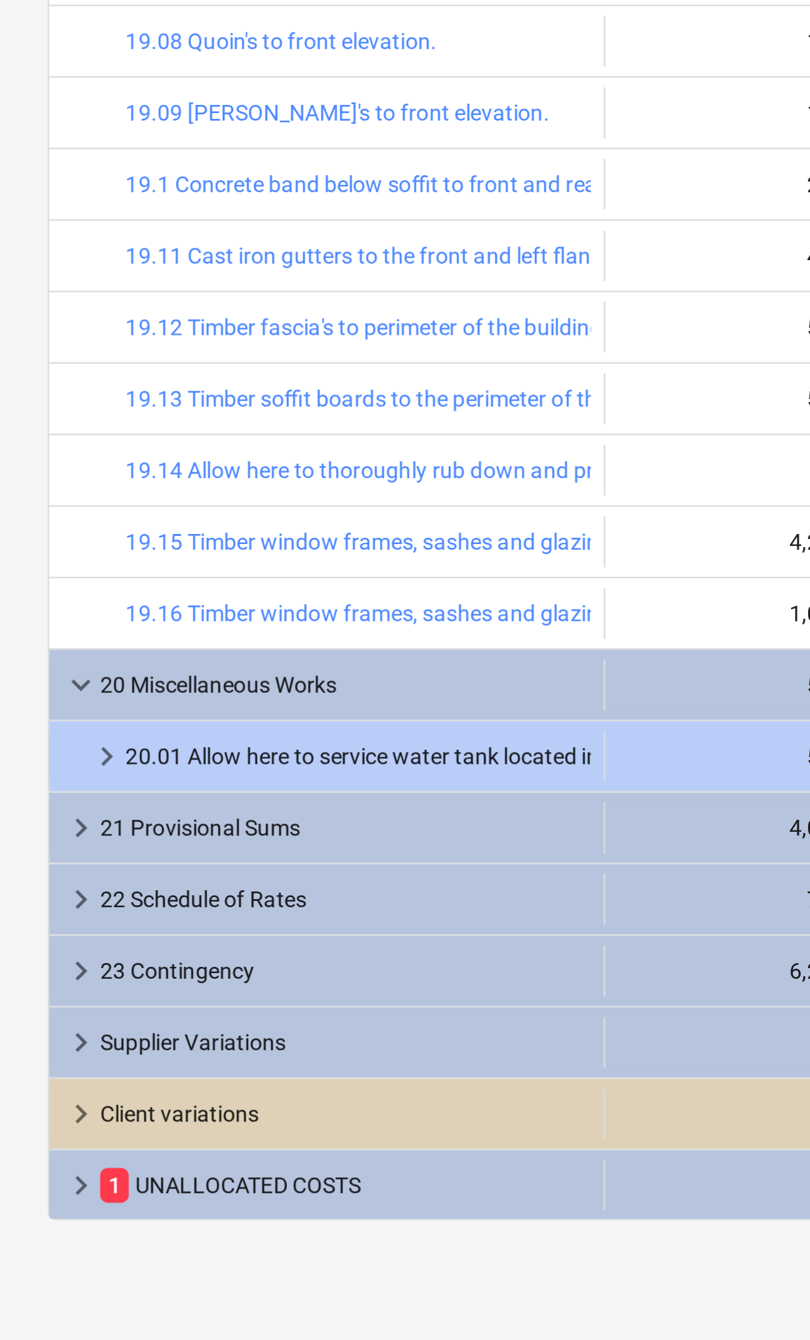
click at [38, 744] on span "keyboard_arrow_right" at bounding box center [32, 1278] width 15 height 15
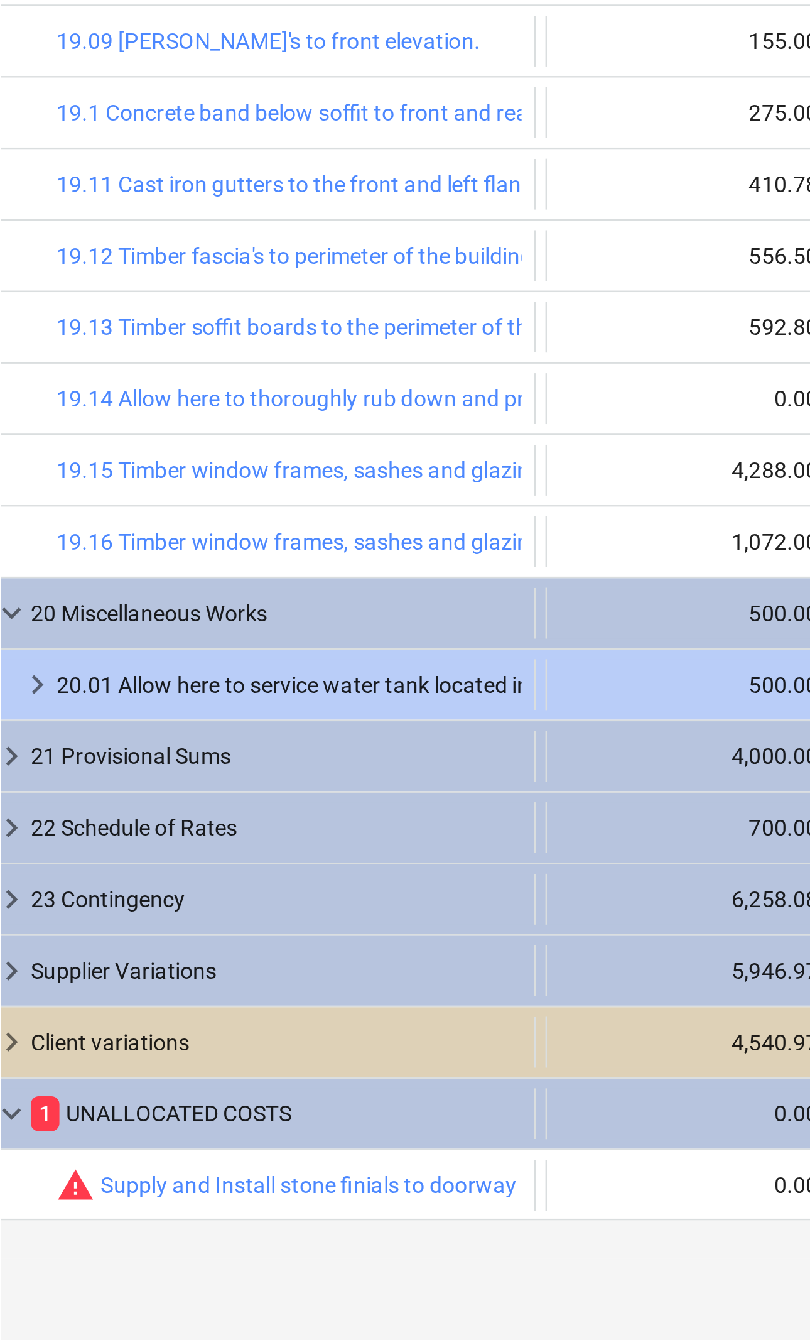
scroll to position [0, 0]
